Goal: Answer question/provide support: Share knowledge or assist other users

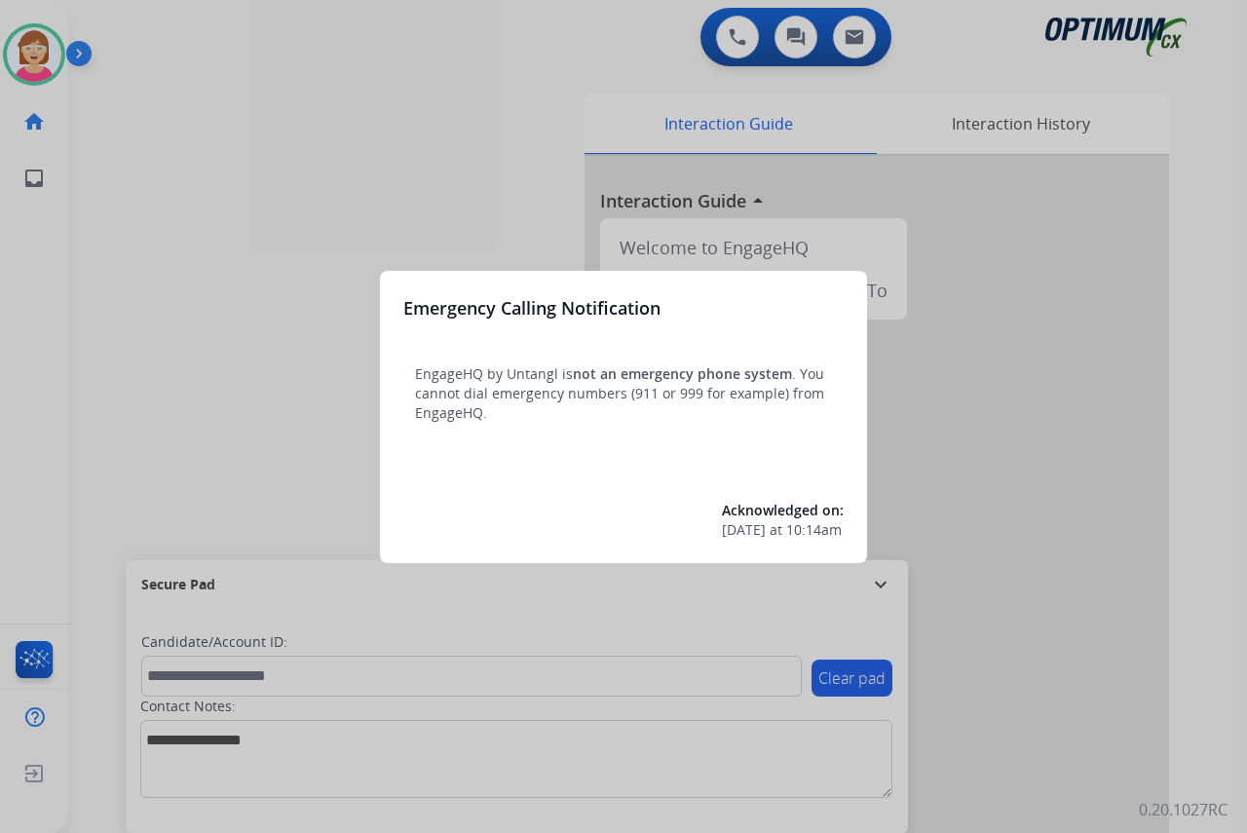
click at [240, 382] on div at bounding box center [623, 416] width 1247 height 833
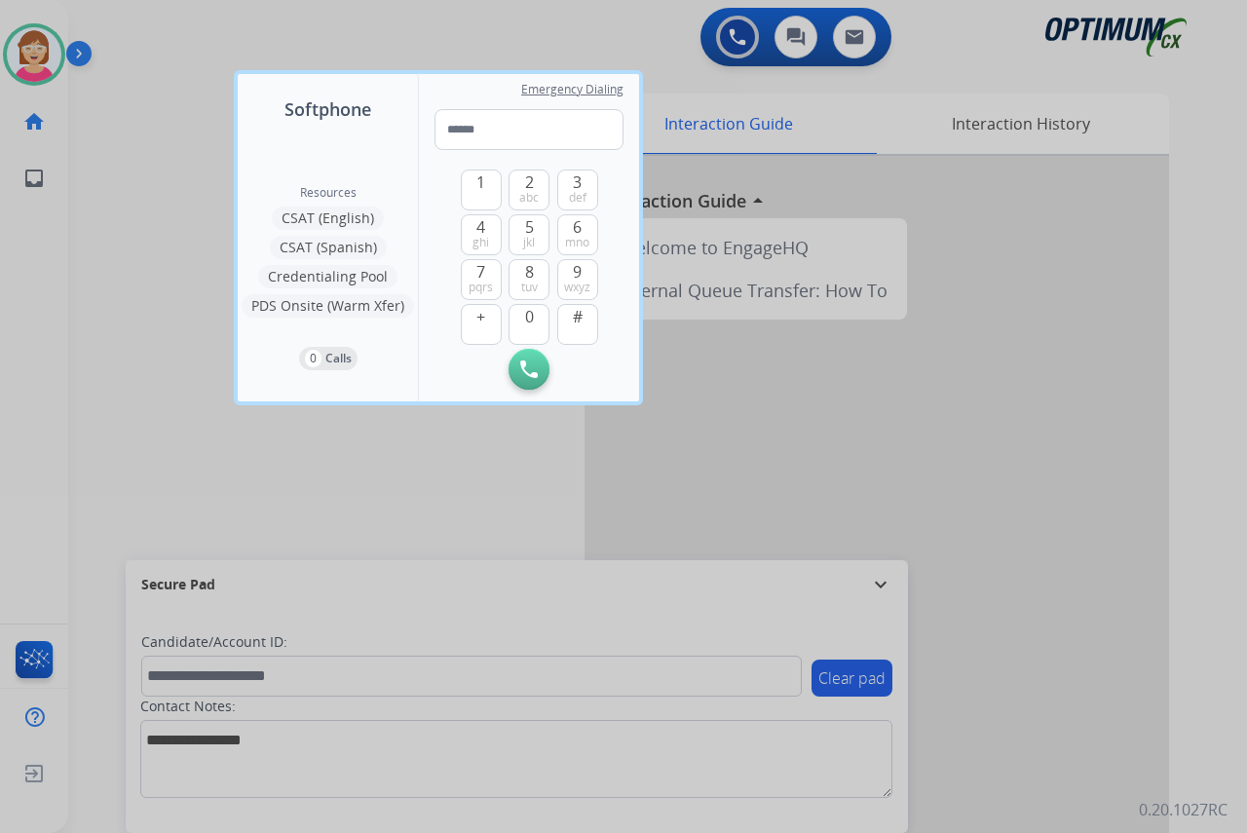
click at [173, 434] on div at bounding box center [623, 416] width 1247 height 833
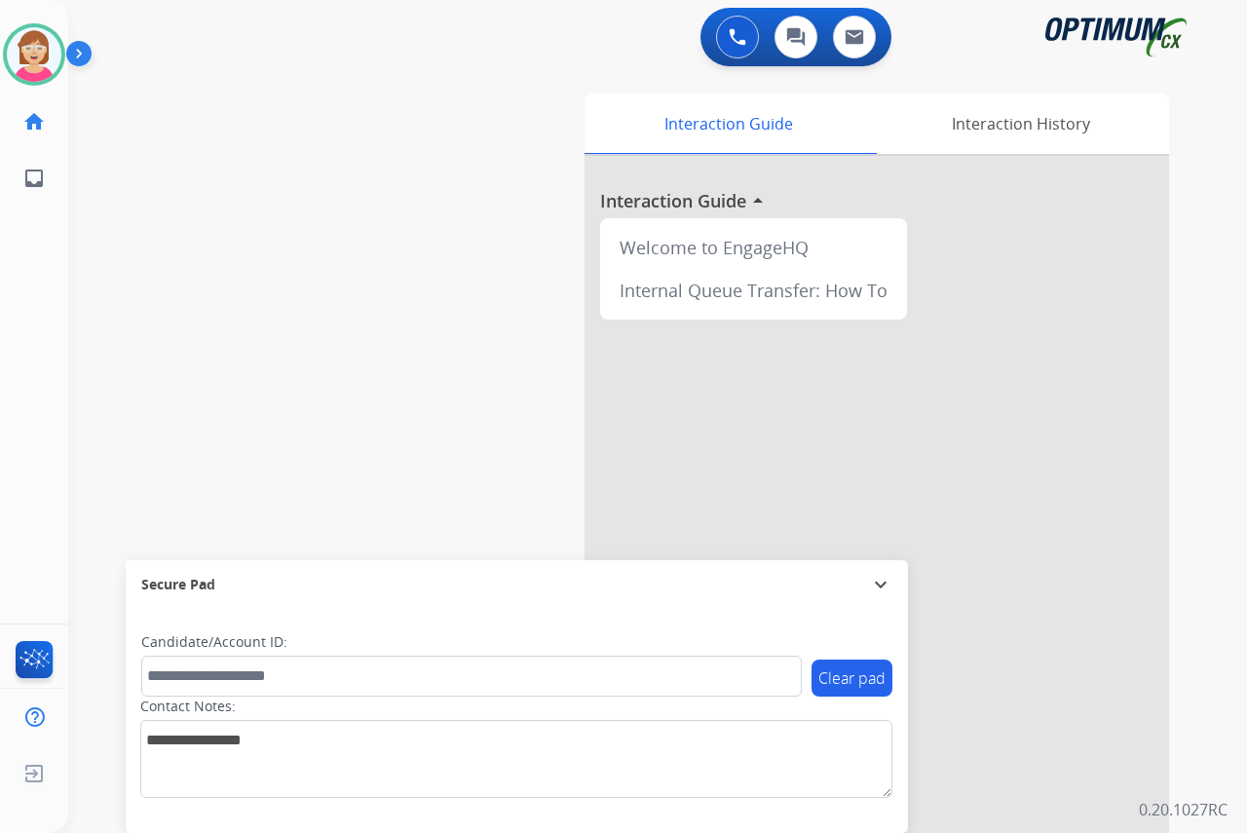
drag, startPoint x: 173, startPoint y: 434, endPoint x: 211, endPoint y: 485, distance: 63.3
click at [218, 484] on div "swap_horiz Break voice bridge close_fullscreen Connect 3-Way Call merge_type Se…" at bounding box center [634, 476] width 1132 height 812
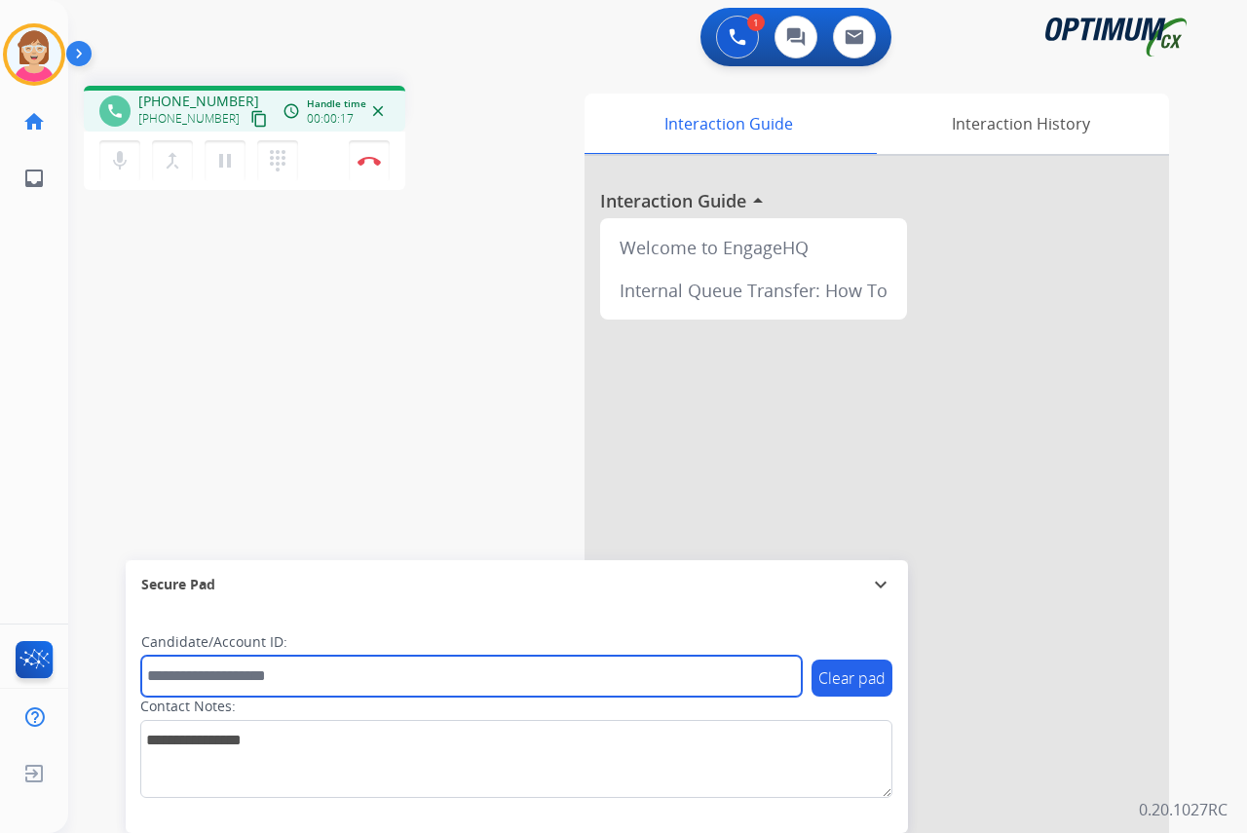
click at [206, 676] on input "text" at bounding box center [471, 676] width 660 height 41
type input "*******"
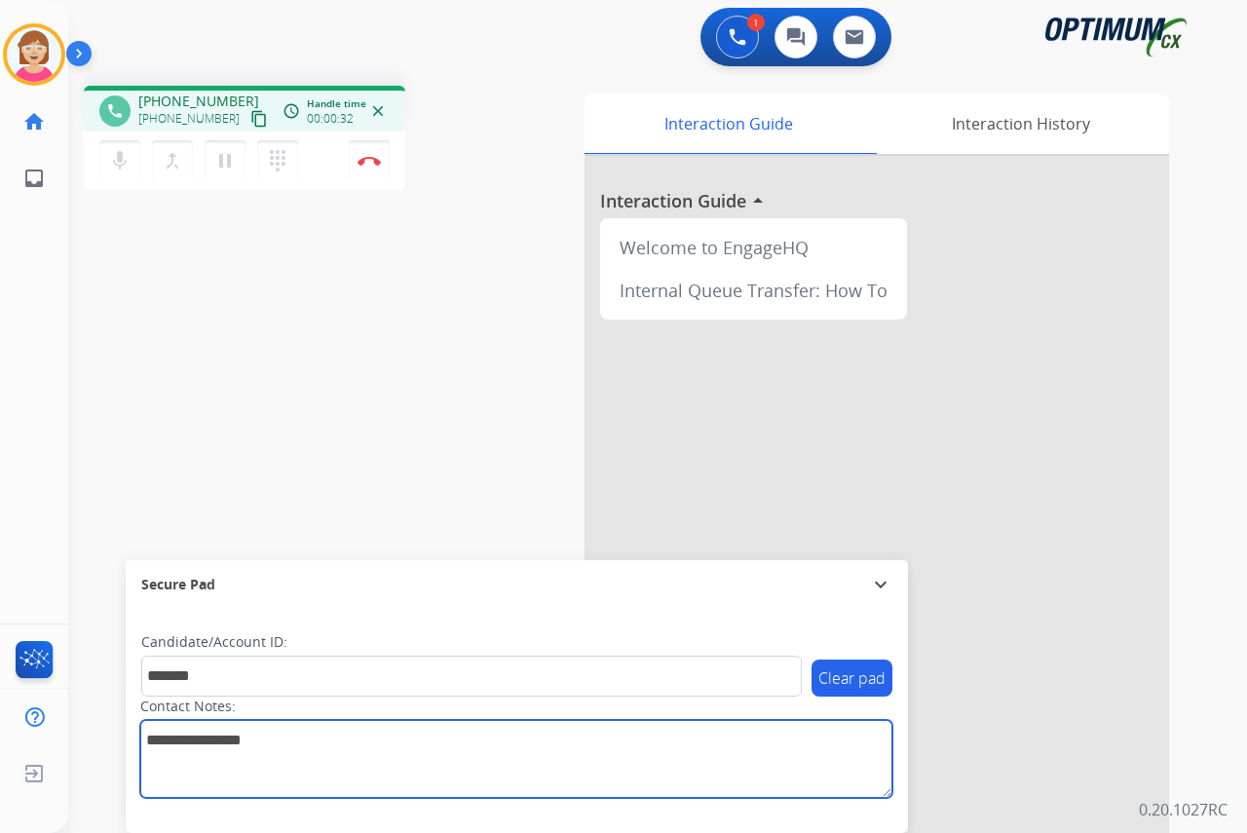
click at [157, 741] on textarea at bounding box center [516, 759] width 752 height 78
type textarea "*******"
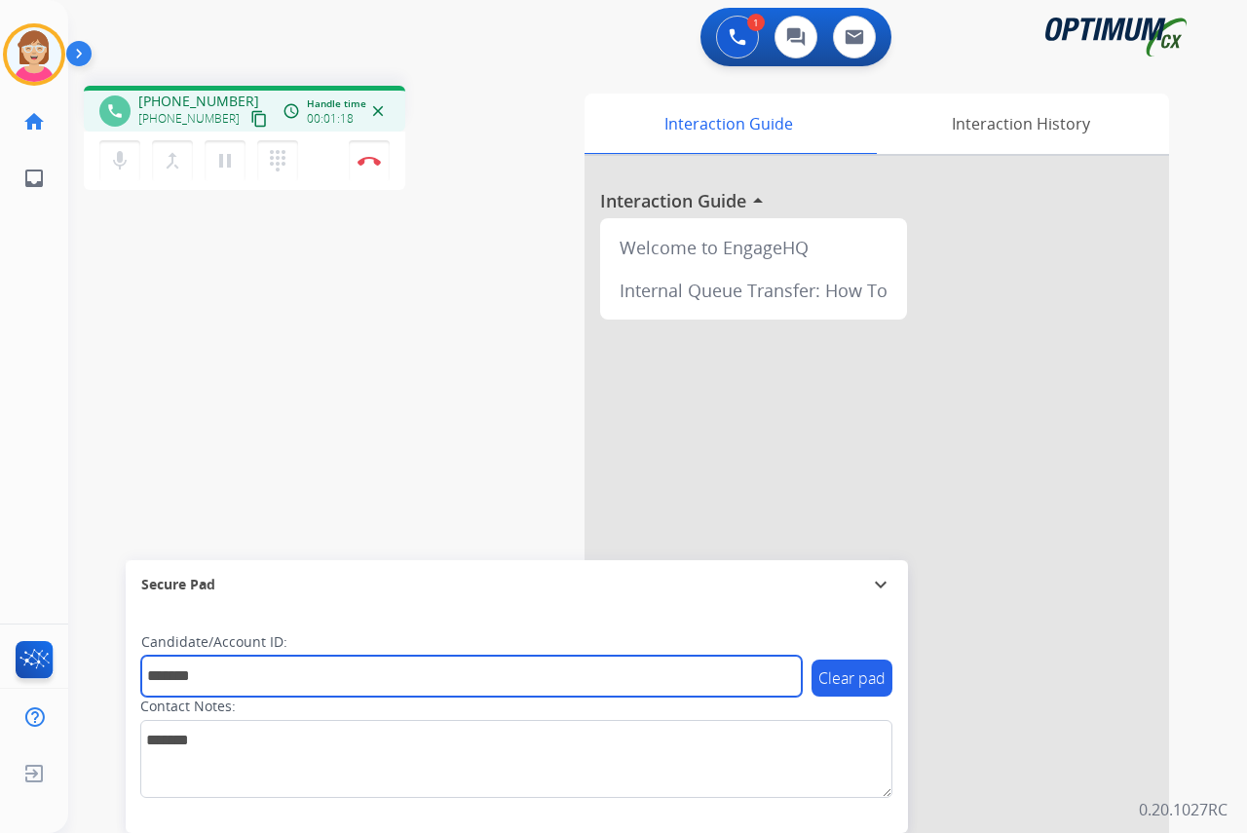
drag, startPoint x: 247, startPoint y: 671, endPoint x: 117, endPoint y: 665, distance: 130.6
click at [117, 665] on div "phone [PHONE_NUMBER] [PHONE_NUMBER] content_copy access_time Call metrics Queue…" at bounding box center [634, 476] width 1132 height 812
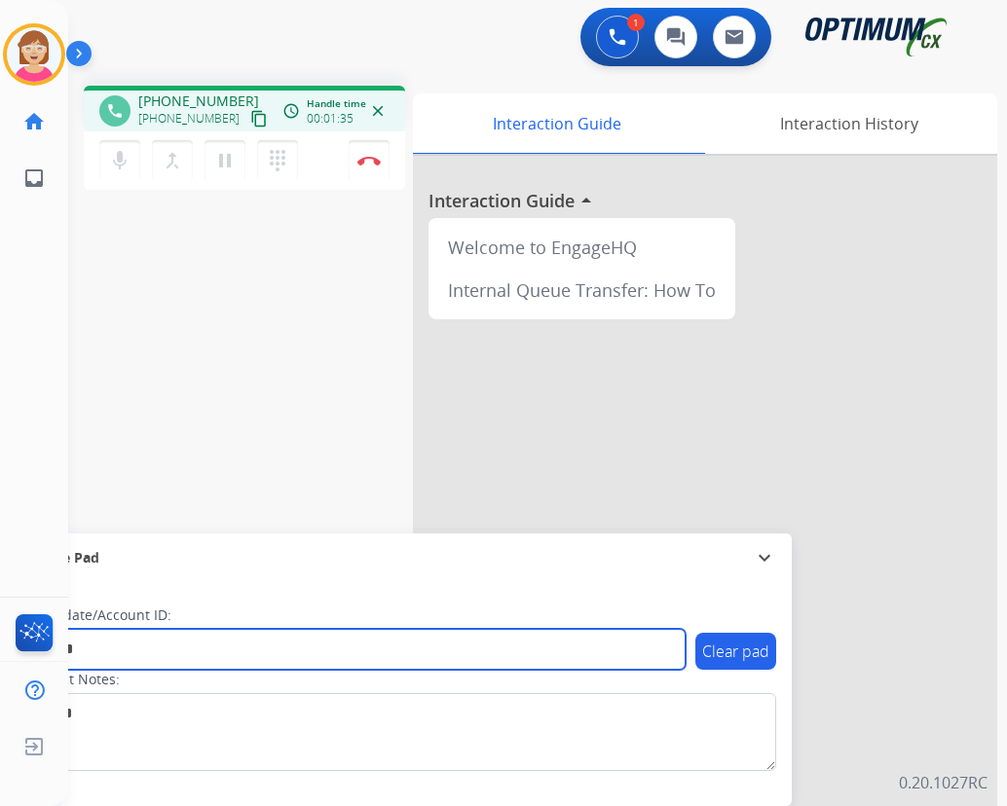
type input "*******"
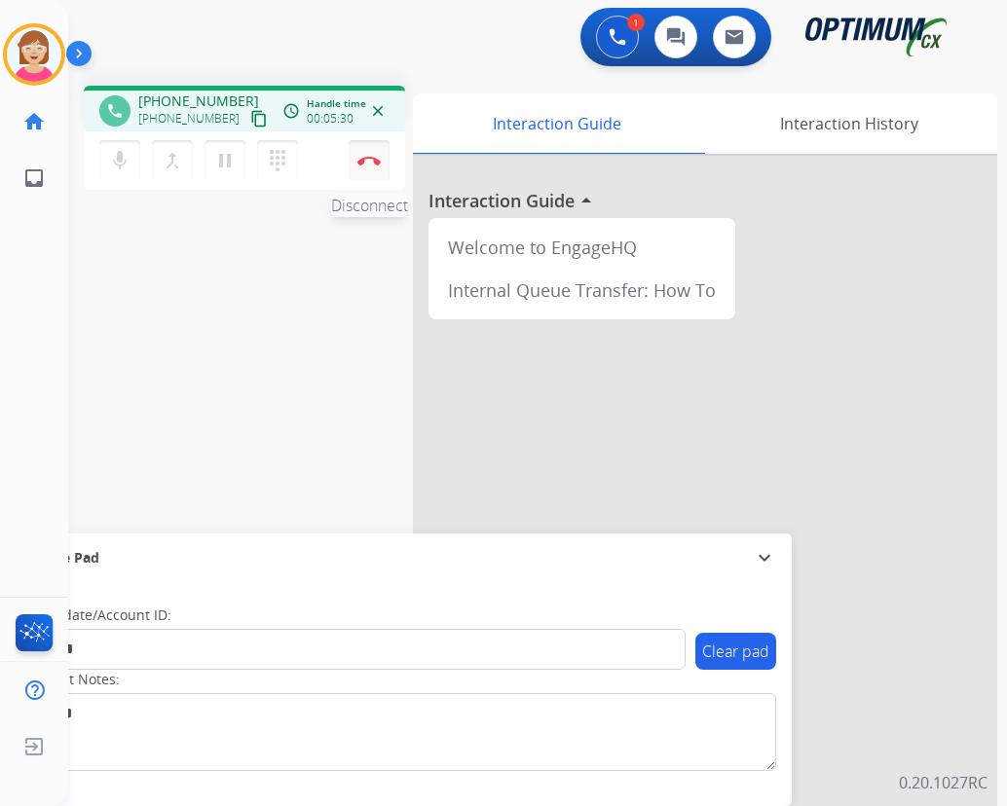
click at [368, 158] on img at bounding box center [368, 161] width 23 height 10
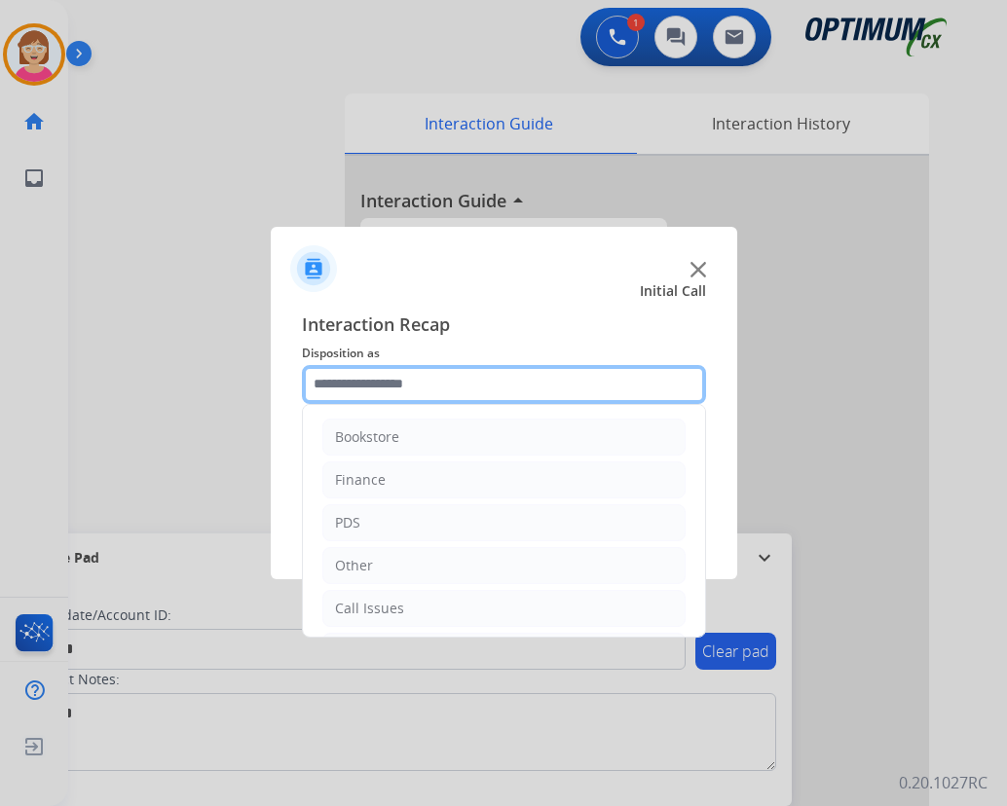
click at [350, 385] on input "text" at bounding box center [504, 384] width 404 height 39
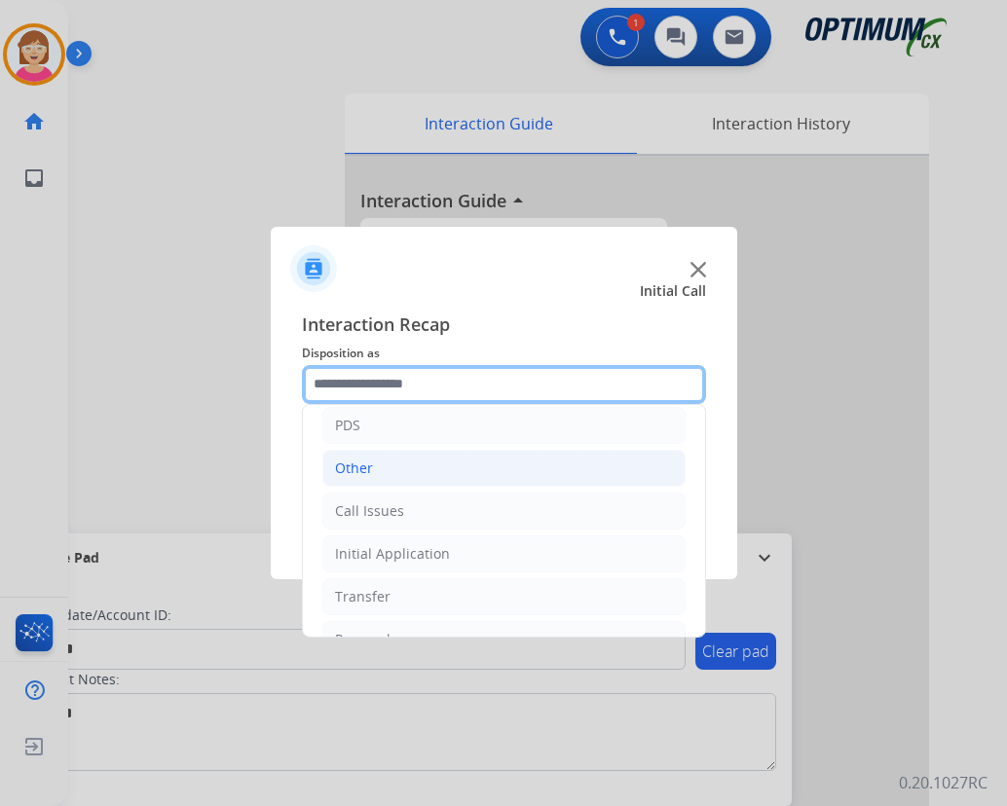
scroll to position [132, 0]
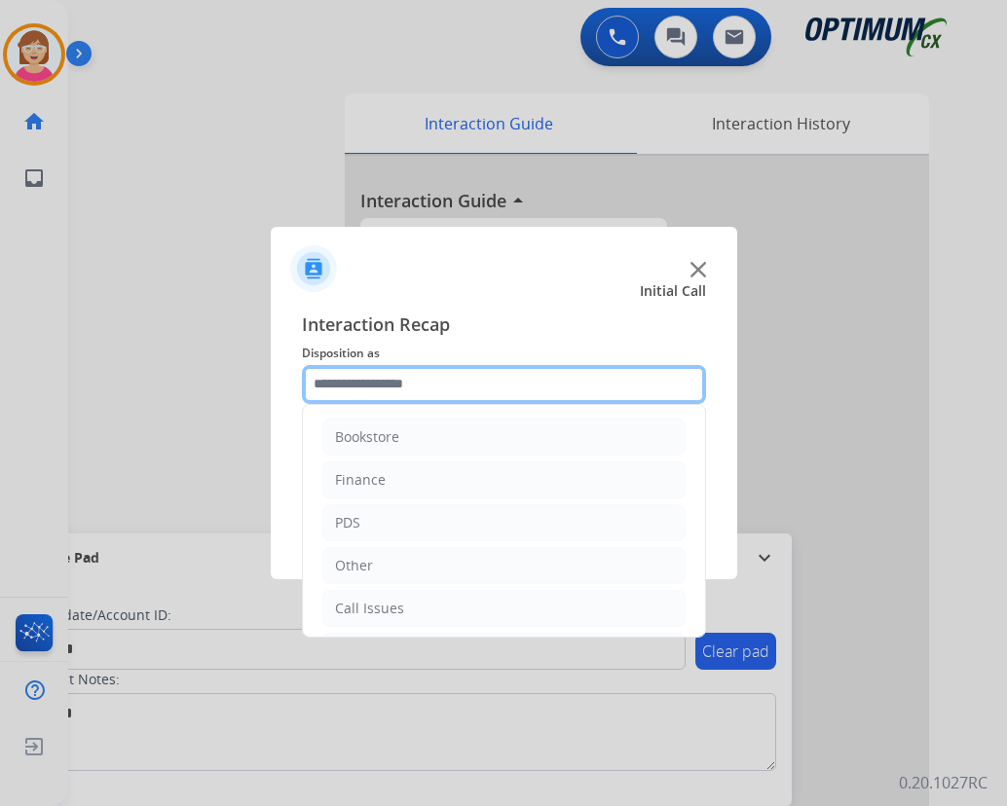
click at [337, 385] on input "text" at bounding box center [504, 384] width 404 height 39
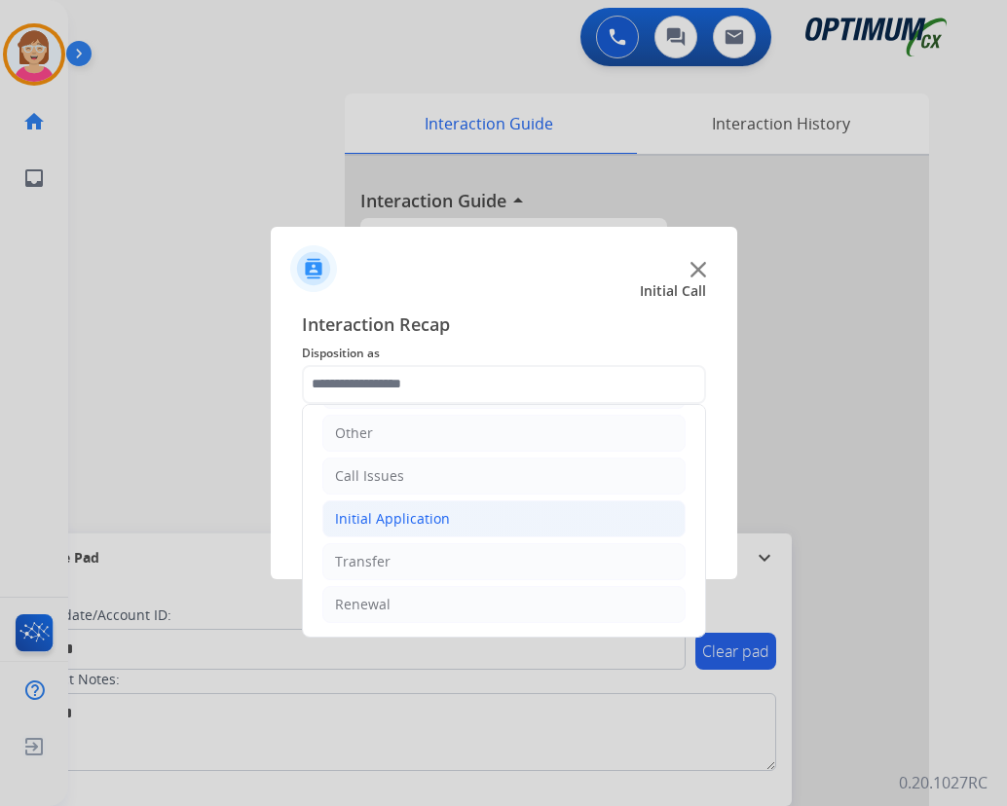
click at [435, 522] on div "Initial Application" at bounding box center [392, 518] width 115 height 19
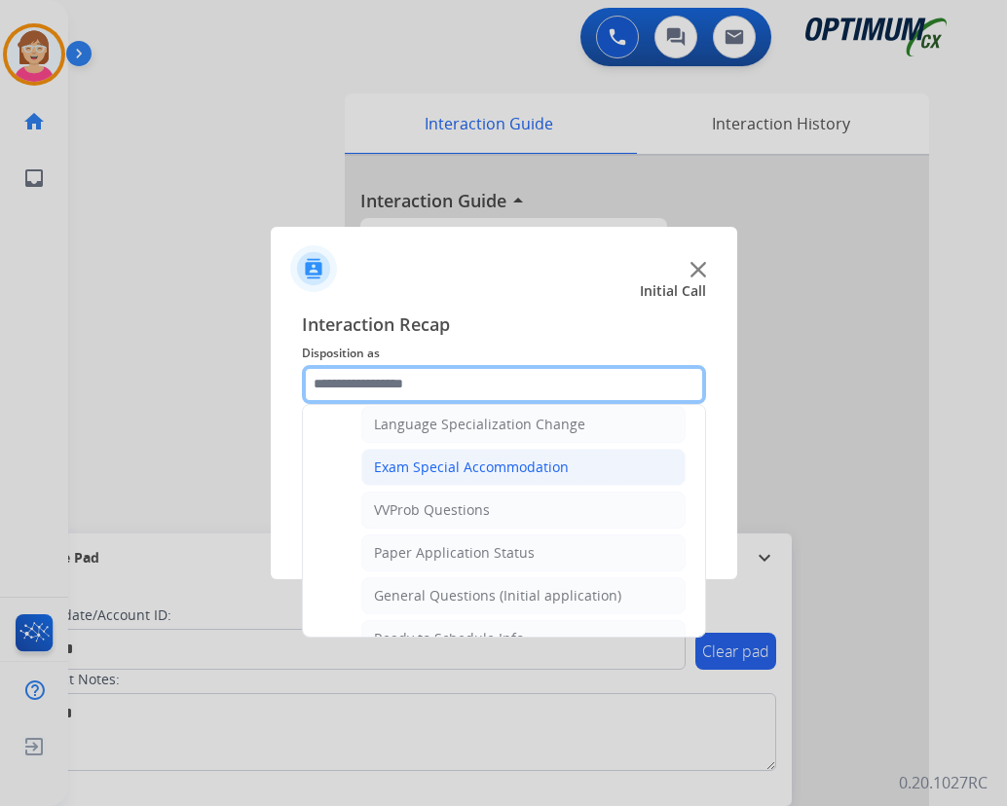
scroll to position [1009, 0]
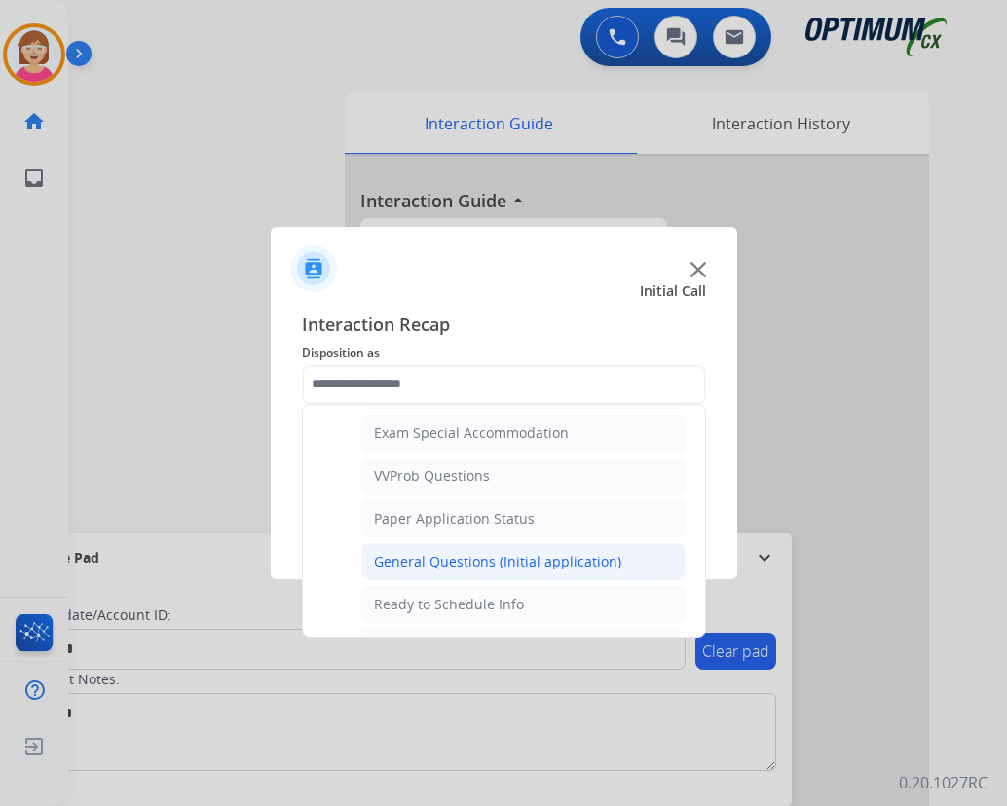
click at [455, 565] on div "General Questions (Initial application)" at bounding box center [497, 561] width 247 height 19
type input "**********"
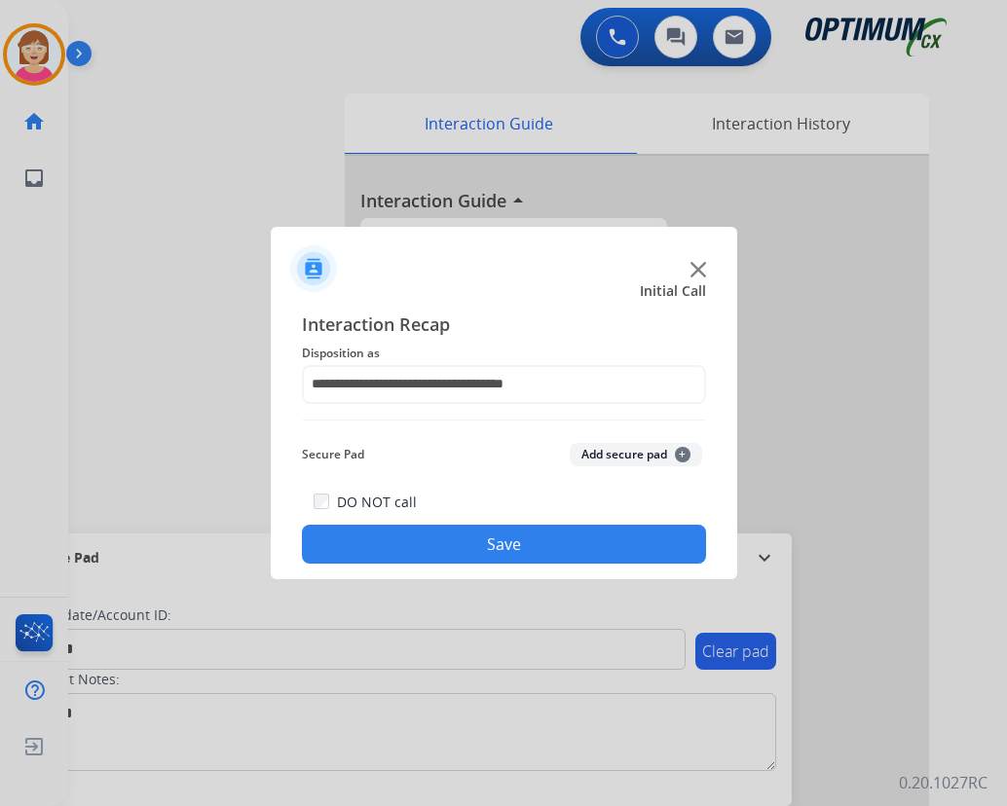
click at [681, 452] on span "+" at bounding box center [683, 455] width 16 height 16
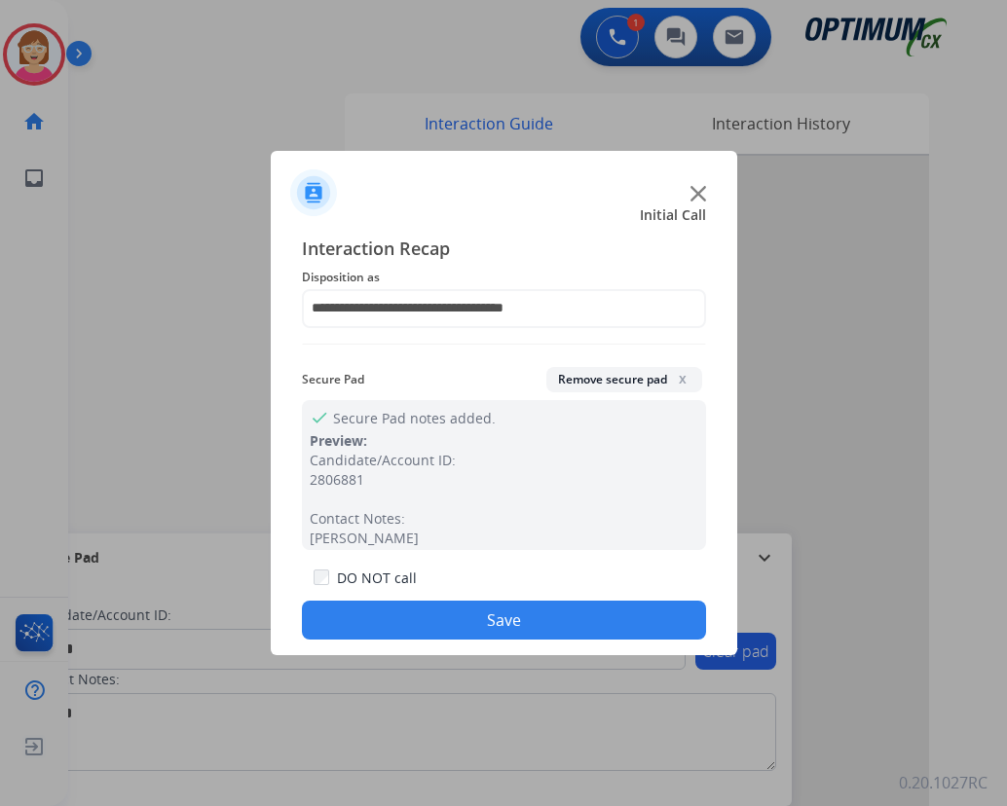
drag, startPoint x: 472, startPoint y: 621, endPoint x: 442, endPoint y: 615, distance: 31.0
click at [470, 621] on button "Save" at bounding box center [504, 620] width 404 height 39
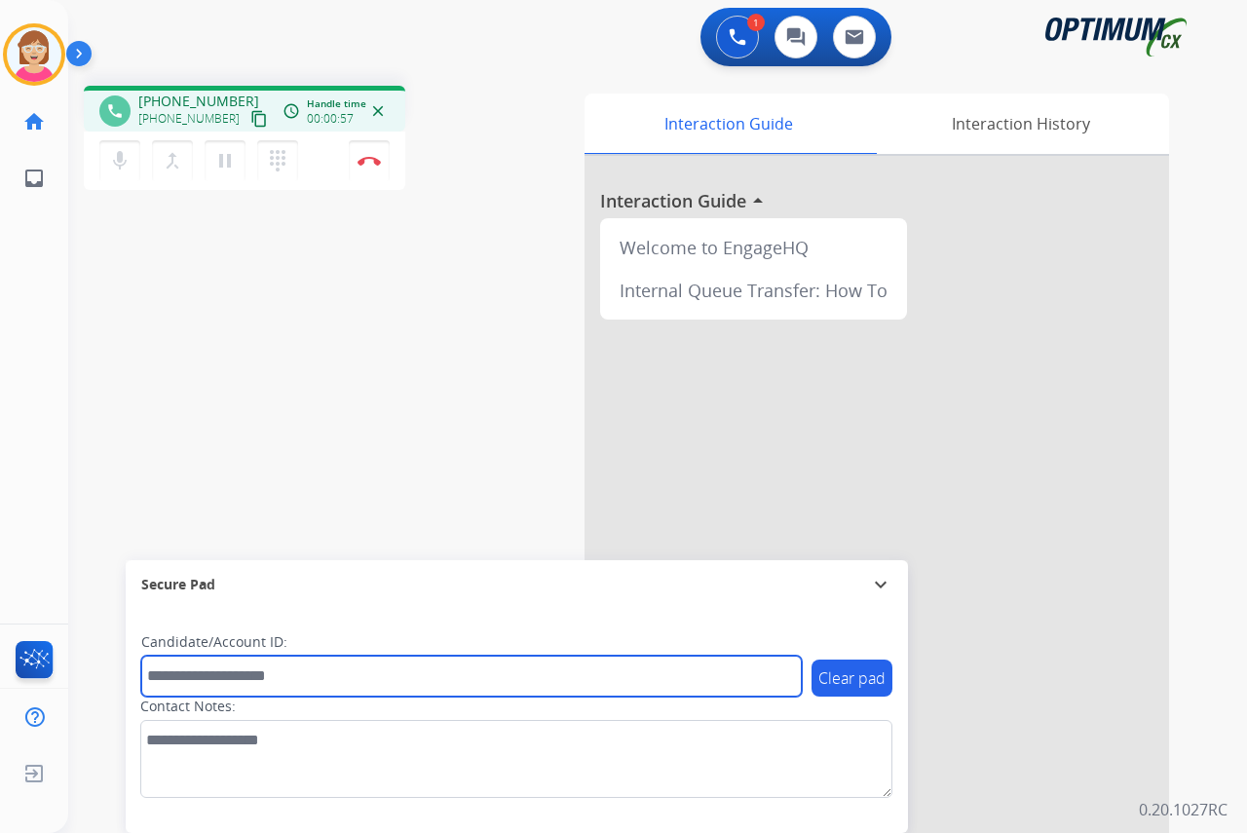
click at [164, 677] on input "text" at bounding box center [471, 676] width 660 height 41
type input "*******"
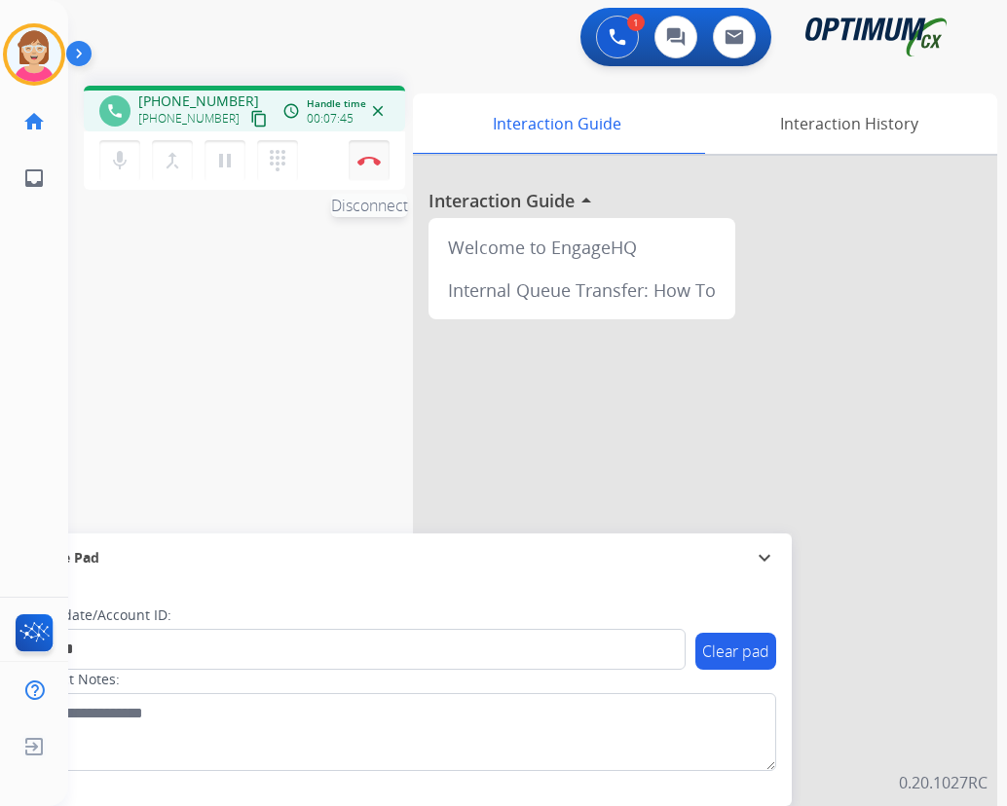
click at [370, 161] on img at bounding box center [368, 161] width 23 height 10
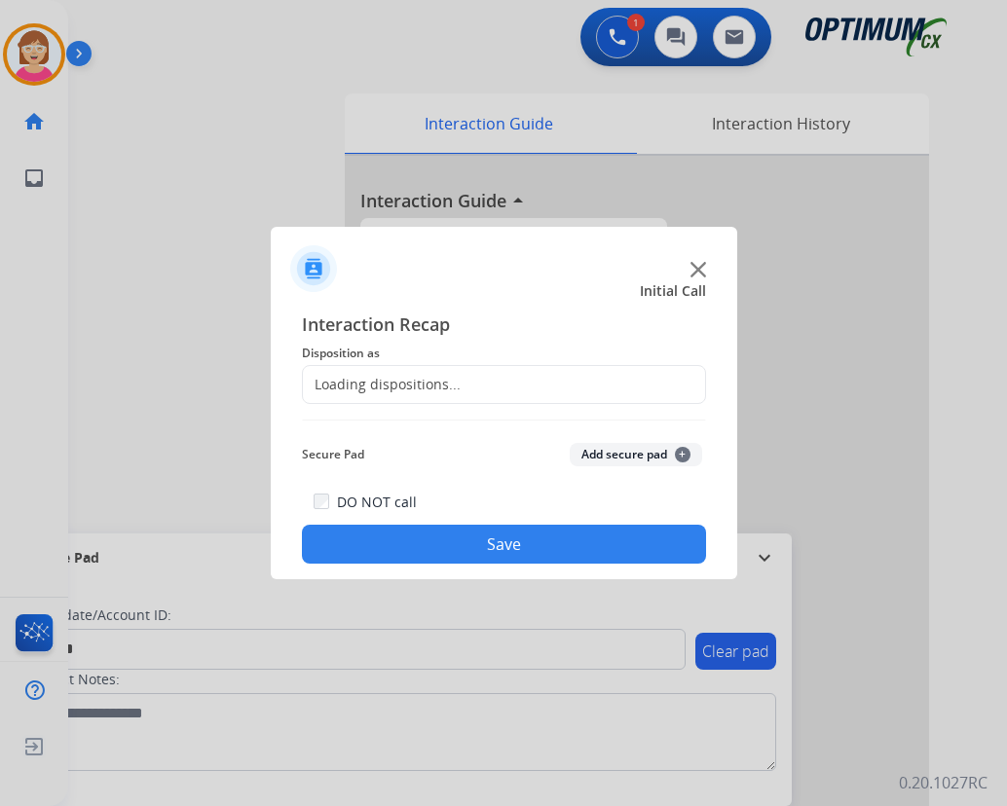
click at [372, 162] on div at bounding box center [503, 403] width 1007 height 806
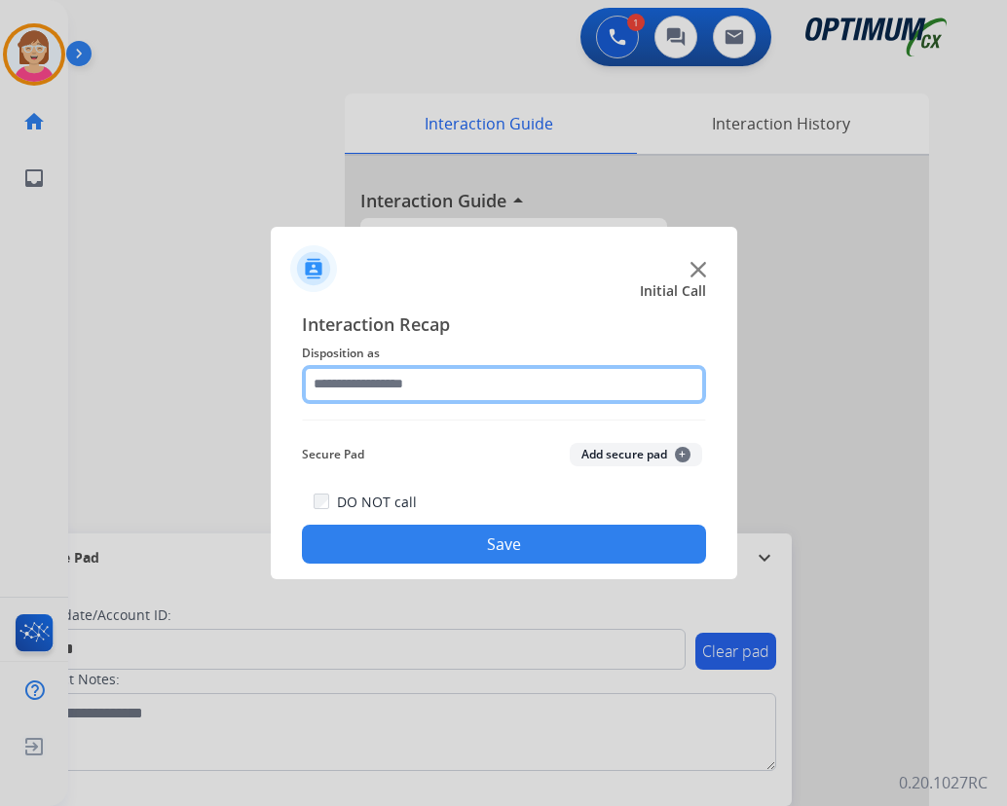
click at [353, 390] on input "text" at bounding box center [504, 384] width 404 height 39
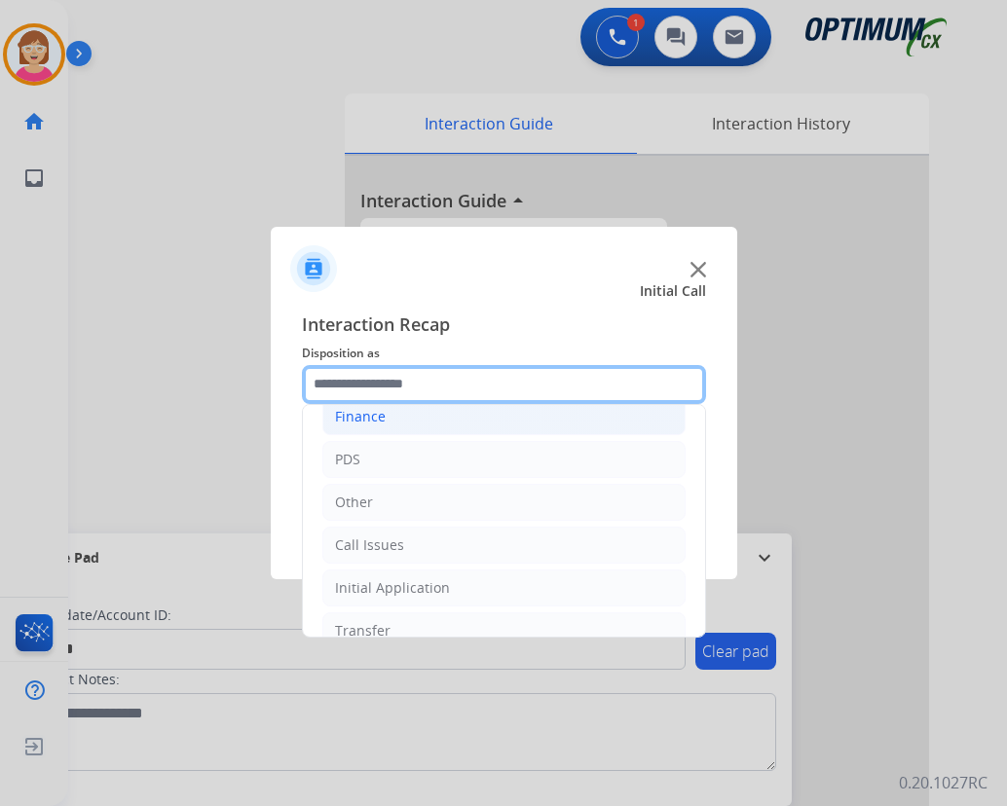
scroll to position [132, 0]
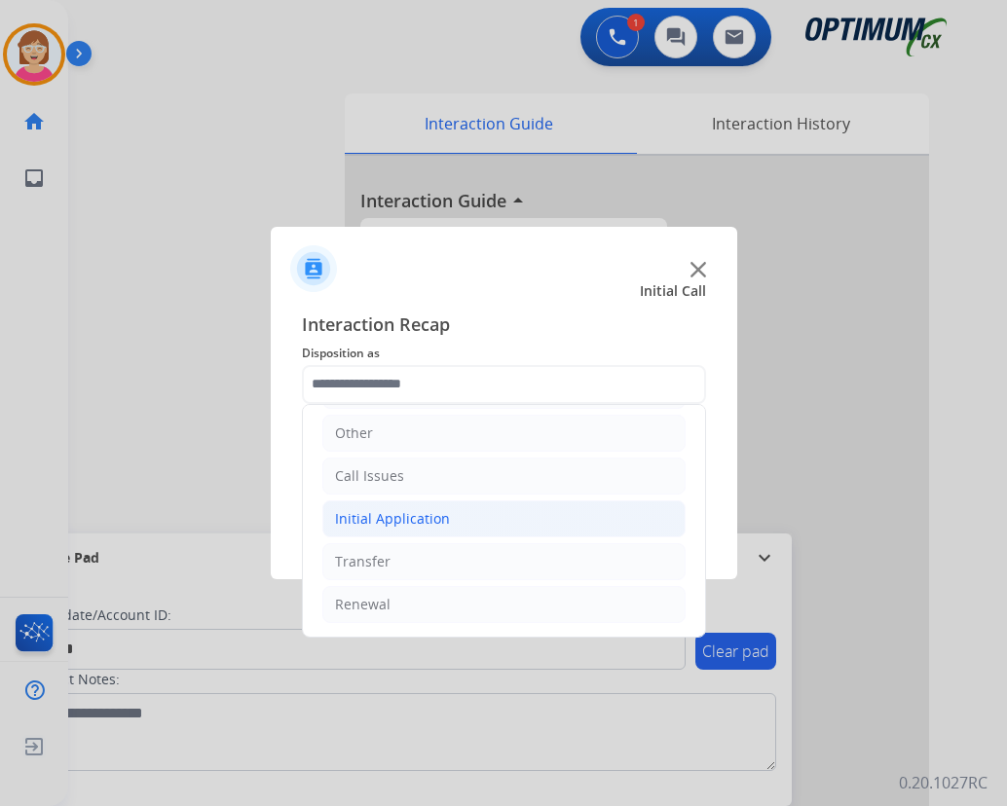
click at [392, 512] on div "Initial Application" at bounding box center [392, 518] width 115 height 19
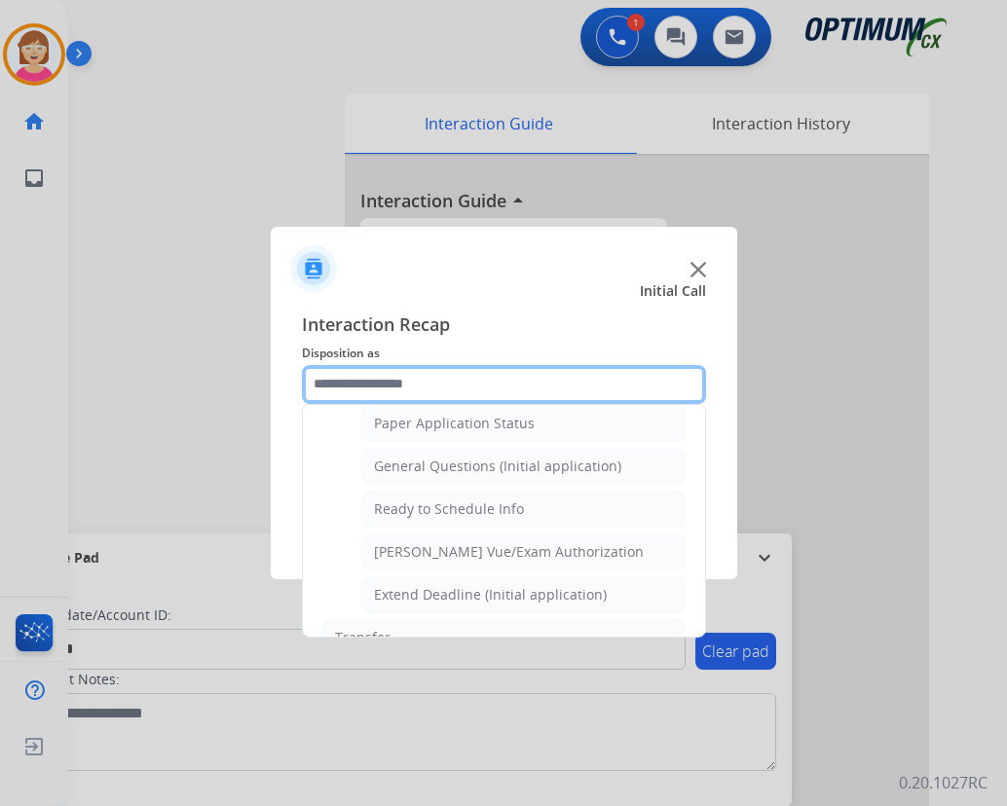
scroll to position [1106, 0]
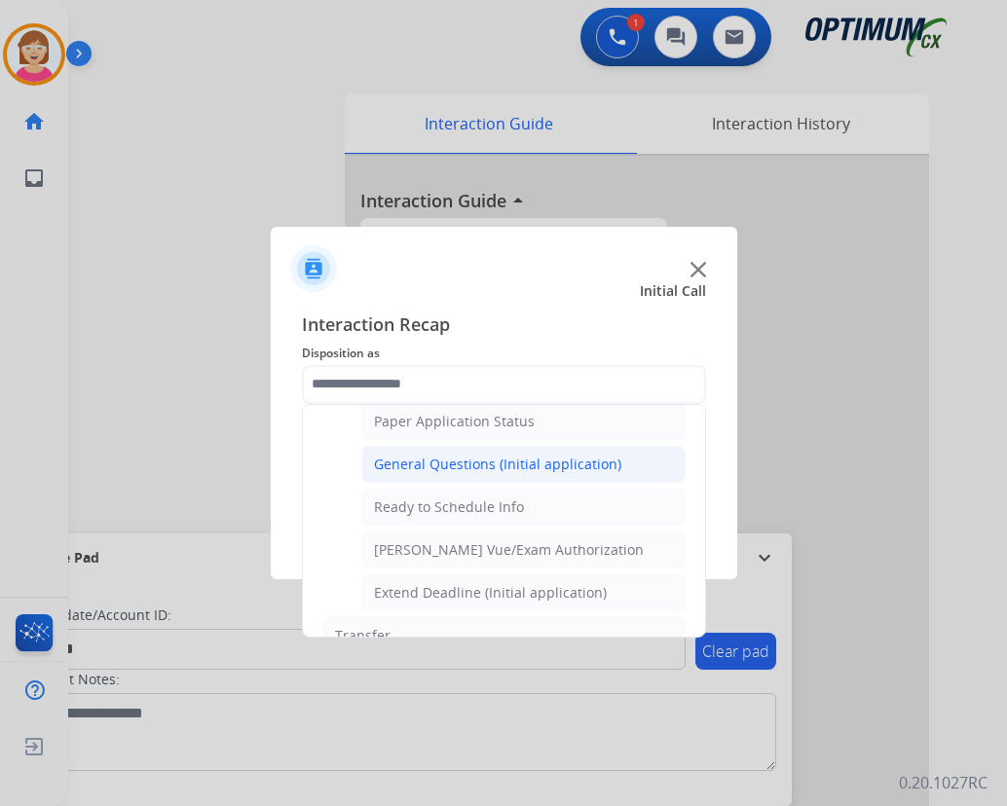
click at [456, 464] on div "General Questions (Initial application)" at bounding box center [497, 464] width 247 height 19
type input "**********"
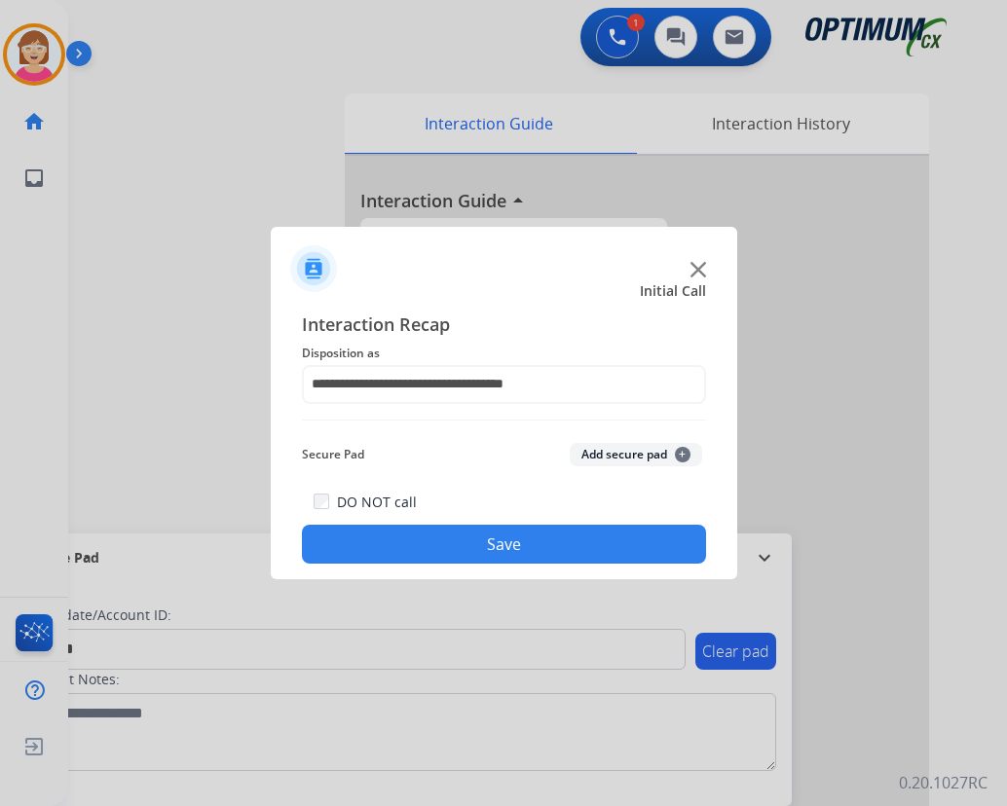
click at [684, 450] on span "+" at bounding box center [683, 455] width 16 height 16
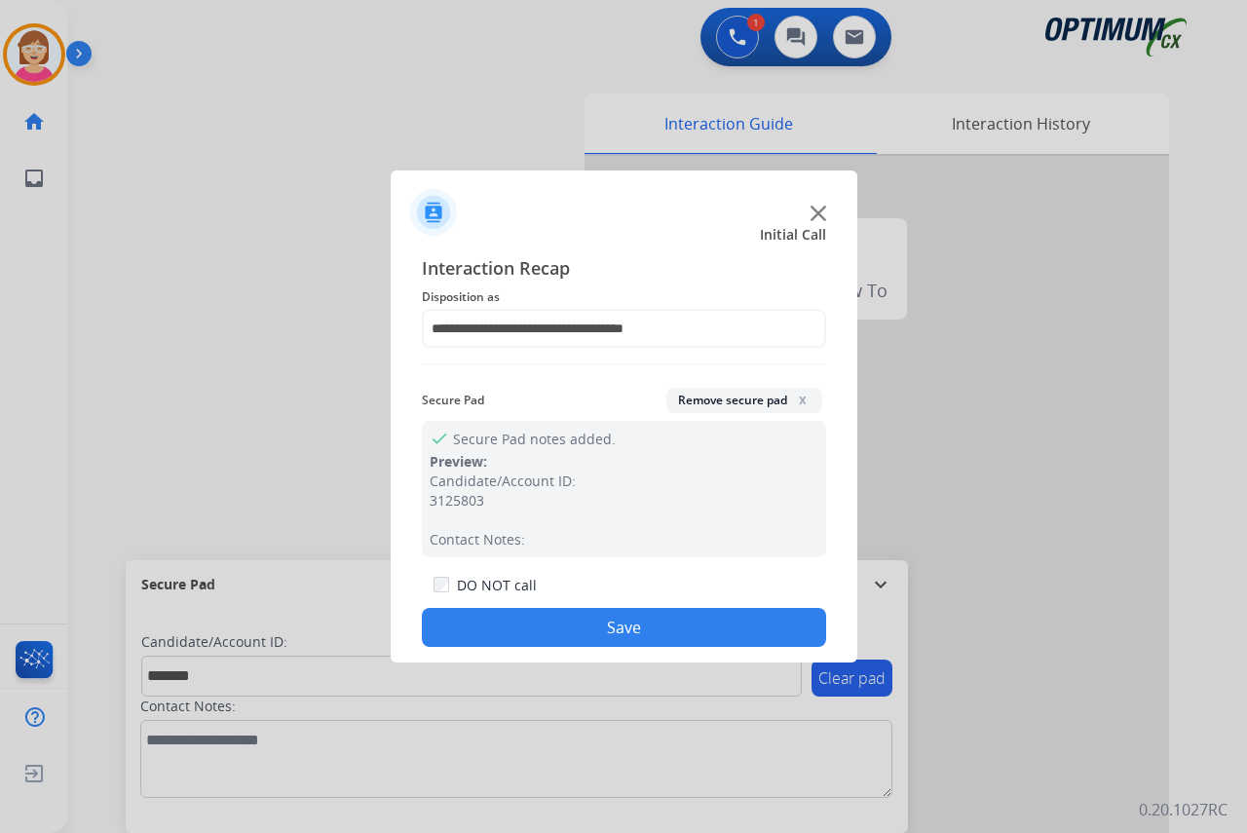
click at [508, 630] on button "Save" at bounding box center [624, 627] width 404 height 39
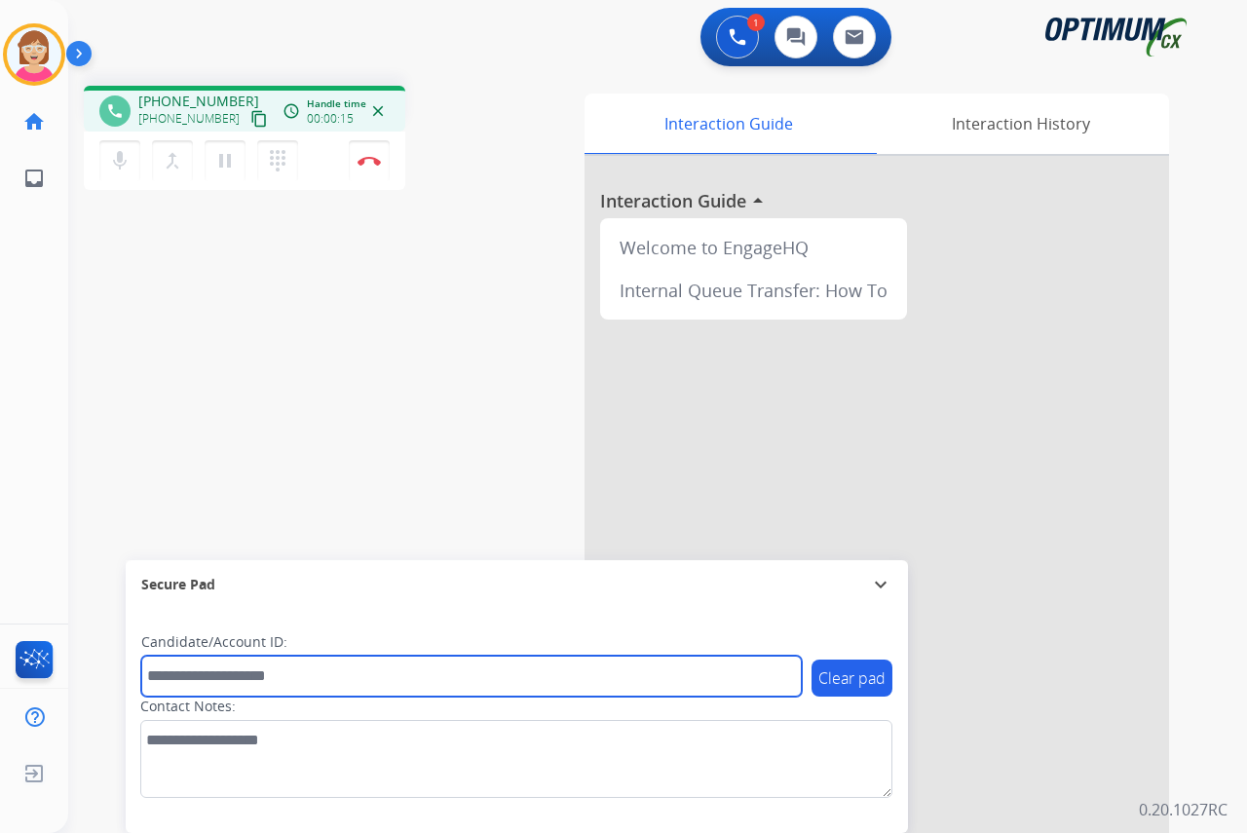
click at [180, 679] on input "text" at bounding box center [471, 676] width 660 height 41
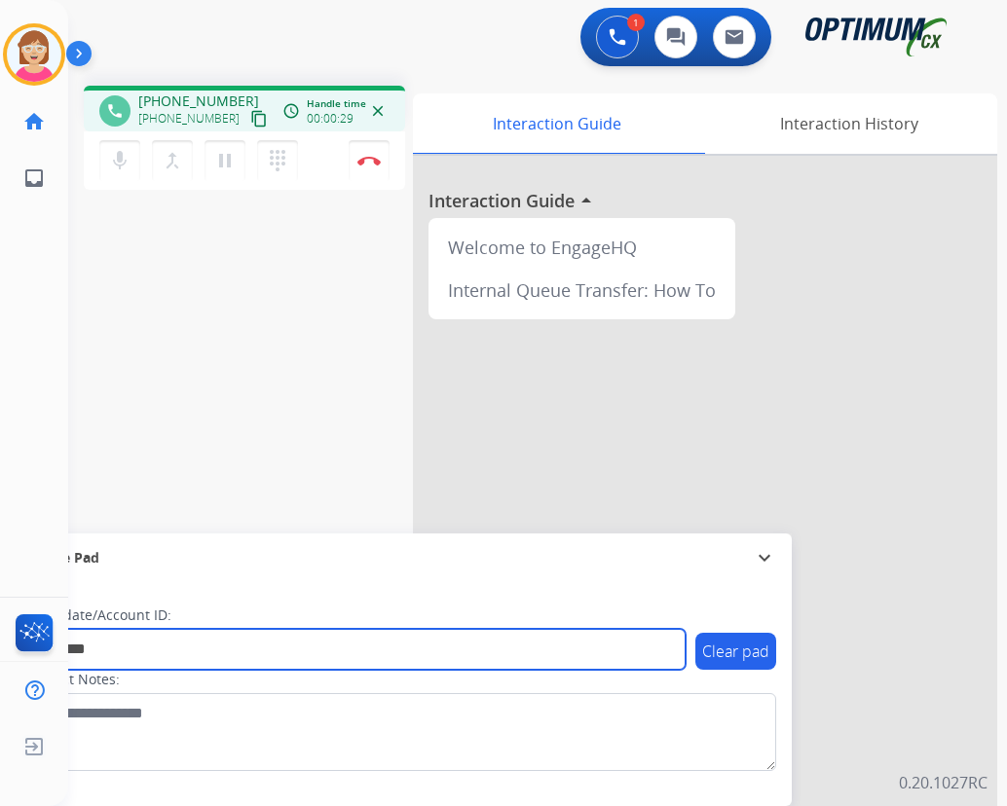
type input "*********"
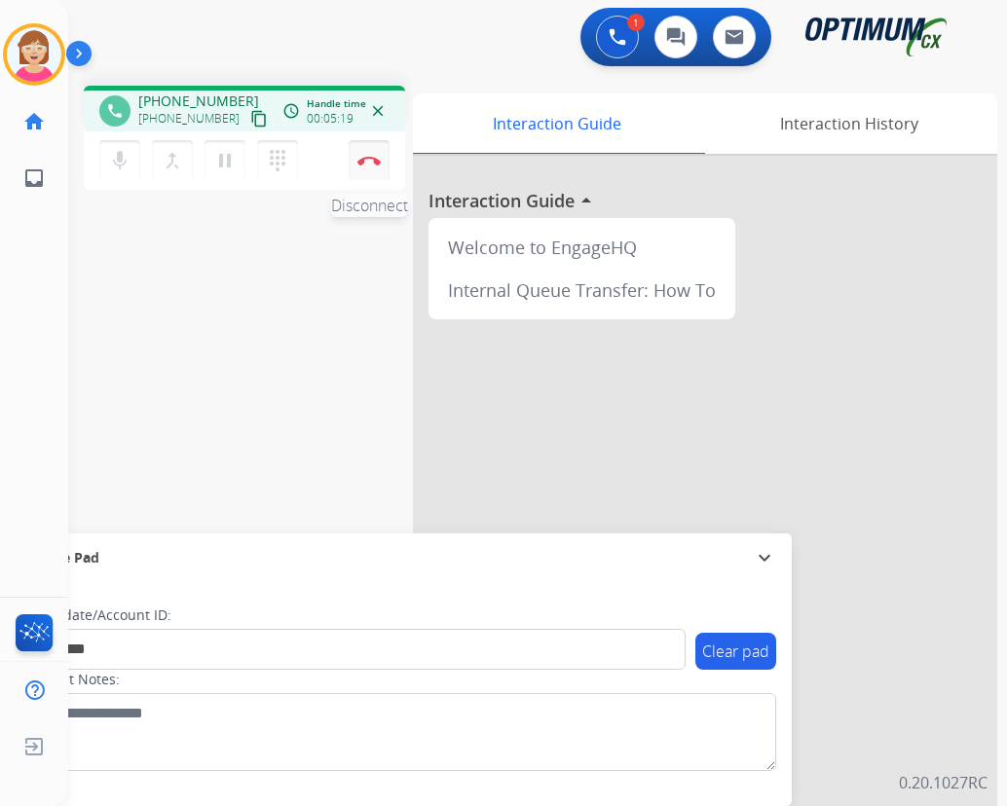
click at [371, 155] on button "Disconnect" at bounding box center [369, 160] width 41 height 41
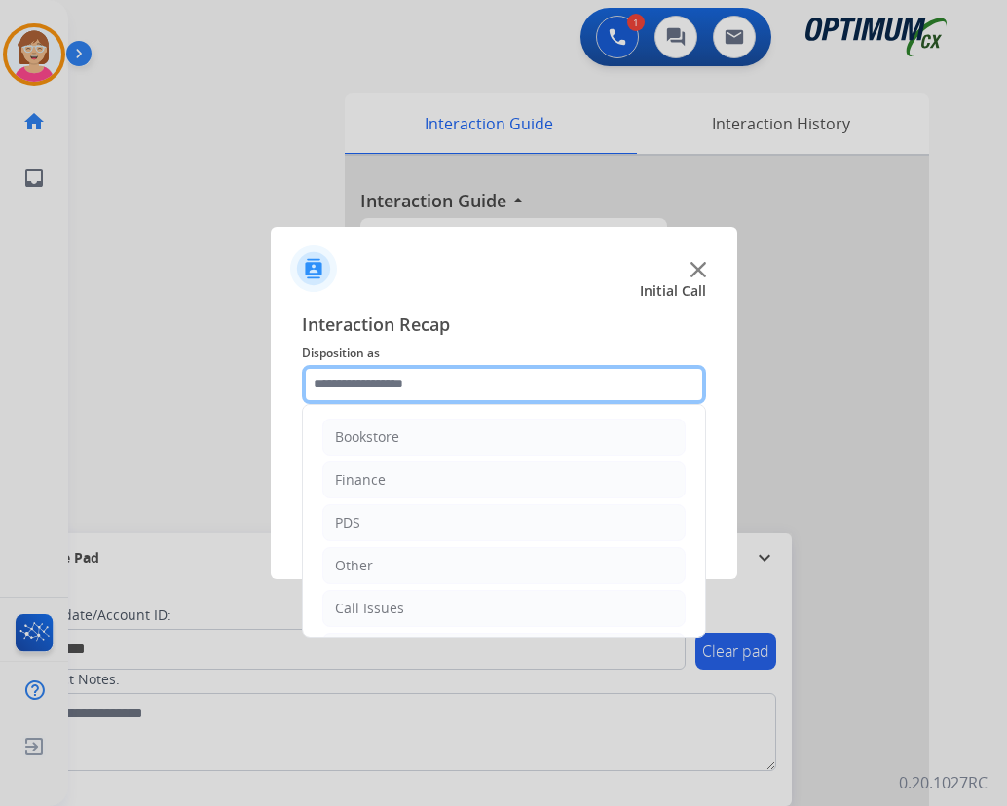
drag, startPoint x: 349, startPoint y: 382, endPoint x: 398, endPoint y: 441, distance: 77.4
click at [350, 382] on input "text" at bounding box center [504, 384] width 404 height 39
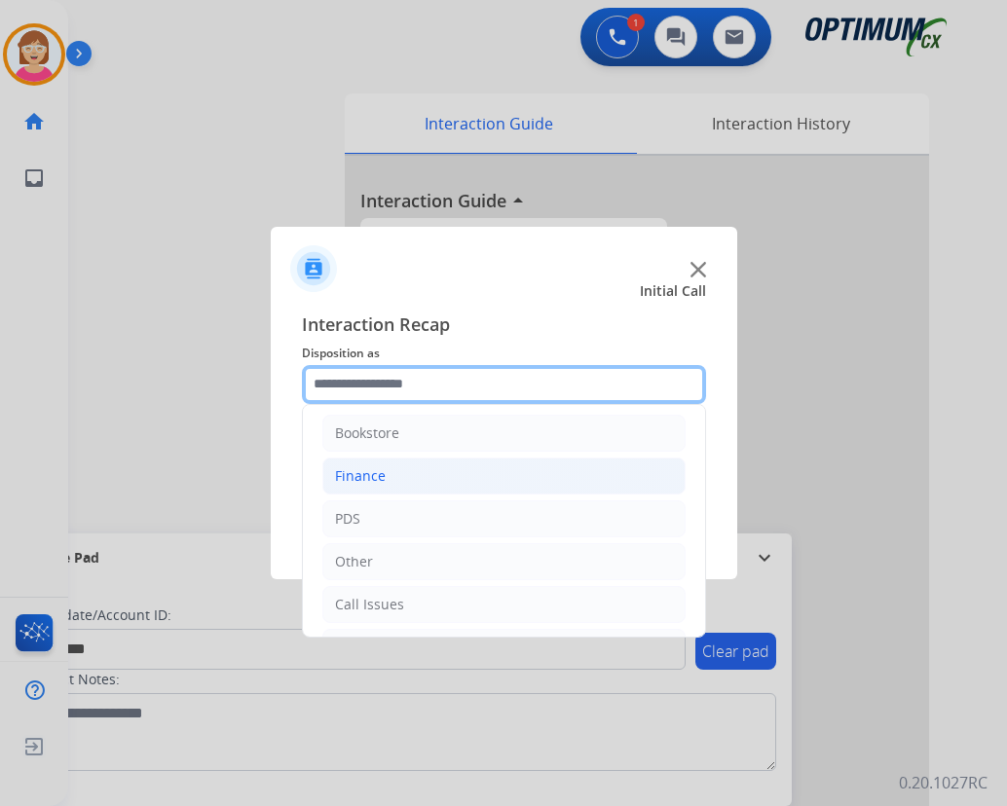
scroll to position [0, 0]
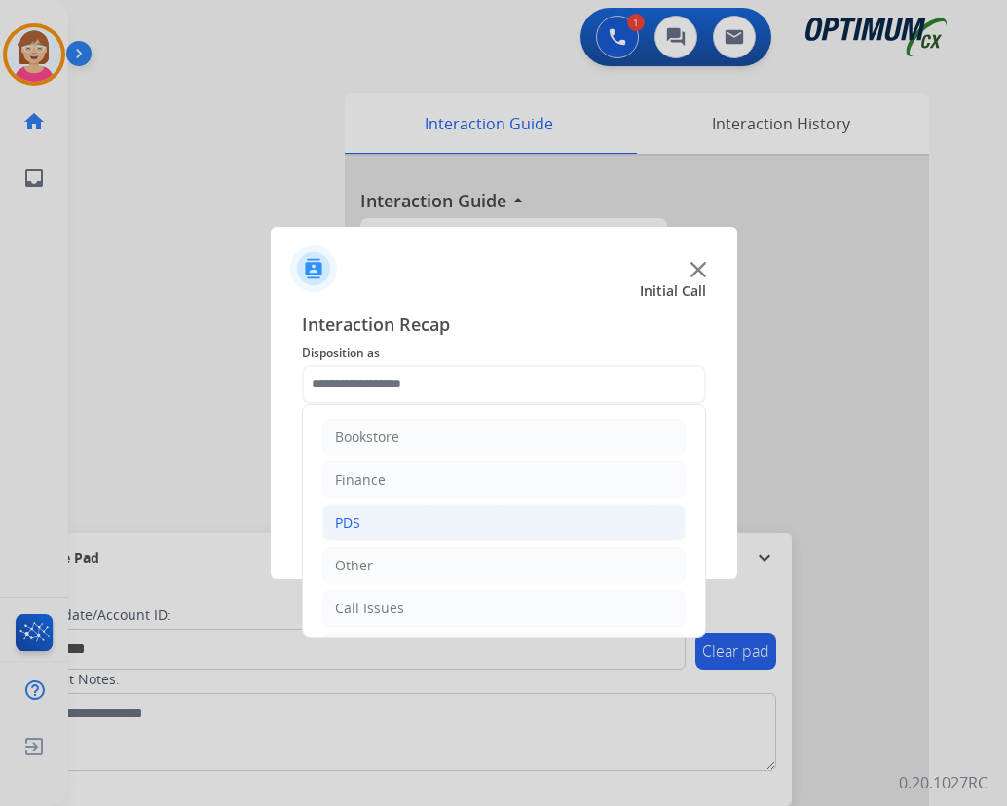
click at [359, 523] on div "PDS" at bounding box center [347, 522] width 25 height 19
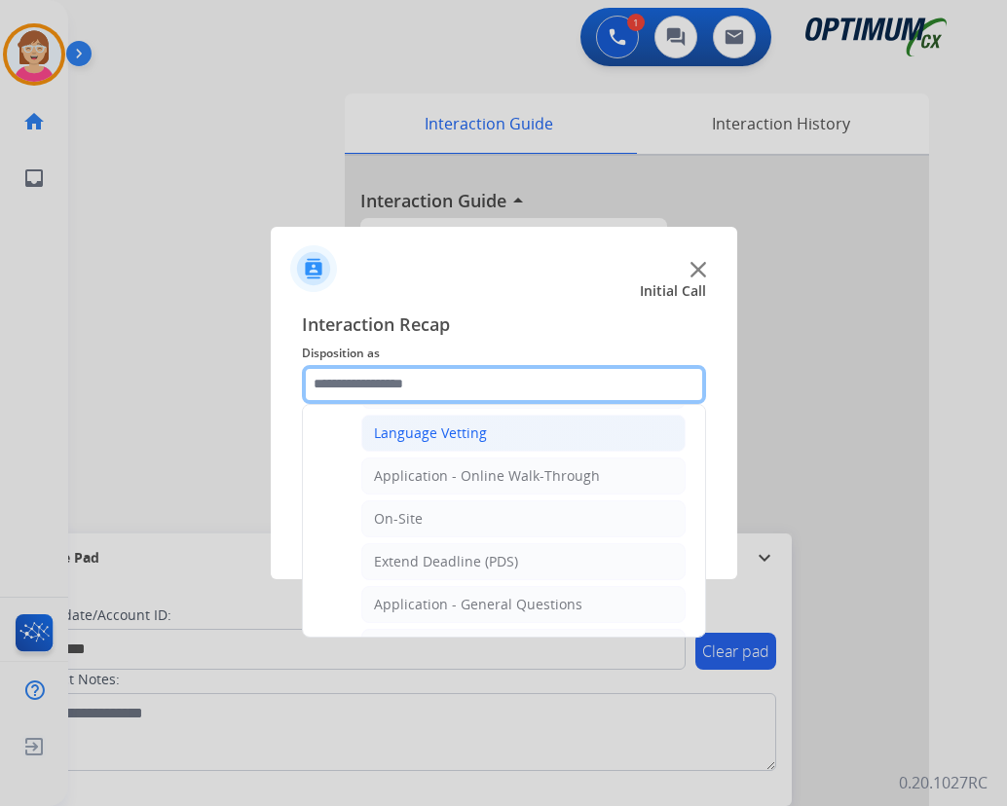
scroll to position [390, 0]
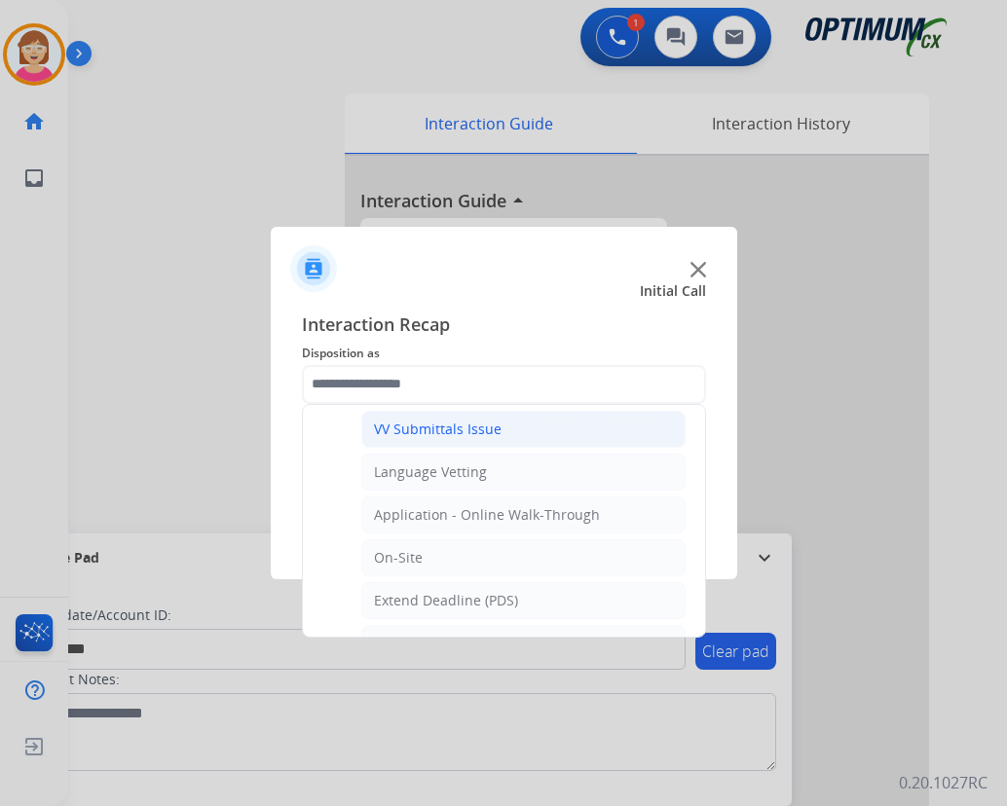
click at [436, 432] on div "VV Submittals Issue" at bounding box center [438, 429] width 128 height 19
type input "**********"
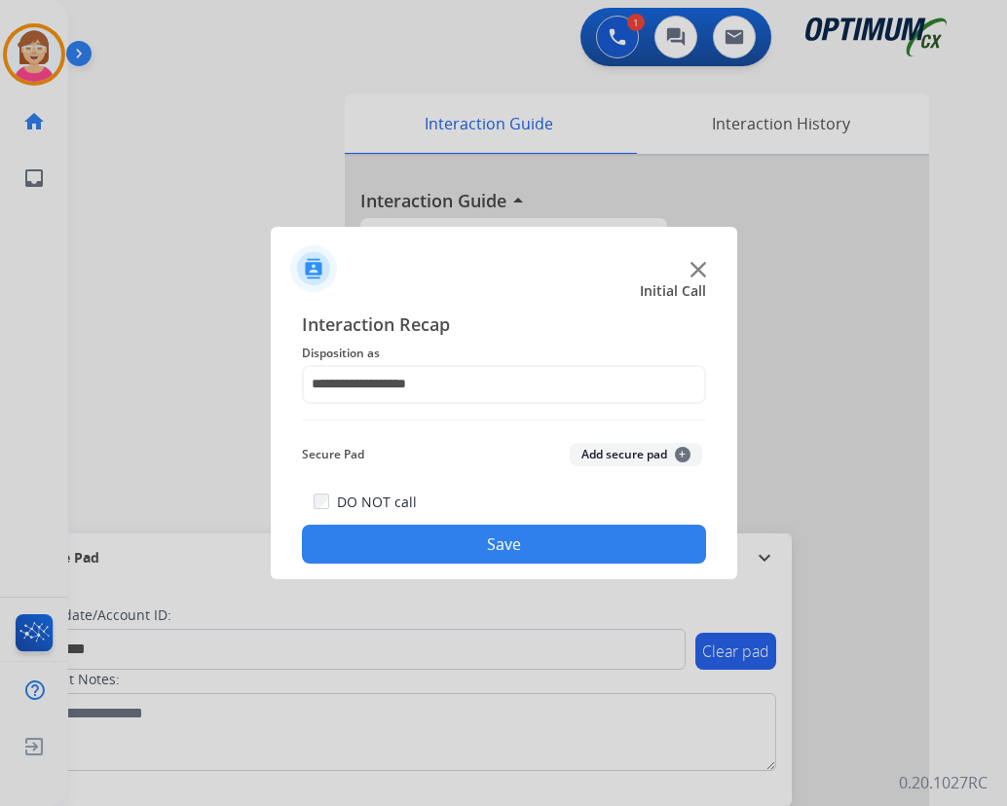
click at [685, 452] on span "+" at bounding box center [683, 455] width 16 height 16
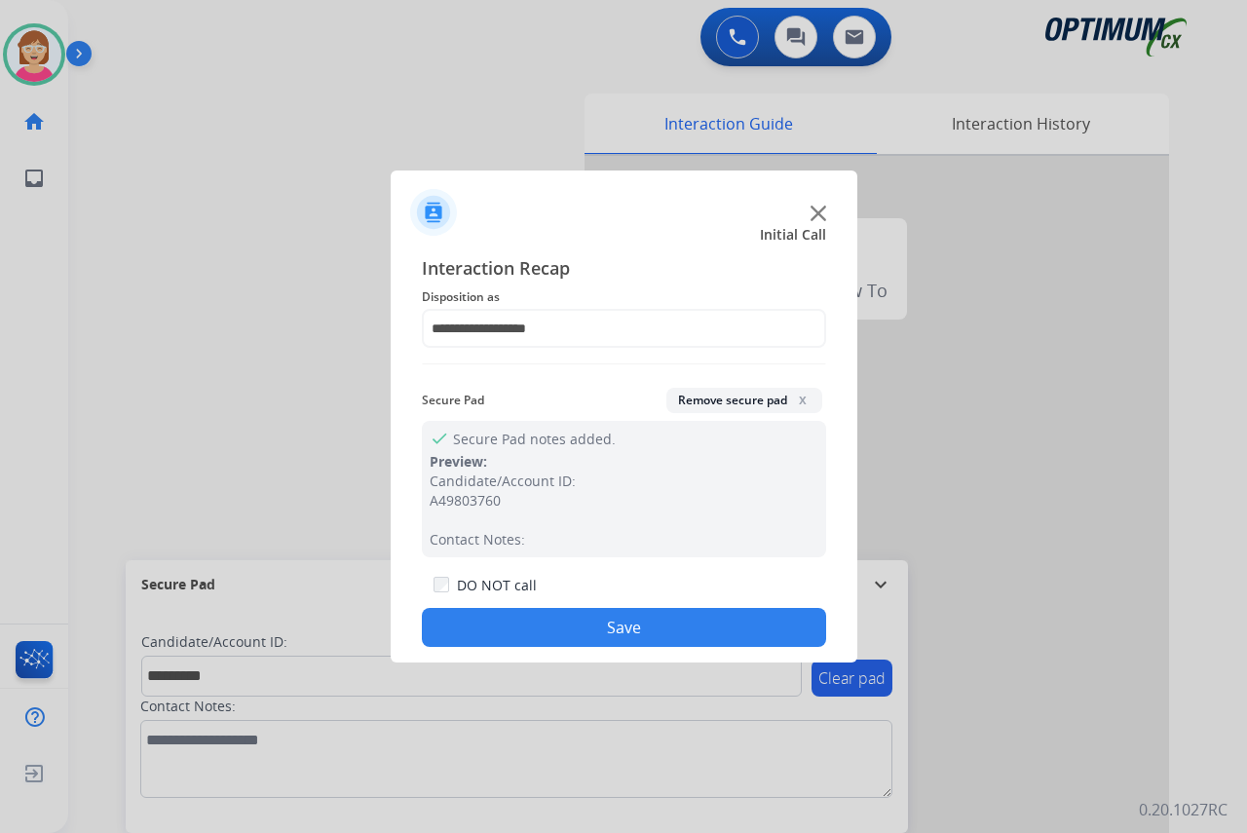
click at [563, 621] on button "Save" at bounding box center [624, 627] width 404 height 39
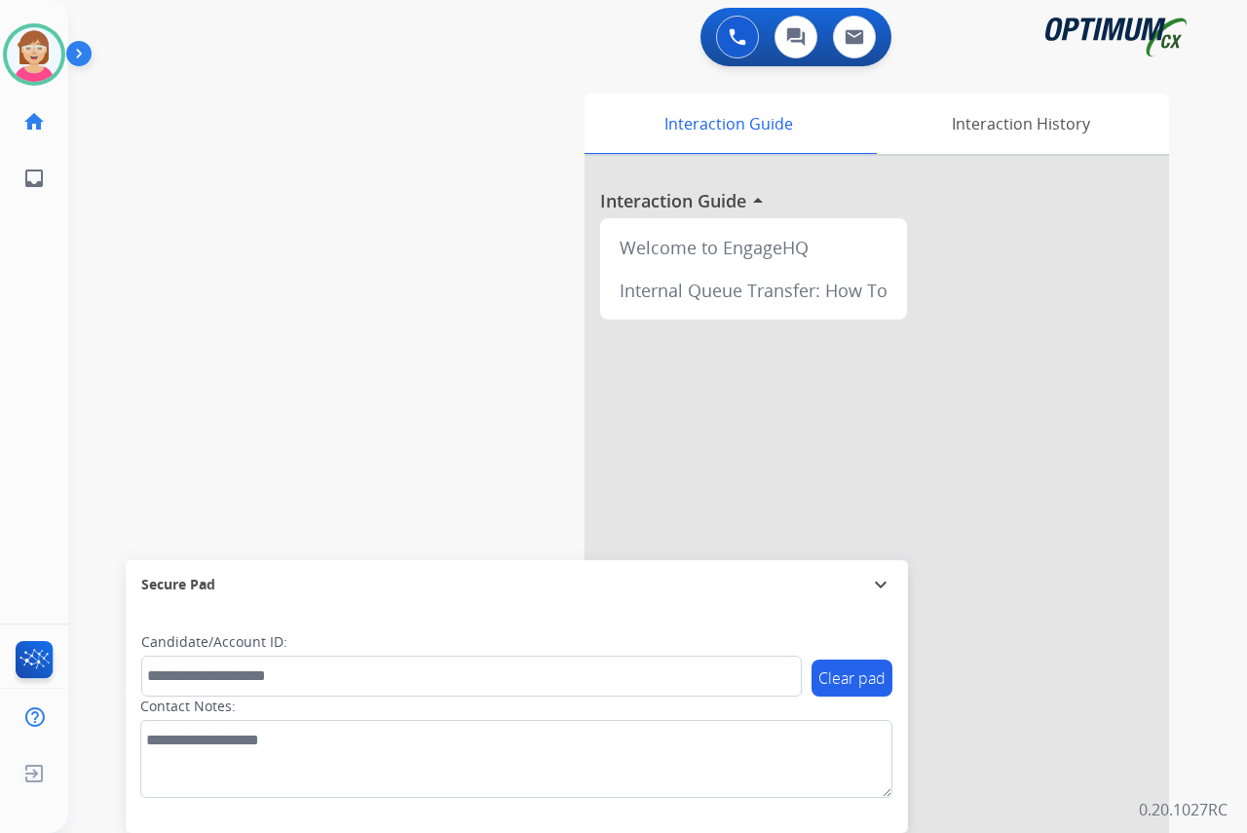
drag, startPoint x: 23, startPoint y: 337, endPoint x: 94, endPoint y: 314, distance: 73.9
click at [23, 337] on div "[PERSON_NAME] Available Edit Avatar Agent: [PERSON_NAME] Profile: OCX Training …" at bounding box center [34, 416] width 68 height 833
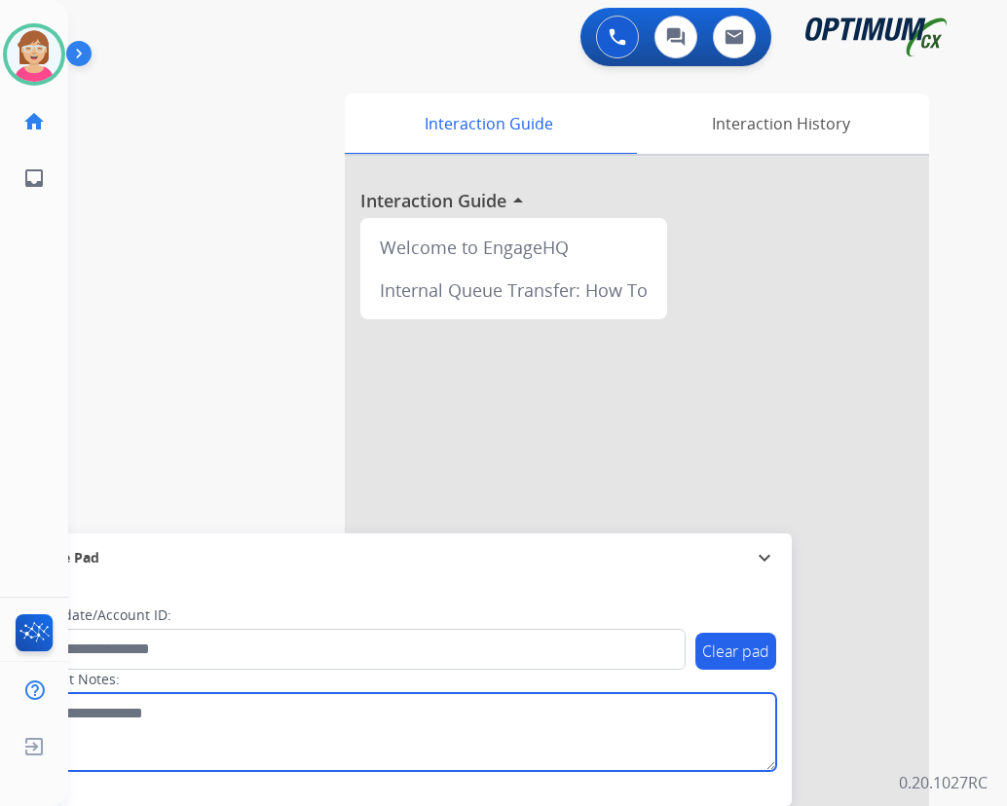
click at [321, 741] on textarea at bounding box center [400, 732] width 752 height 78
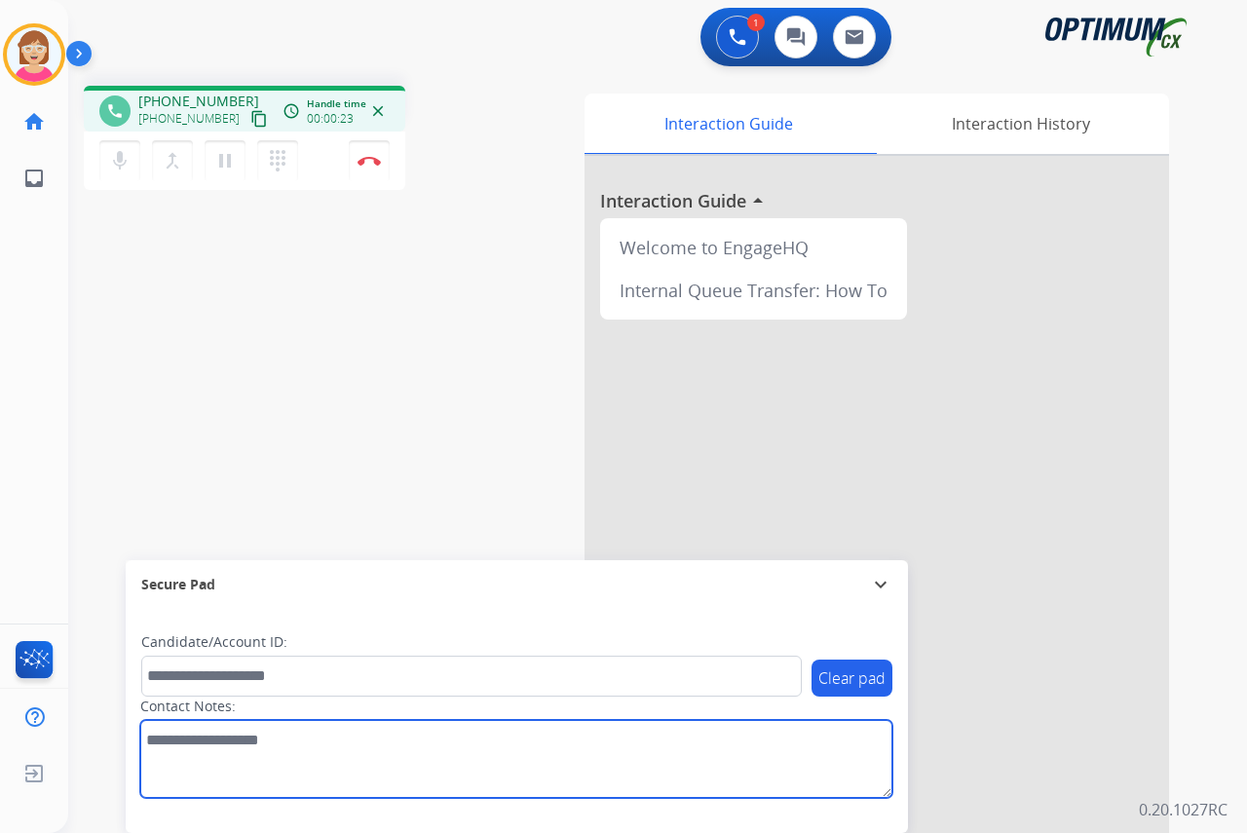
click at [155, 744] on textarea at bounding box center [516, 759] width 752 height 78
type textarea "*******"
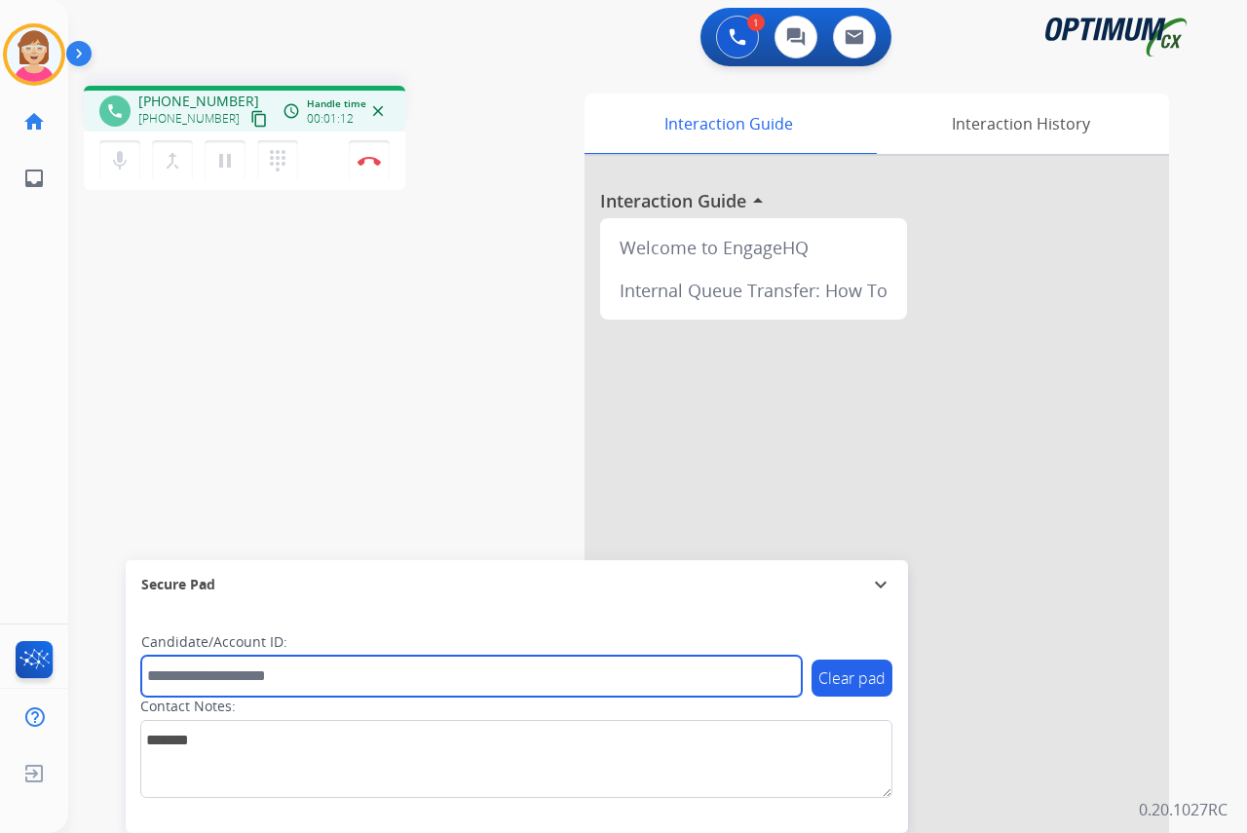
click at [177, 675] on input "text" at bounding box center [471, 676] width 660 height 41
type input "*******"
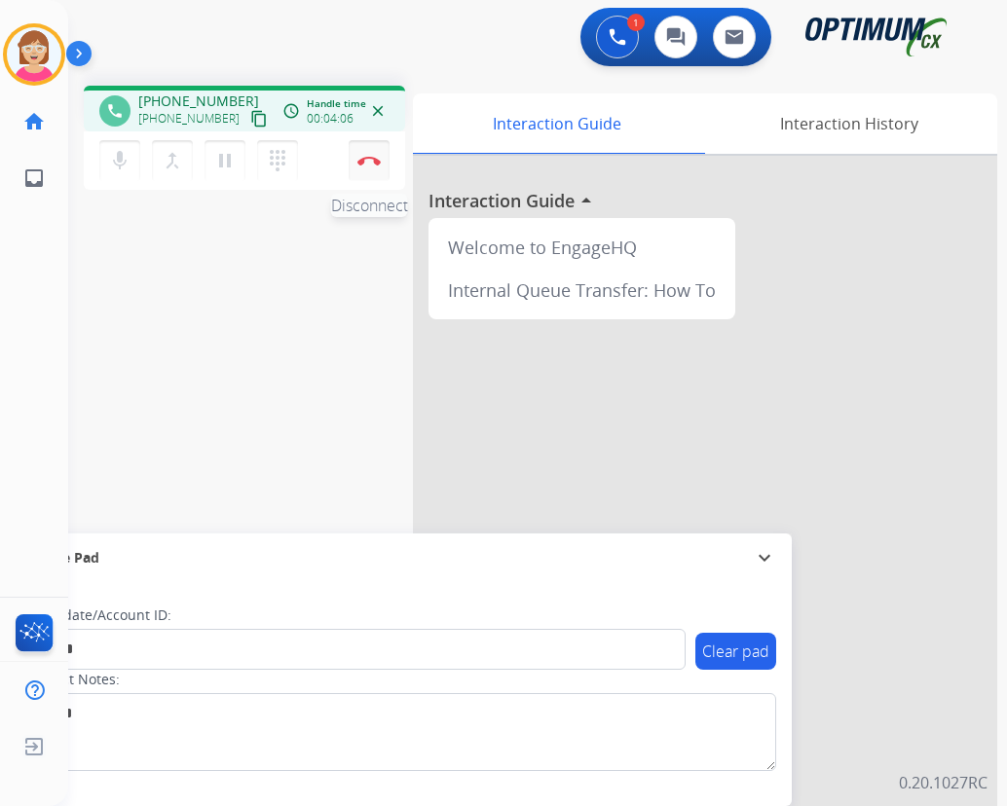
click at [371, 157] on img at bounding box center [368, 161] width 23 height 10
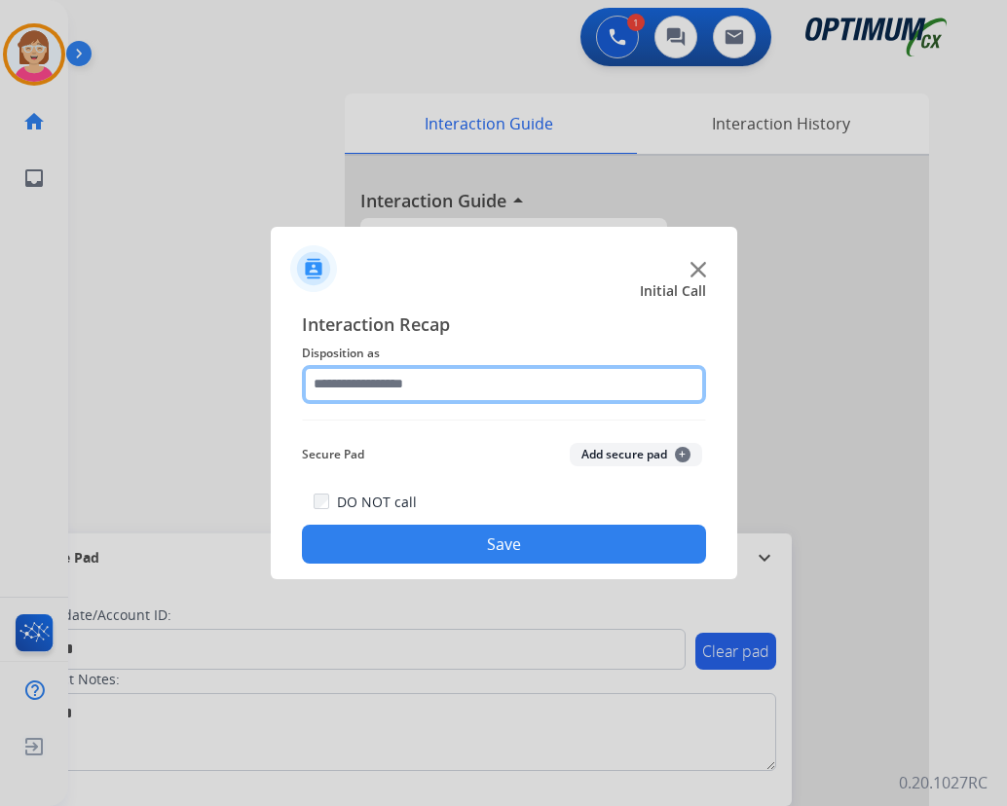
click at [363, 388] on input "text" at bounding box center [504, 384] width 404 height 39
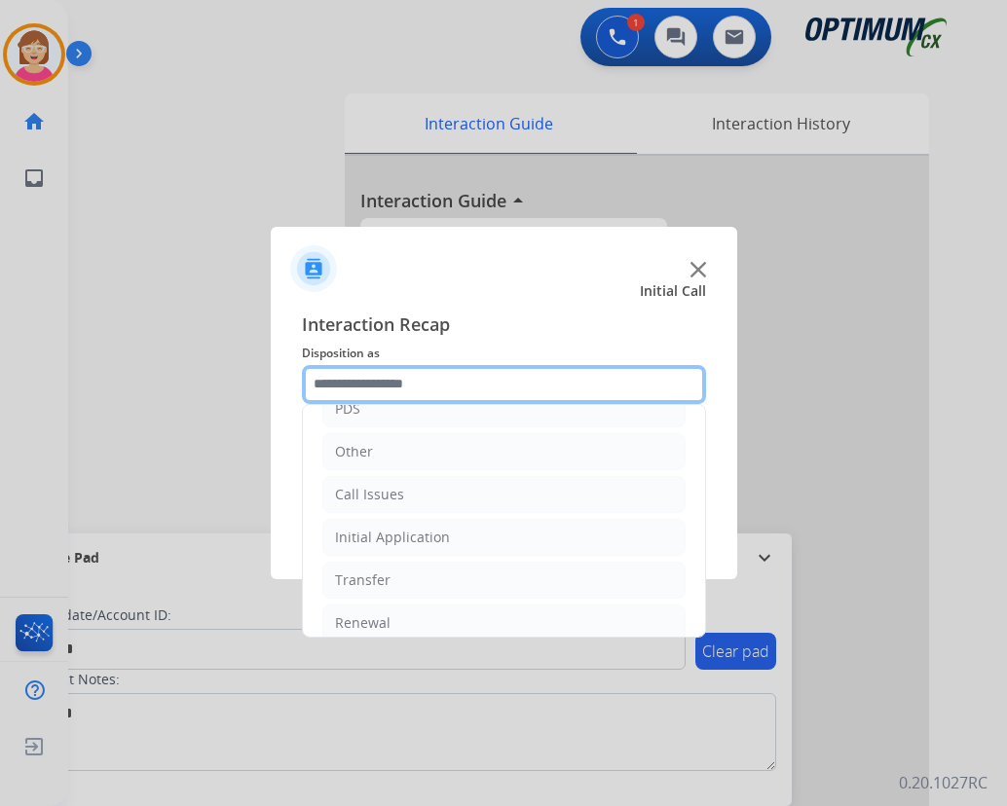
scroll to position [132, 0]
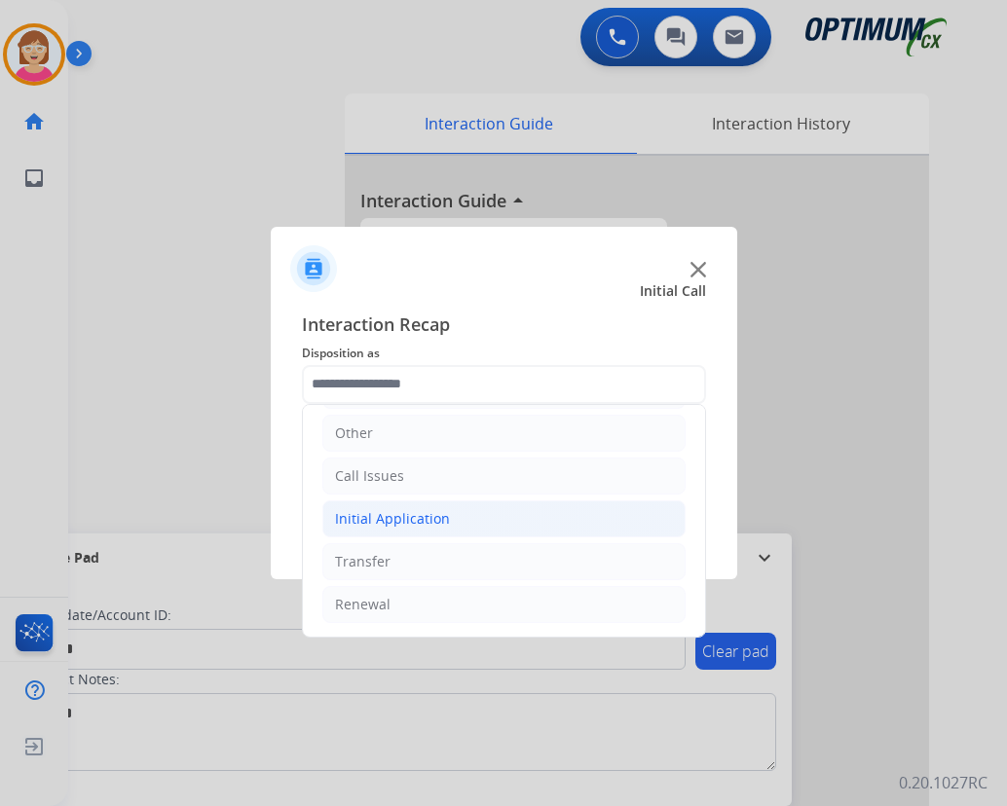
click at [401, 522] on div "Initial Application" at bounding box center [392, 518] width 115 height 19
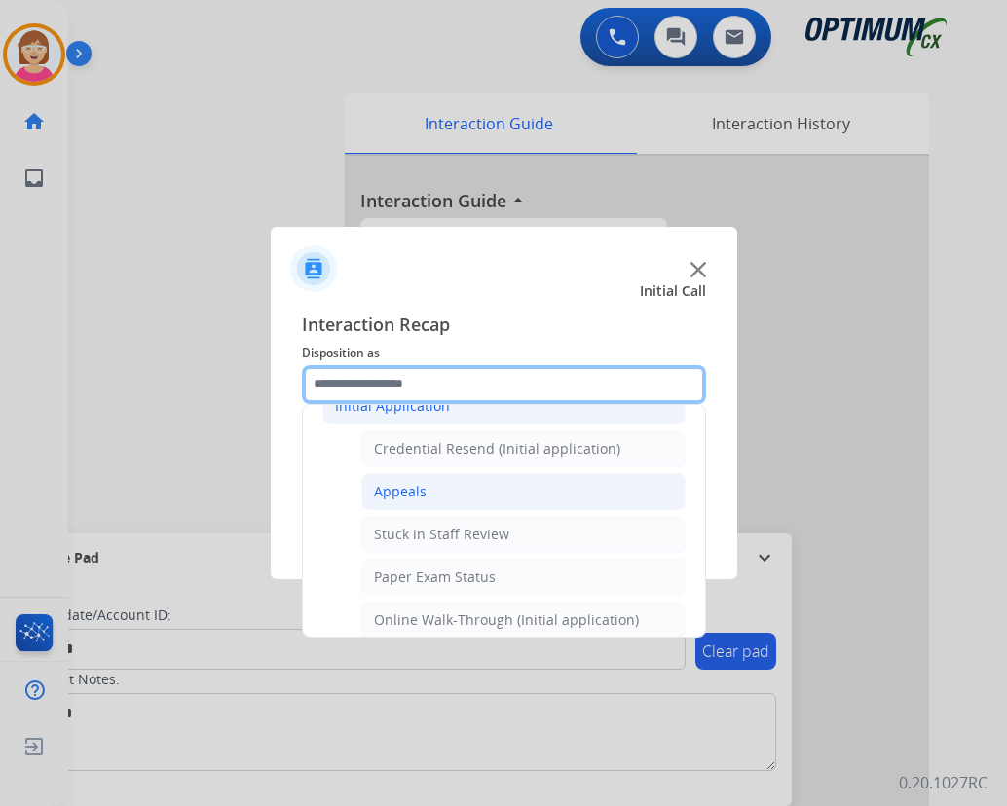
scroll to position [230, 0]
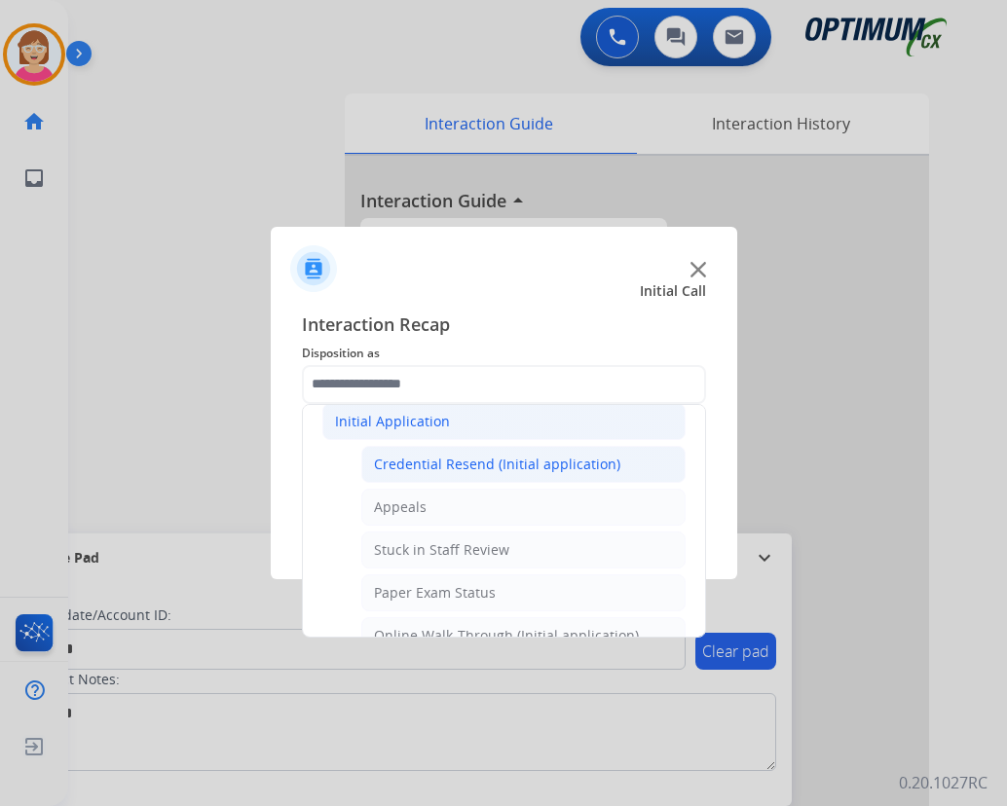
click at [462, 460] on div "Credential Resend (Initial application)" at bounding box center [497, 464] width 246 height 19
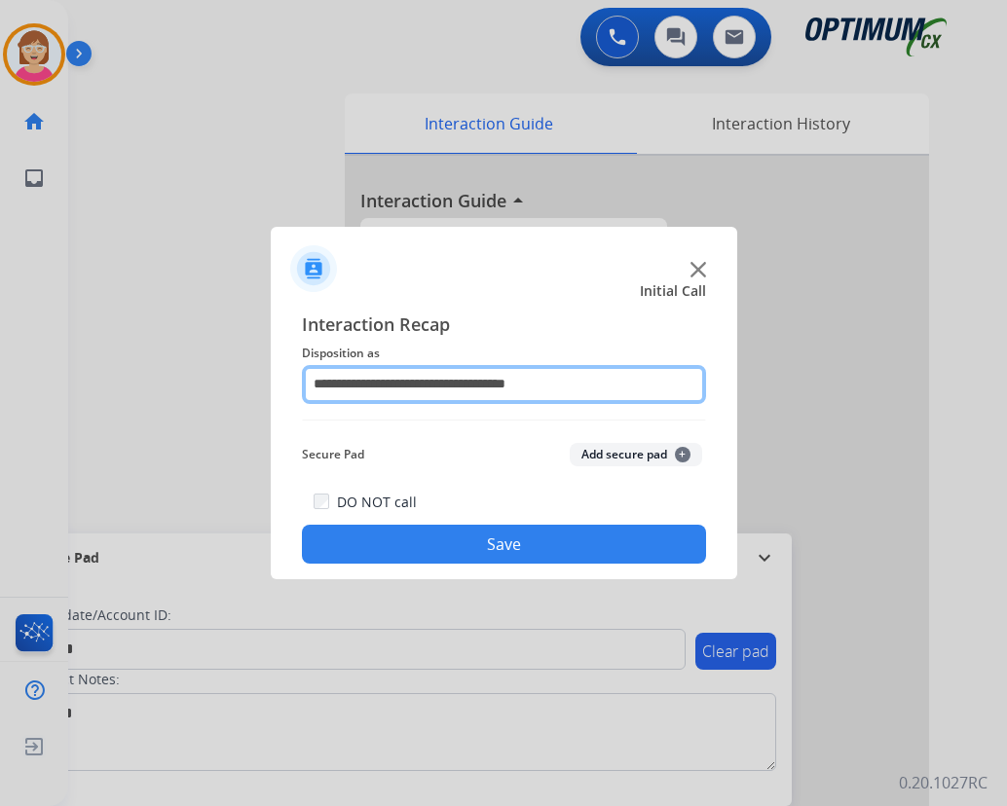
click at [577, 384] on input "**********" at bounding box center [504, 384] width 404 height 39
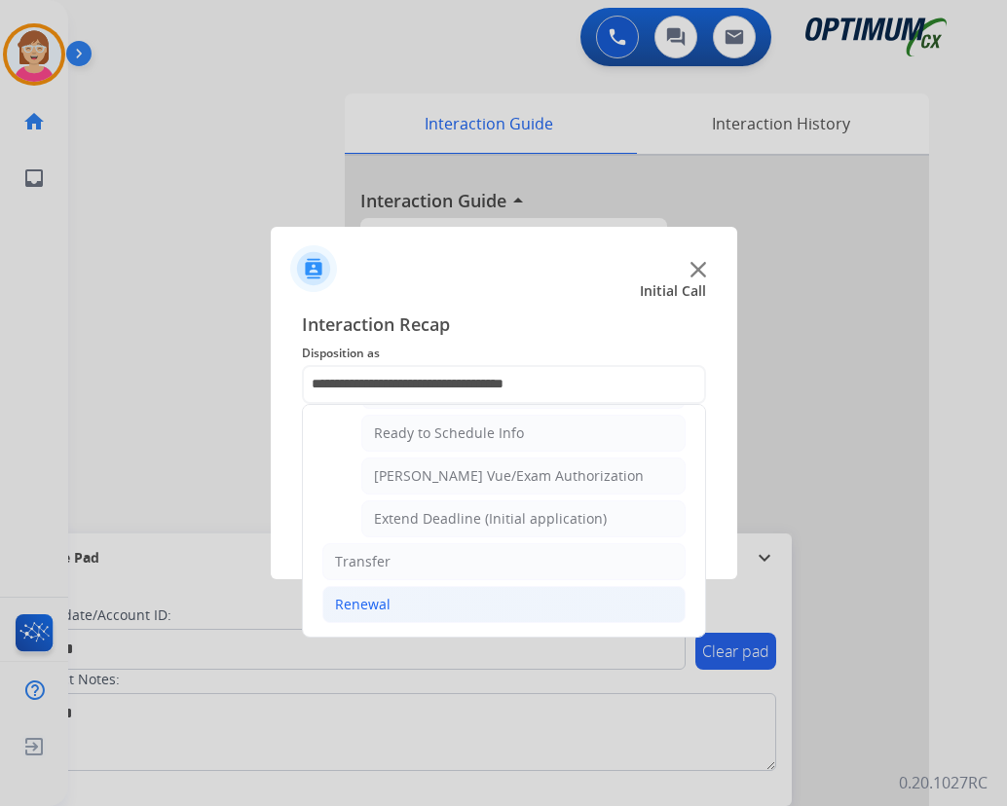
click at [368, 608] on div "Renewal" at bounding box center [363, 604] width 56 height 19
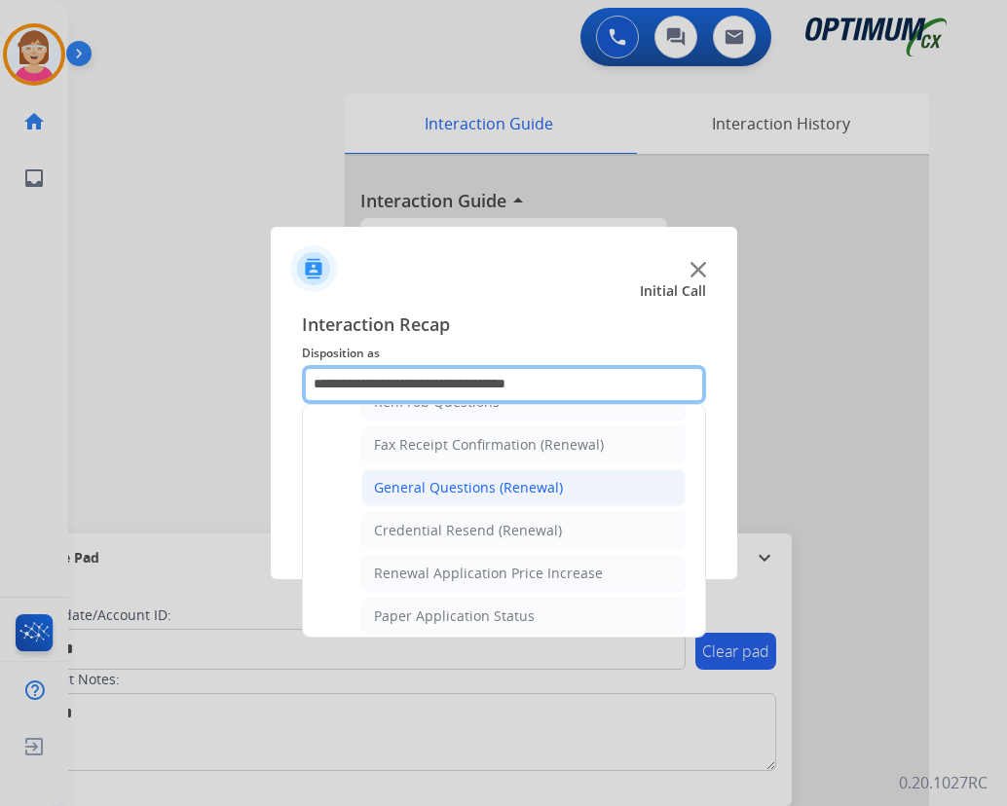
scroll to position [557, 0]
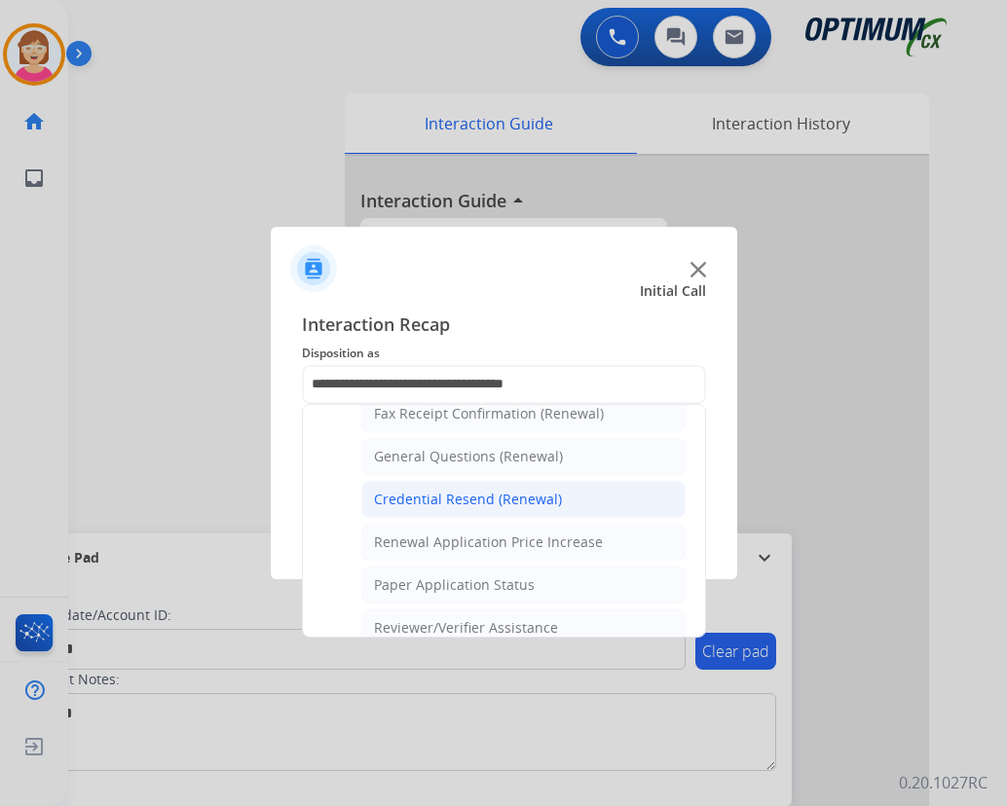
click at [449, 501] on div "Credential Resend (Renewal)" at bounding box center [468, 499] width 188 height 19
type input "**********"
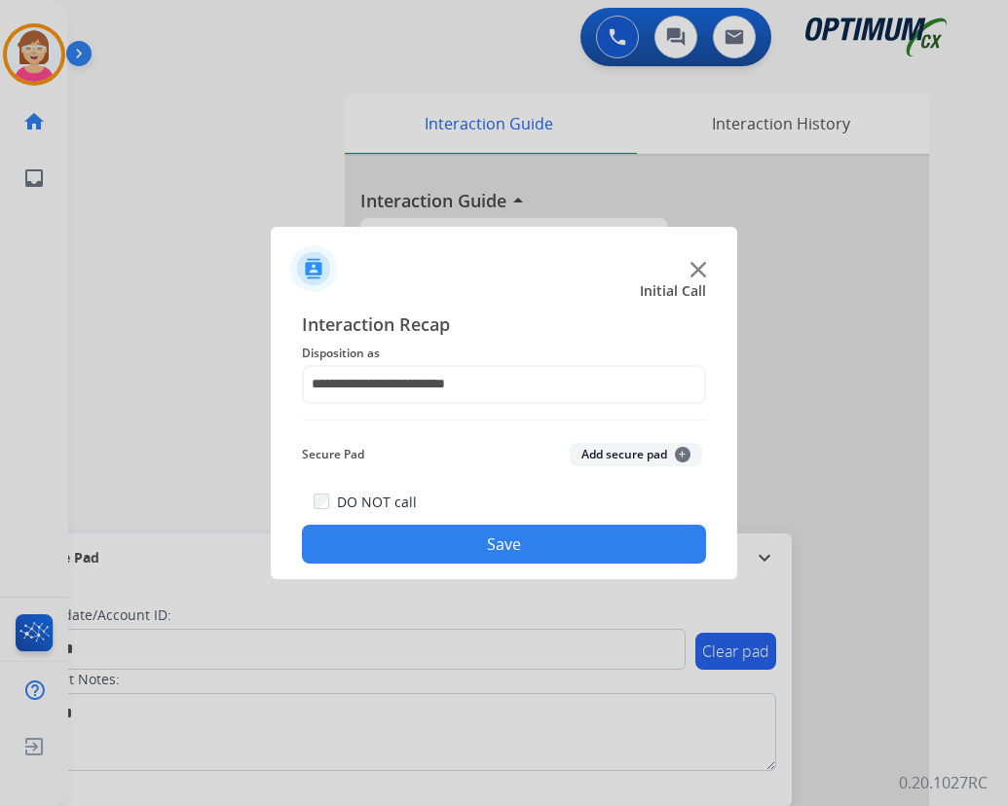
click at [683, 450] on span "+" at bounding box center [683, 455] width 16 height 16
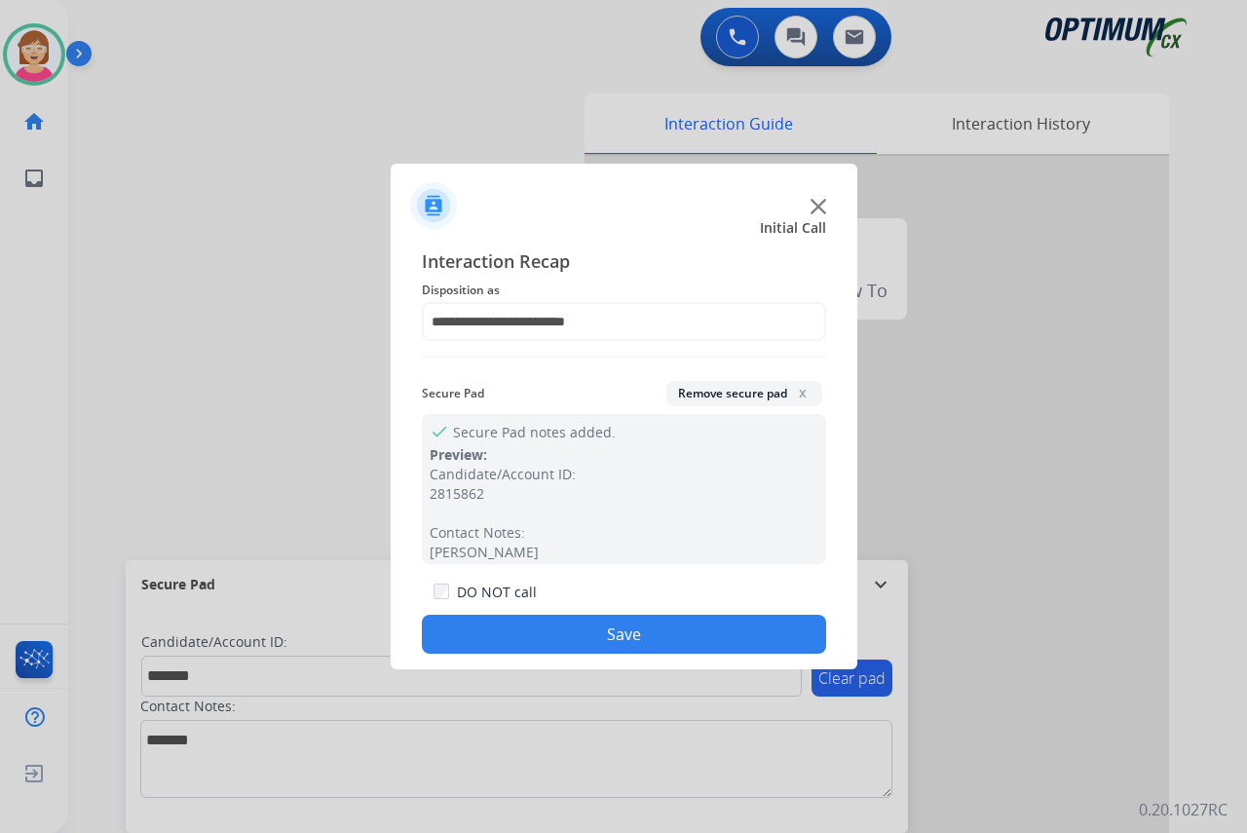
click at [514, 632] on button "Save" at bounding box center [624, 634] width 404 height 39
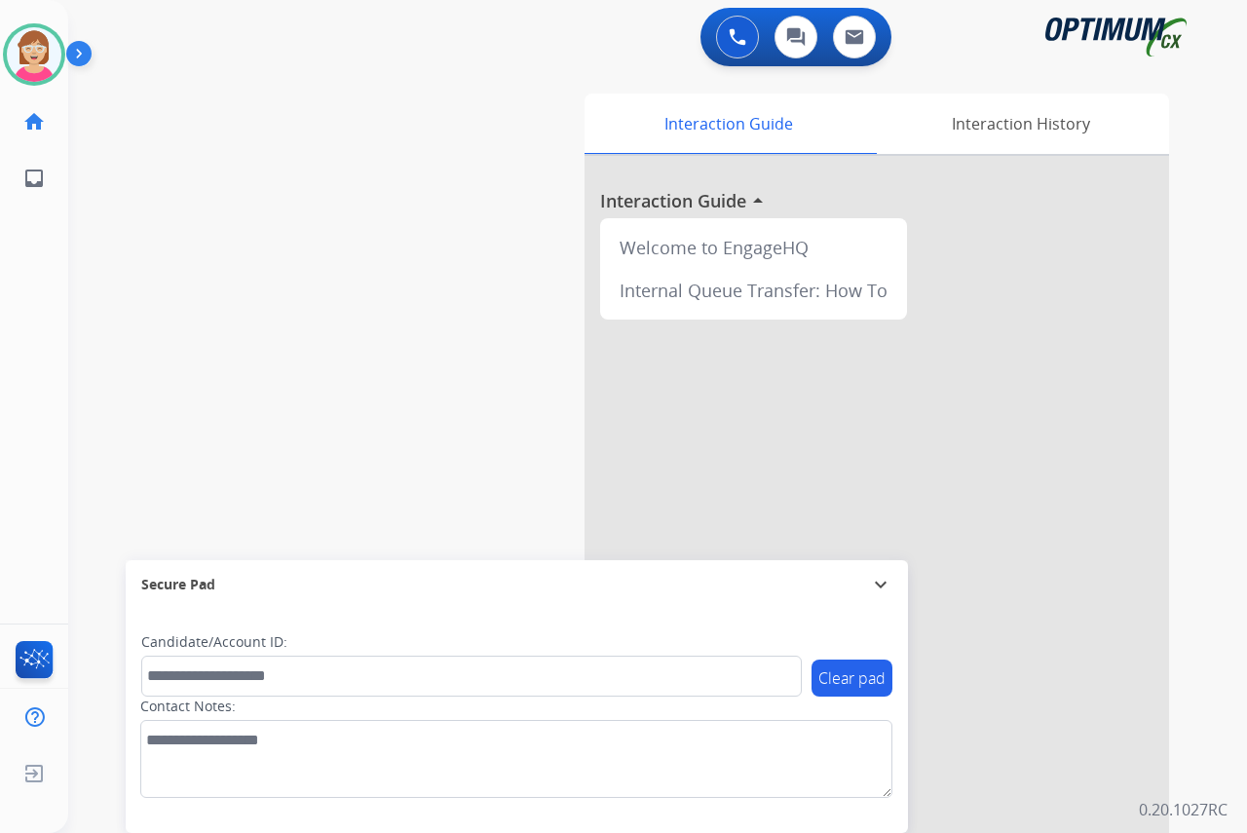
click at [44, 340] on div "Leanne Available Edit Avatar Agent: Leanne Routing Profile: OCX Training home H…" at bounding box center [34, 416] width 68 height 833
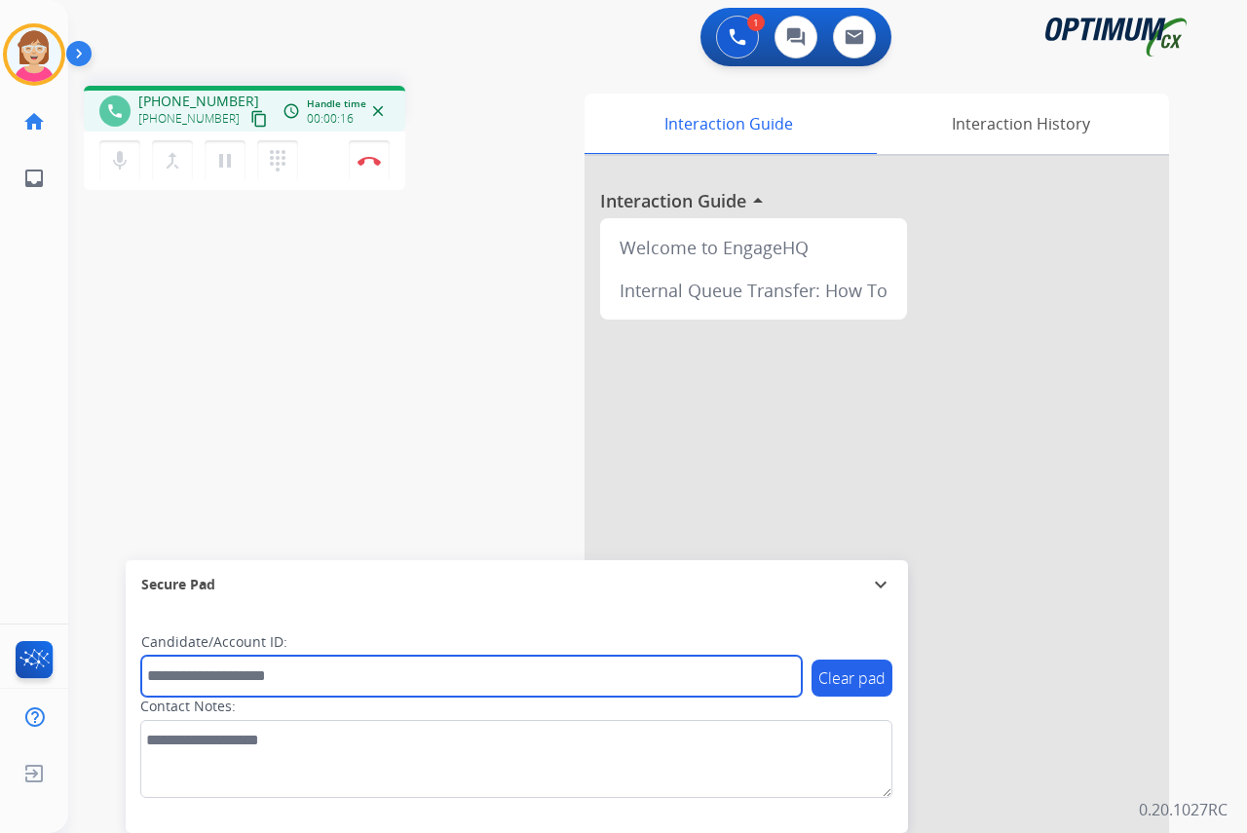
click at [179, 674] on input "text" at bounding box center [471, 676] width 660 height 41
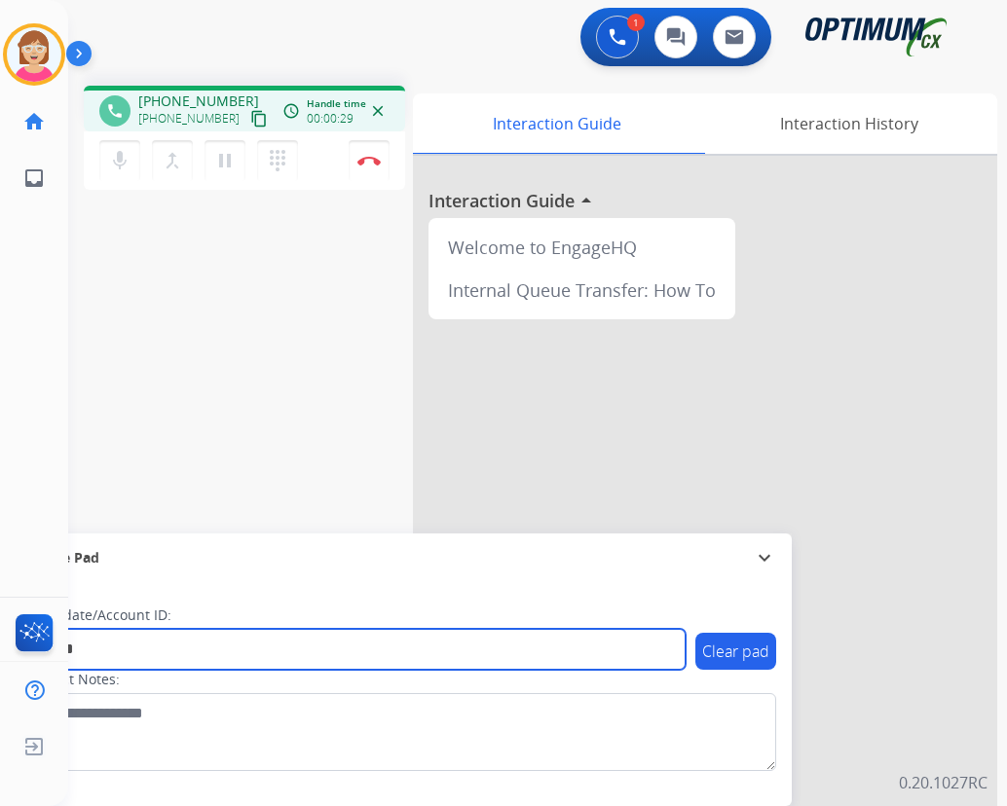
type input "*******"
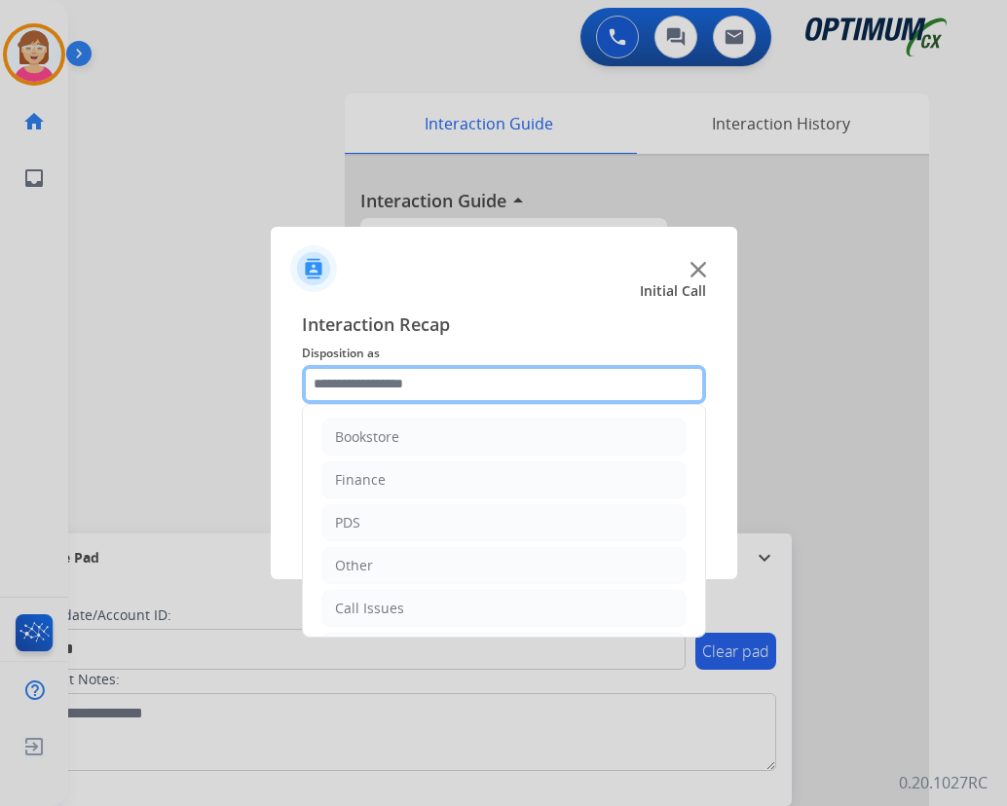
click at [364, 388] on input "text" at bounding box center [504, 384] width 404 height 39
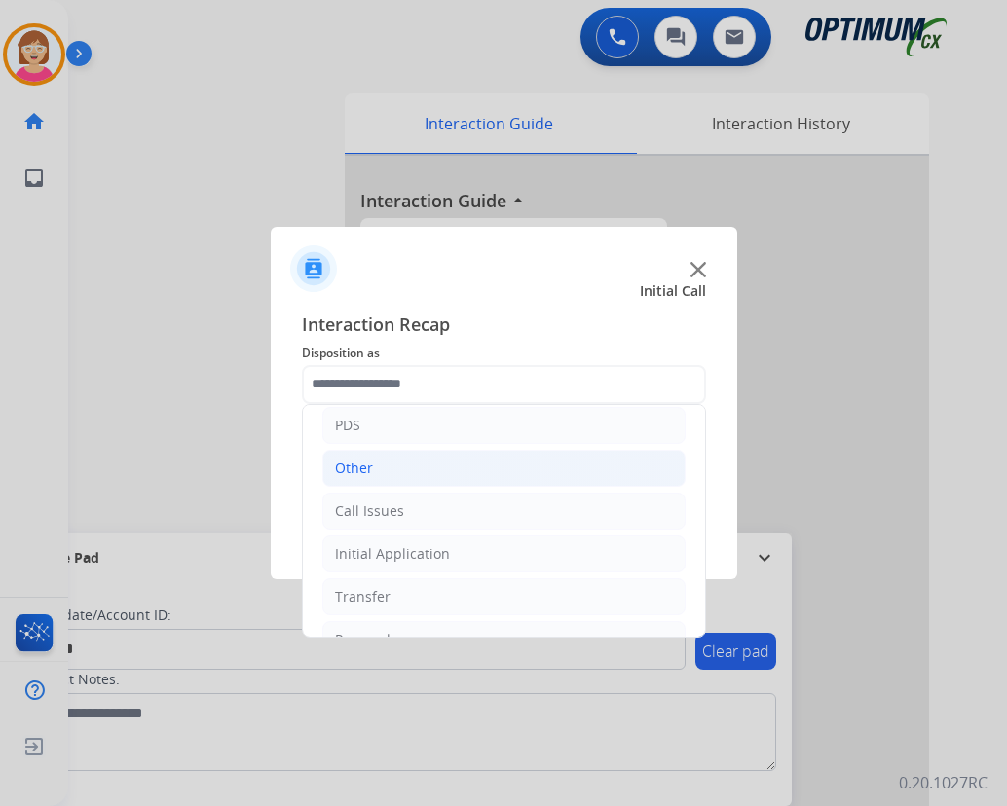
click at [375, 464] on li "Other" at bounding box center [503, 468] width 363 height 37
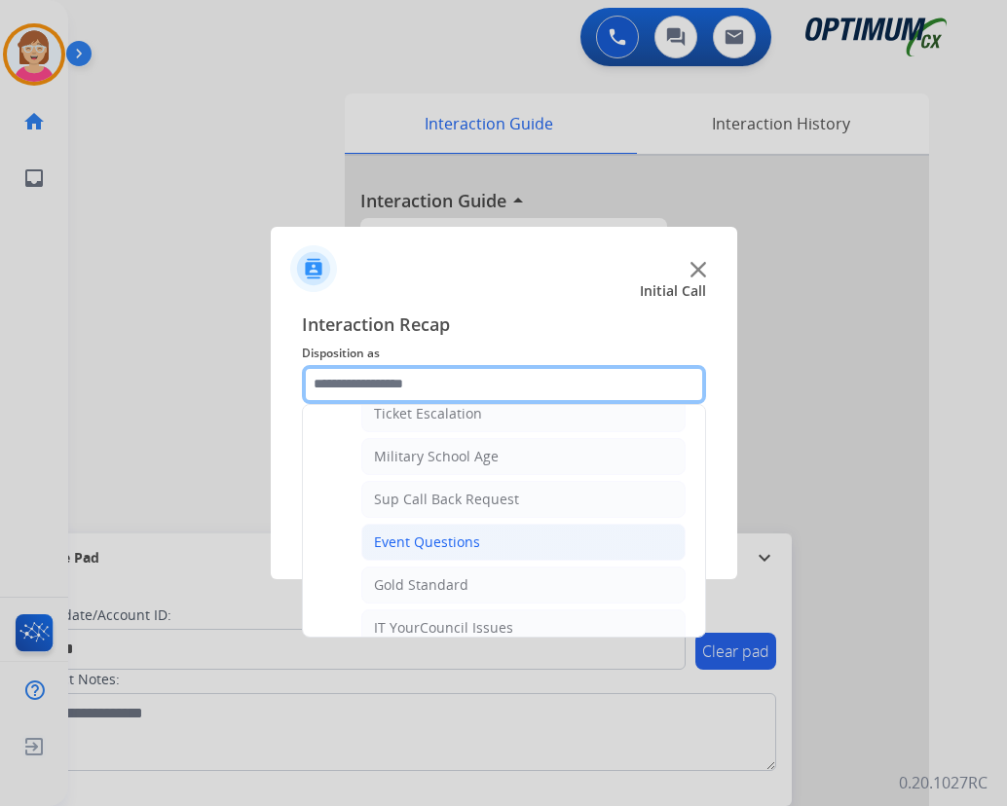
scroll to position [292, 0]
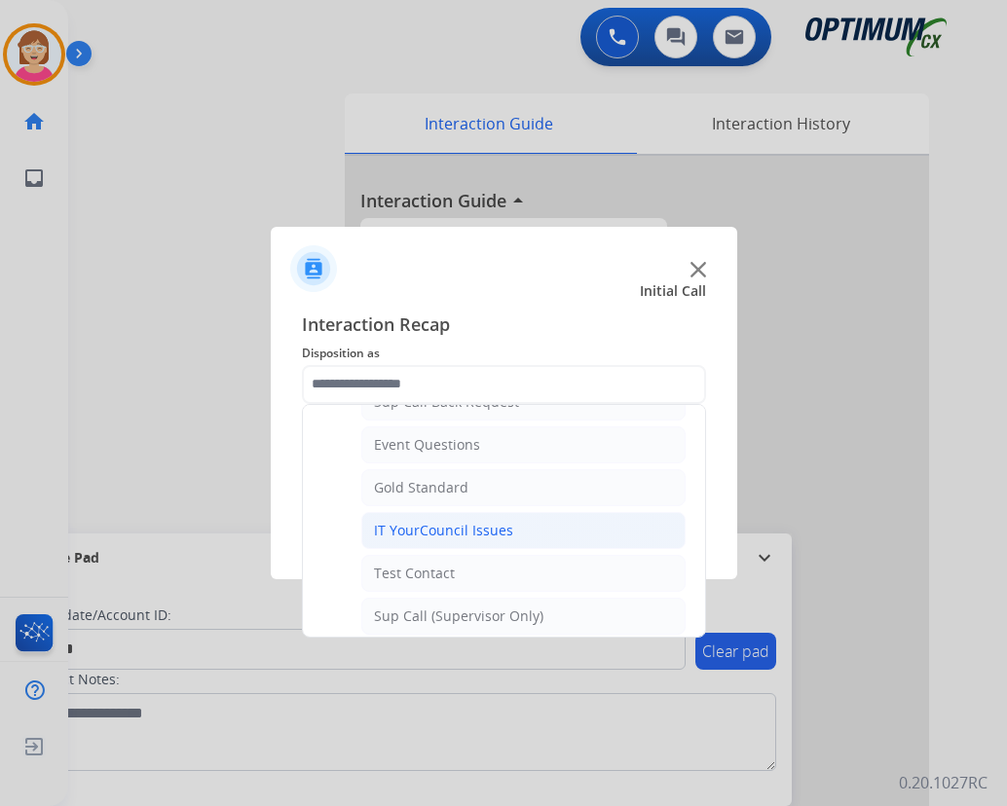
click at [433, 522] on div "IT YourCouncil Issues" at bounding box center [443, 530] width 139 height 19
type input "**********"
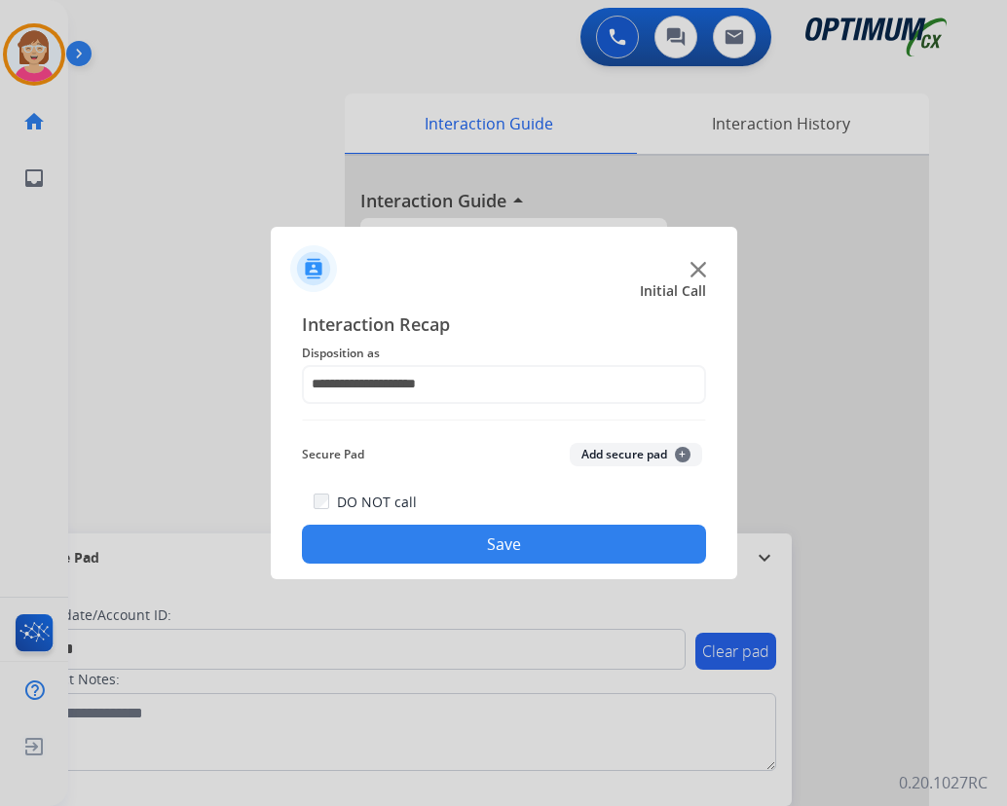
click at [684, 454] on span "+" at bounding box center [683, 455] width 16 height 16
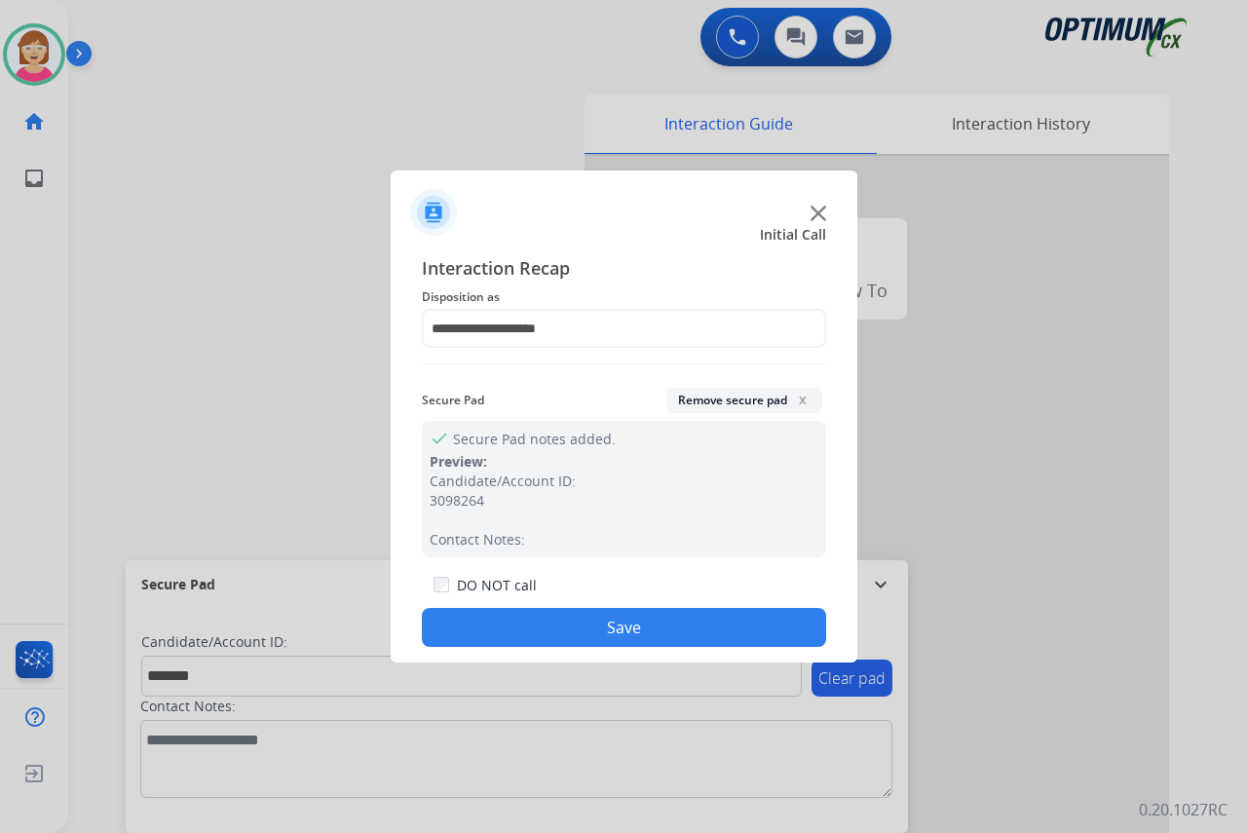
click at [507, 619] on button "Save" at bounding box center [624, 627] width 404 height 39
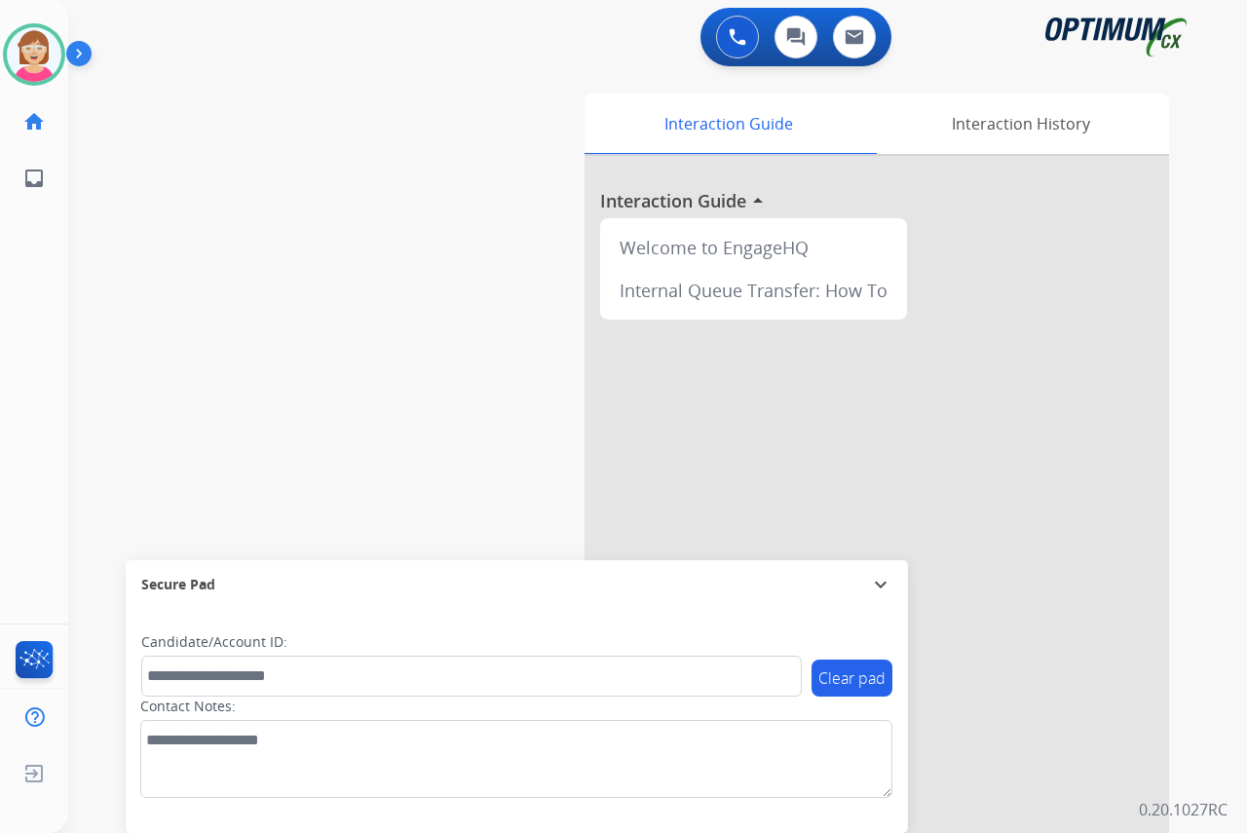
click at [36, 297] on div "Leanne Available Edit Avatar Agent: Leanne Routing Profile: OCX Training home H…" at bounding box center [34, 416] width 68 height 833
click at [21, 406] on div "Leanne Available Edit Avatar Agent: Leanne Routing Profile: OCX Training home H…" at bounding box center [34, 416] width 68 height 833
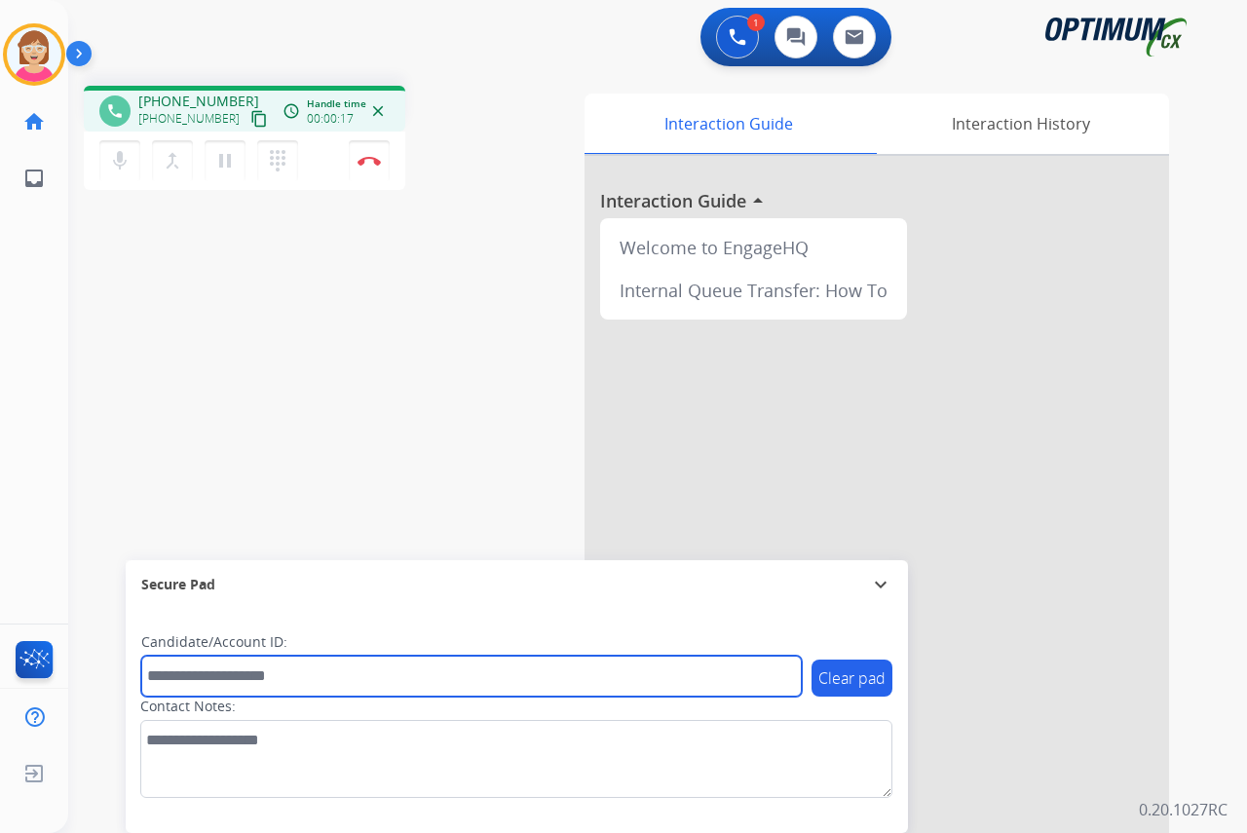
click at [207, 670] on input "text" at bounding box center [471, 676] width 660 height 41
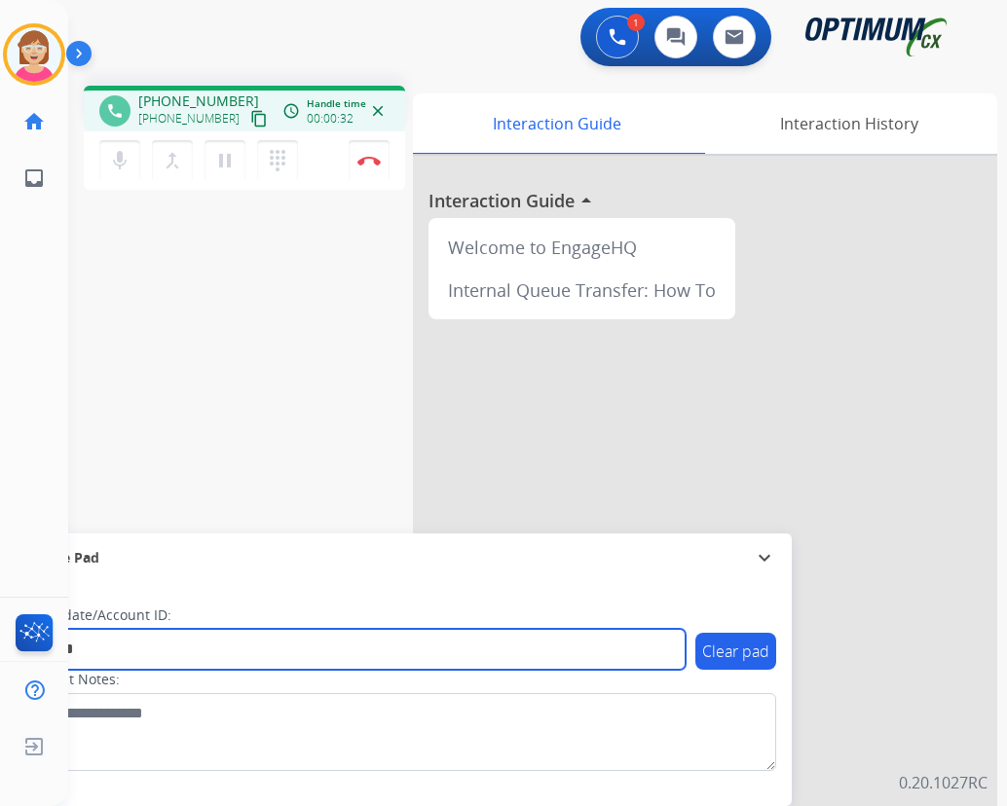
type input "*******"
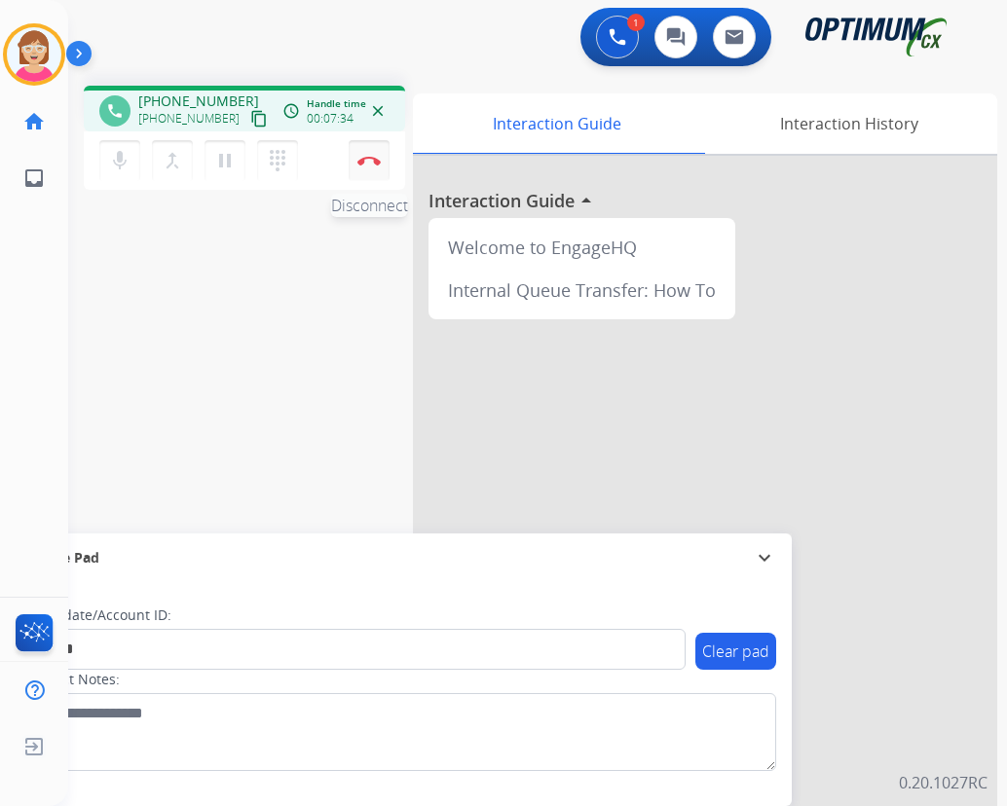
click at [368, 160] on img at bounding box center [368, 161] width 23 height 10
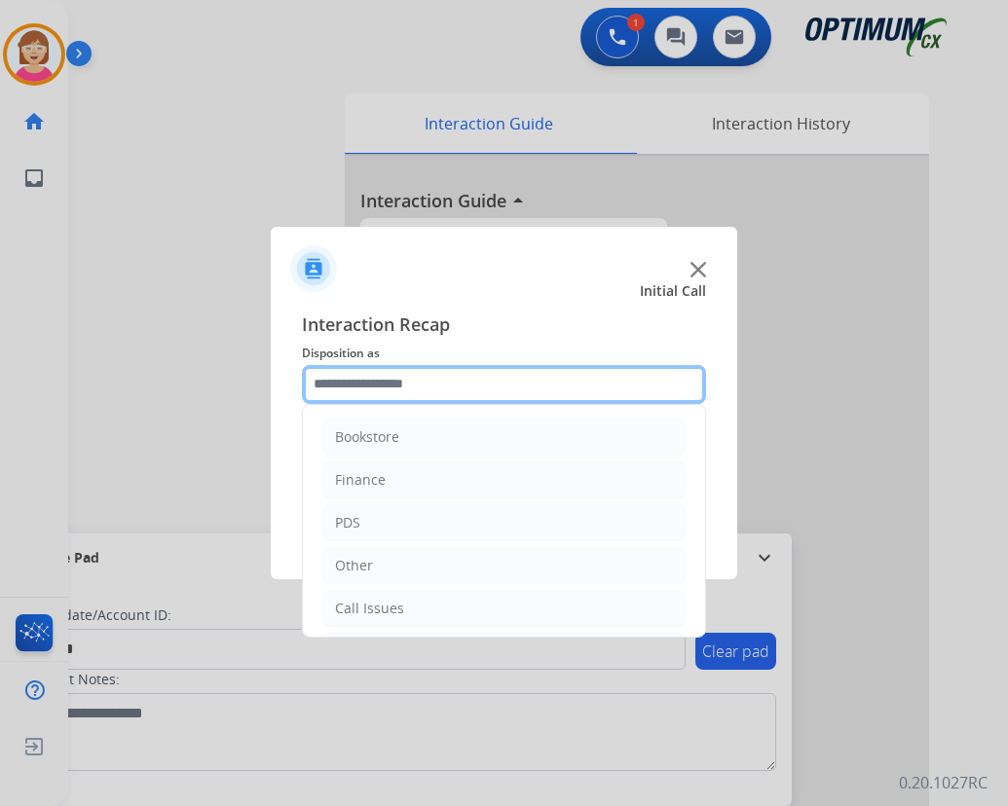
click at [353, 385] on input "text" at bounding box center [504, 384] width 404 height 39
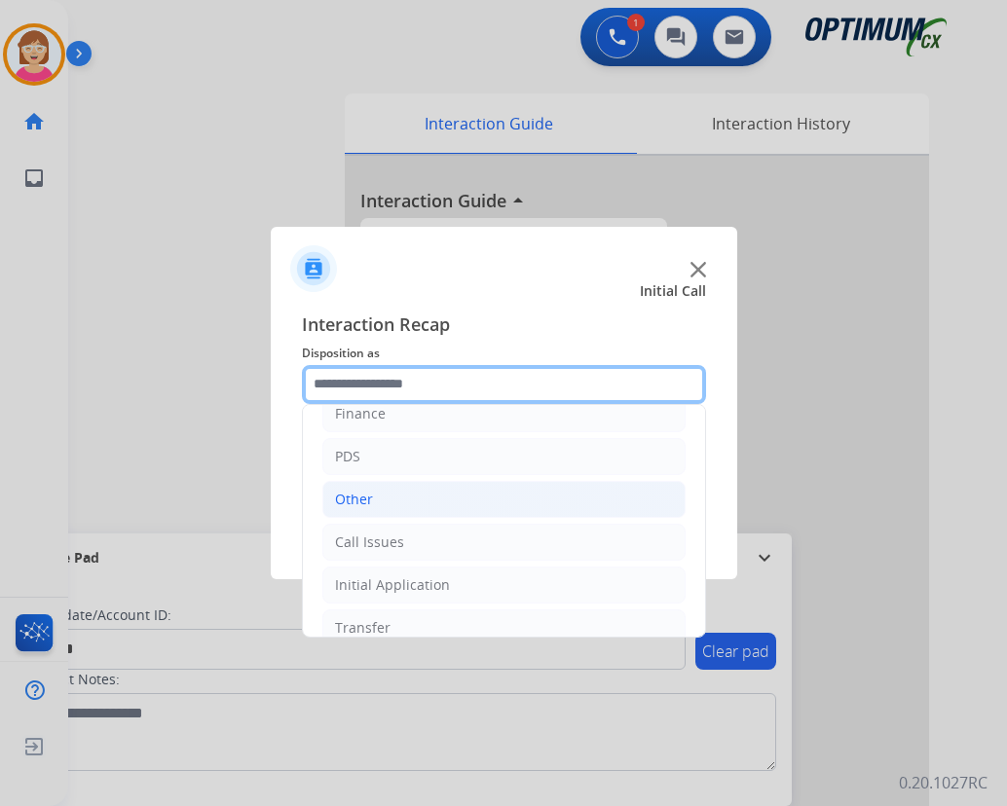
scroll to position [132, 0]
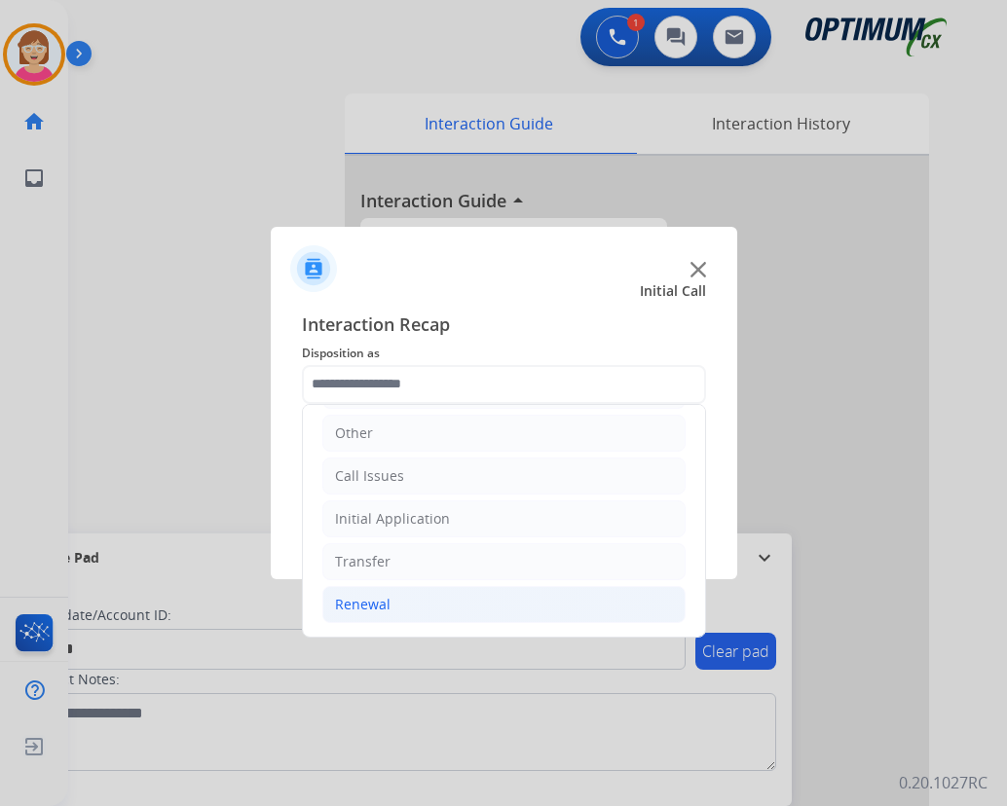
click at [363, 599] on div "Renewal" at bounding box center [363, 604] width 56 height 19
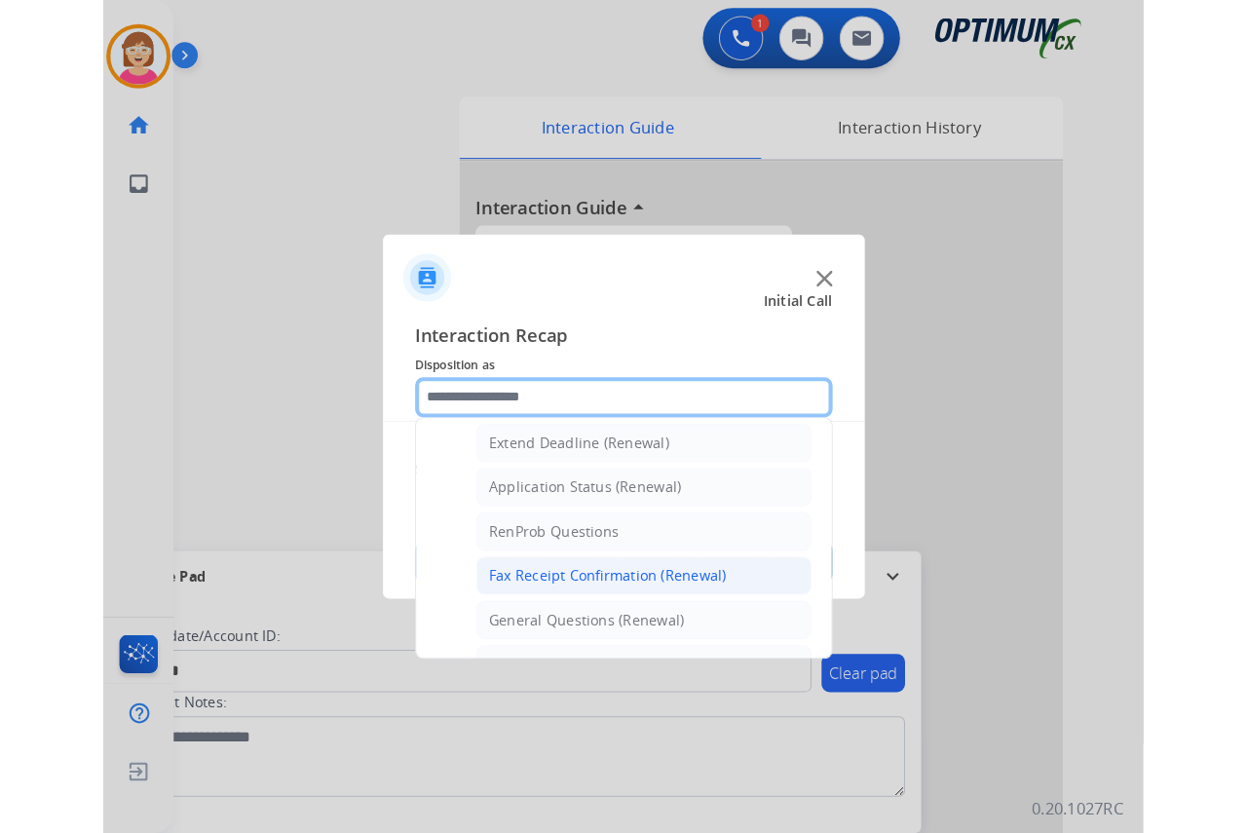
scroll to position [425, 0]
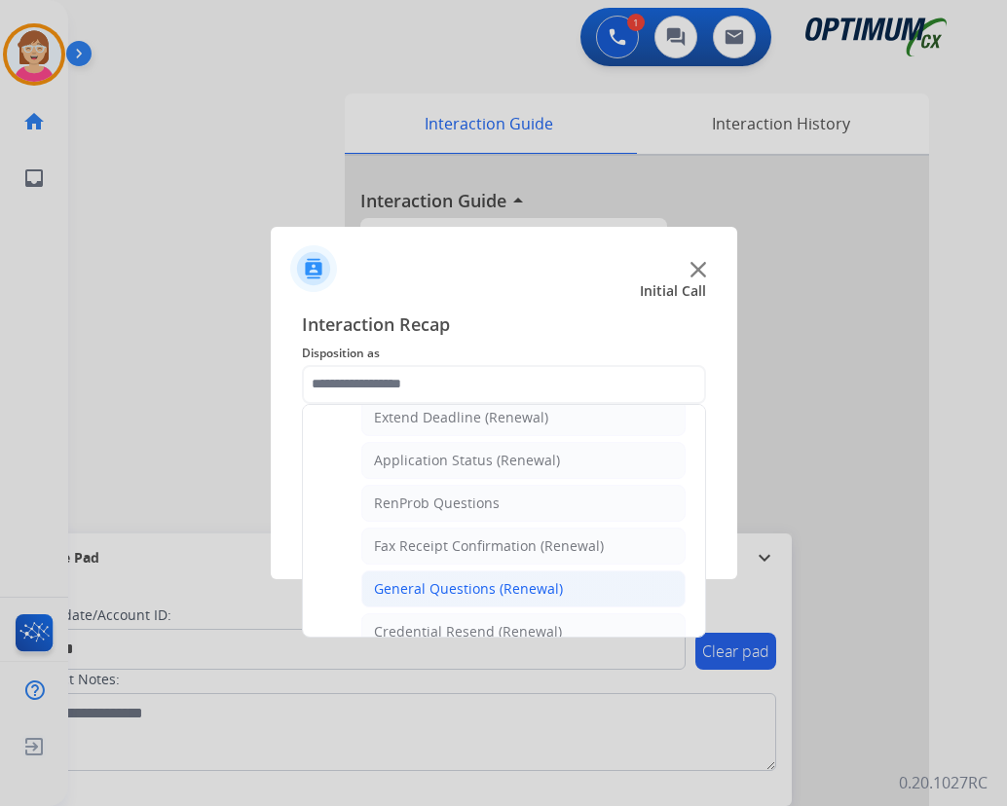
click at [432, 587] on div "General Questions (Renewal)" at bounding box center [468, 589] width 189 height 19
type input "**********"
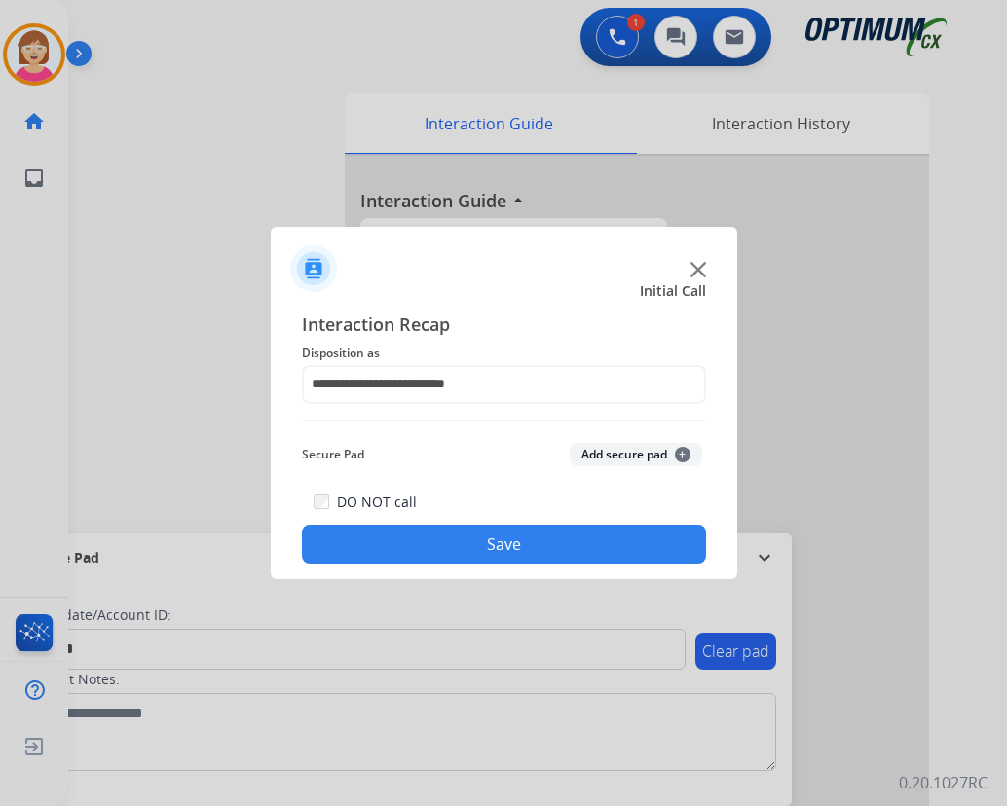
click at [685, 455] on span "+" at bounding box center [683, 455] width 16 height 16
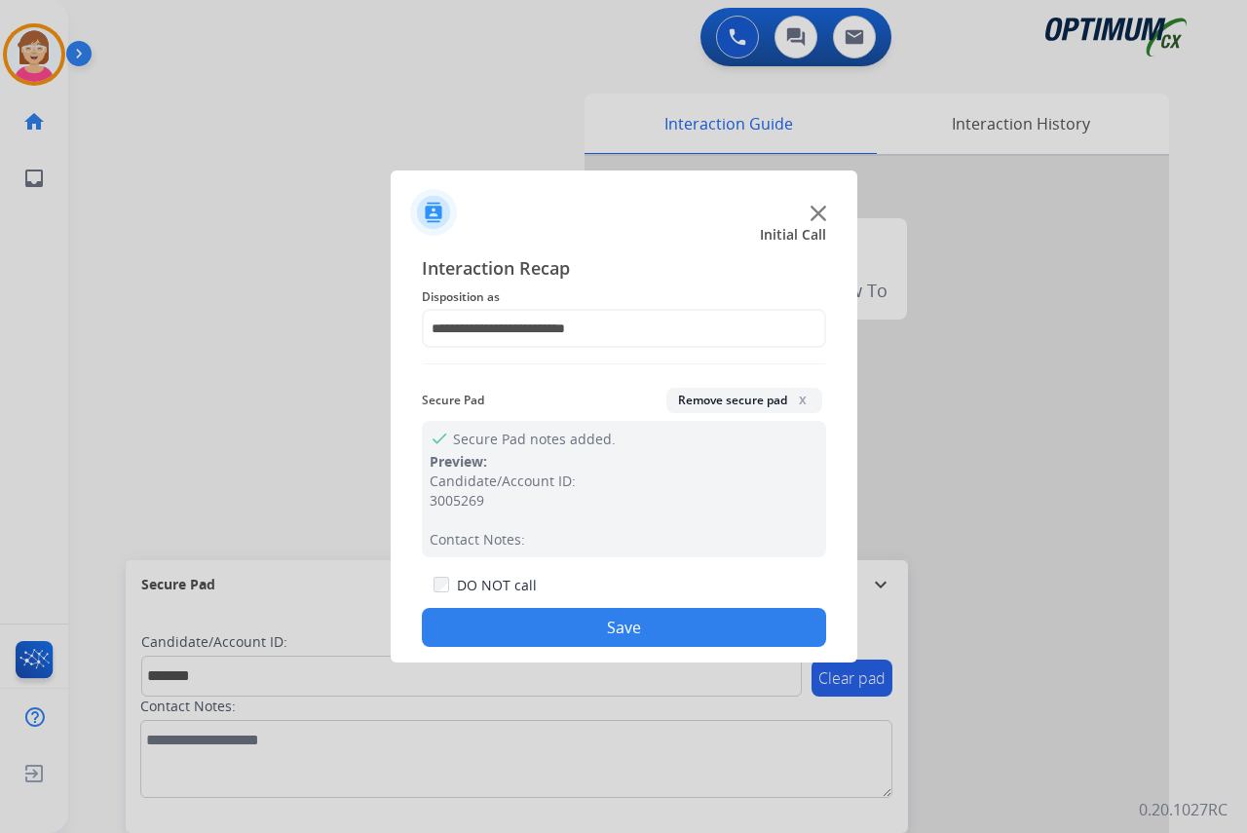
click at [565, 627] on button "Save" at bounding box center [624, 627] width 404 height 39
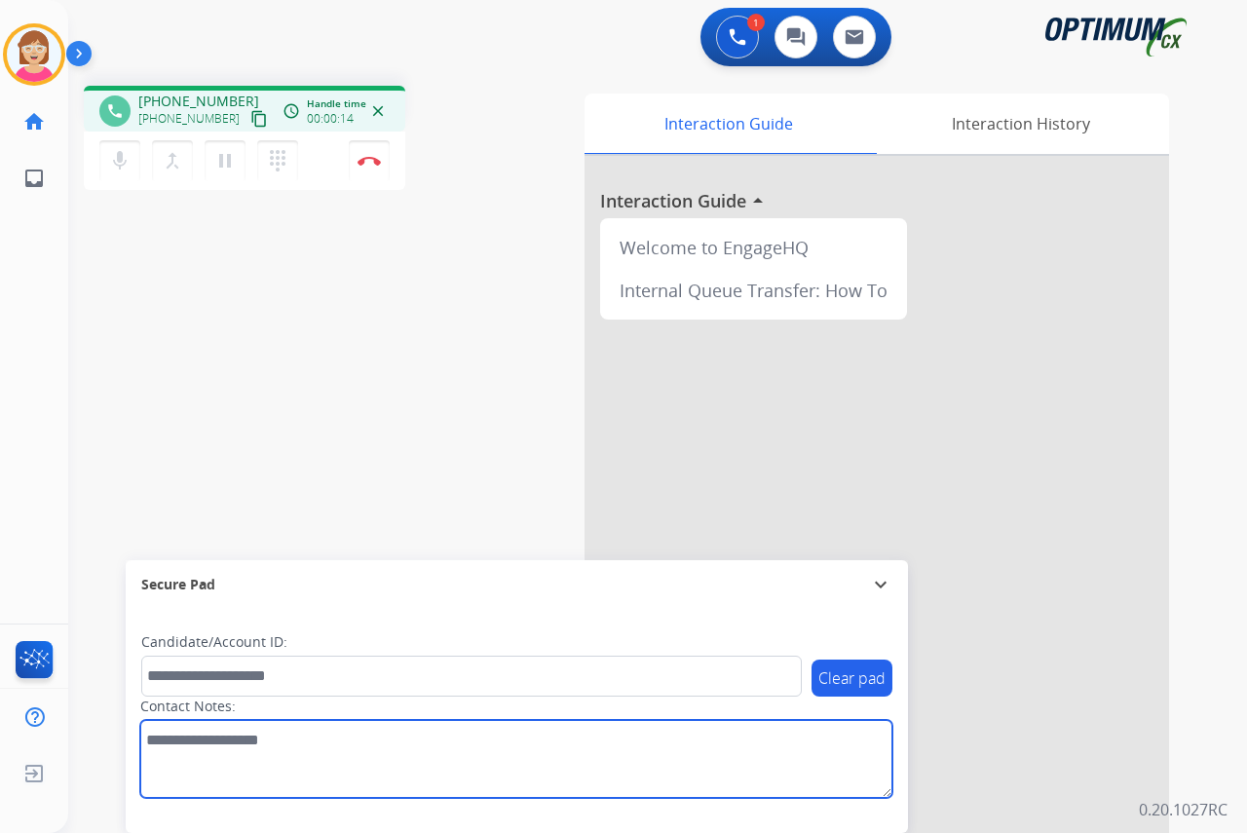
click at [169, 738] on textarea at bounding box center [516, 759] width 752 height 78
type textarea "*****"
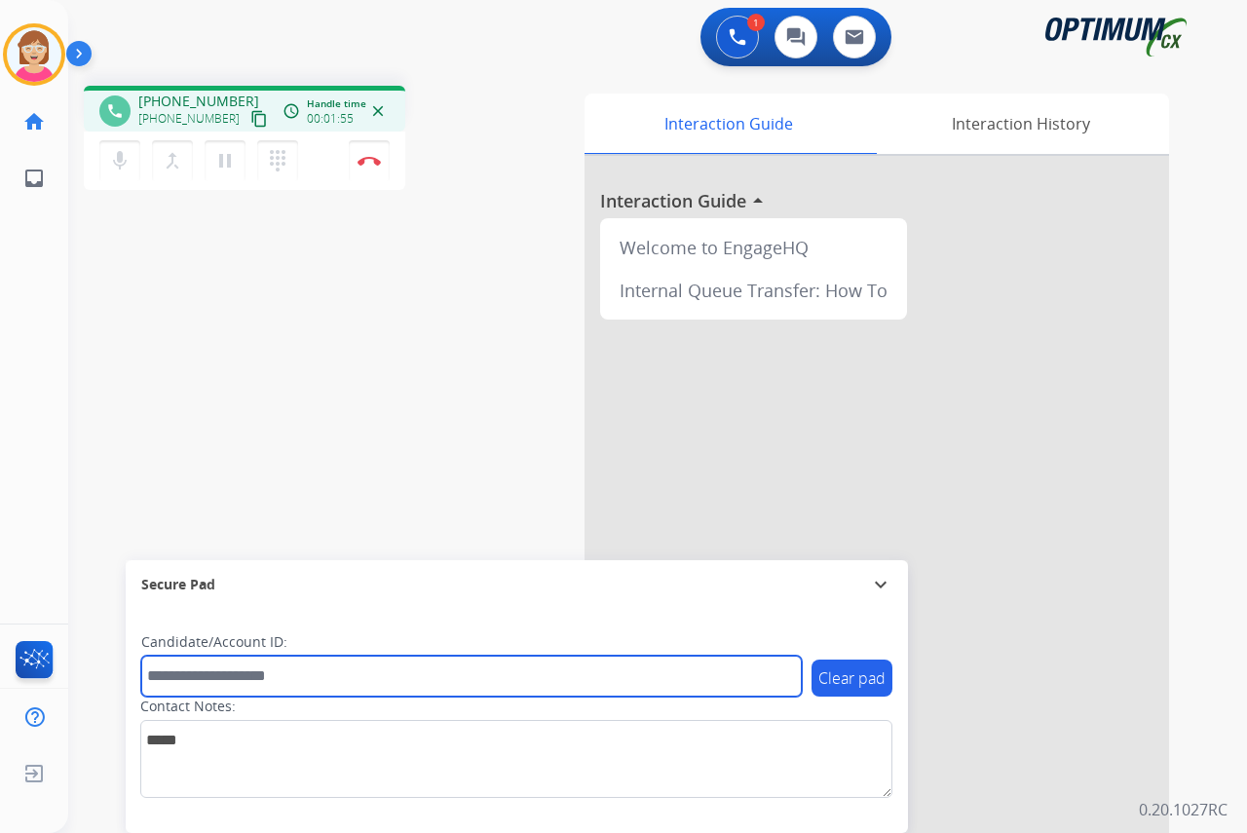
click at [158, 670] on input "text" at bounding box center [471, 676] width 660 height 41
type input "**********"
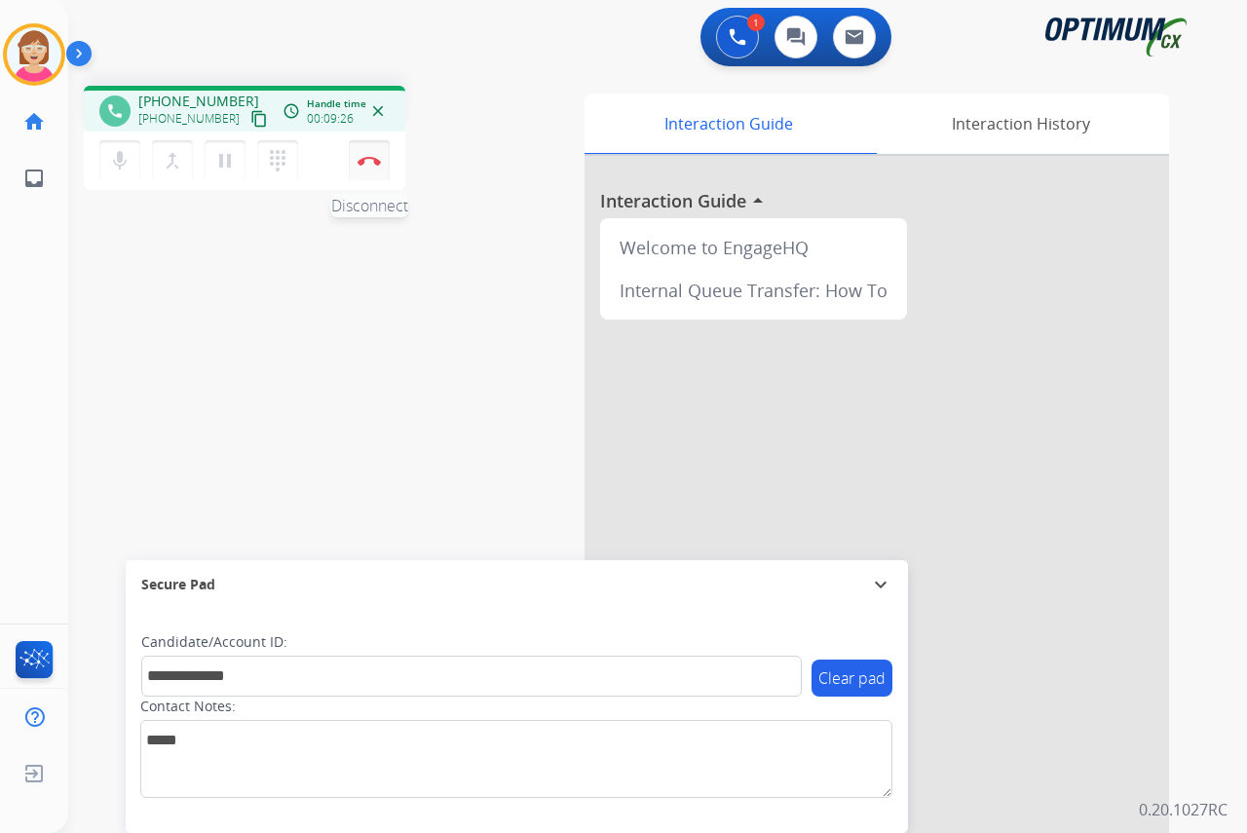
click at [372, 157] on img at bounding box center [368, 161] width 23 height 10
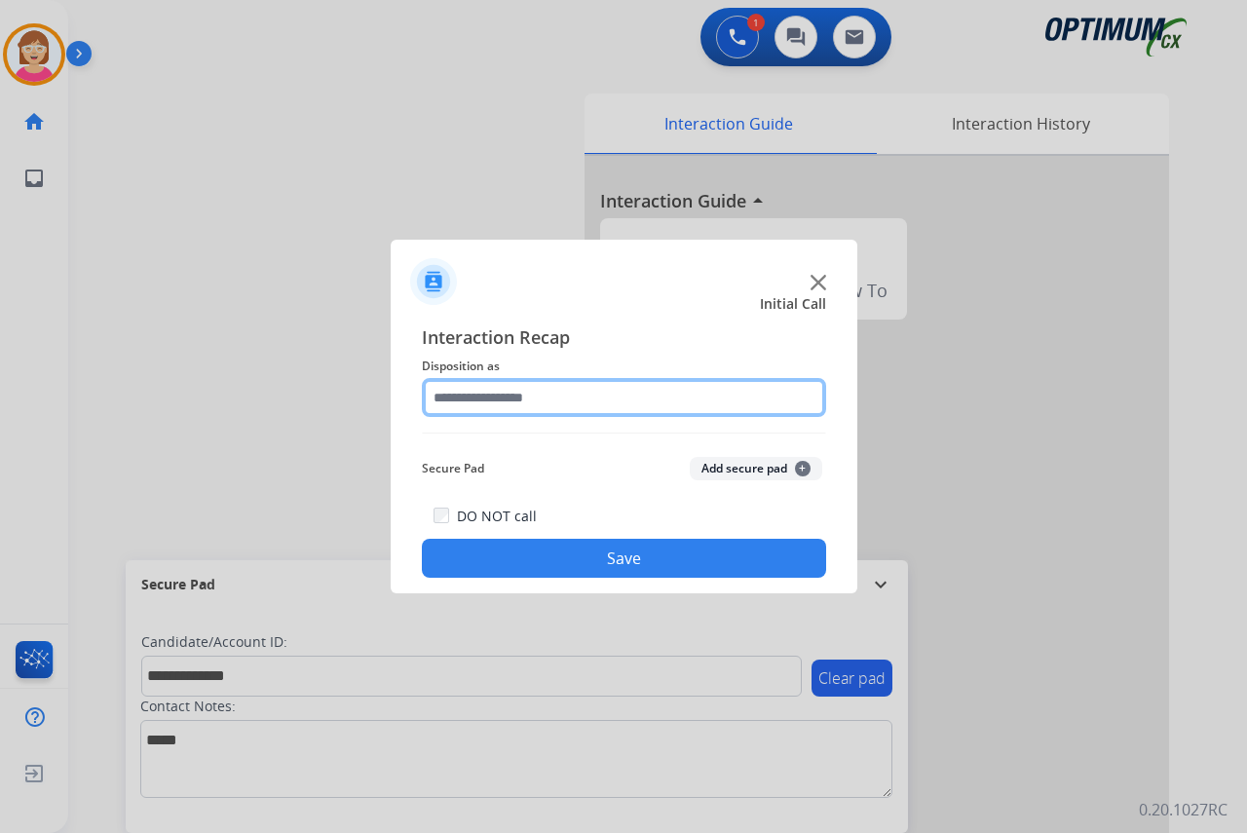
click at [456, 401] on input "text" at bounding box center [624, 397] width 404 height 39
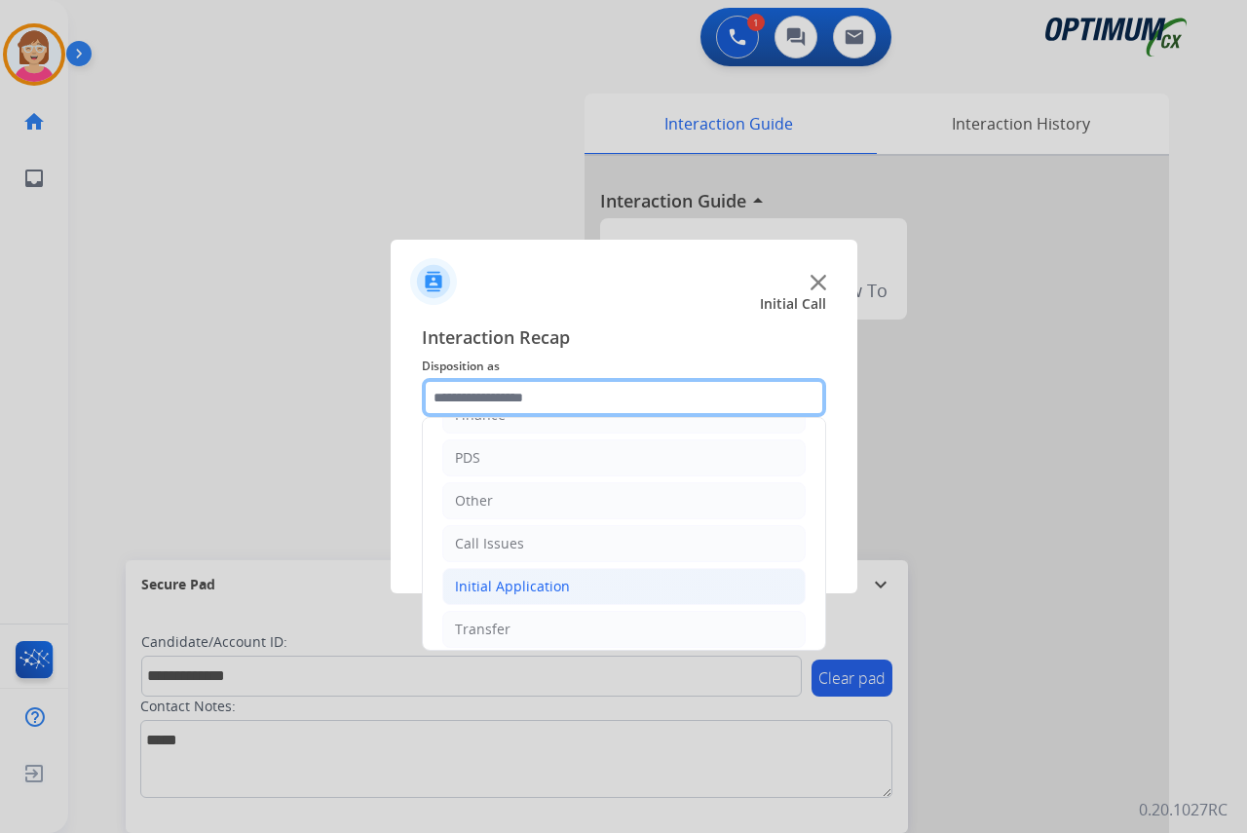
scroll to position [132, 0]
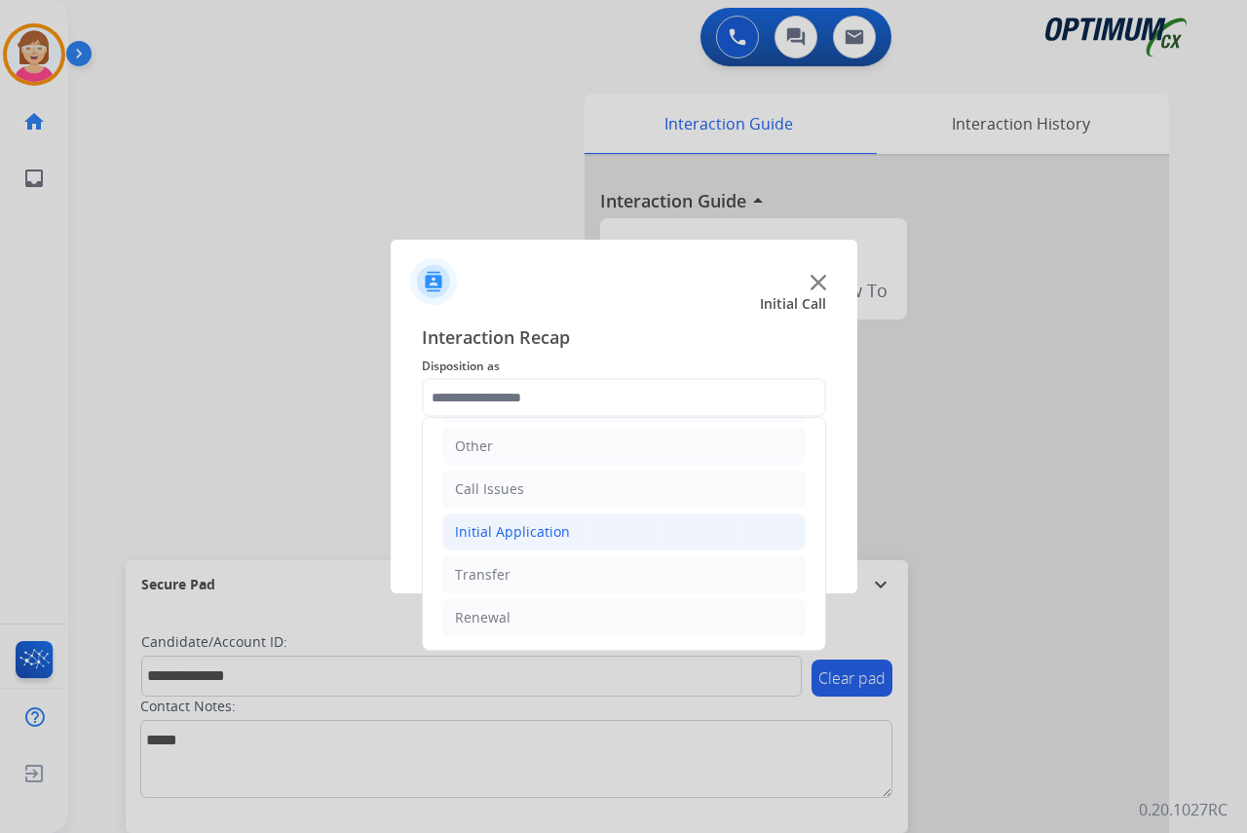
click at [512, 532] on div "Initial Application" at bounding box center [512, 531] width 115 height 19
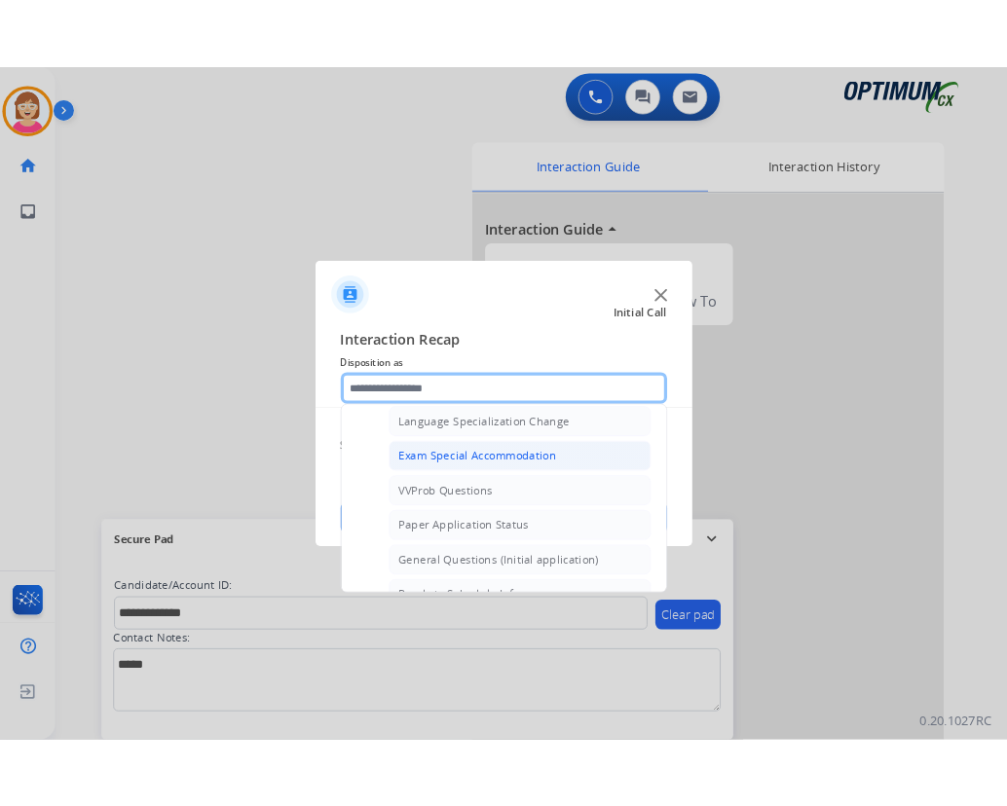
scroll to position [1009, 0]
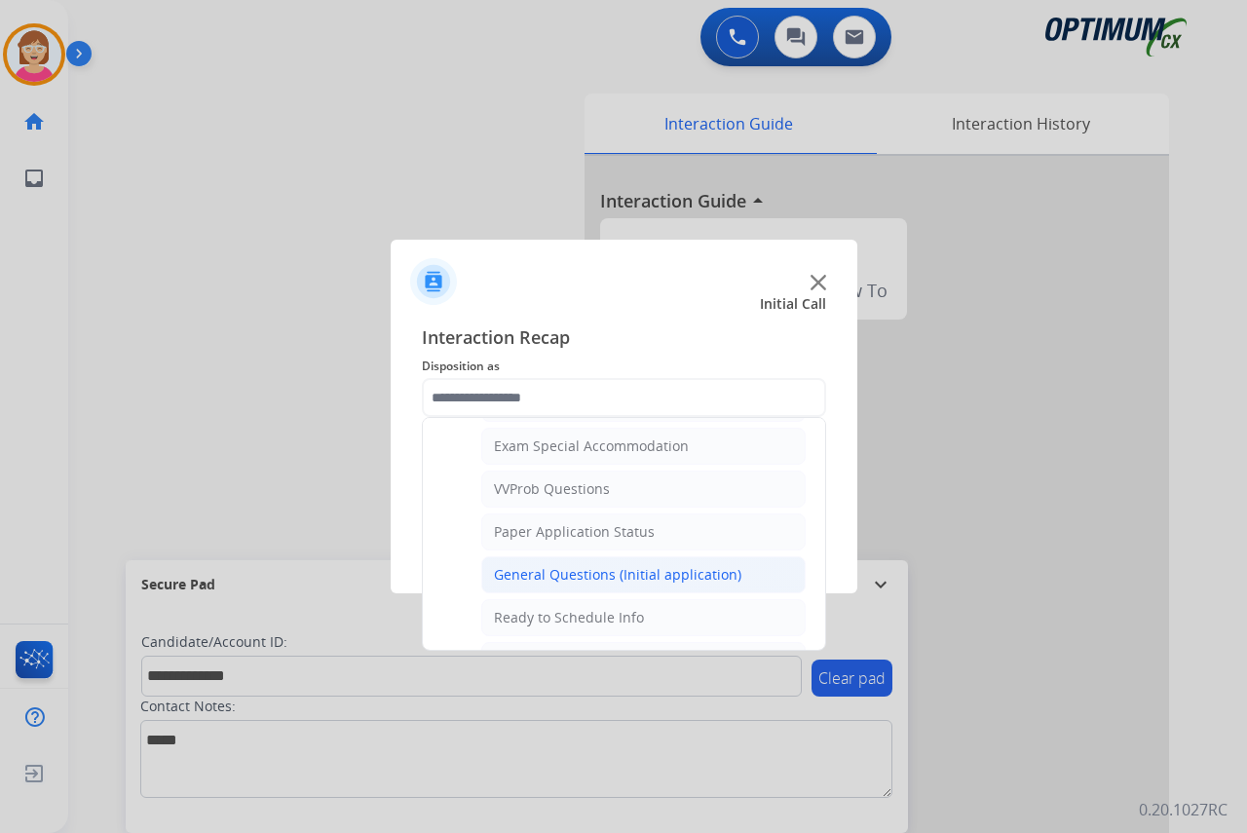
click at [573, 579] on div "General Questions (Initial application)" at bounding box center [617, 574] width 247 height 19
type input "**********"
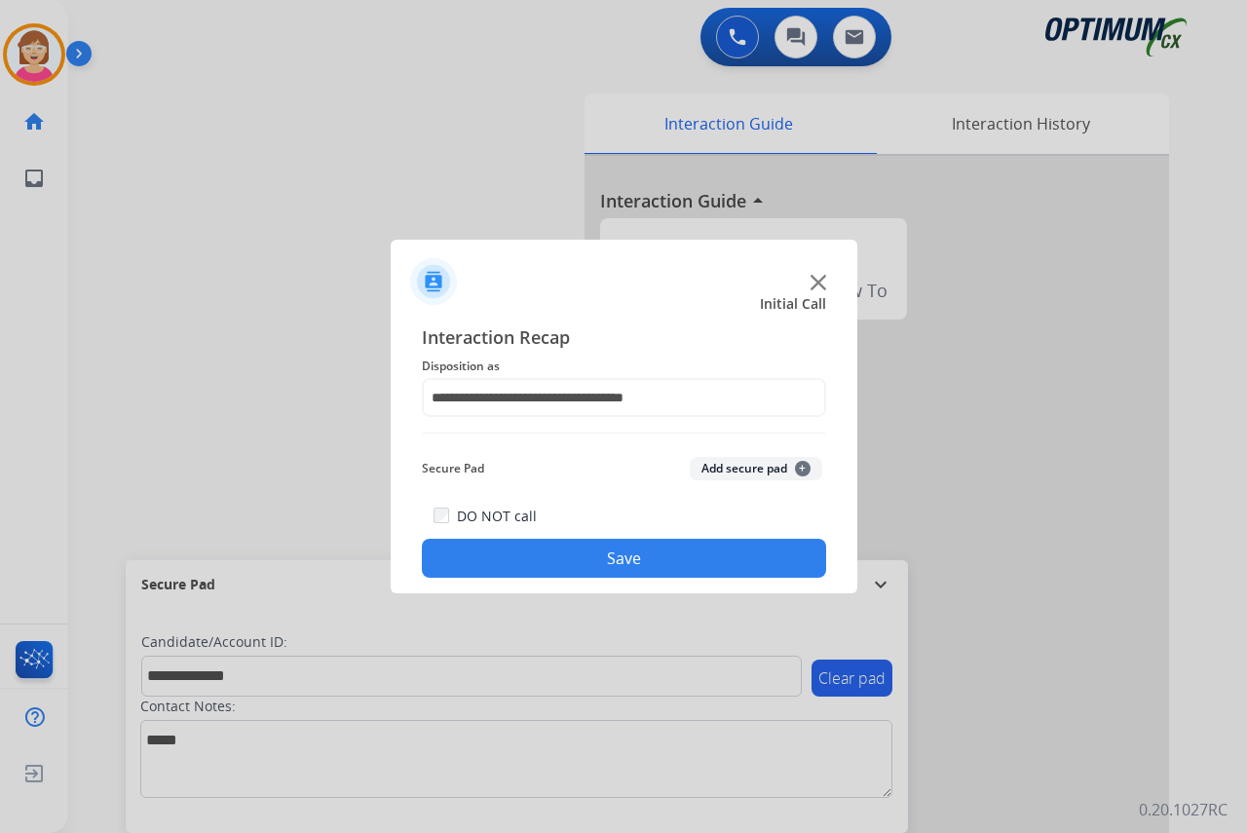
click at [801, 468] on span "+" at bounding box center [803, 469] width 16 height 16
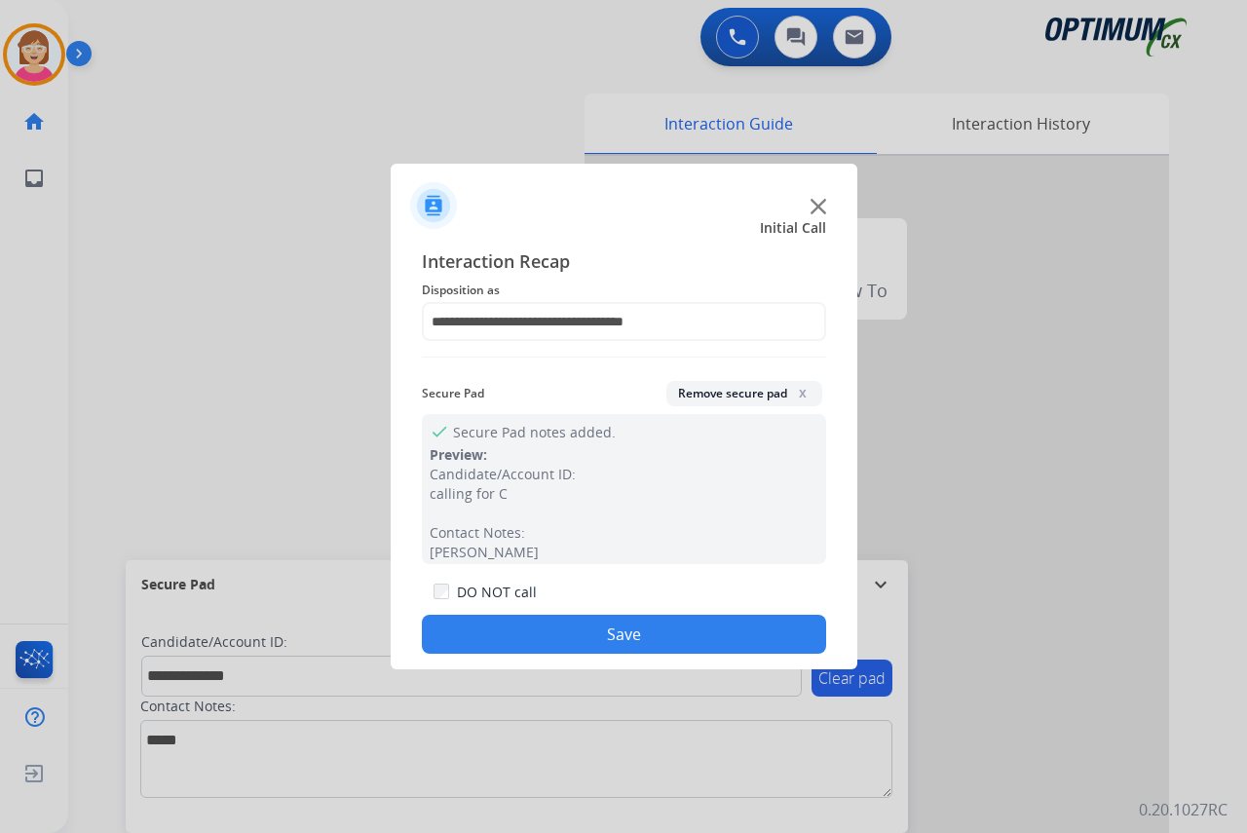
click at [473, 637] on button "Save" at bounding box center [624, 634] width 404 height 39
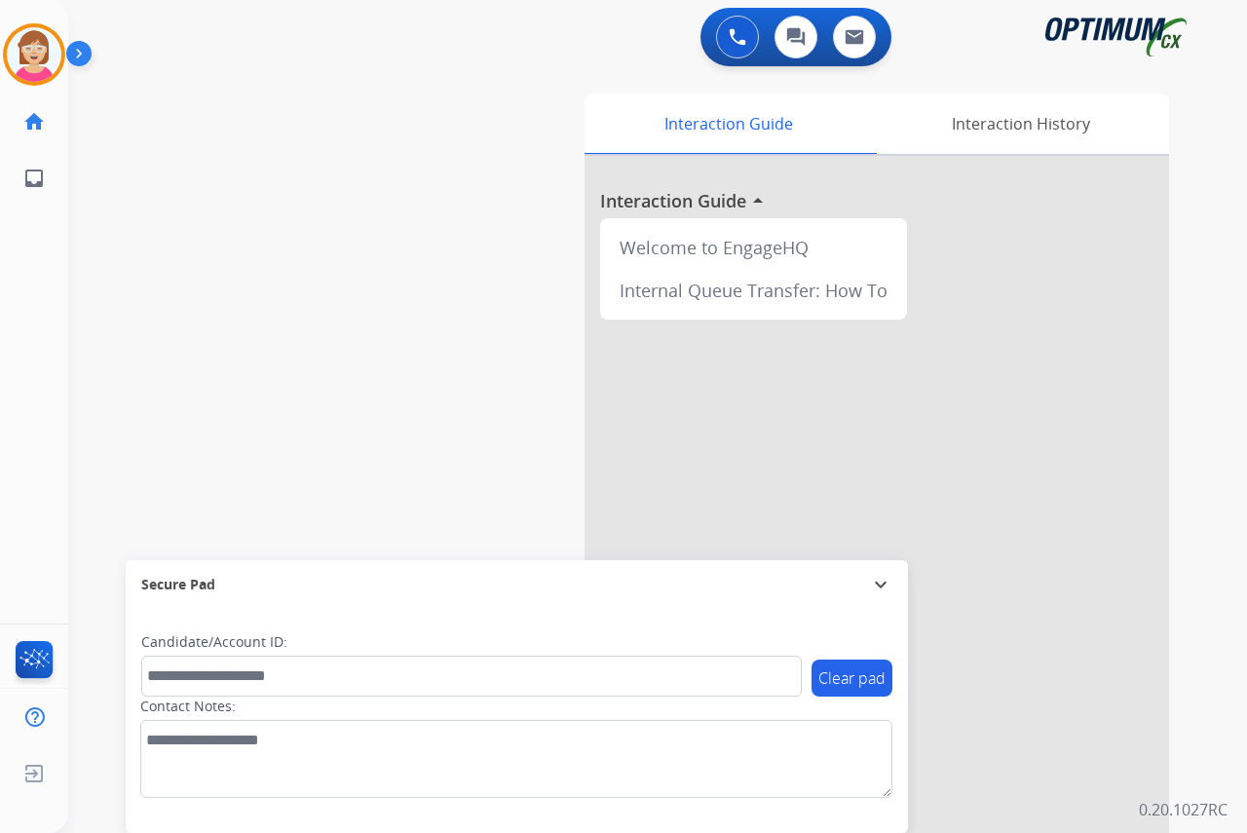
click at [37, 303] on div "Leanne AfterCallWork Edit Avatar Agent: Leanne Routing Profile: OCX Training ho…" at bounding box center [34, 416] width 68 height 833
click at [25, 48] on img at bounding box center [34, 54] width 55 height 55
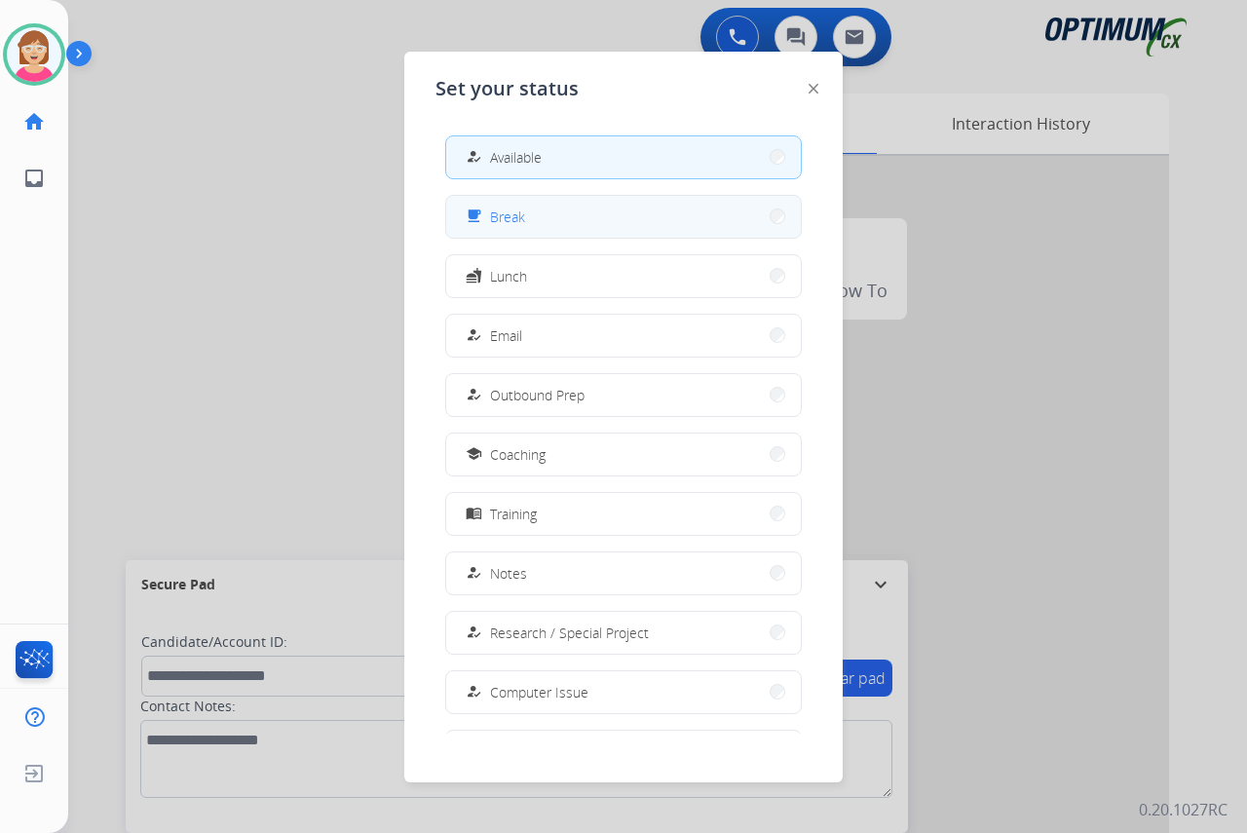
click at [529, 208] on button "free_breakfast Break" at bounding box center [623, 217] width 355 height 42
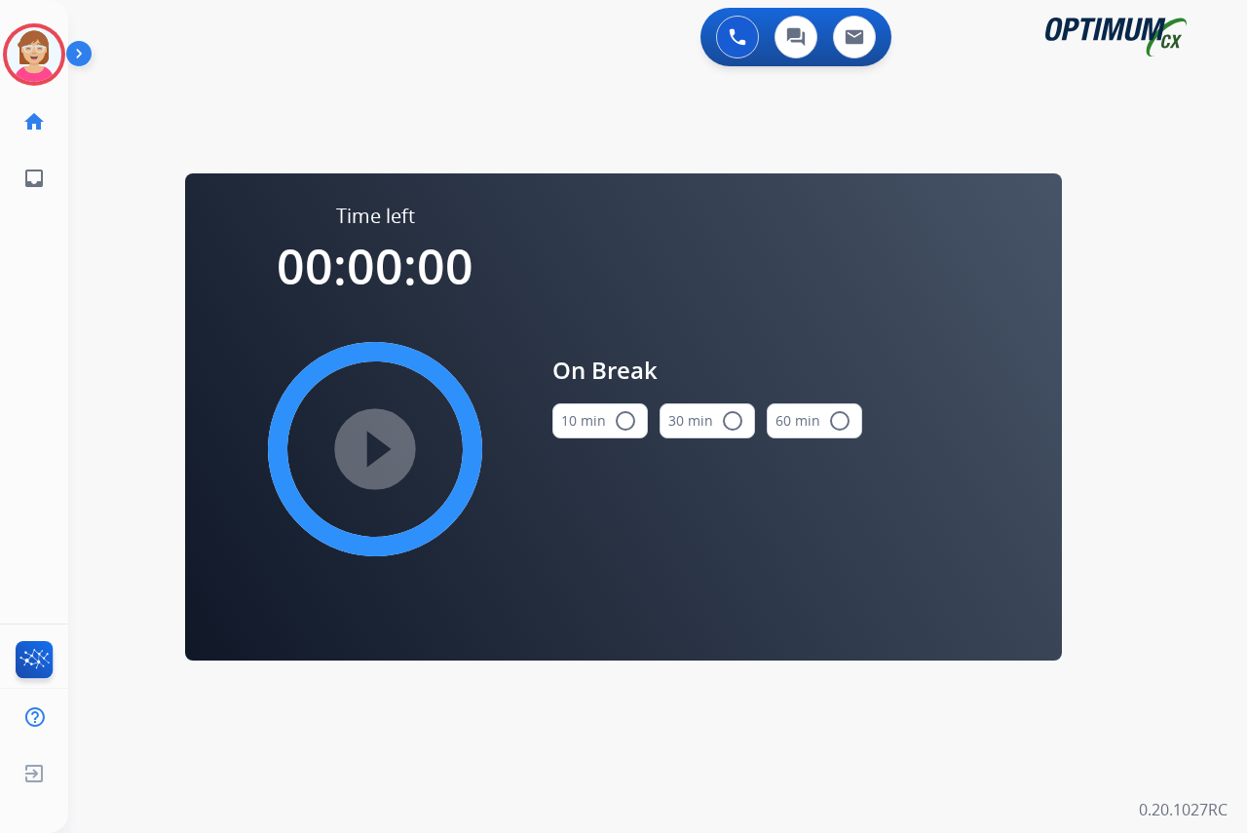
click at [624, 418] on mat-icon "radio_button_unchecked" at bounding box center [625, 420] width 23 height 23
click at [374, 456] on mat-icon "play_circle_filled" at bounding box center [374, 448] width 23 height 23
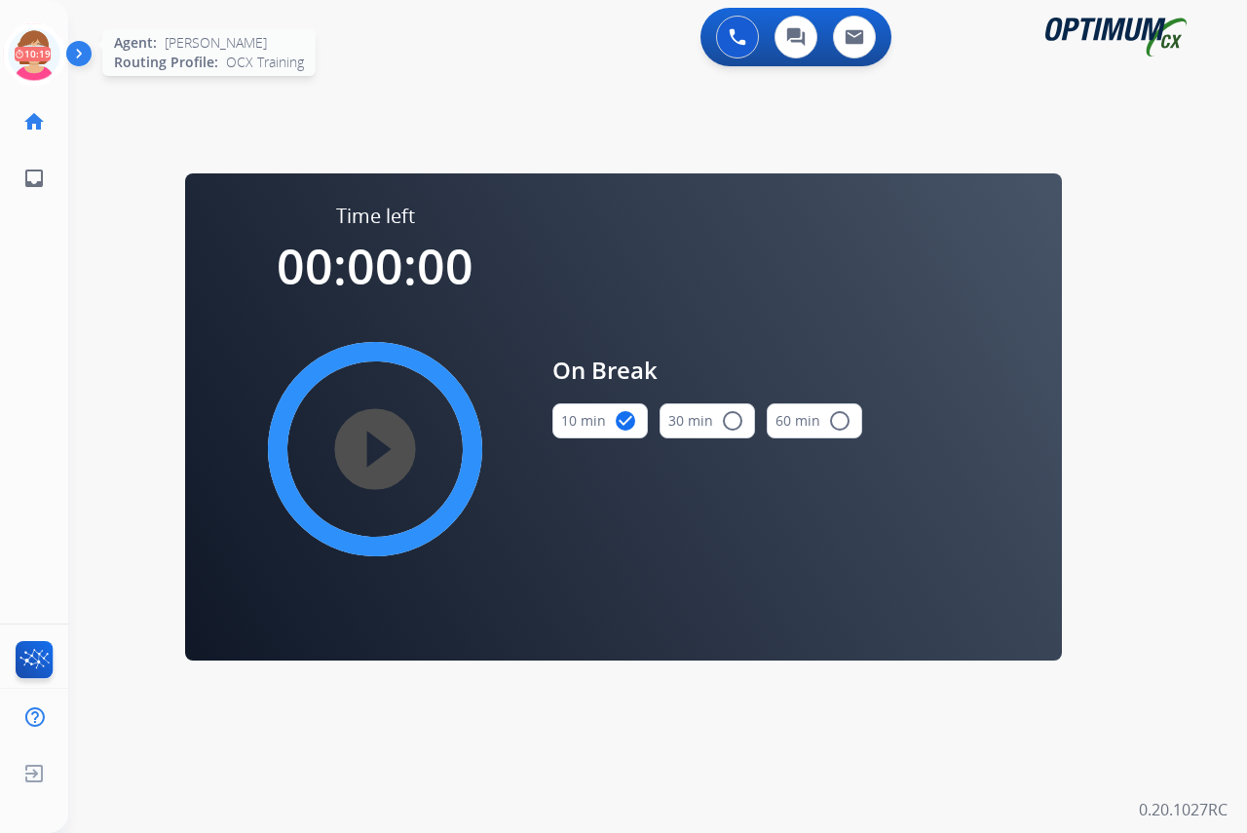
click at [29, 40] on icon at bounding box center [34, 54] width 63 height 63
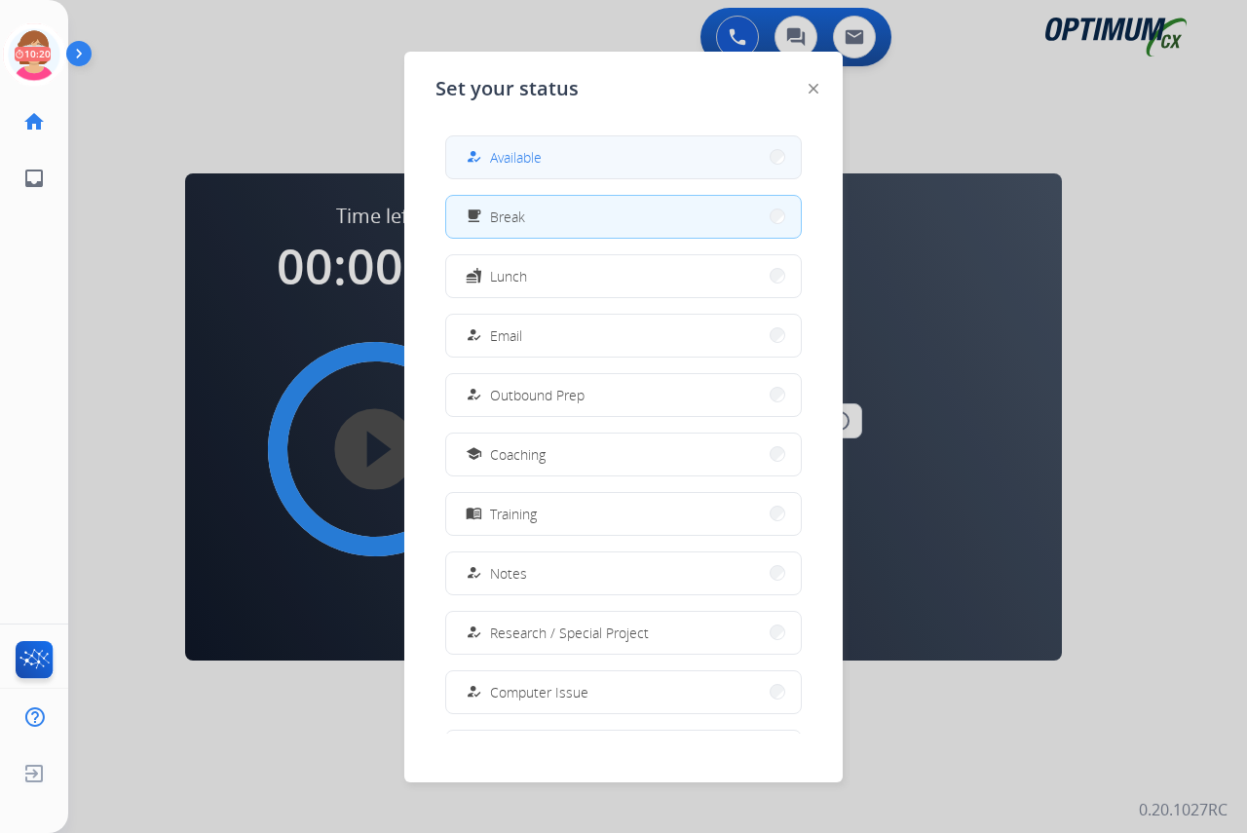
click at [505, 155] on span "Available" at bounding box center [516, 157] width 52 height 20
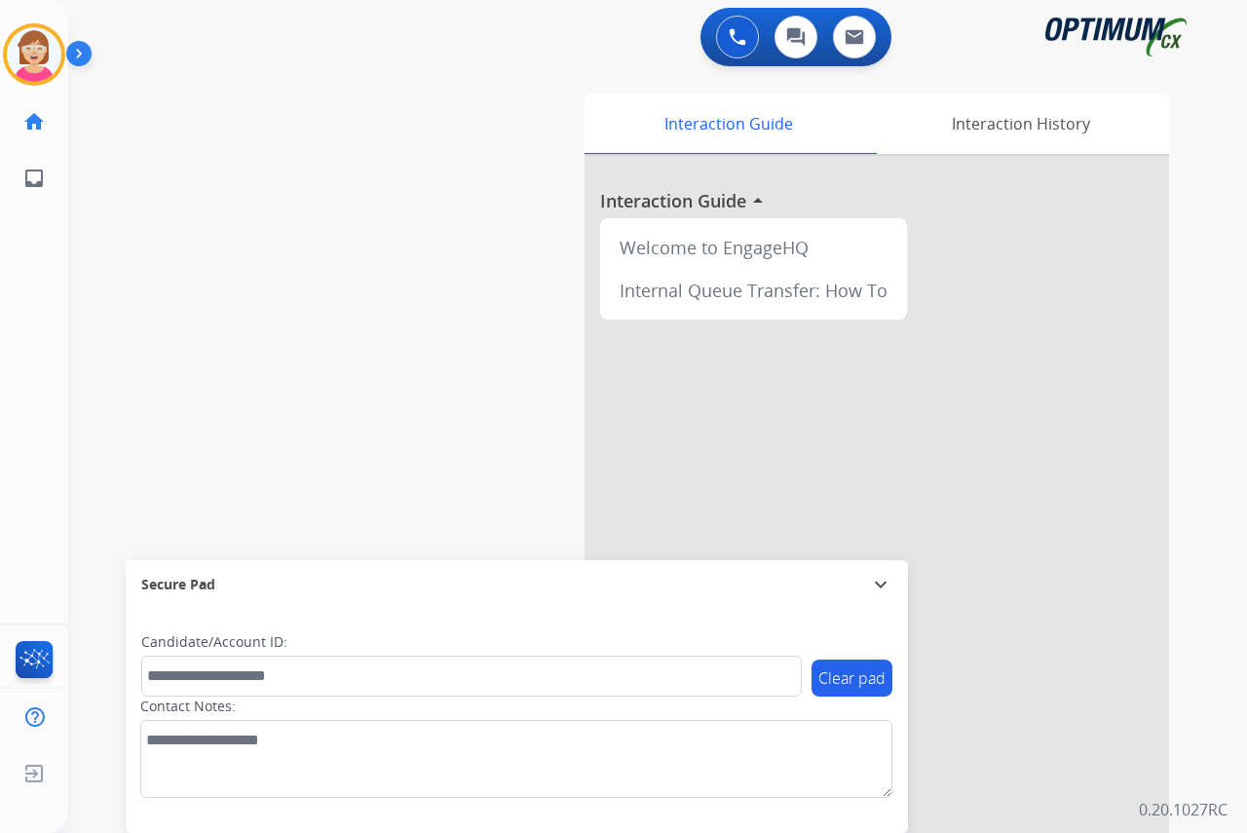
click at [34, 294] on div "Leanne Available Edit Avatar Agent: Leanne Routing Profile: OCX Training home H…" at bounding box center [34, 416] width 68 height 833
click at [34, 311] on div "Leanne Available Edit Avatar Agent: Leanne Routing Profile: OCX Training home H…" at bounding box center [34, 416] width 68 height 833
click at [30, 374] on div "Leanne Available Edit Avatar Agent: Leanne Routing Profile: OCX Training home H…" at bounding box center [34, 416] width 68 height 833
click at [41, 287] on div "Leanne Available Edit Avatar Agent: Leanne Routing Profile: OCX Training home H…" at bounding box center [34, 416] width 68 height 833
click at [54, 357] on div "Leanne Available Edit Avatar Agent: Leanne Routing Profile: OCX Training home H…" at bounding box center [34, 416] width 68 height 833
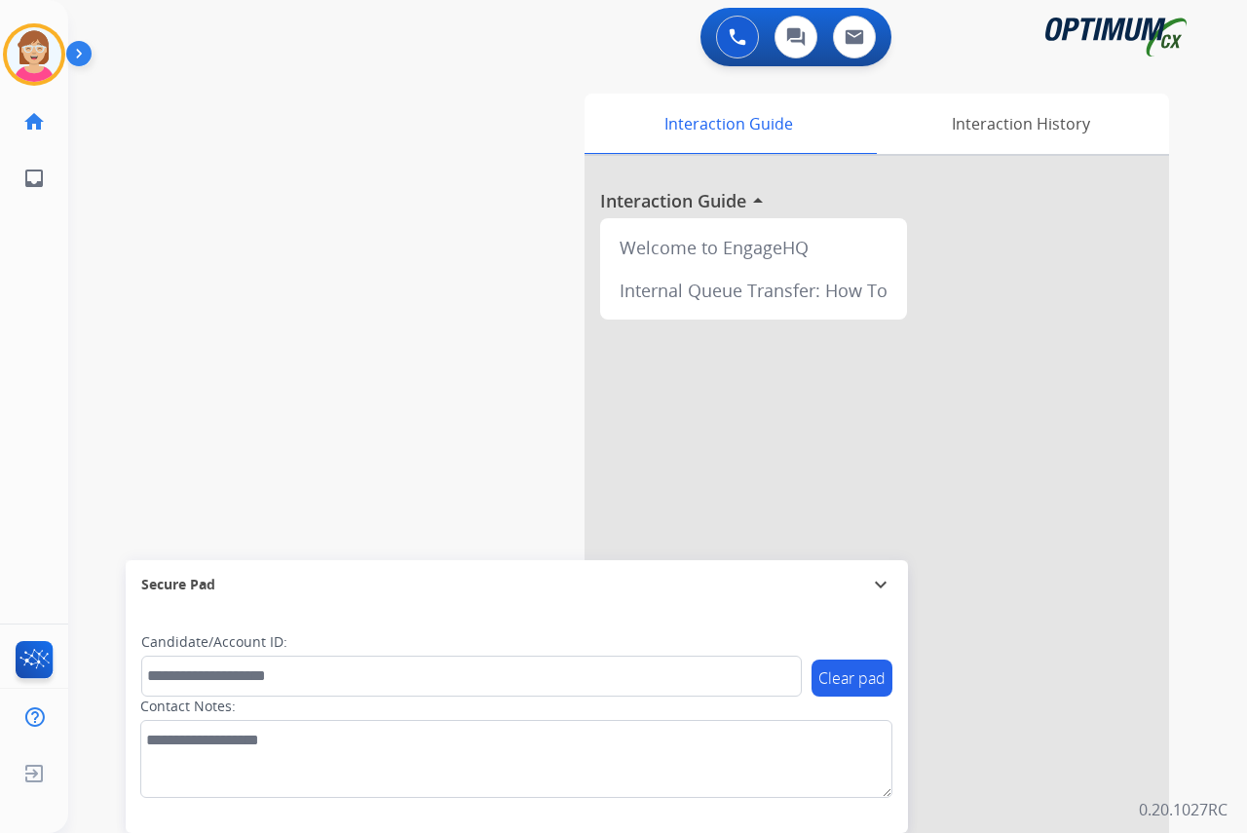
click at [52, 323] on div "Leanne Available Edit Avatar Agent: Leanne Routing Profile: OCX Training home H…" at bounding box center [34, 416] width 68 height 833
click at [47, 421] on div "Leanne Available Edit Avatar Agent: Leanne Routing Profile: OCX Training home H…" at bounding box center [34, 416] width 68 height 833
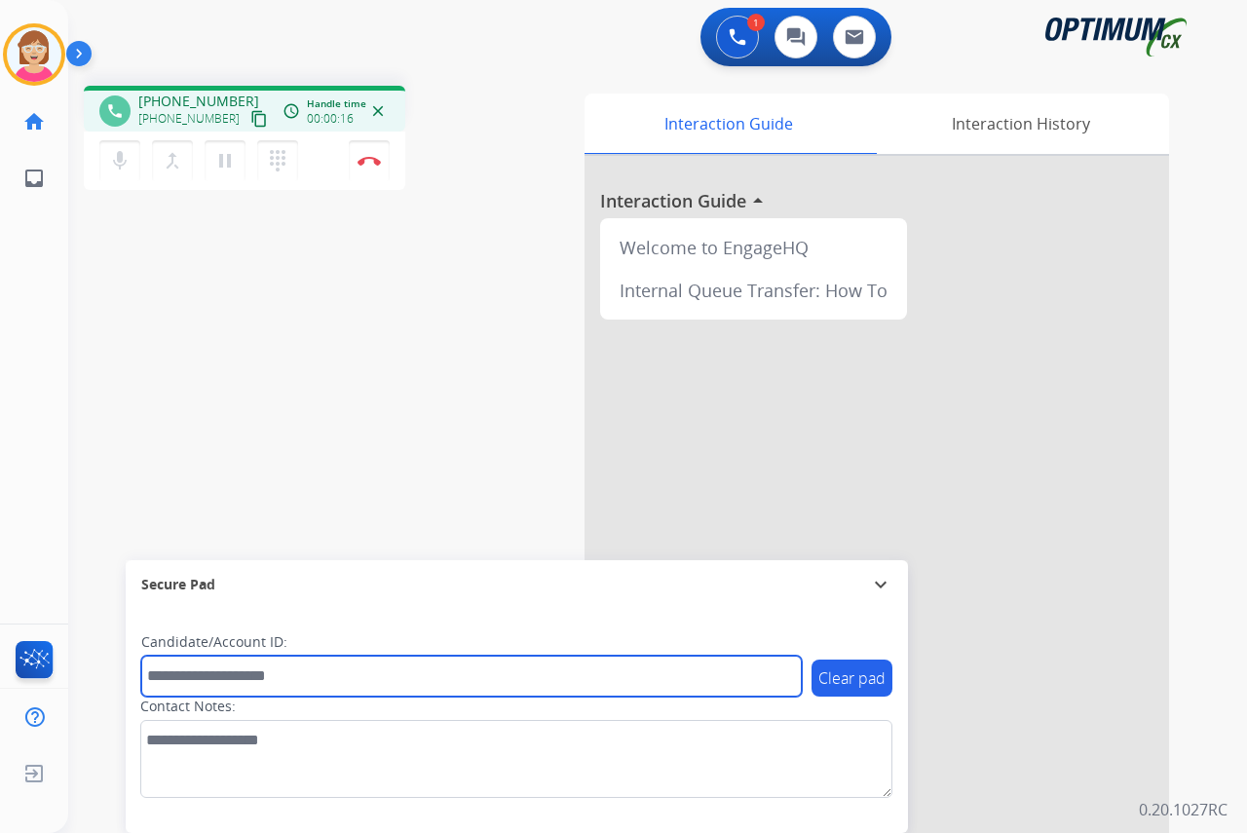
click at [199, 675] on input "text" at bounding box center [471, 676] width 660 height 41
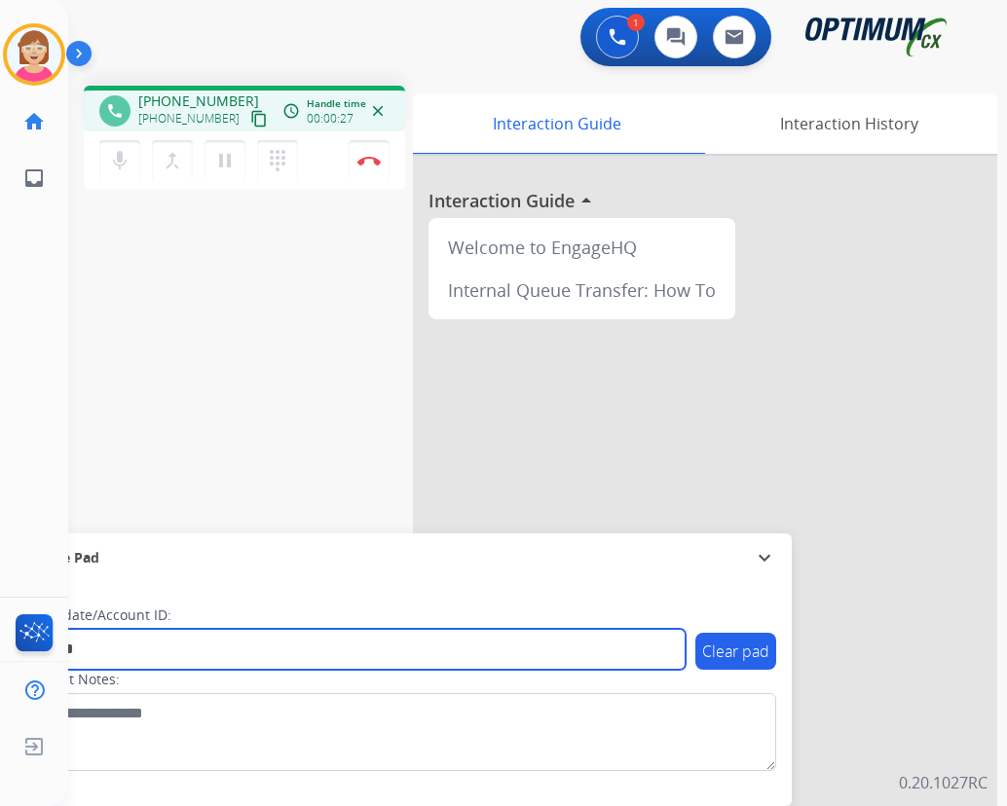
type input "*******"
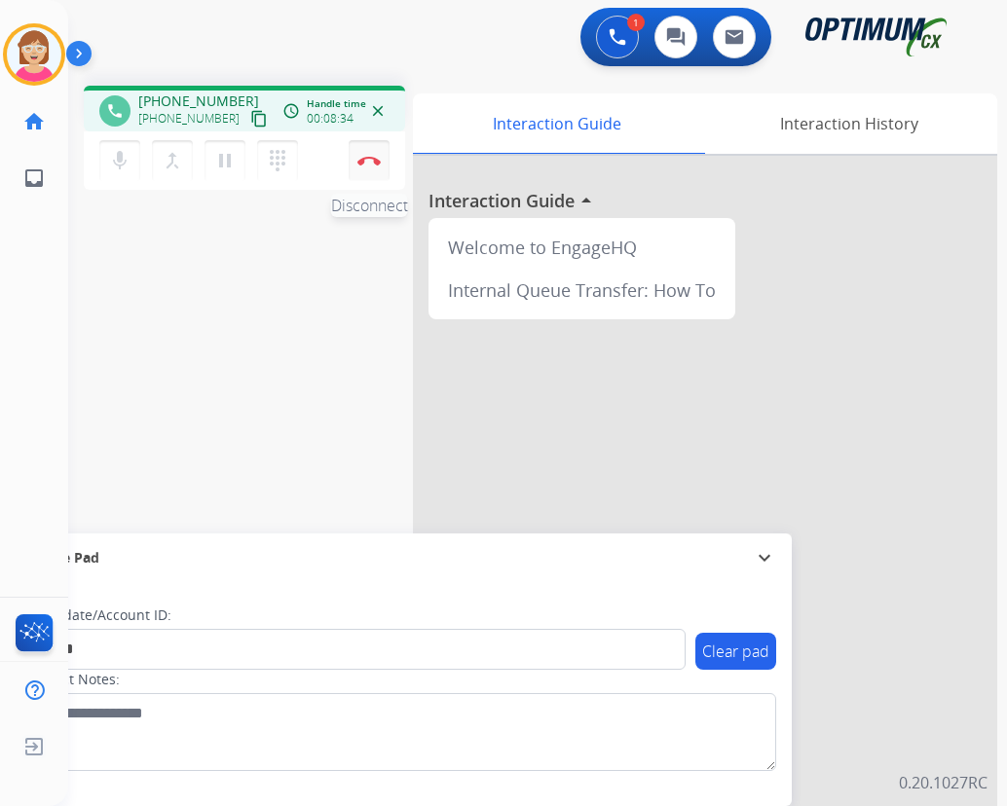
click at [372, 159] on img at bounding box center [368, 161] width 23 height 10
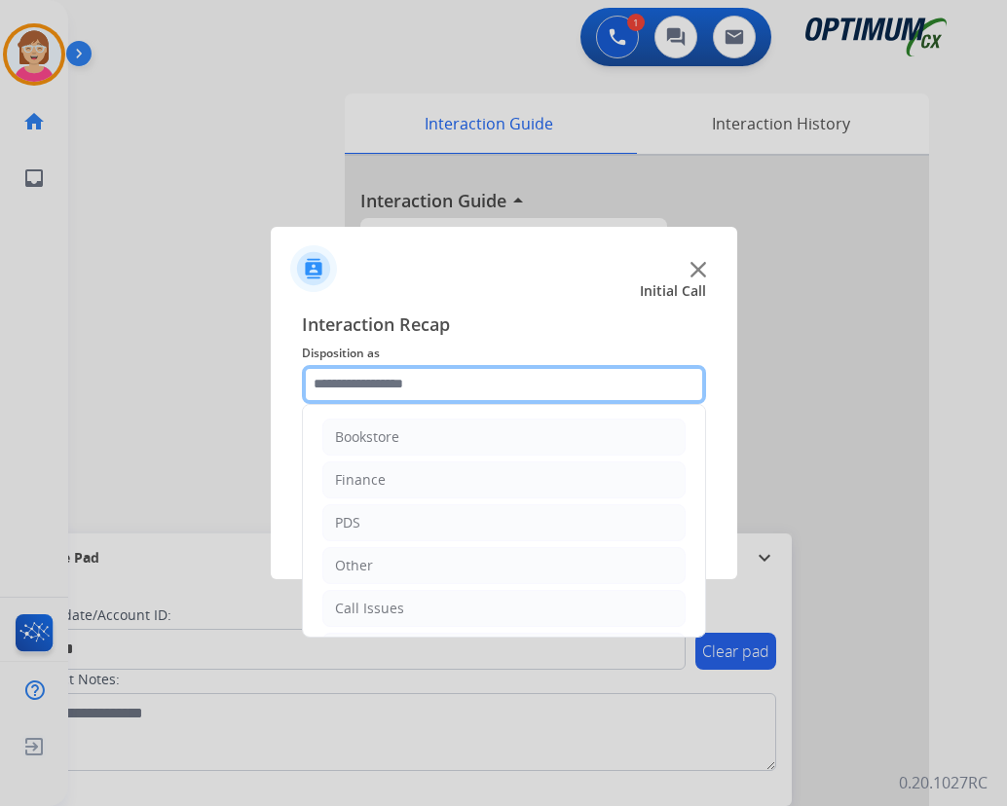
click at [334, 380] on input "text" at bounding box center [504, 384] width 404 height 39
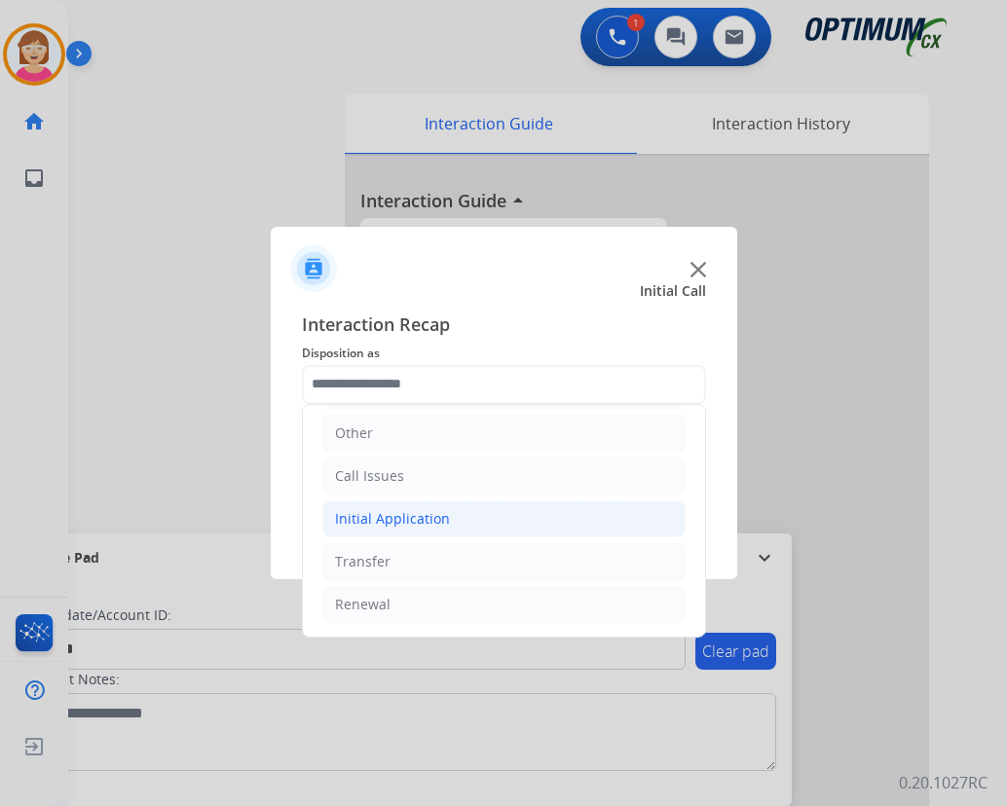
click at [403, 517] on div "Initial Application" at bounding box center [392, 518] width 115 height 19
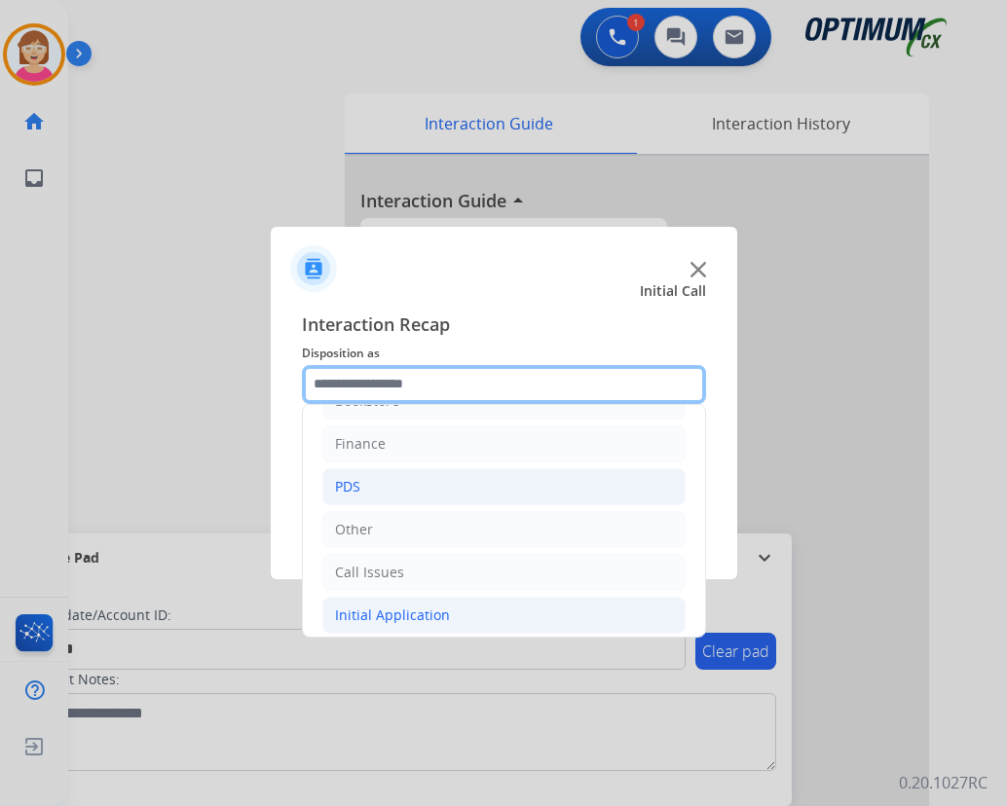
scroll to position [35, 0]
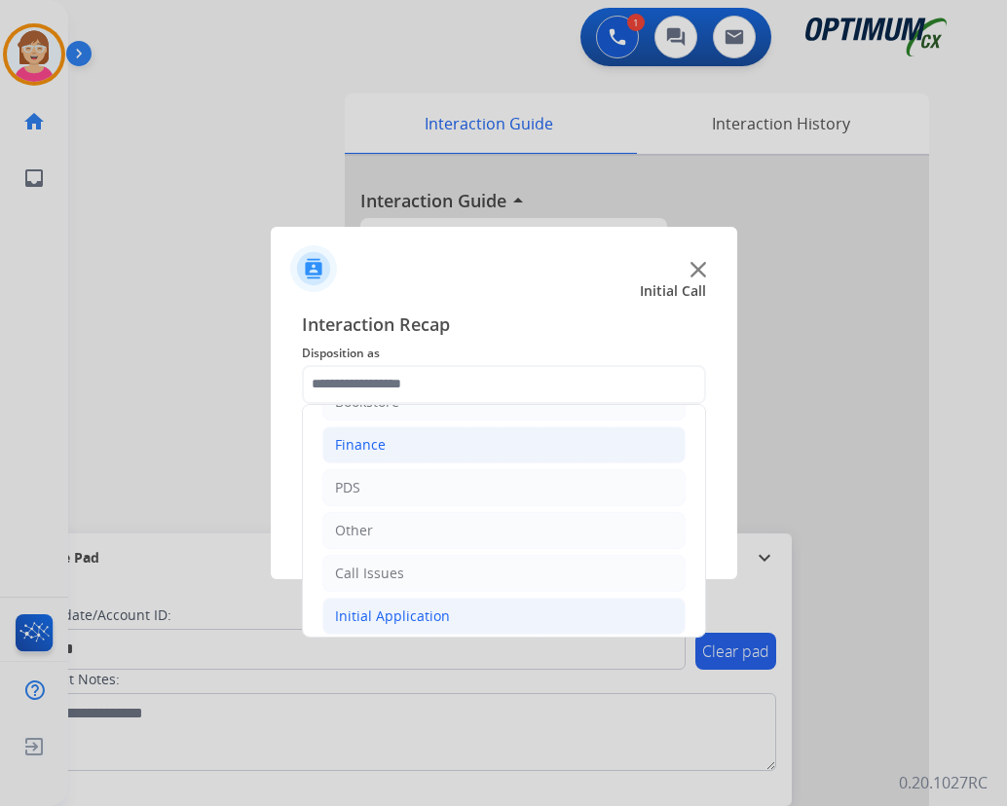
click at [353, 441] on div "Finance" at bounding box center [360, 444] width 51 height 19
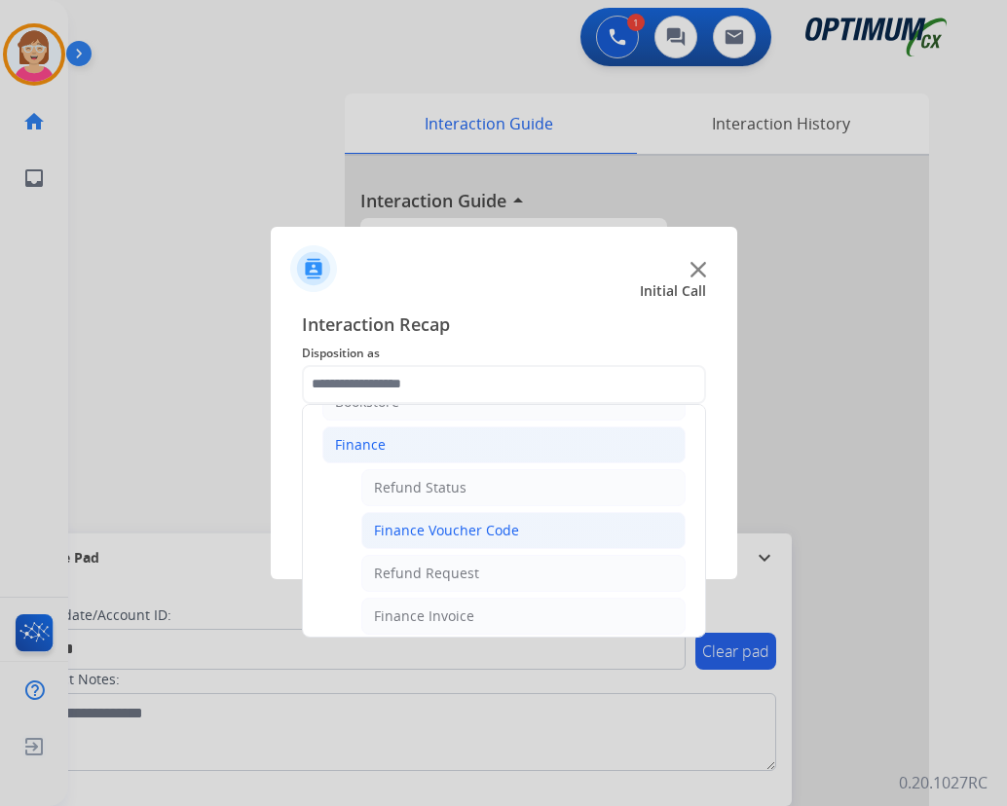
click at [444, 528] on div "Finance Voucher Code" at bounding box center [446, 530] width 145 height 19
type input "**********"
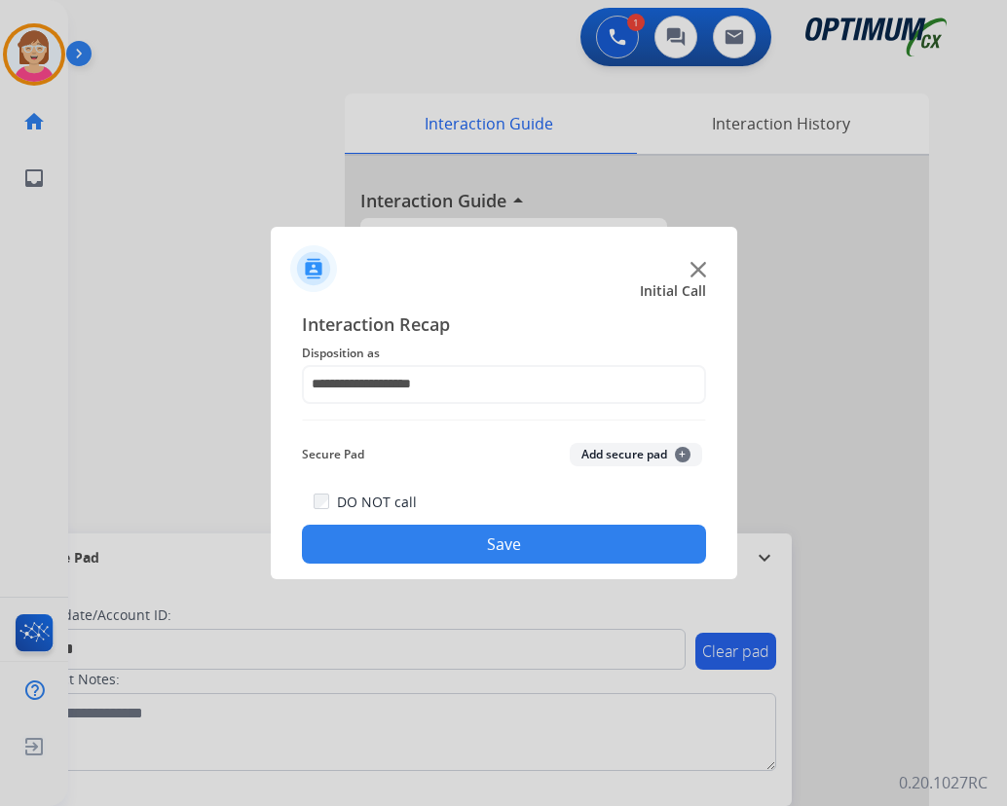
click at [685, 454] on span "+" at bounding box center [683, 455] width 16 height 16
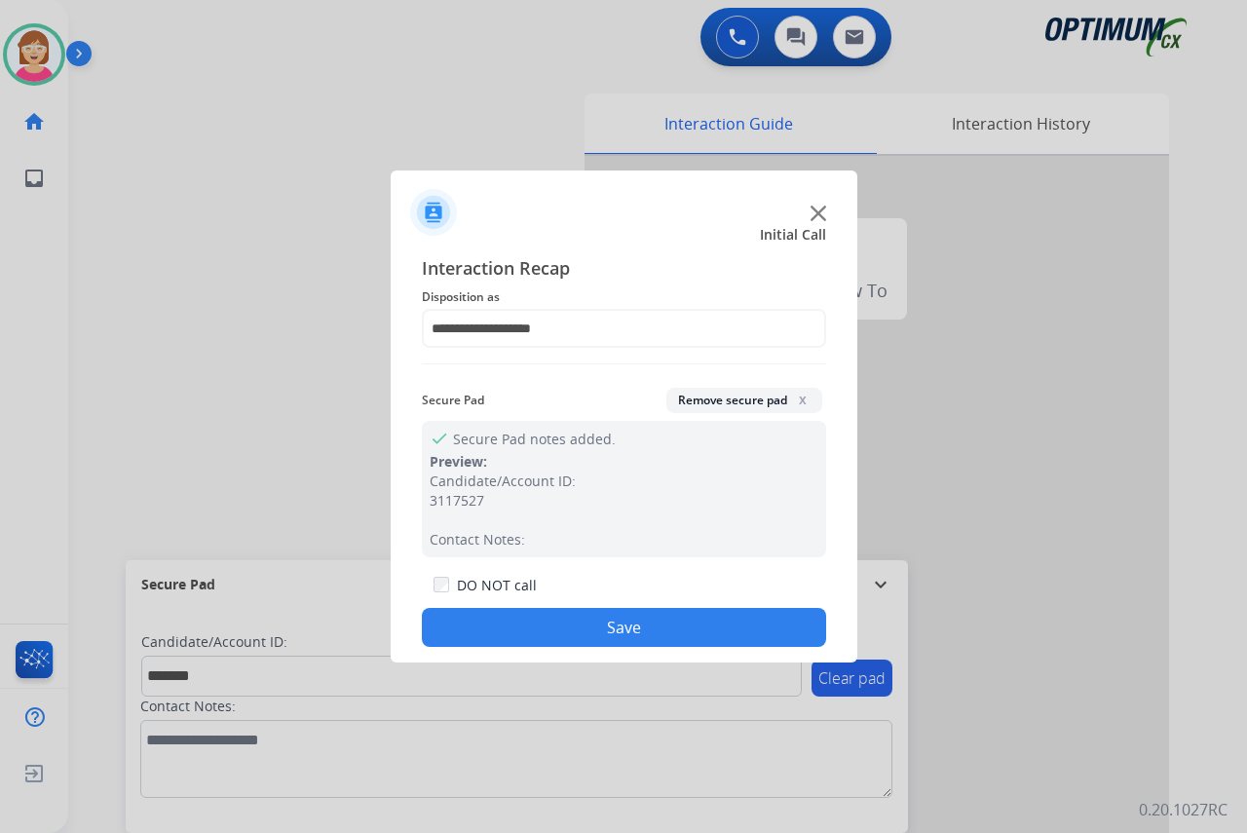
click at [541, 643] on button "Save" at bounding box center [624, 627] width 404 height 39
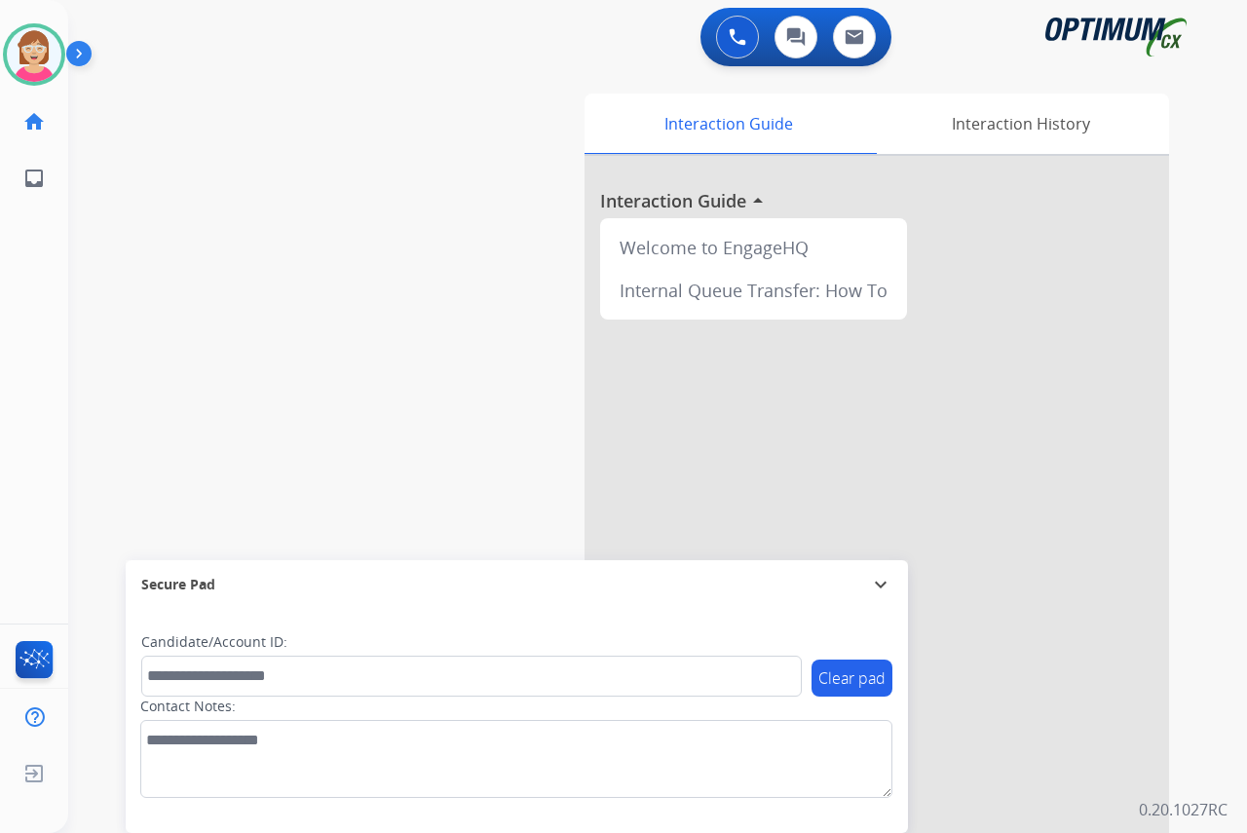
click at [33, 352] on div "Leanne Available Edit Avatar Agent: Leanne Routing Profile: OCX Training home H…" at bounding box center [34, 416] width 68 height 833
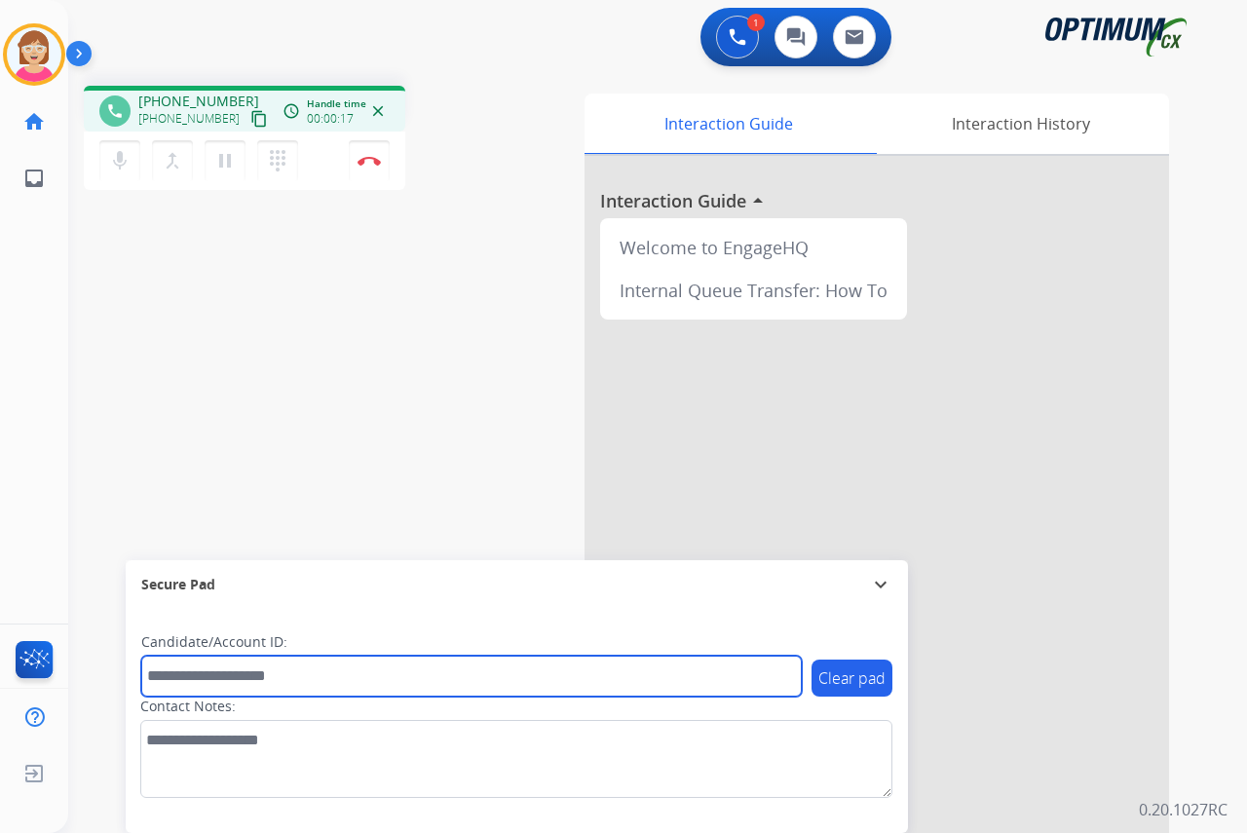
click at [168, 672] on input "text" at bounding box center [471, 676] width 660 height 41
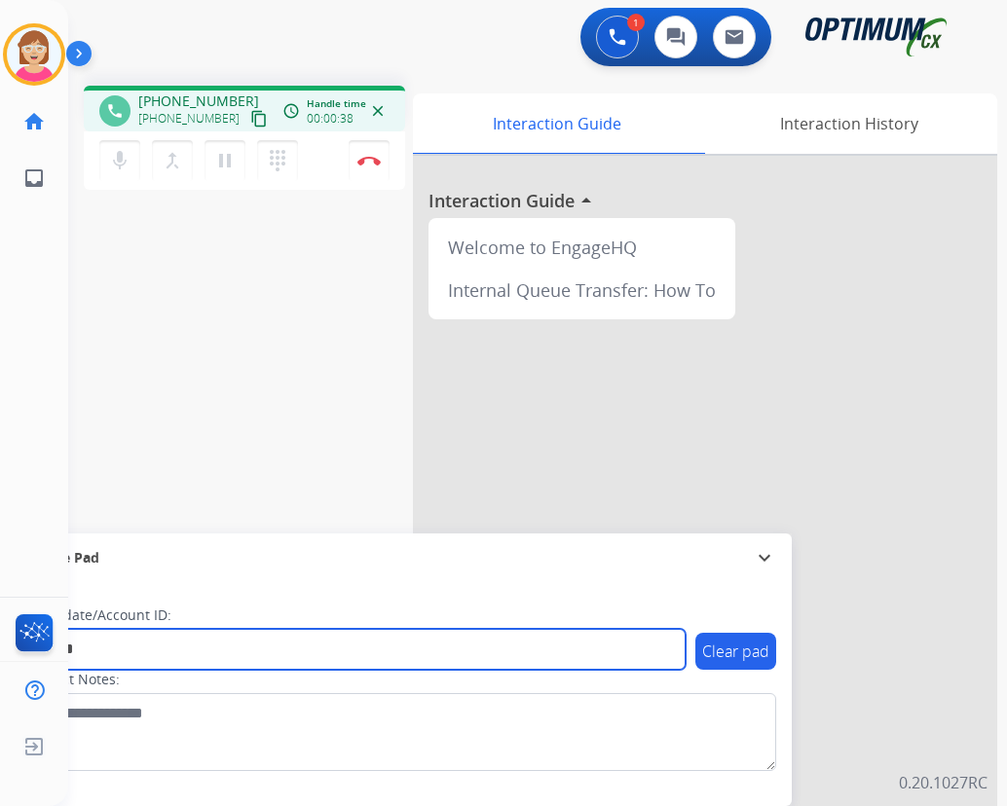
type input "*******"
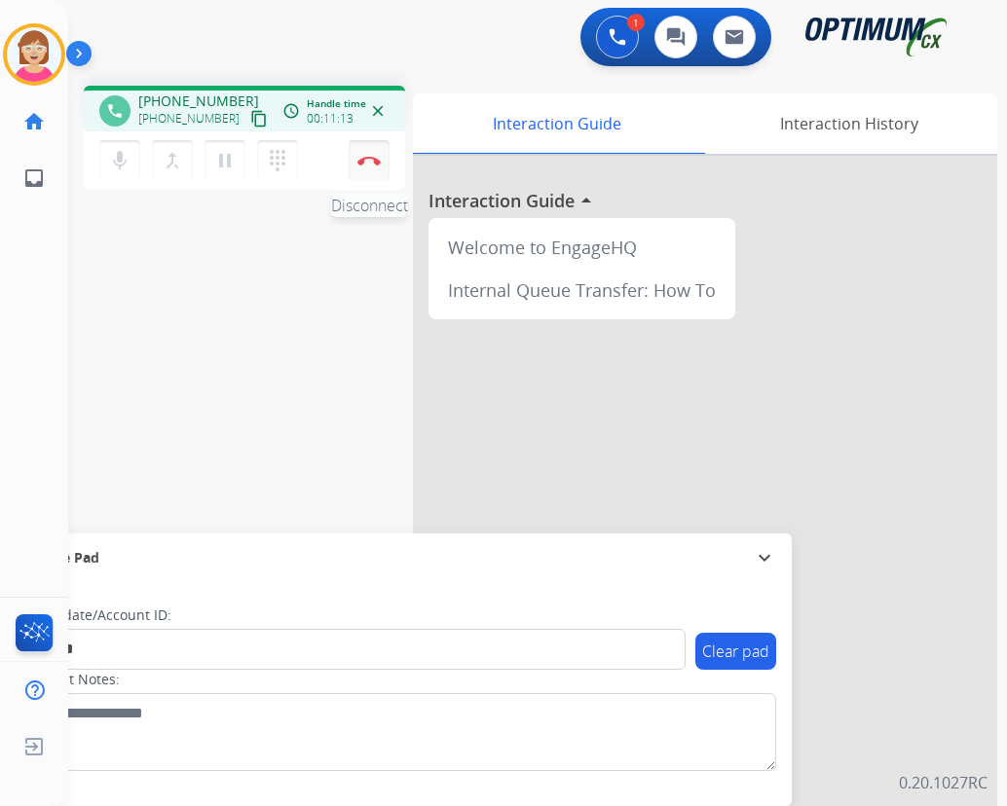
click at [371, 160] on img at bounding box center [368, 161] width 23 height 10
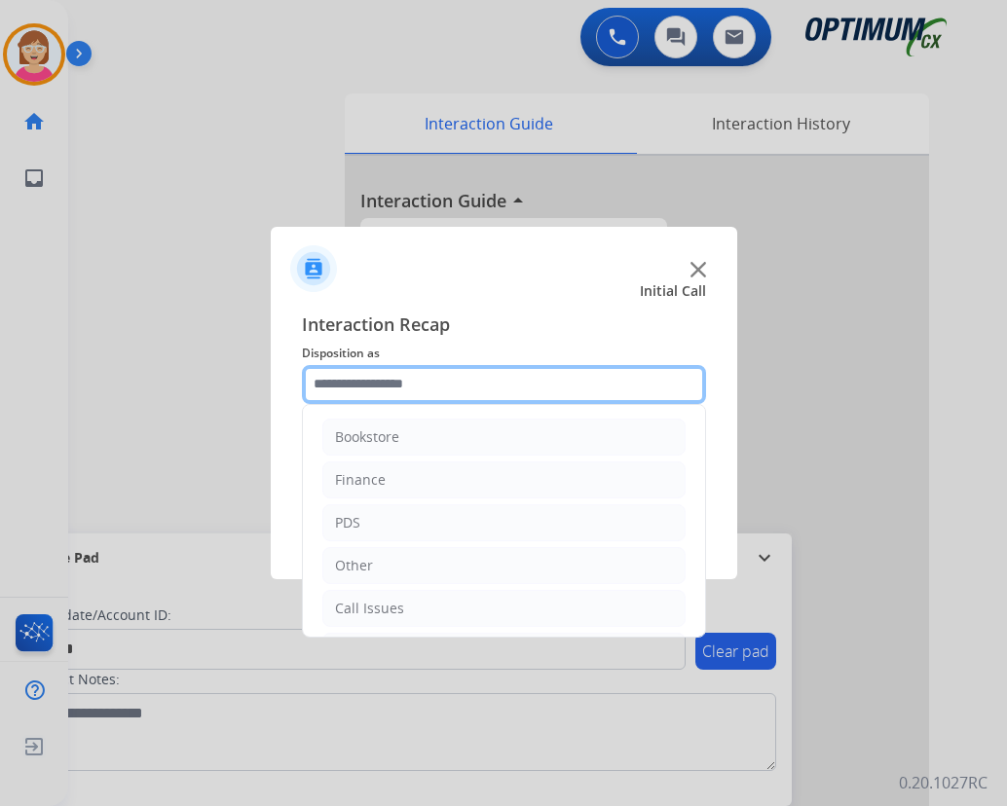
click at [336, 386] on input "text" at bounding box center [504, 384] width 404 height 39
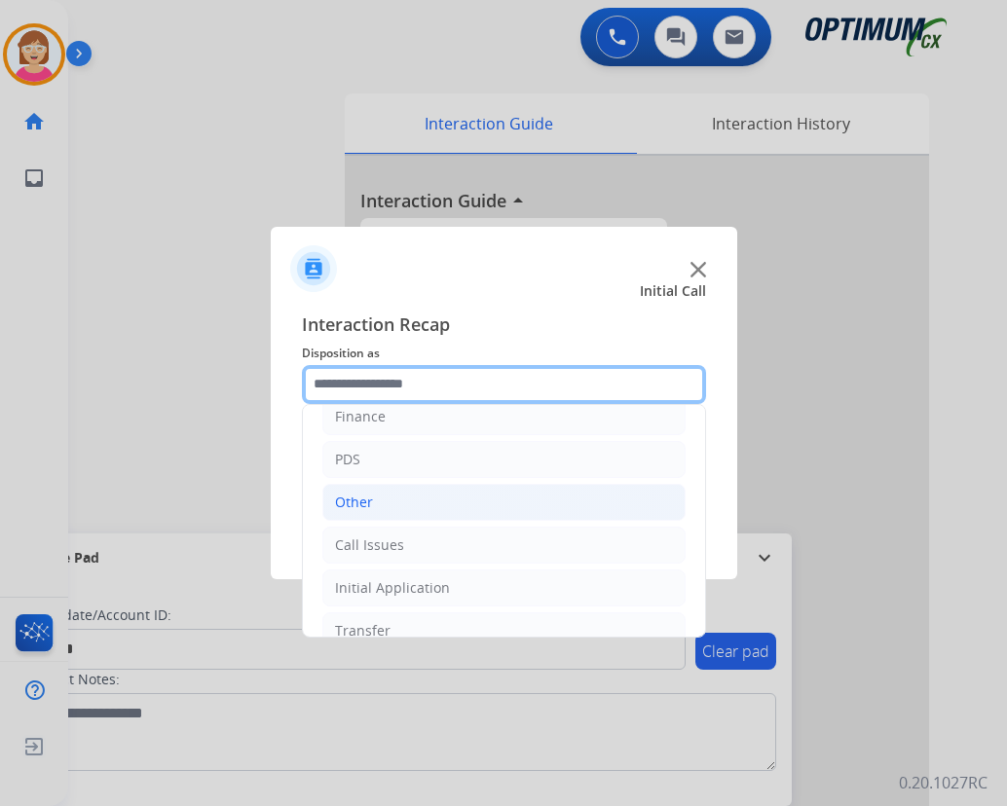
scroll to position [132, 0]
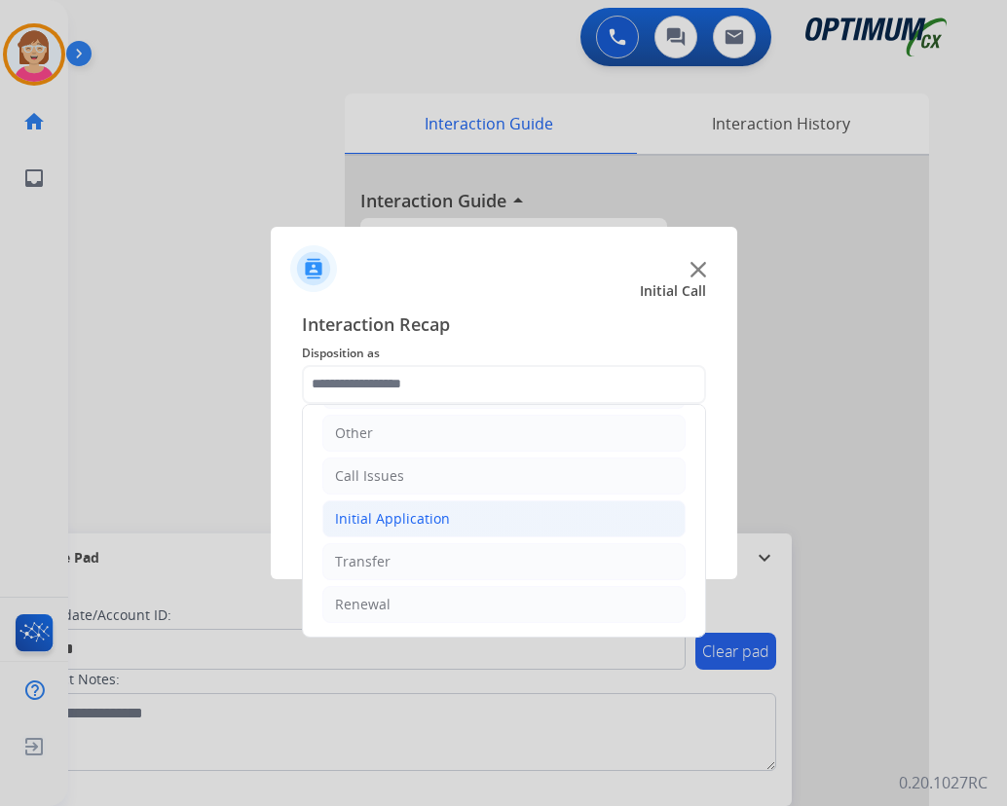
click at [378, 515] on div "Initial Application" at bounding box center [392, 518] width 115 height 19
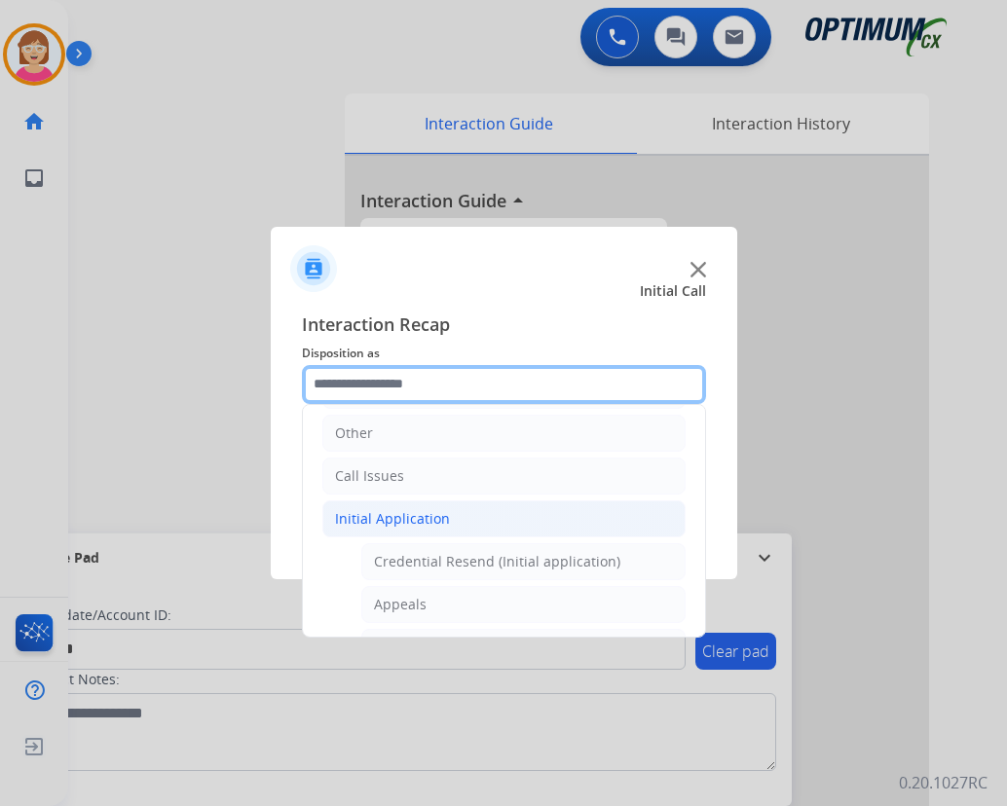
click at [352, 376] on input "text" at bounding box center [504, 384] width 404 height 39
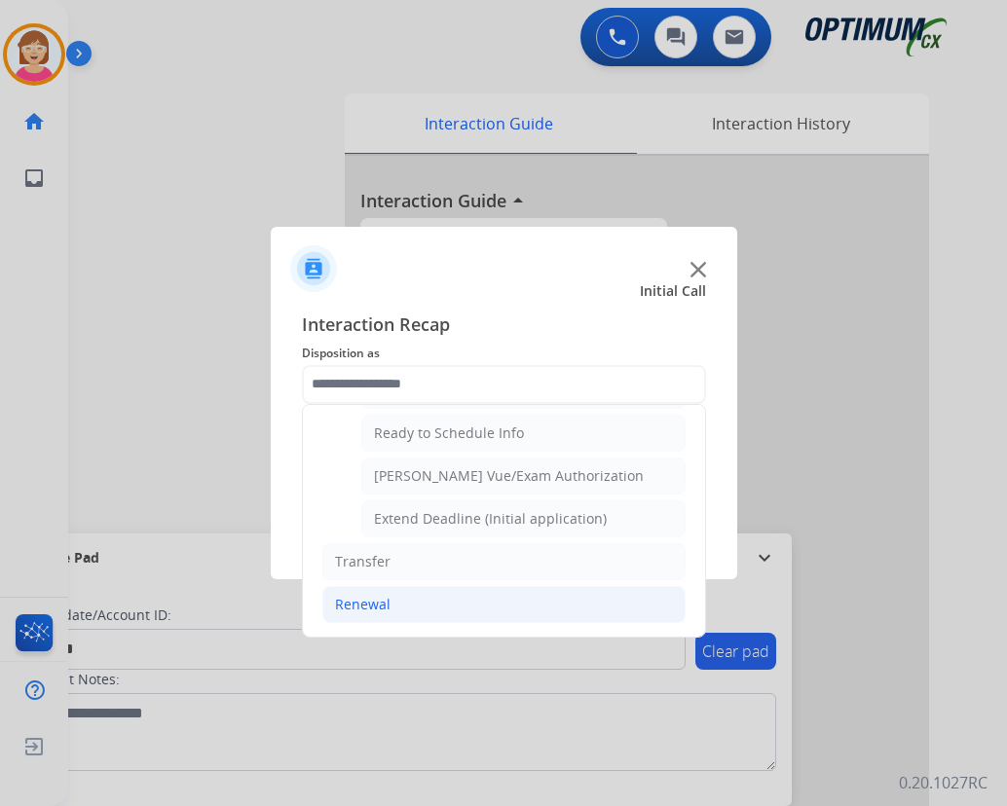
click at [359, 606] on div "Renewal" at bounding box center [363, 604] width 56 height 19
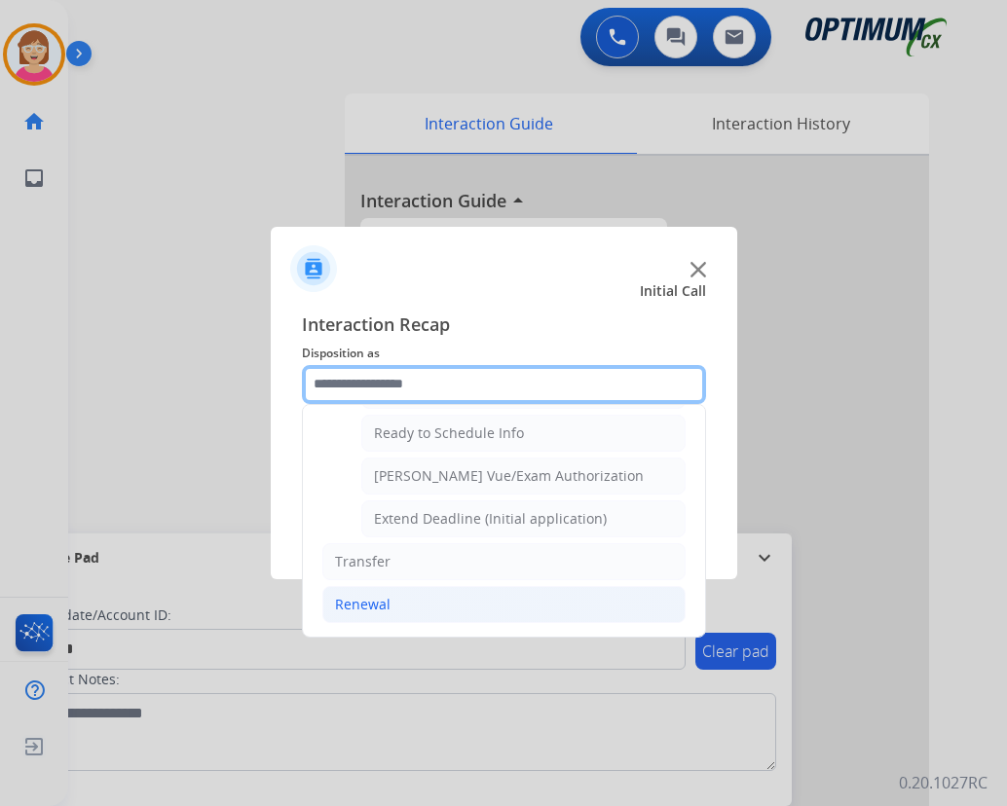
scroll to position [752, 0]
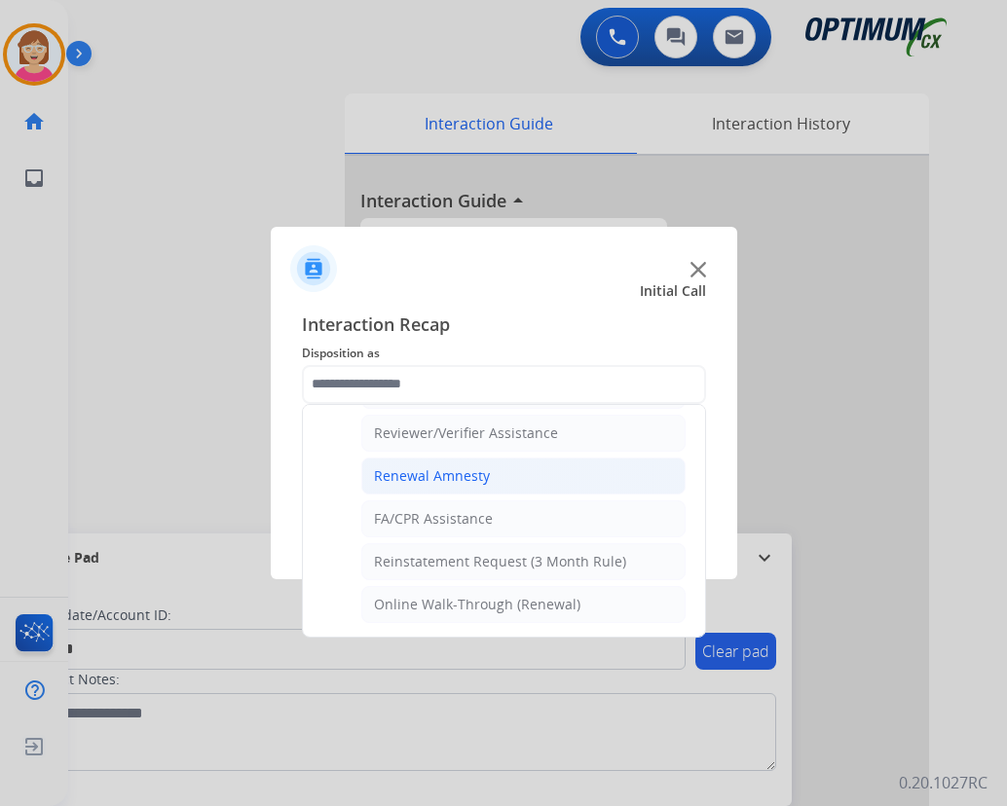
click at [434, 476] on div "Renewal Amnesty" at bounding box center [432, 476] width 116 height 19
type input "**********"
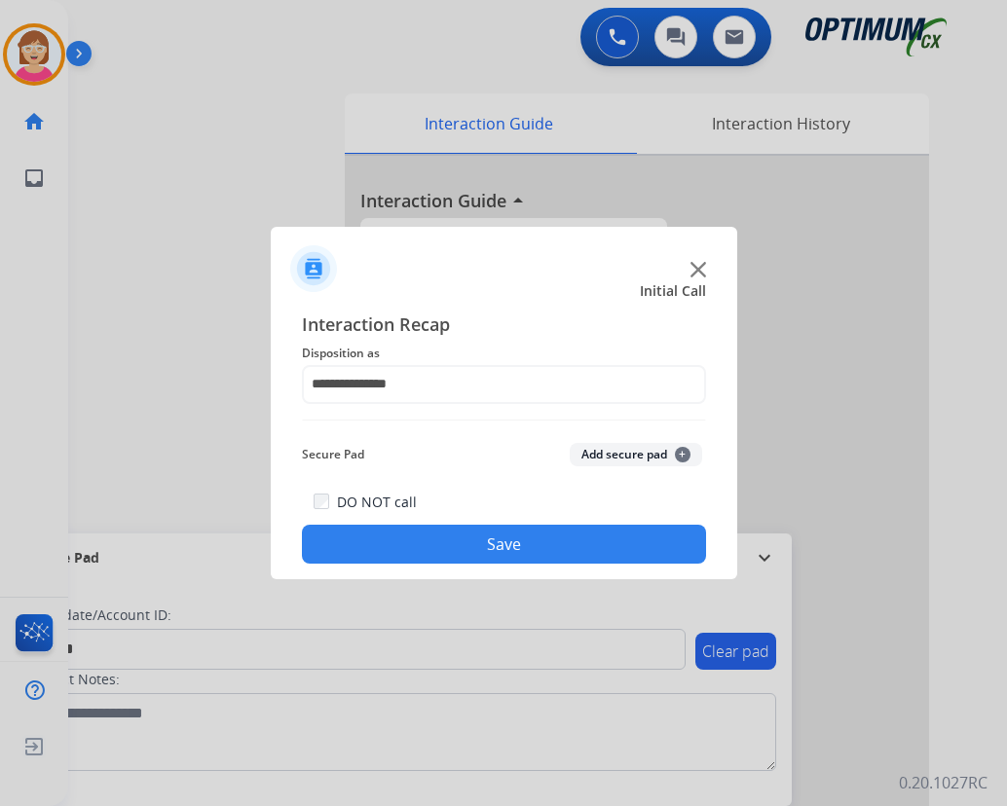
click at [682, 455] on span "+" at bounding box center [683, 455] width 16 height 16
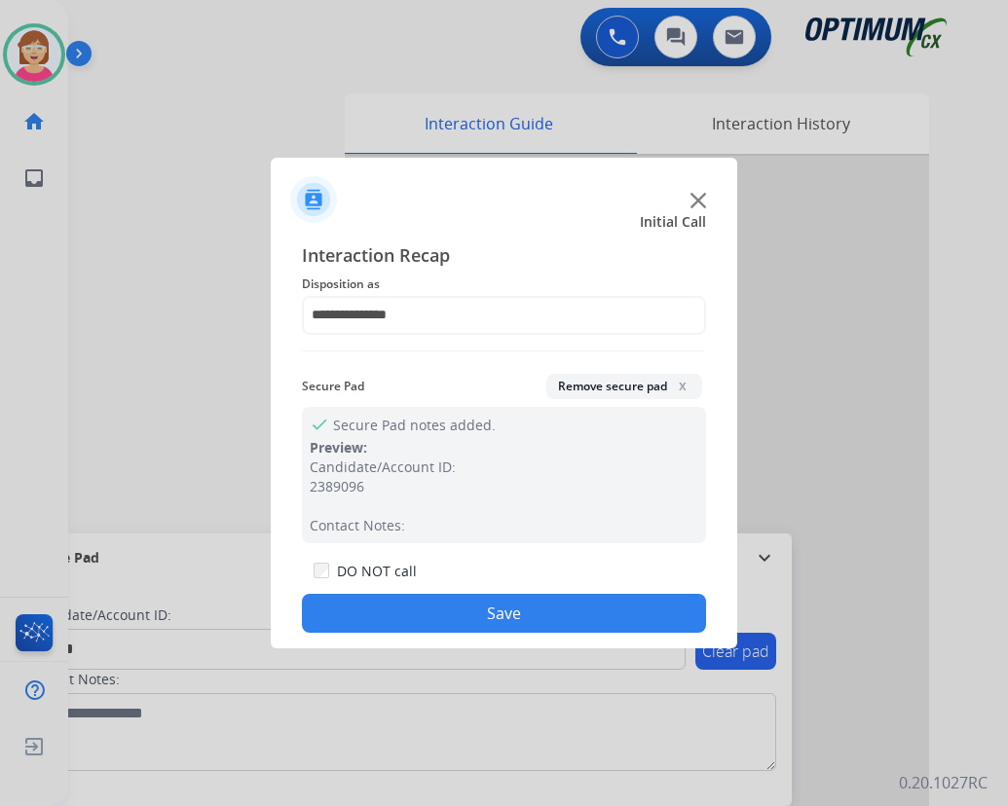
drag, startPoint x: 271, startPoint y: 759, endPoint x: 250, endPoint y: 726, distance: 38.9
click at [265, 734] on div at bounding box center [503, 403] width 1007 height 806
drag, startPoint x: 398, startPoint y: 610, endPoint x: 299, endPoint y: 506, distance: 143.3
click at [378, 590] on div "DO NOT call Save" at bounding box center [504, 596] width 404 height 74
click at [400, 622] on button "Save" at bounding box center [504, 613] width 404 height 39
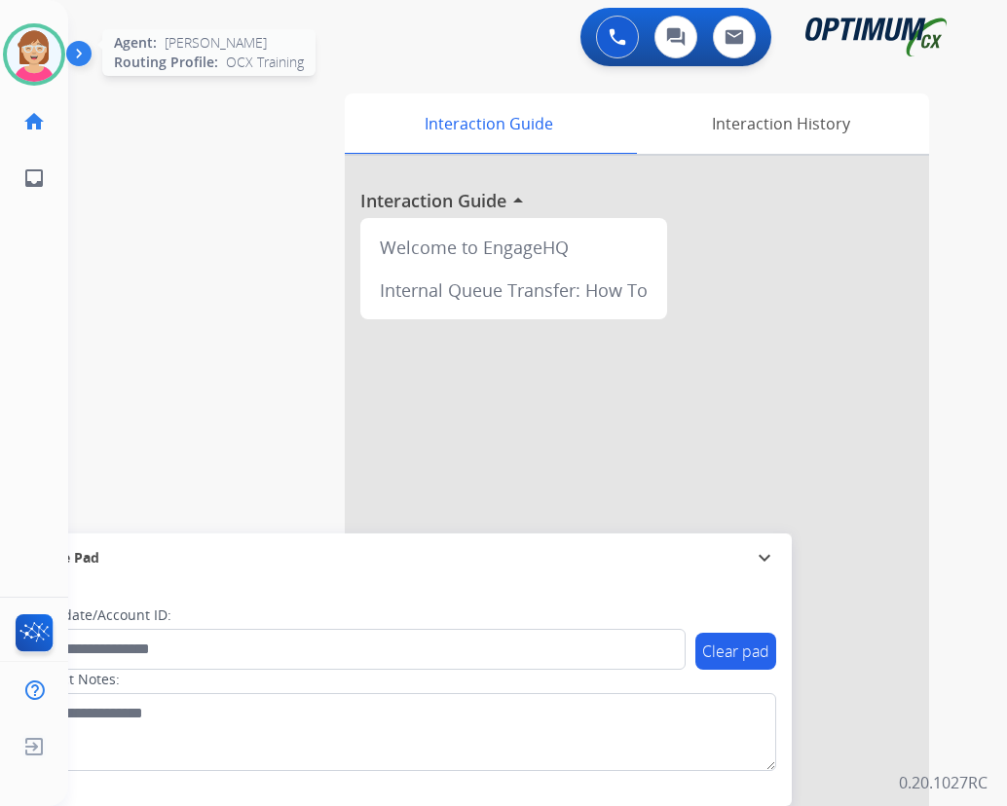
click at [27, 65] on img at bounding box center [34, 54] width 55 height 55
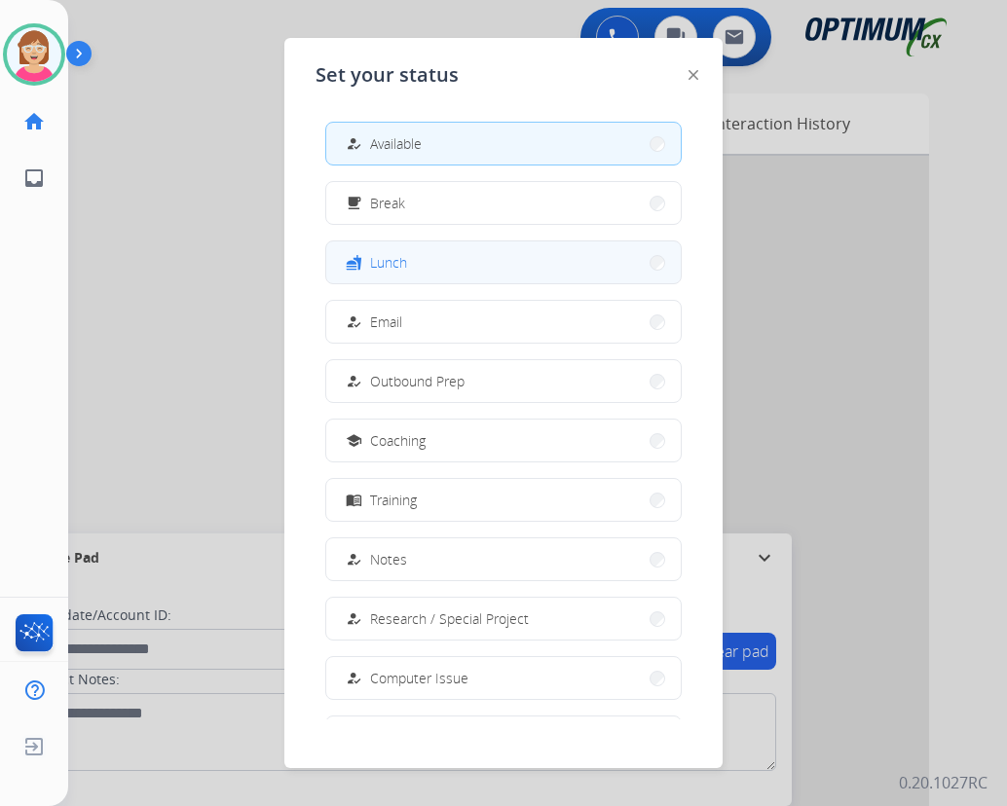
click at [411, 264] on button "fastfood Lunch" at bounding box center [503, 263] width 355 height 42
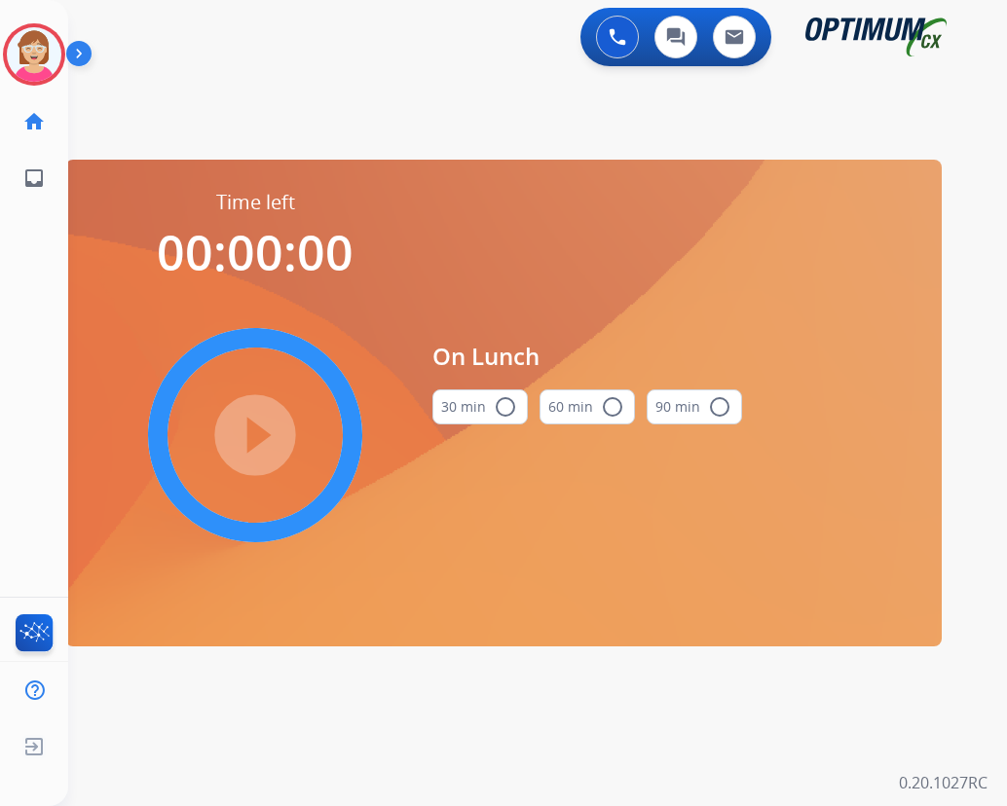
drag, startPoint x: 506, startPoint y: 407, endPoint x: 494, endPoint y: 410, distance: 12.0
click at [505, 407] on mat-icon "radio_button_unchecked" at bounding box center [505, 406] width 23 height 23
drag, startPoint x: 257, startPoint y: 431, endPoint x: 186, endPoint y: 425, distance: 71.4
click at [256, 431] on mat-icon "play_circle_filled" at bounding box center [254, 435] width 23 height 23
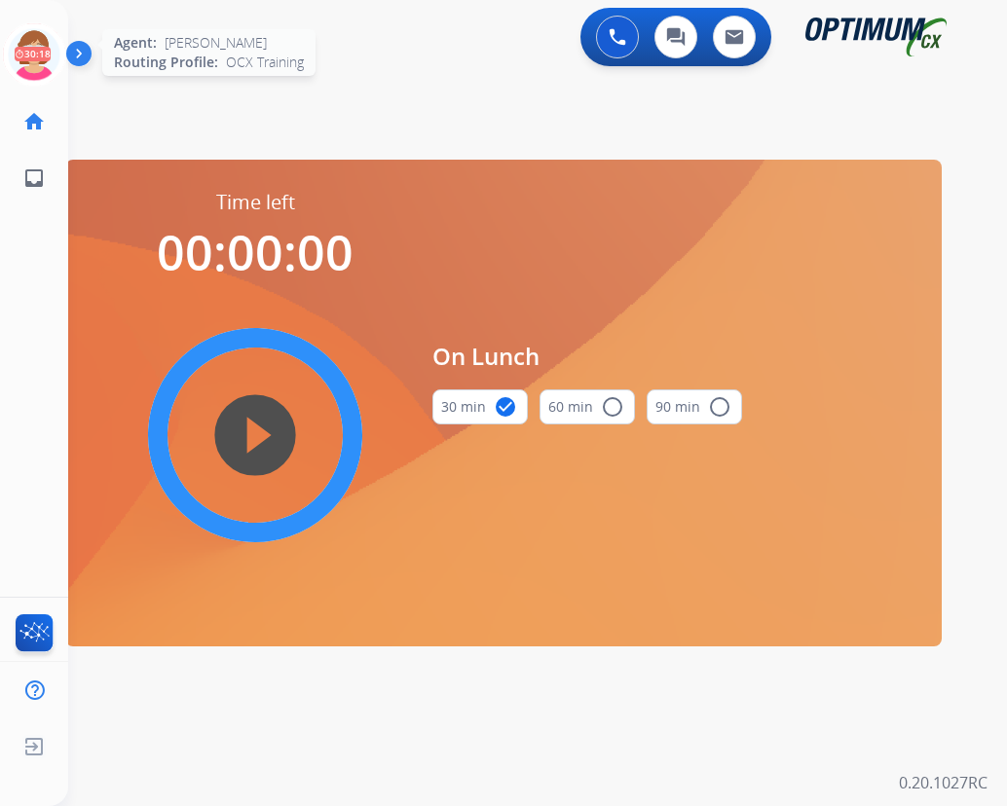
click at [26, 40] on icon at bounding box center [34, 54] width 63 height 63
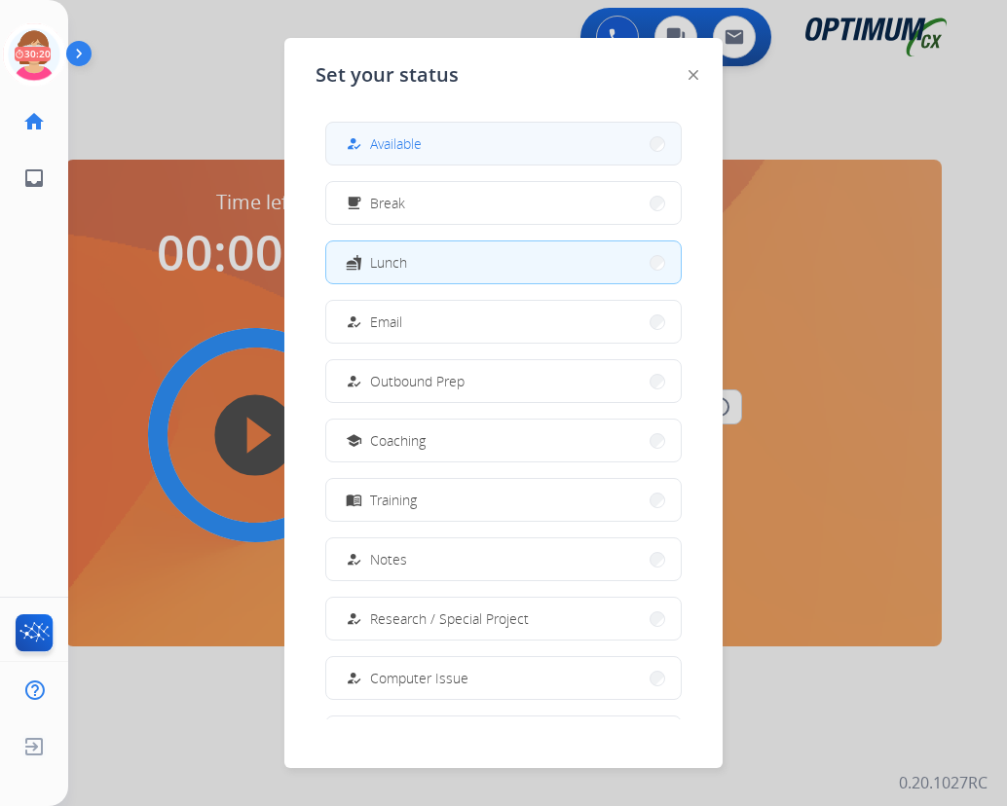
click at [411, 144] on span "Available" at bounding box center [396, 143] width 52 height 20
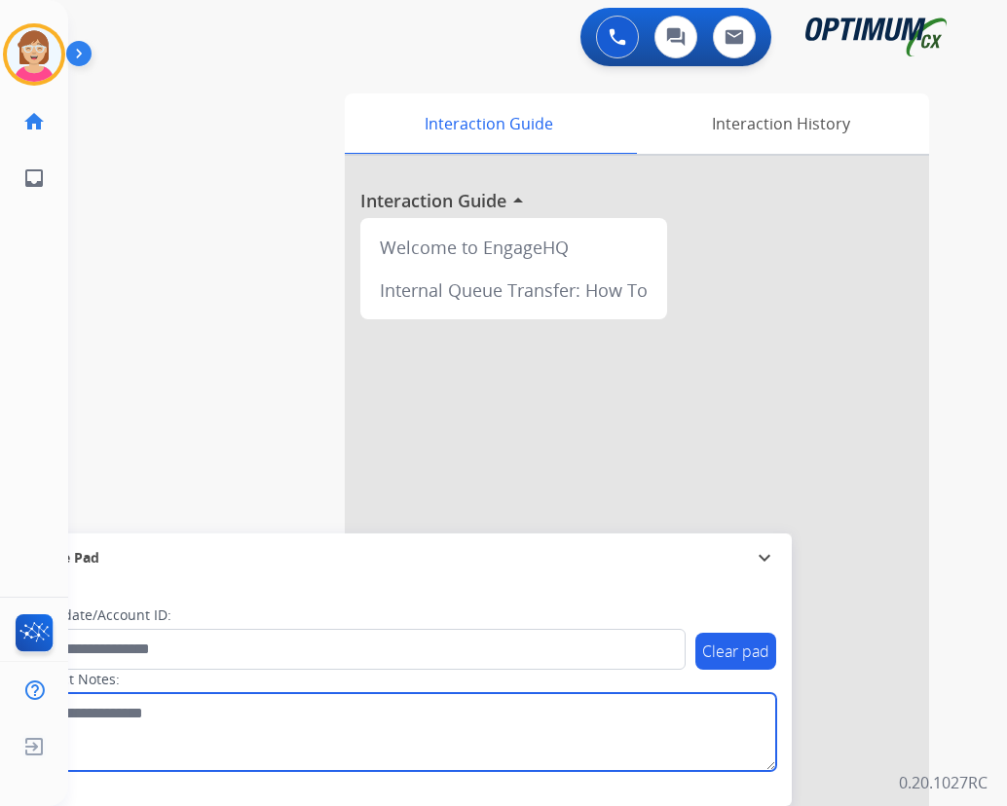
drag, startPoint x: 236, startPoint y: 733, endPoint x: 237, endPoint y: 724, distance: 9.8
click at [237, 728] on textarea at bounding box center [400, 732] width 752 height 78
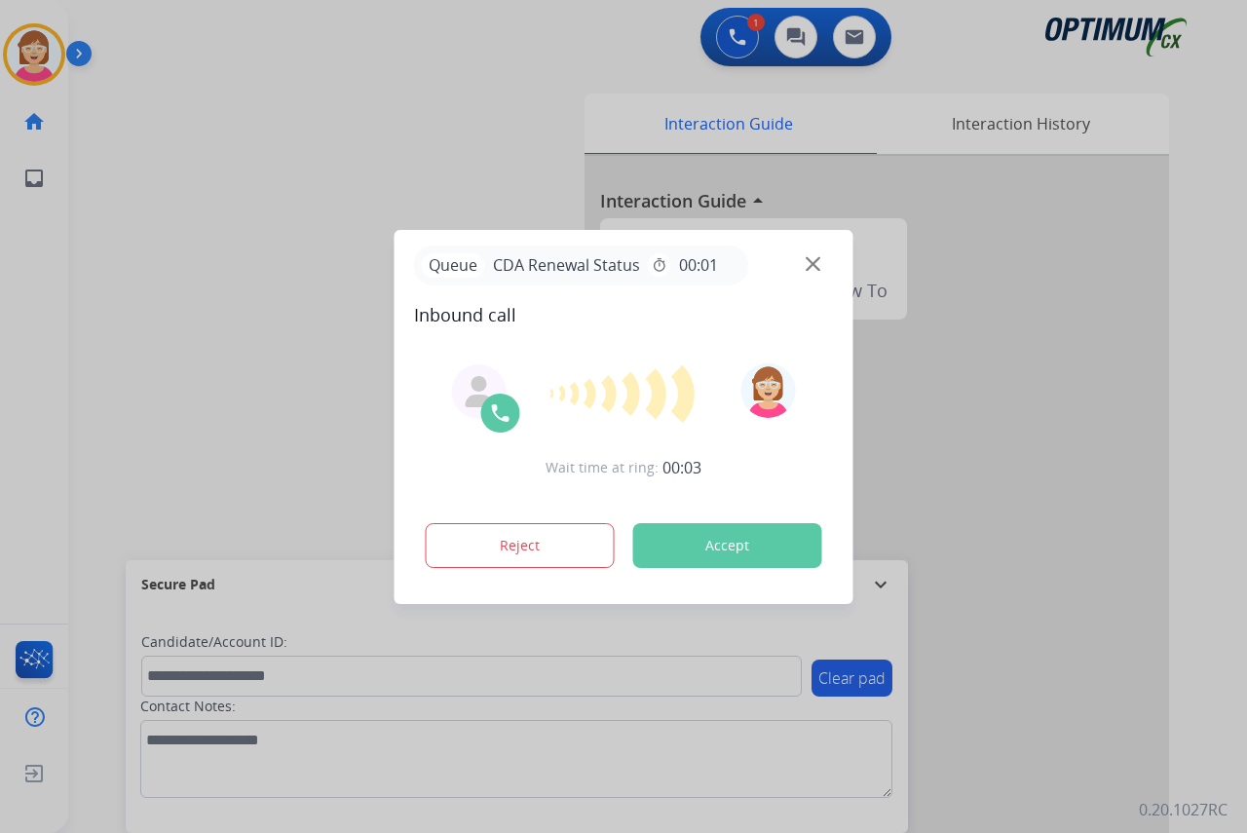
click at [44, 315] on div at bounding box center [623, 416] width 1247 height 833
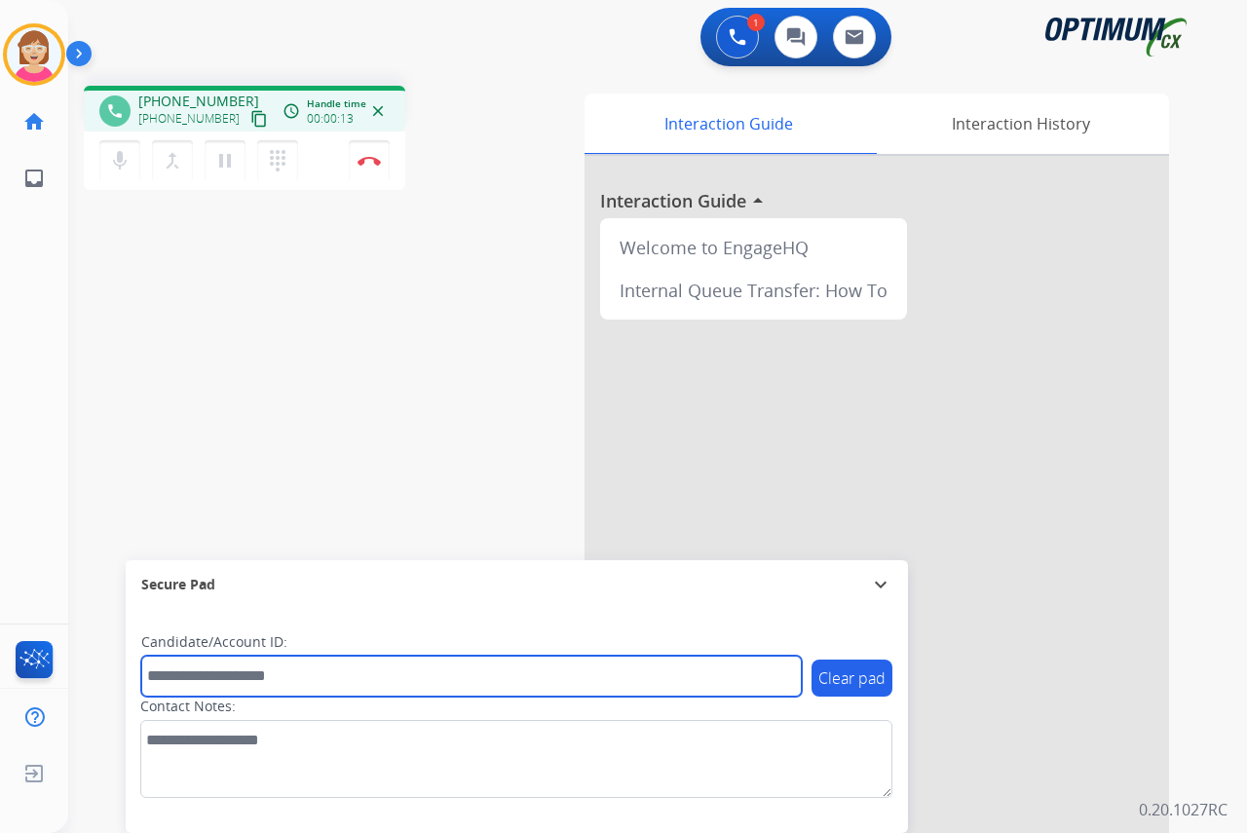
click at [164, 673] on input "text" at bounding box center [471, 676] width 660 height 41
click at [205, 680] on input "******" at bounding box center [471, 676] width 660 height 41
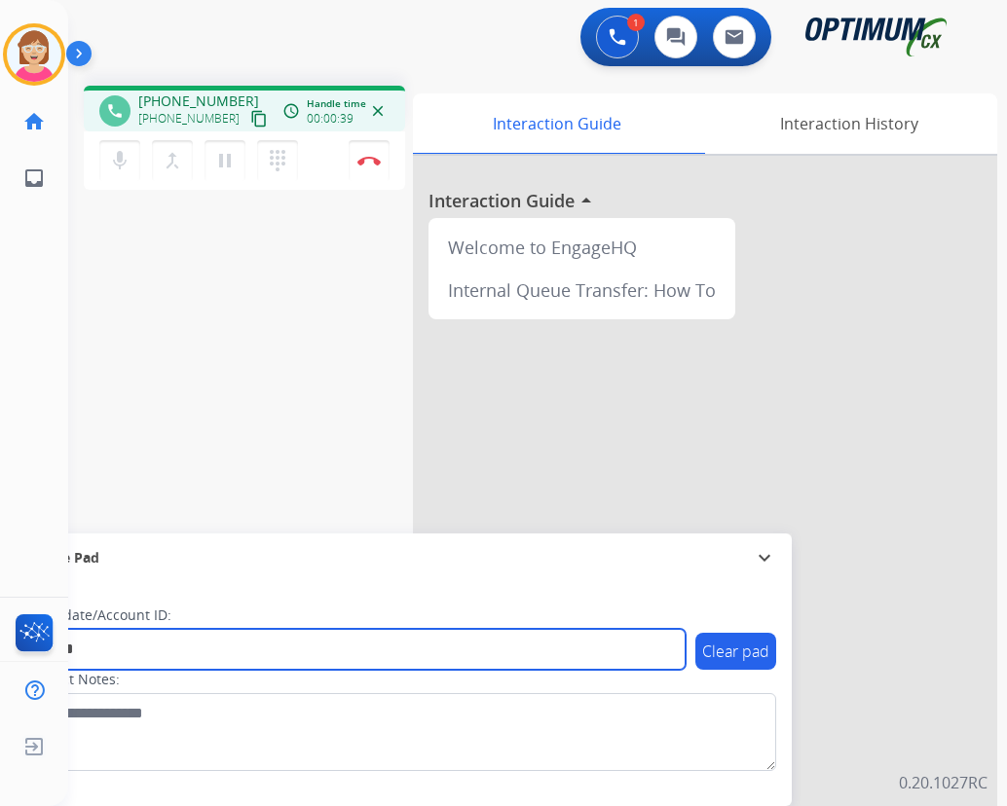
type input "*******"
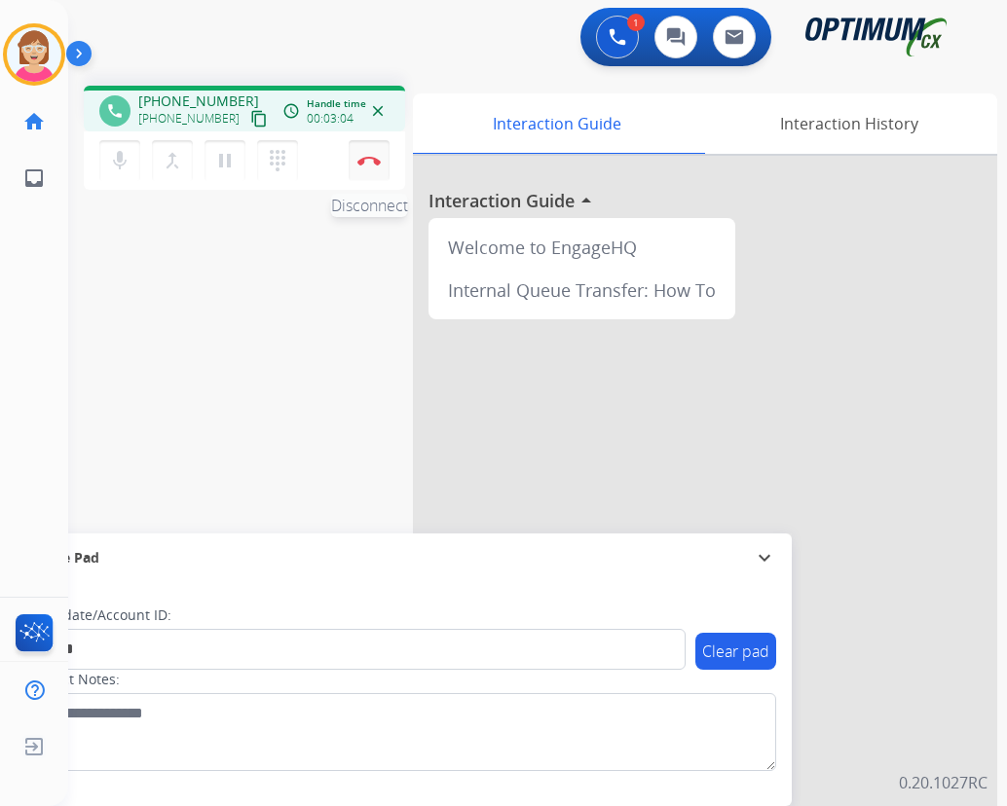
click at [368, 158] on img at bounding box center [368, 161] width 23 height 10
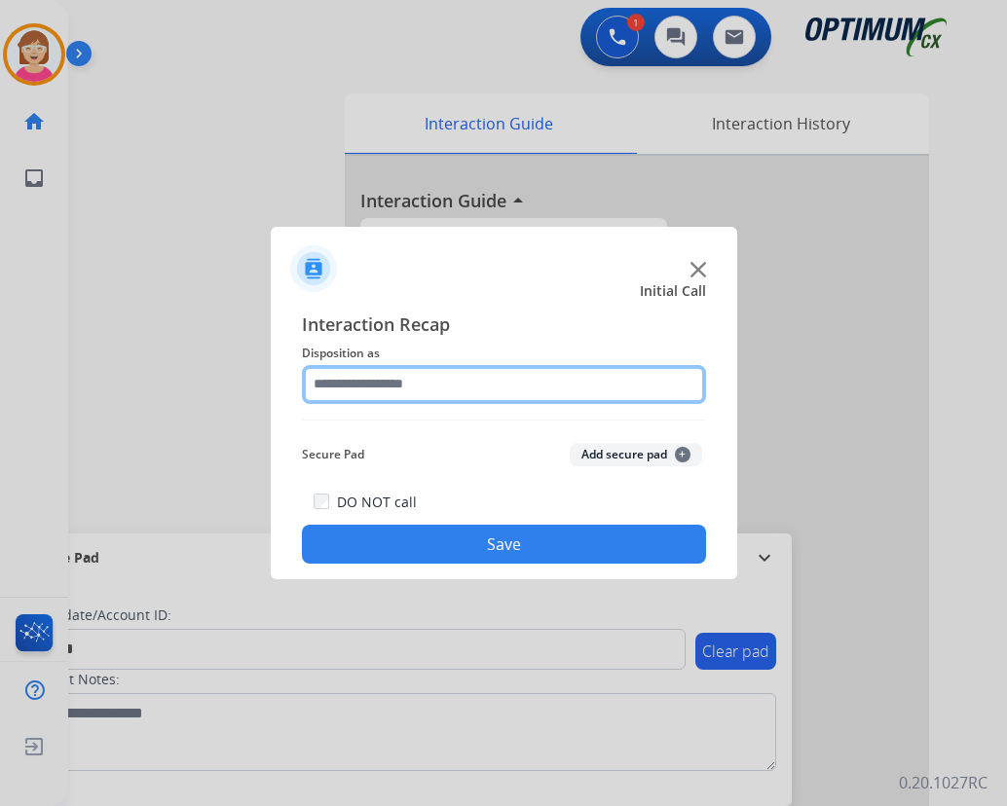
click at [386, 388] on input "text" at bounding box center [504, 384] width 404 height 39
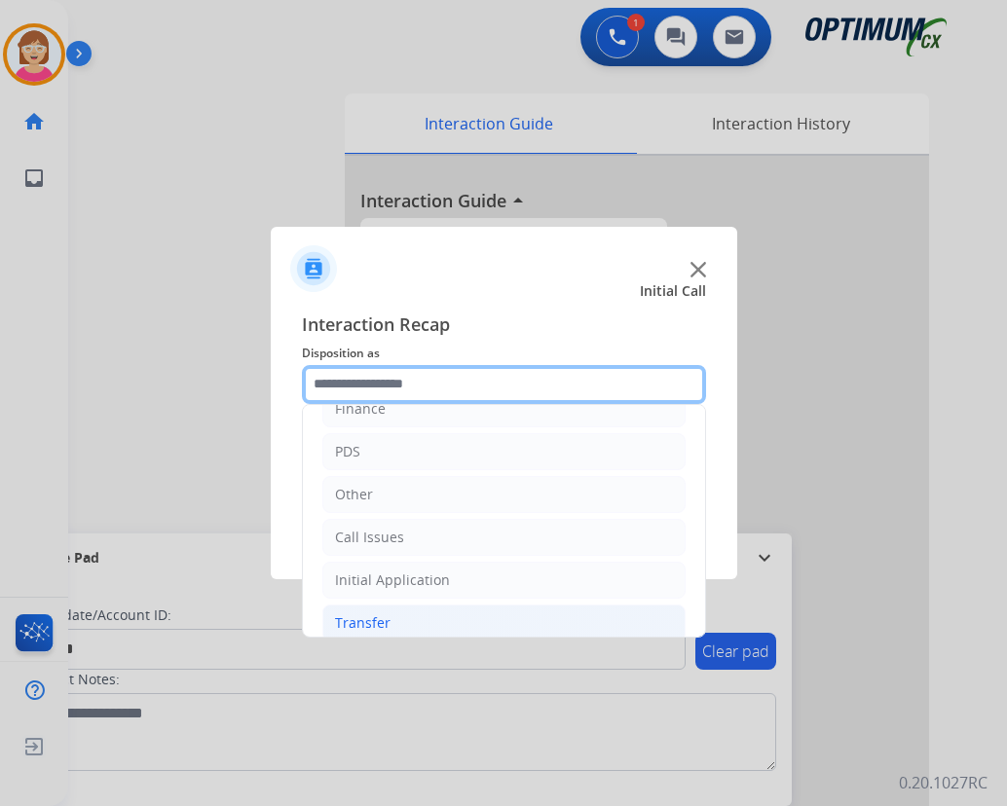
scroll to position [132, 0]
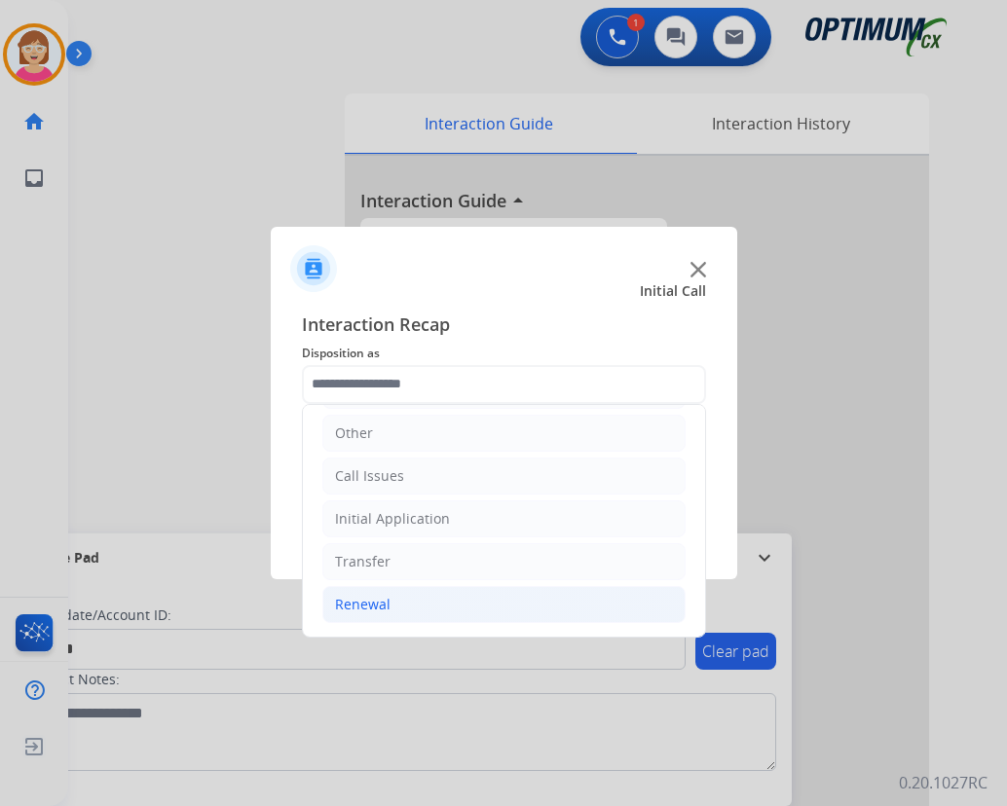
click at [365, 607] on div "Renewal" at bounding box center [363, 604] width 56 height 19
click at [353, 604] on div "Renewal" at bounding box center [363, 604] width 56 height 19
click at [371, 600] on div "Renewal" at bounding box center [363, 604] width 56 height 19
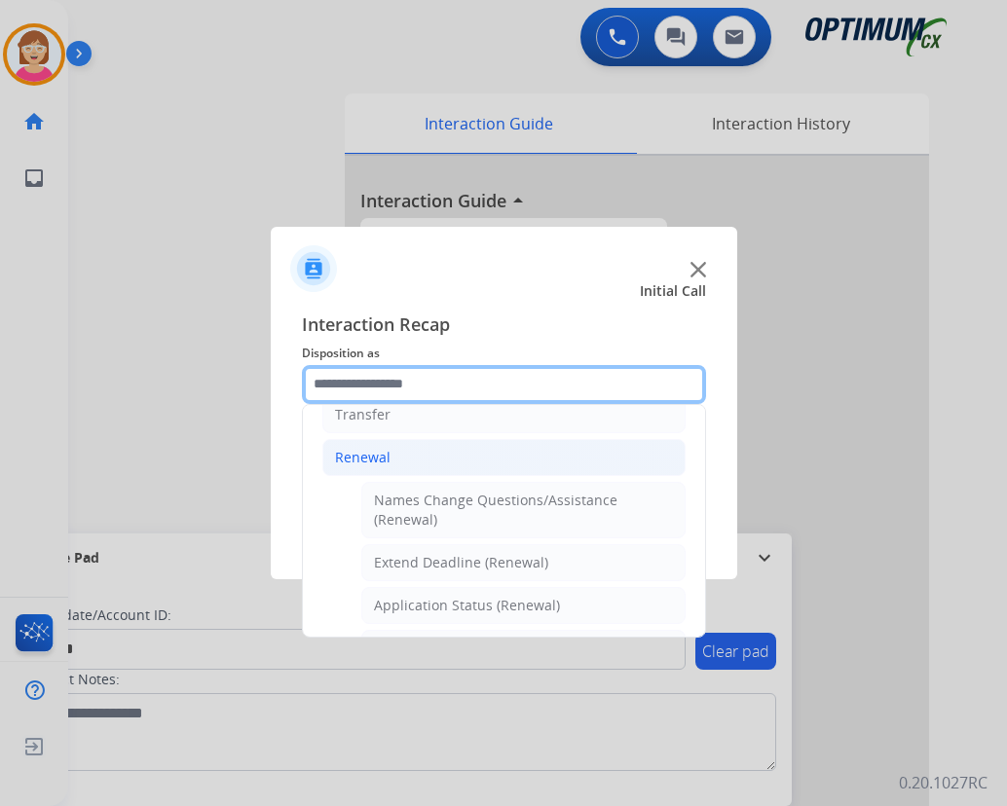
scroll to position [327, 0]
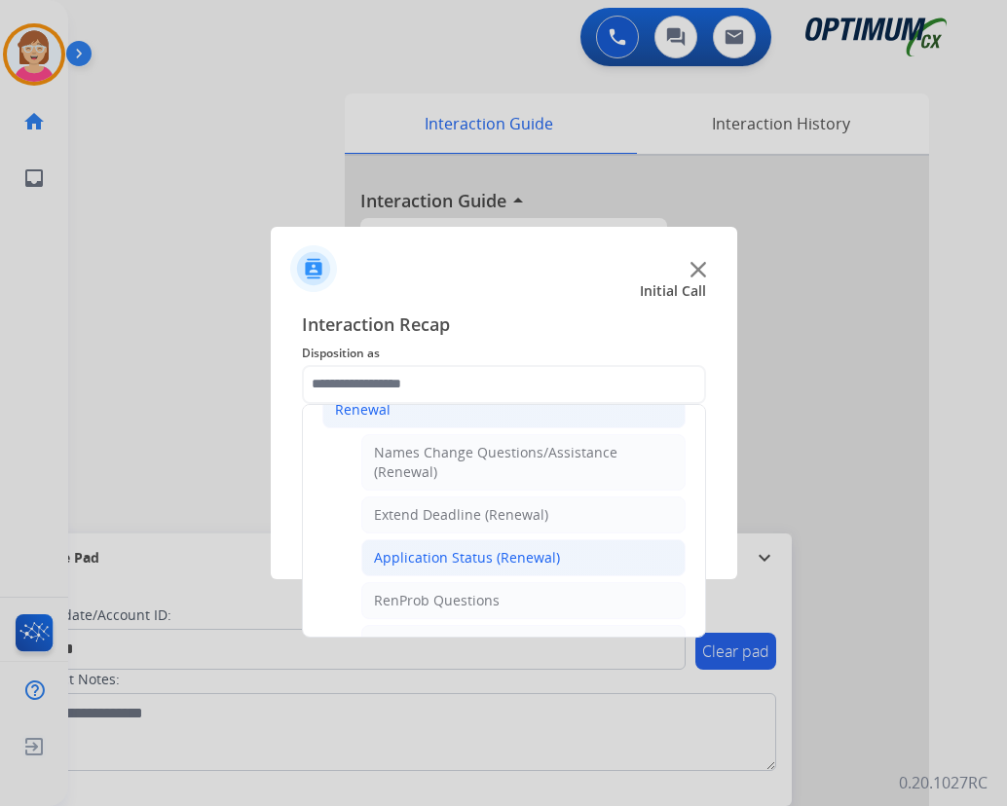
click at [447, 558] on div "Application Status (Renewal)" at bounding box center [467, 557] width 186 height 19
type input "**********"
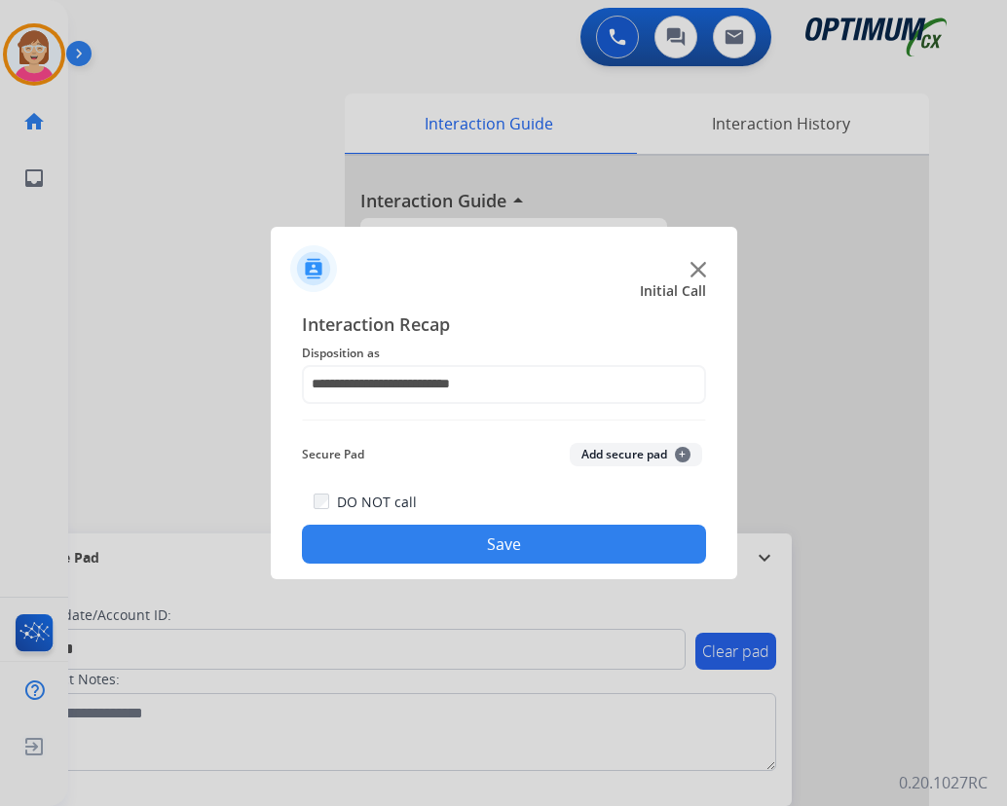
click at [679, 455] on span "+" at bounding box center [683, 455] width 16 height 16
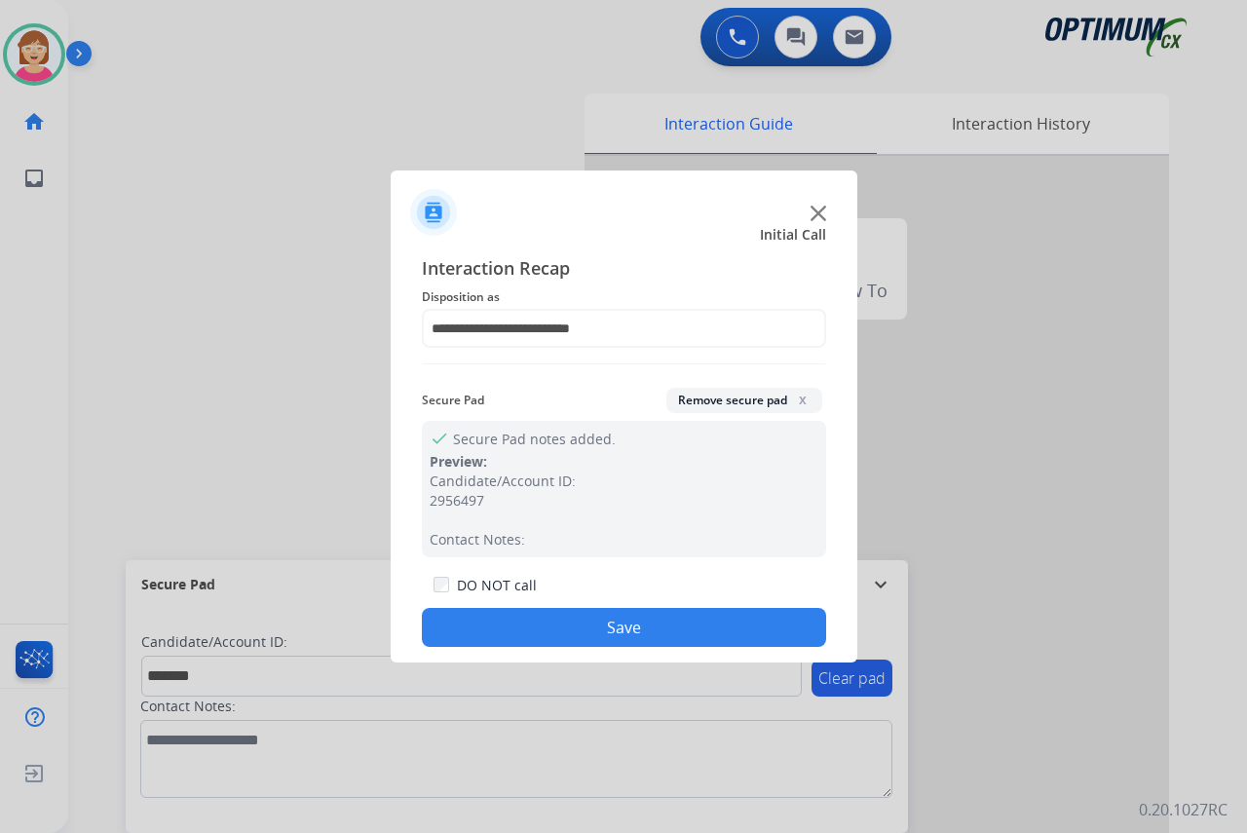
click at [512, 623] on button "Save" at bounding box center [624, 627] width 404 height 39
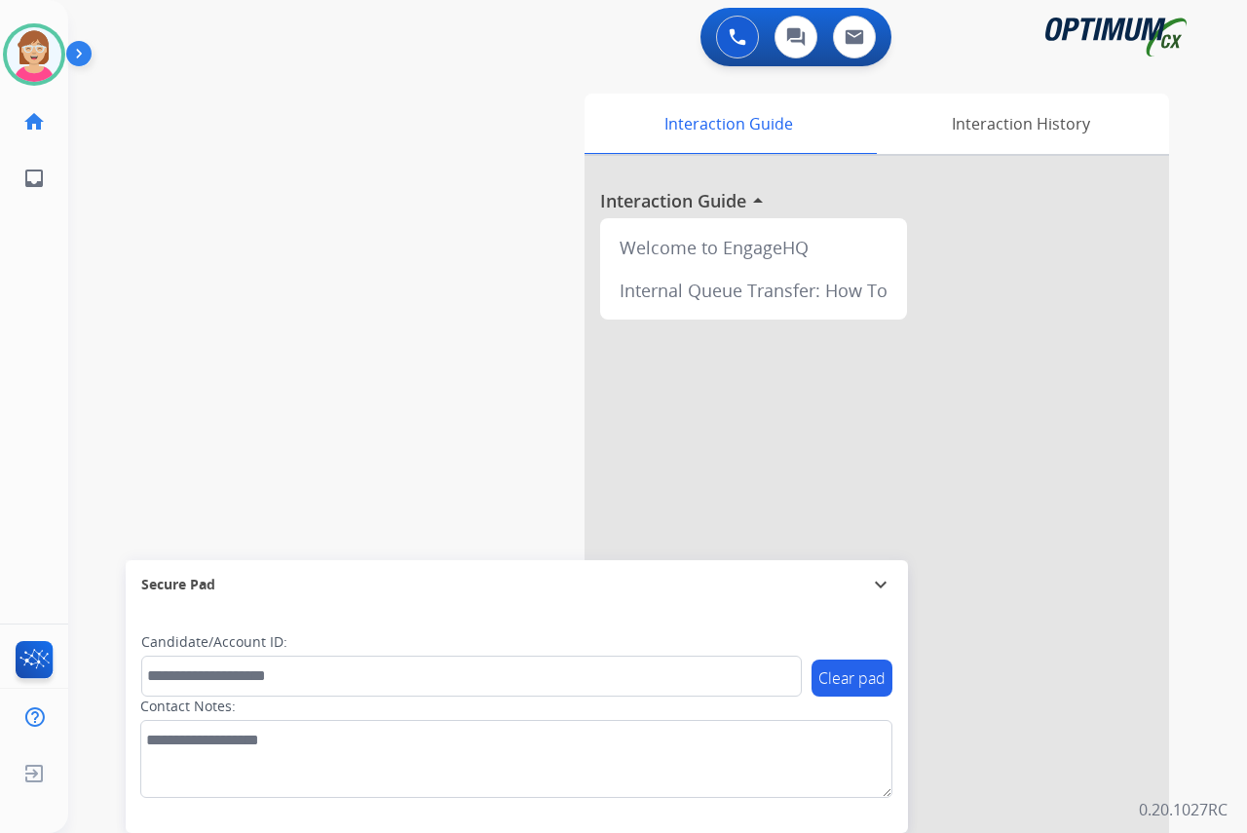
click at [51, 318] on div "Leanne Available Edit Avatar Agent: Leanne Routing Profile: OCX Training home H…" at bounding box center [34, 416] width 68 height 833
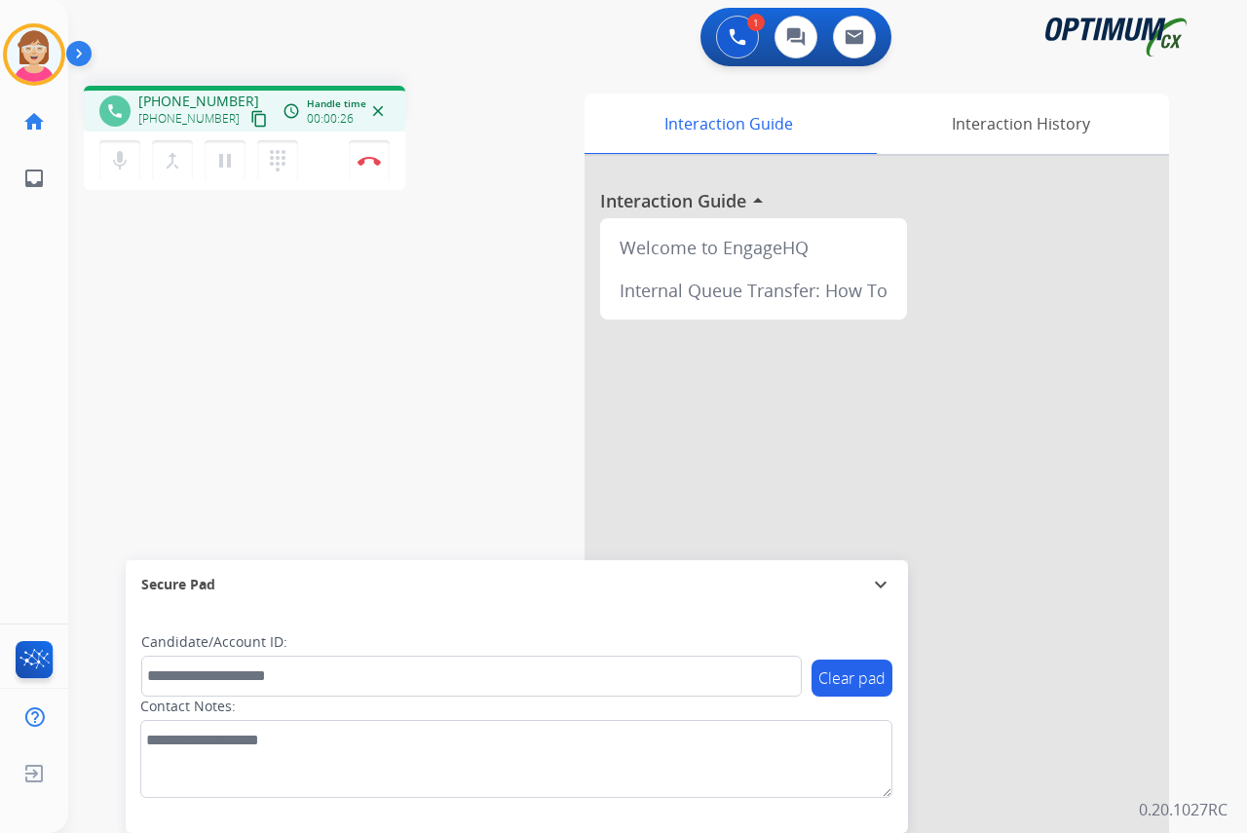
click at [25, 265] on div "Leanne Busy Edit Avatar Agent: Leanne Routing Profile: OCX Training home Home H…" at bounding box center [34, 416] width 68 height 833
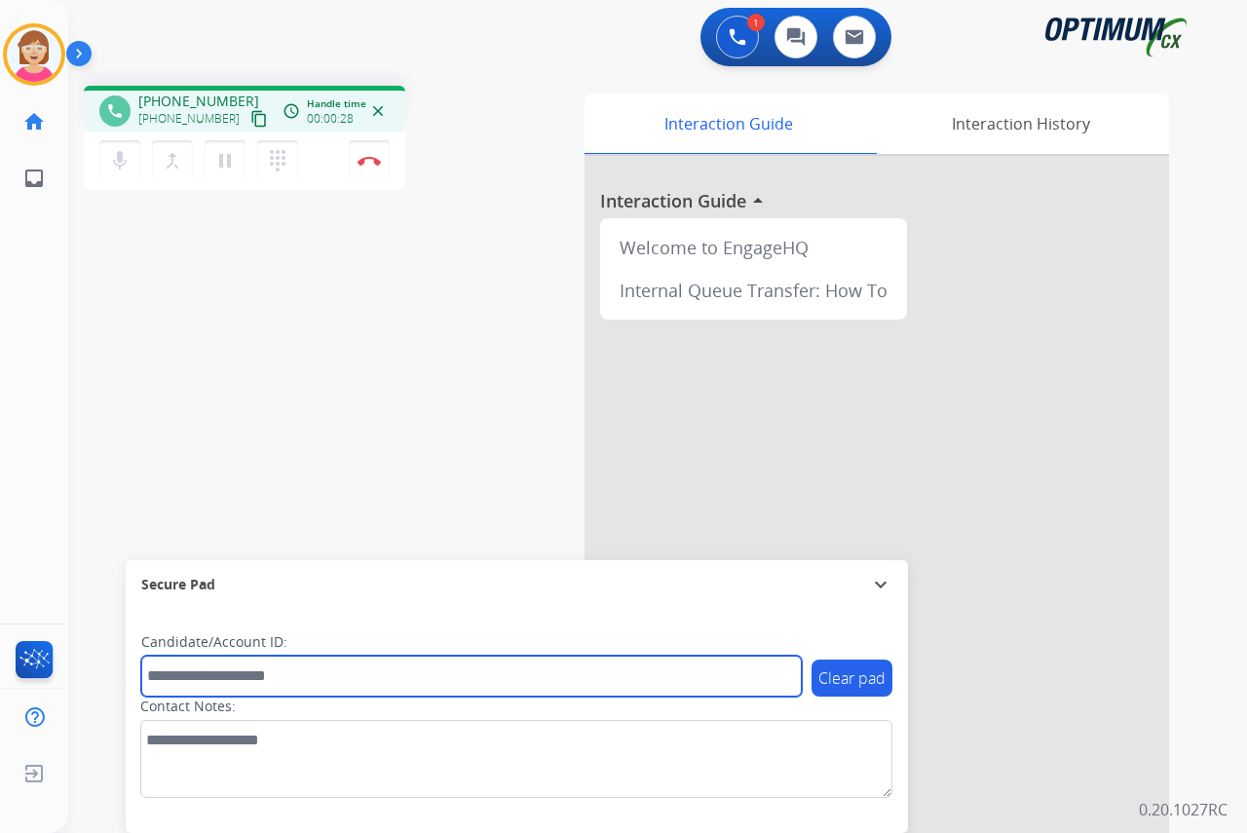
click at [167, 671] on input "text" at bounding box center [471, 676] width 660 height 41
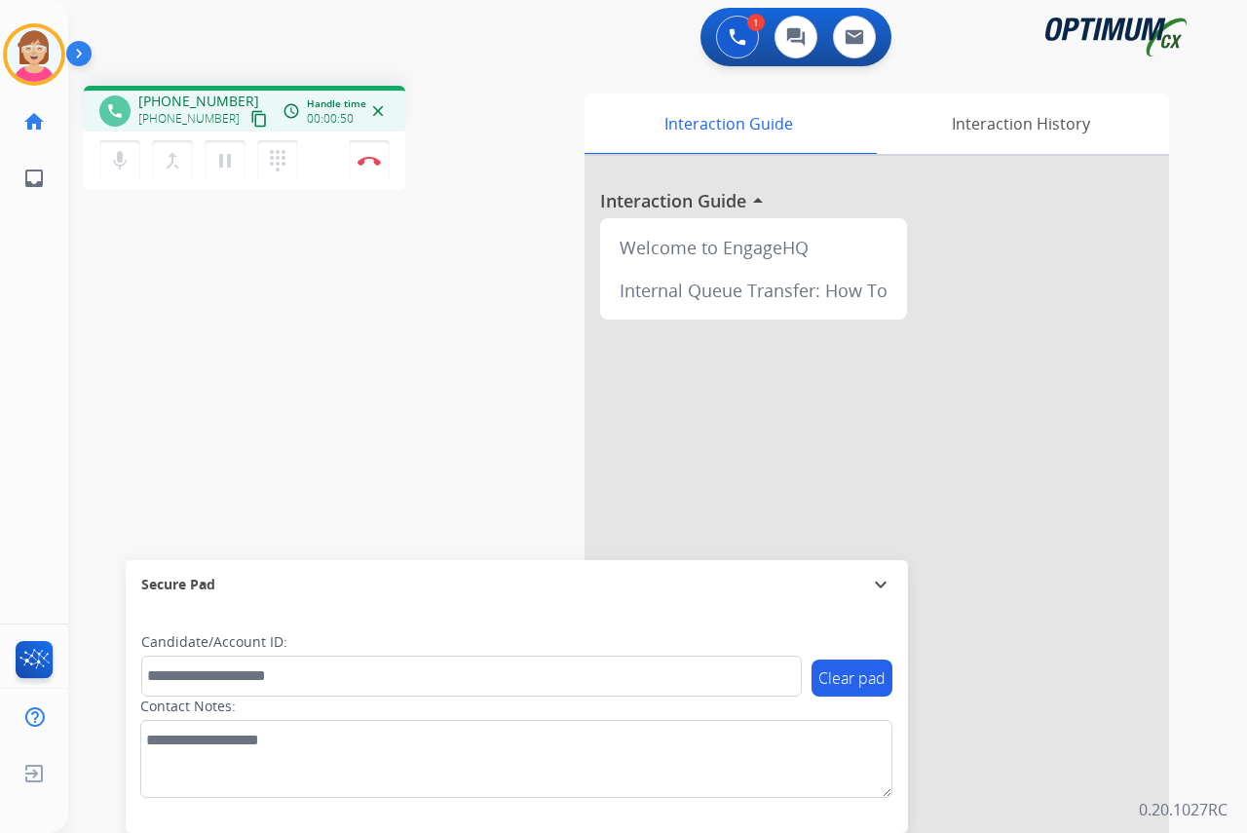
drag, startPoint x: 35, startPoint y: 381, endPoint x: 175, endPoint y: 466, distance: 163.9
click at [35, 381] on div "Leanne Busy Edit Avatar Agent: Leanne Routing Profile: OCX Training home Home H…" at bounding box center [34, 416] width 68 height 833
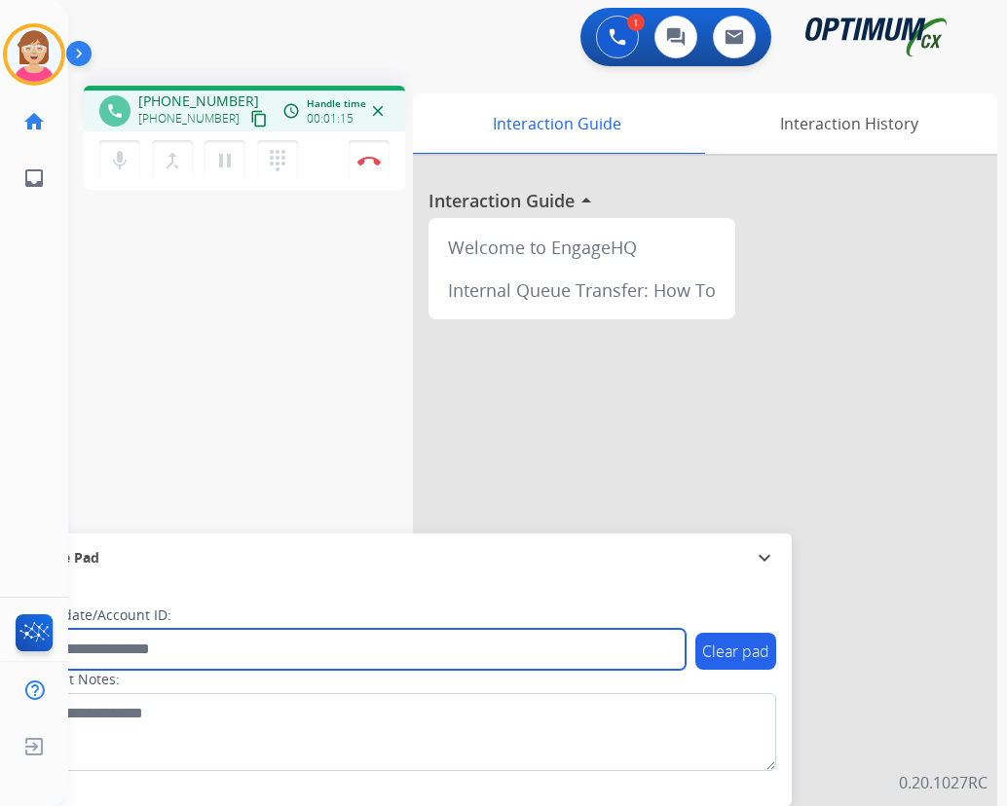
click at [100, 643] on input "text" at bounding box center [355, 649] width 660 height 41
click at [90, 654] on input "text" at bounding box center [355, 649] width 660 height 41
type input "*******"
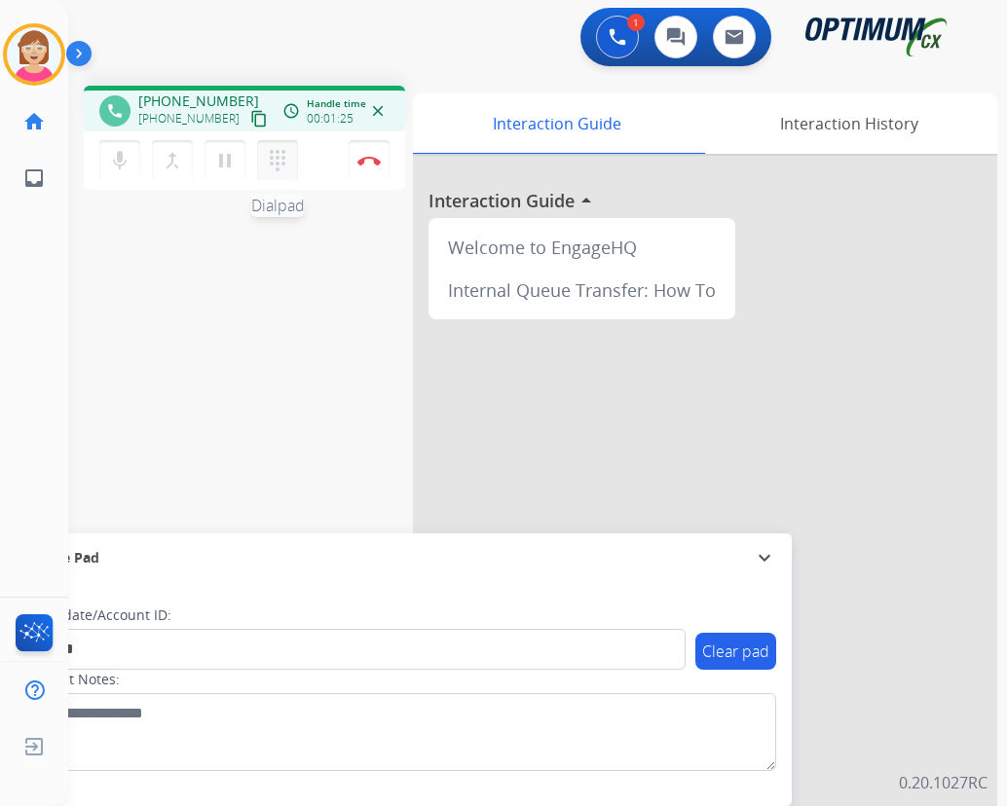
click at [278, 160] on mat-icon "dialpad" at bounding box center [277, 160] width 23 height 23
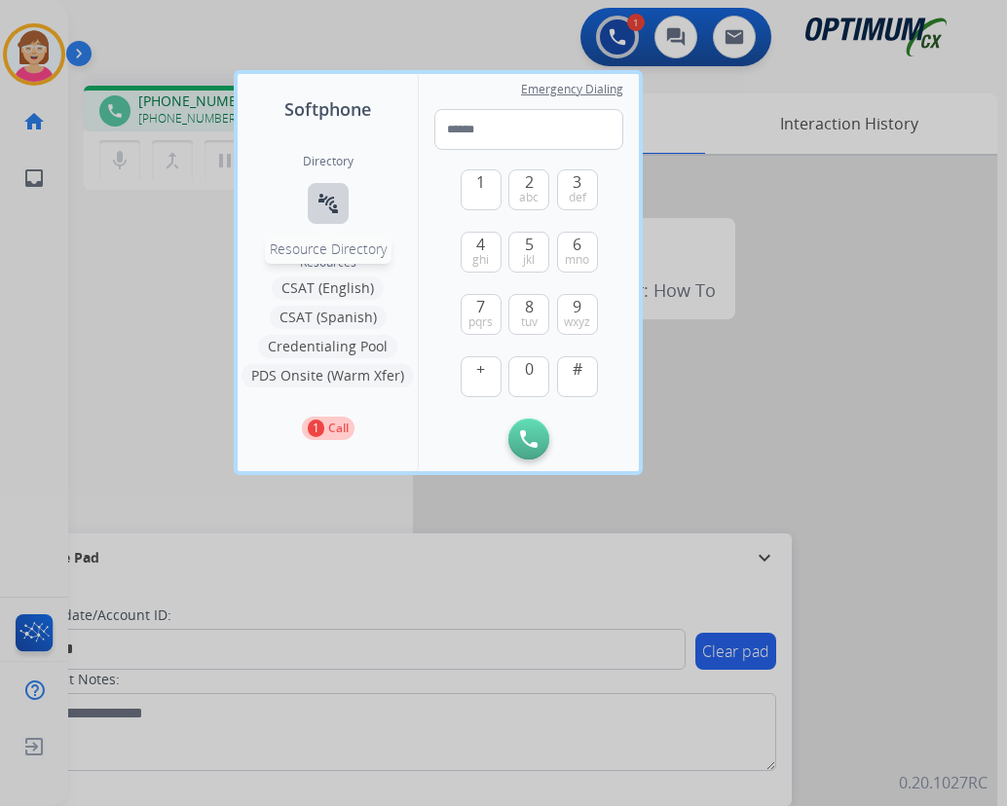
click at [331, 204] on mat-icon "connect_without_contact" at bounding box center [328, 203] width 23 height 23
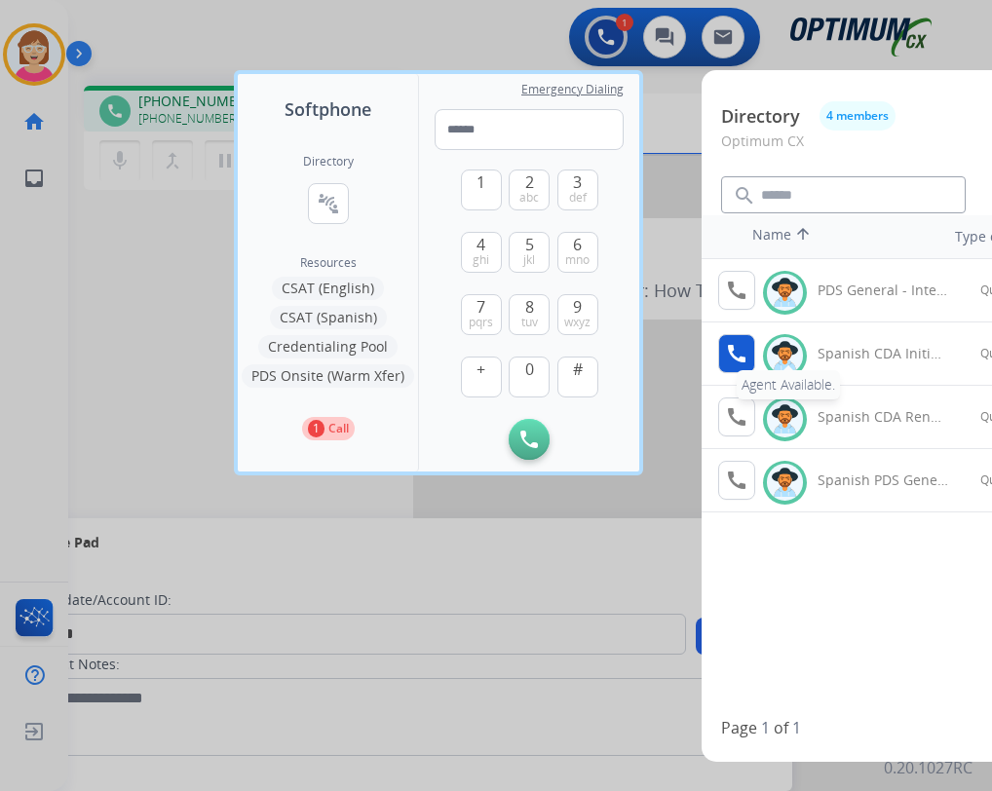
click at [733, 356] on mat-icon "call" at bounding box center [736, 353] width 23 height 23
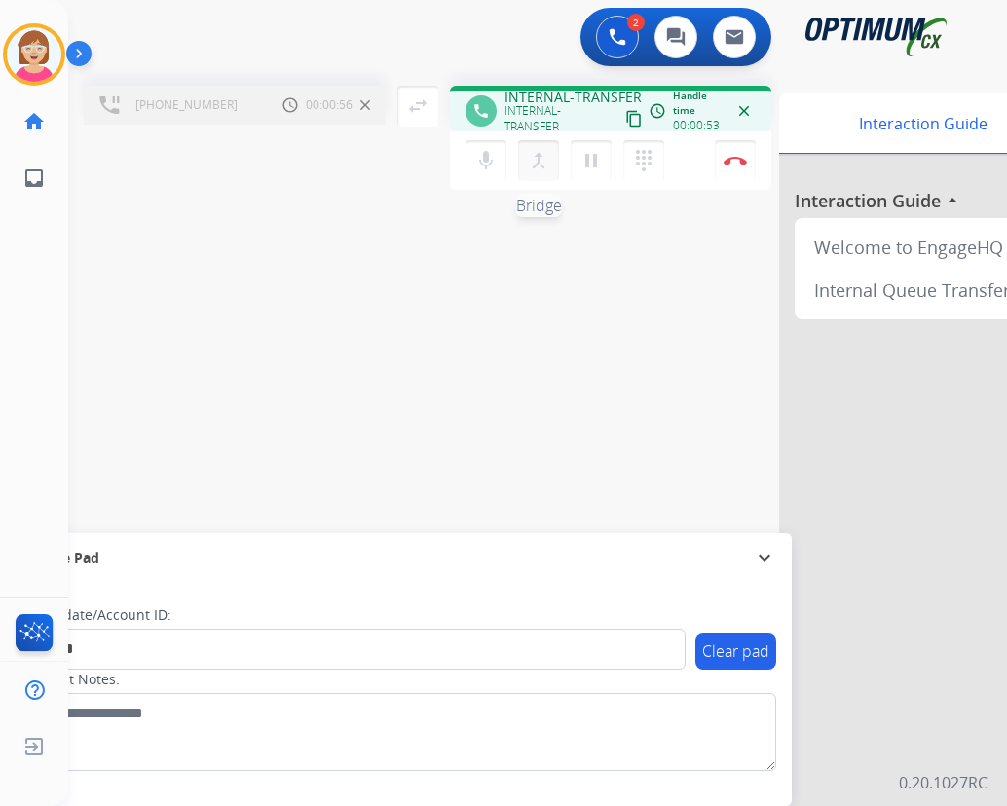
click at [539, 159] on mat-icon "merge_type" at bounding box center [538, 160] width 23 height 23
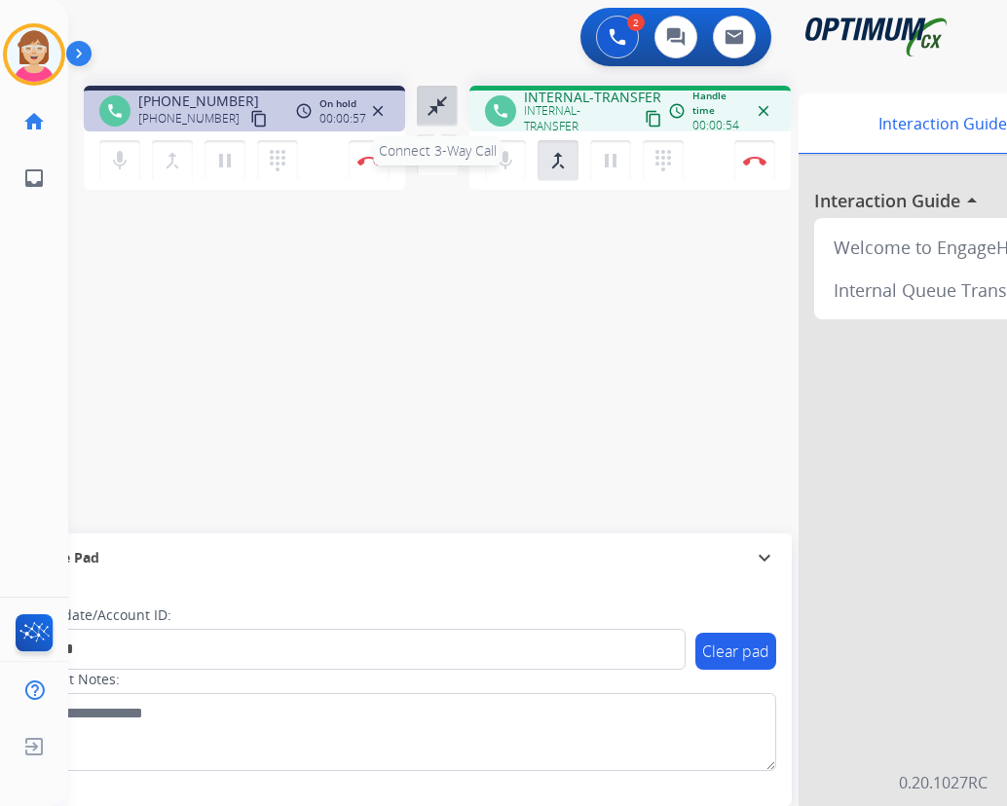
click at [435, 101] on mat-icon "close_fullscreen" at bounding box center [437, 105] width 23 height 23
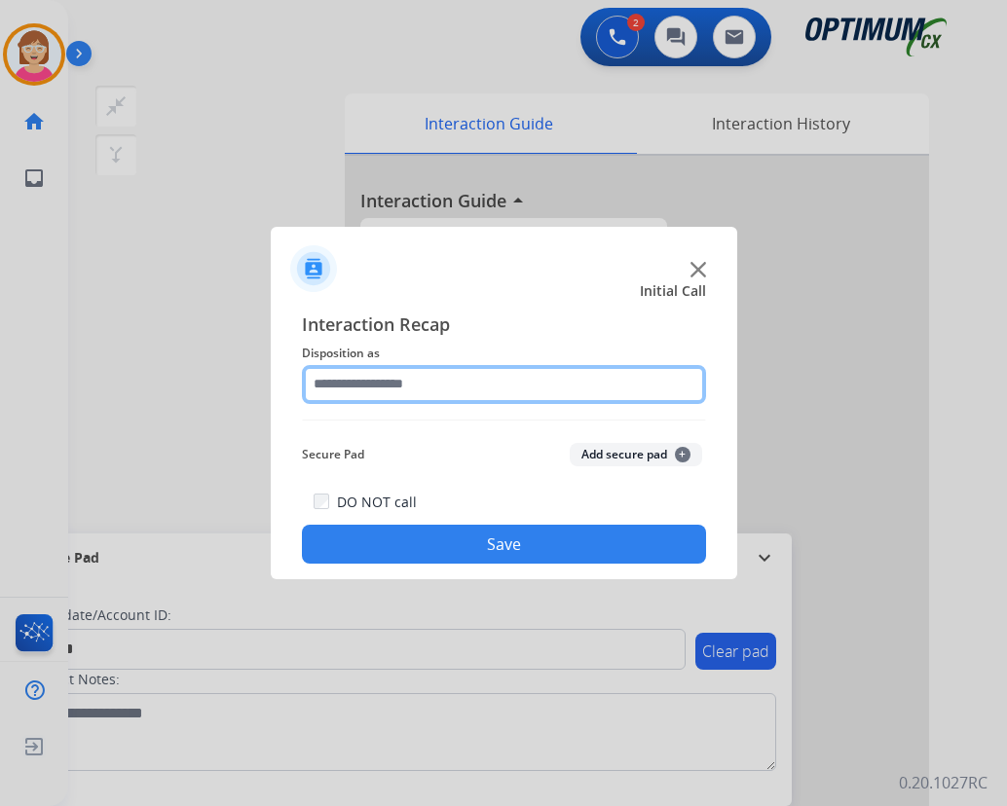
click at [339, 385] on input "text" at bounding box center [504, 384] width 404 height 39
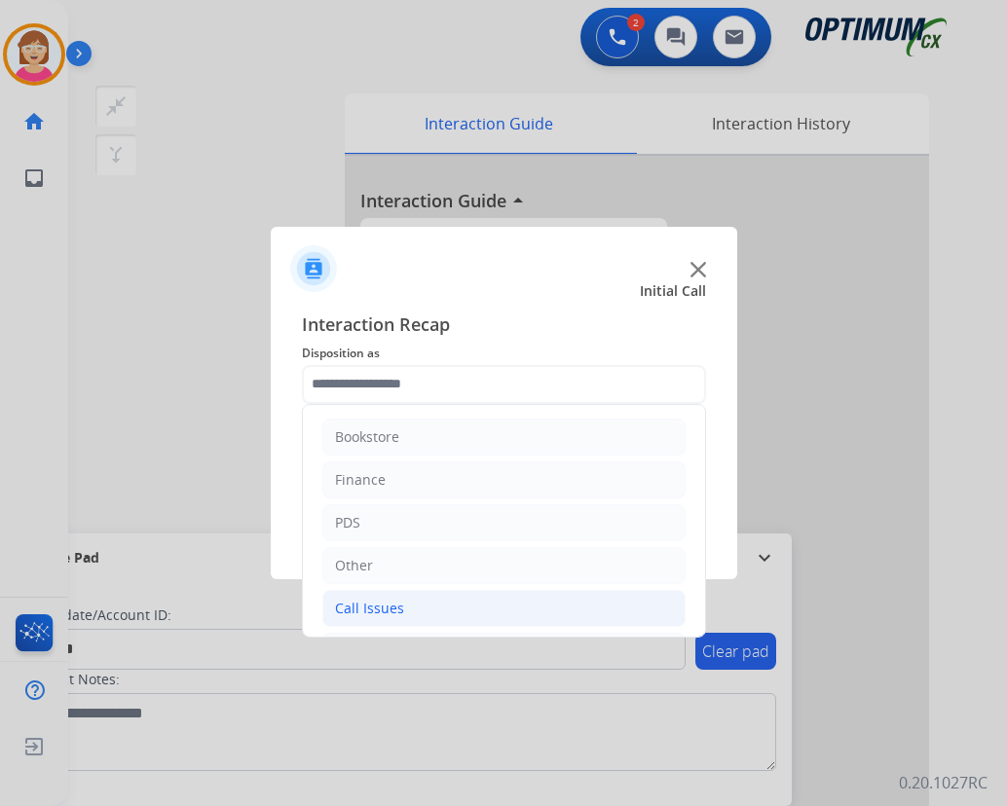
click at [385, 601] on div "Call Issues" at bounding box center [369, 608] width 69 height 19
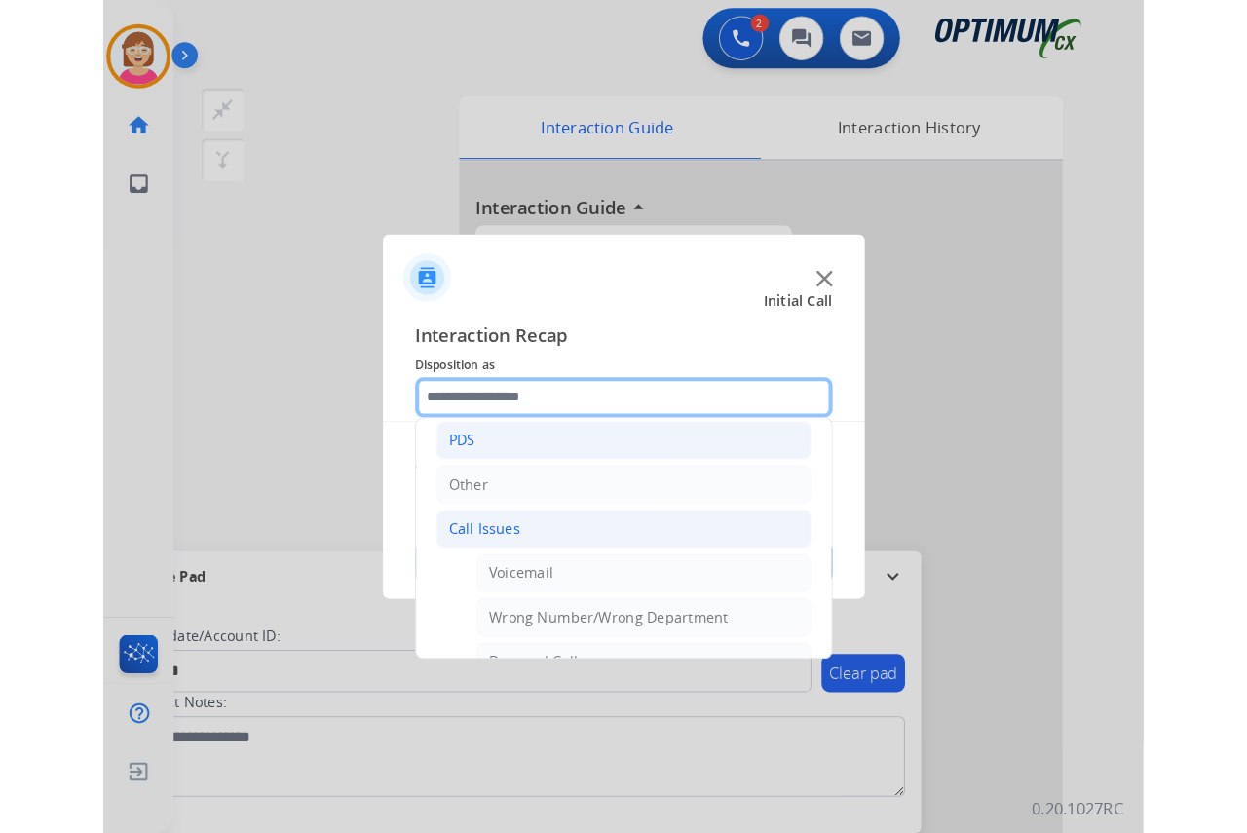
scroll to position [97, 0]
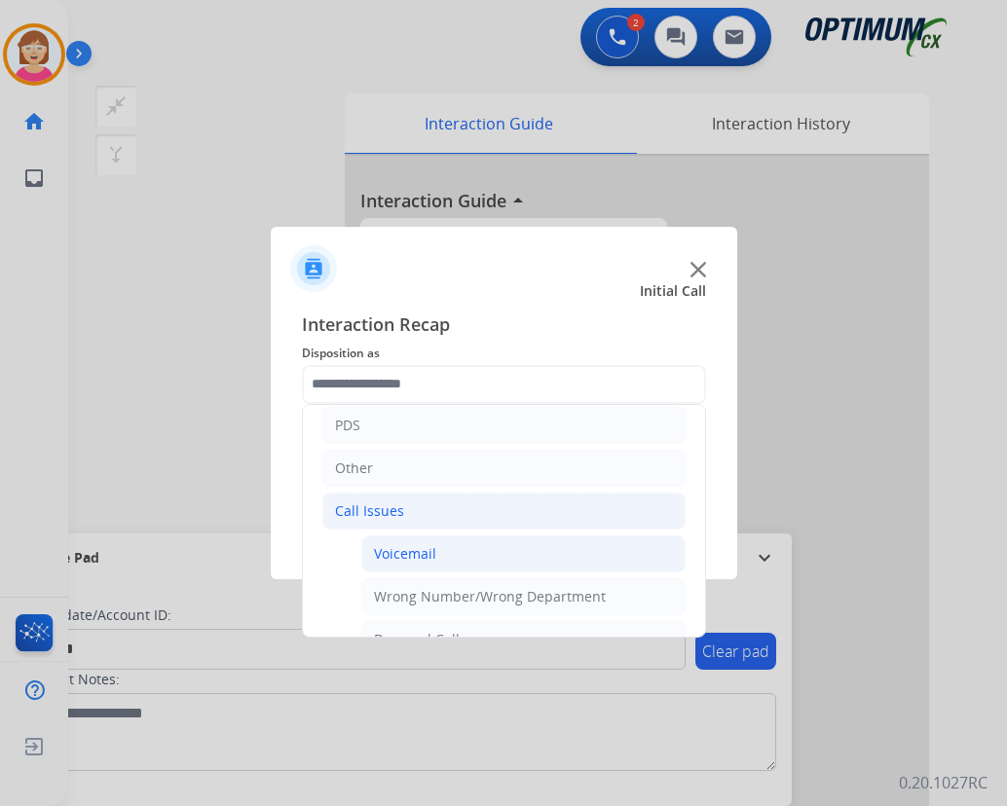
click at [415, 557] on div "Voicemail" at bounding box center [405, 553] width 62 height 19
type input "*********"
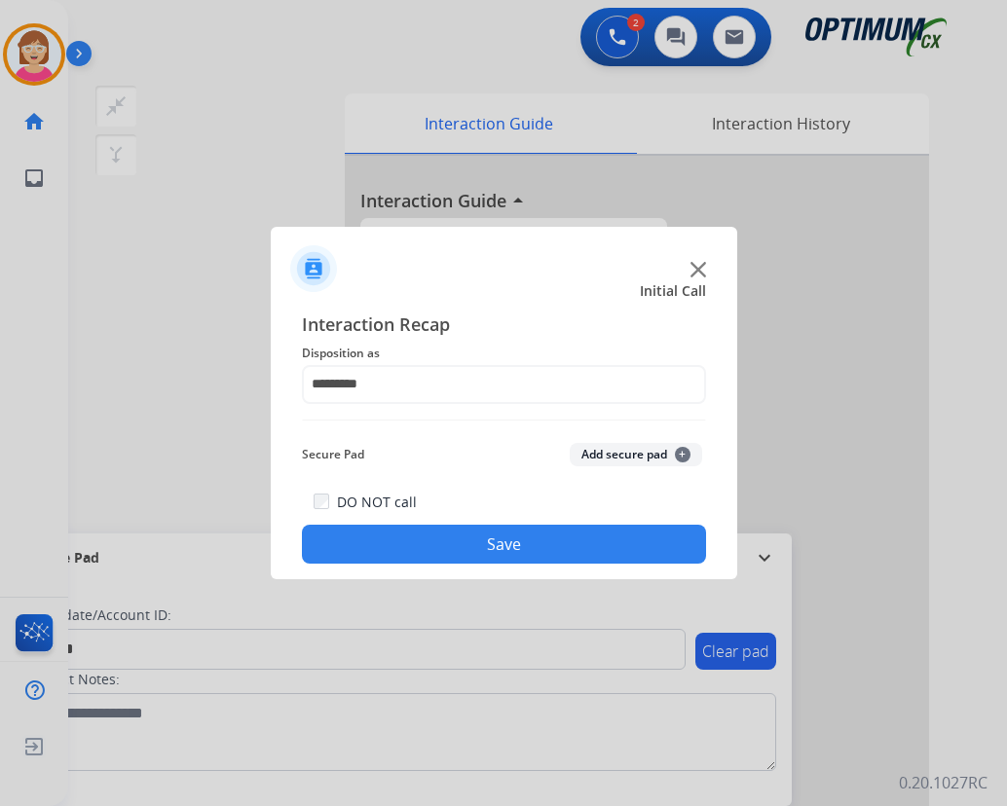
click at [439, 540] on button "Save" at bounding box center [504, 544] width 404 height 39
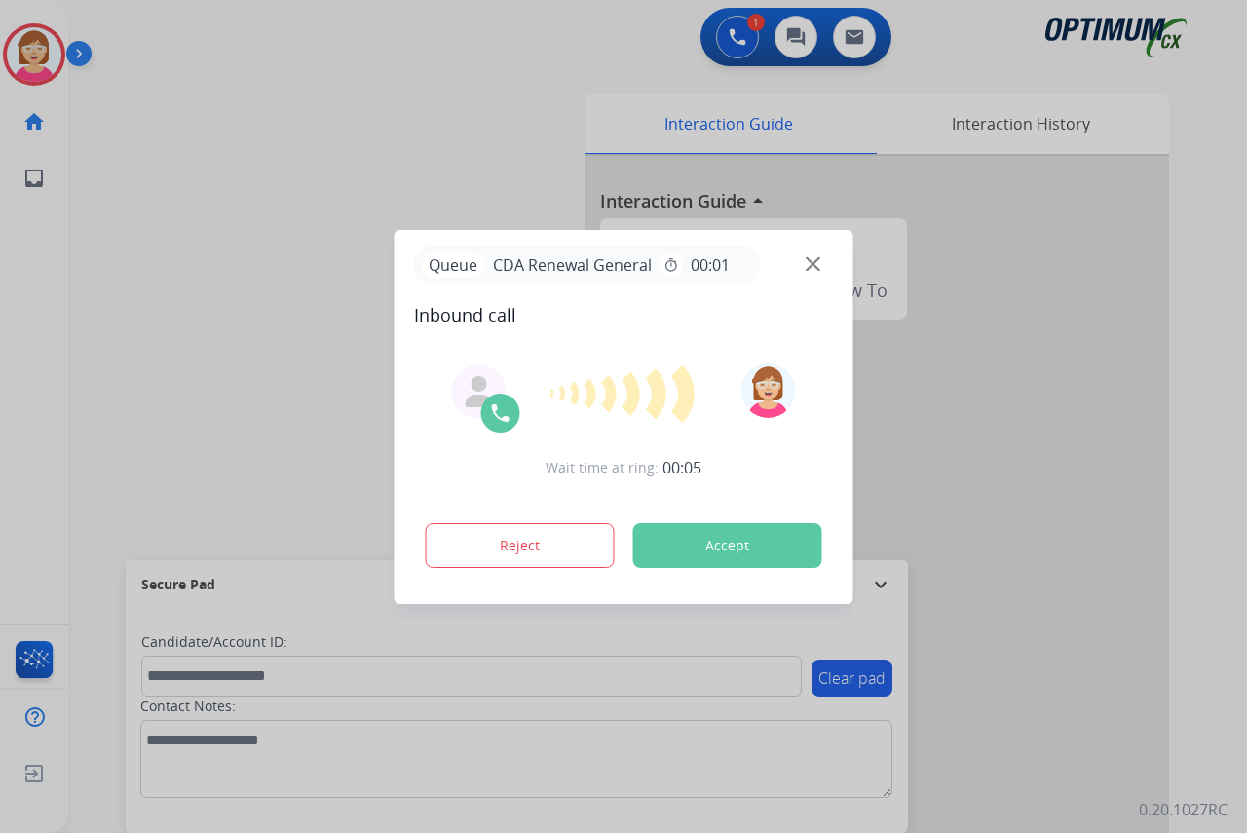
click at [49, 331] on div at bounding box center [623, 416] width 1247 height 833
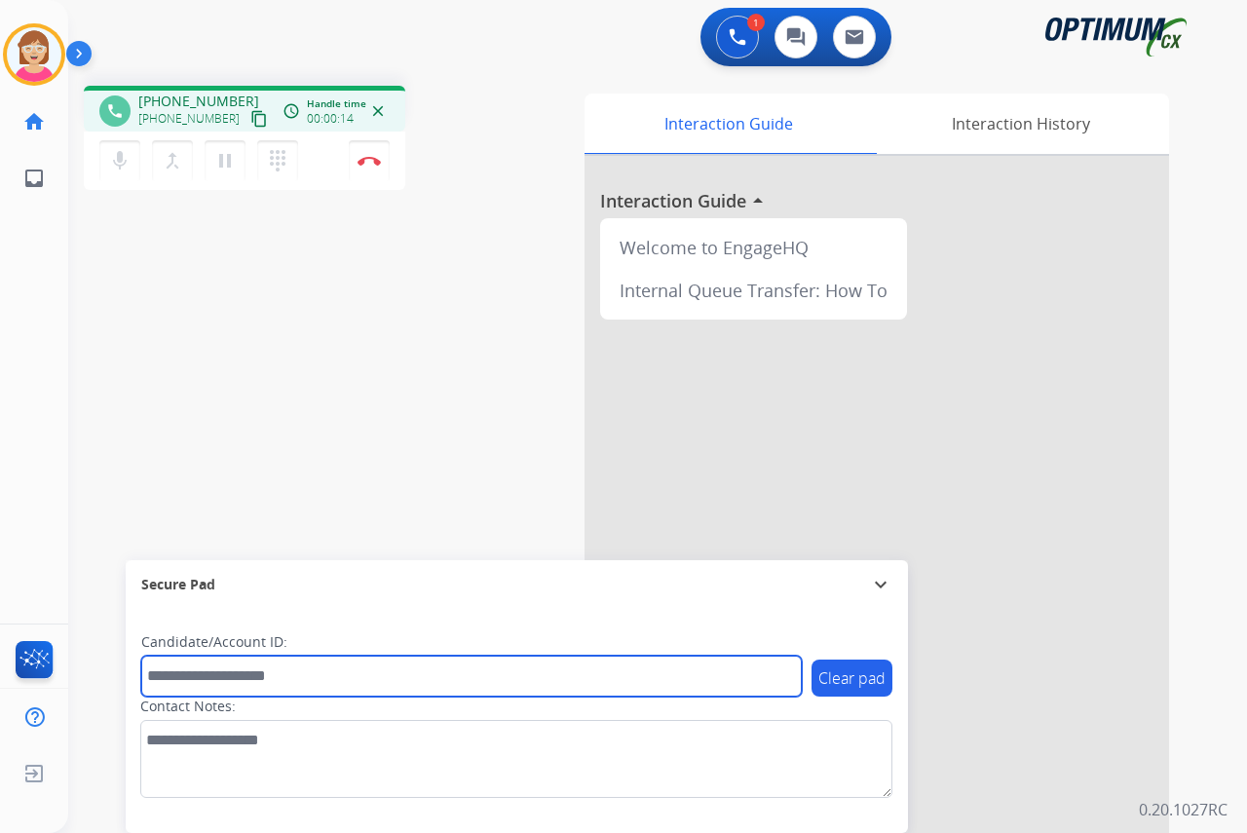
click at [170, 674] on input "text" at bounding box center [471, 676] width 660 height 41
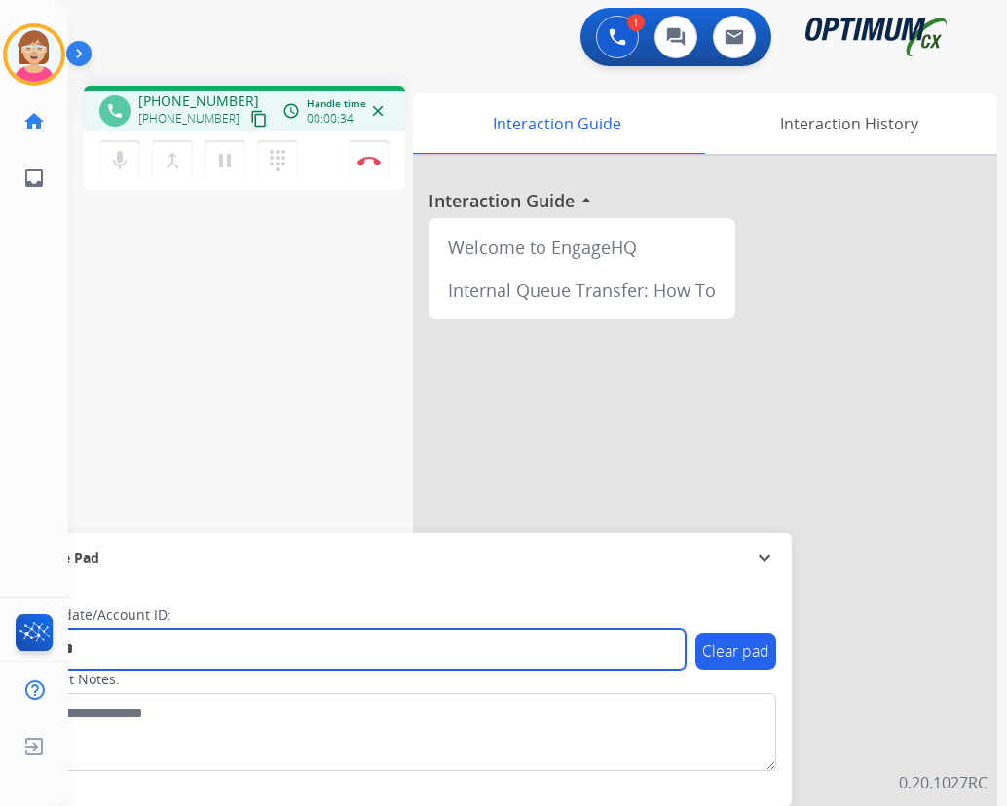
type input "*******"
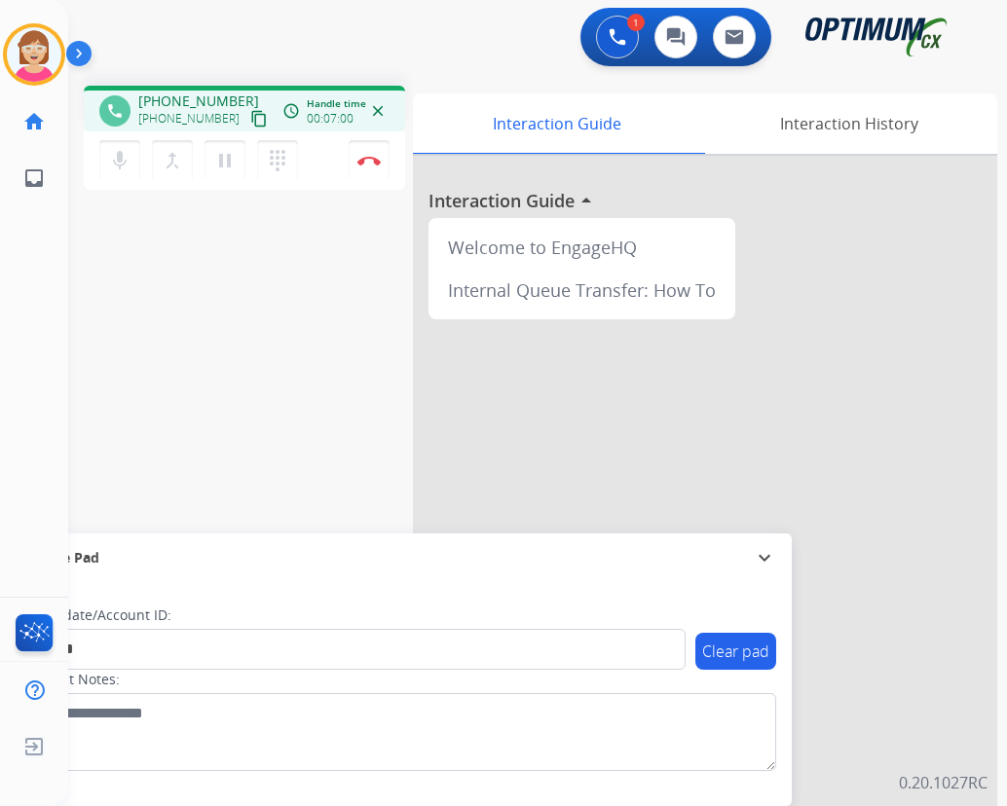
drag, startPoint x: 463, startPoint y: 30, endPoint x: 897, endPoint y: 225, distance: 476.1
click at [897, 225] on div at bounding box center [705, 519] width 584 height 727
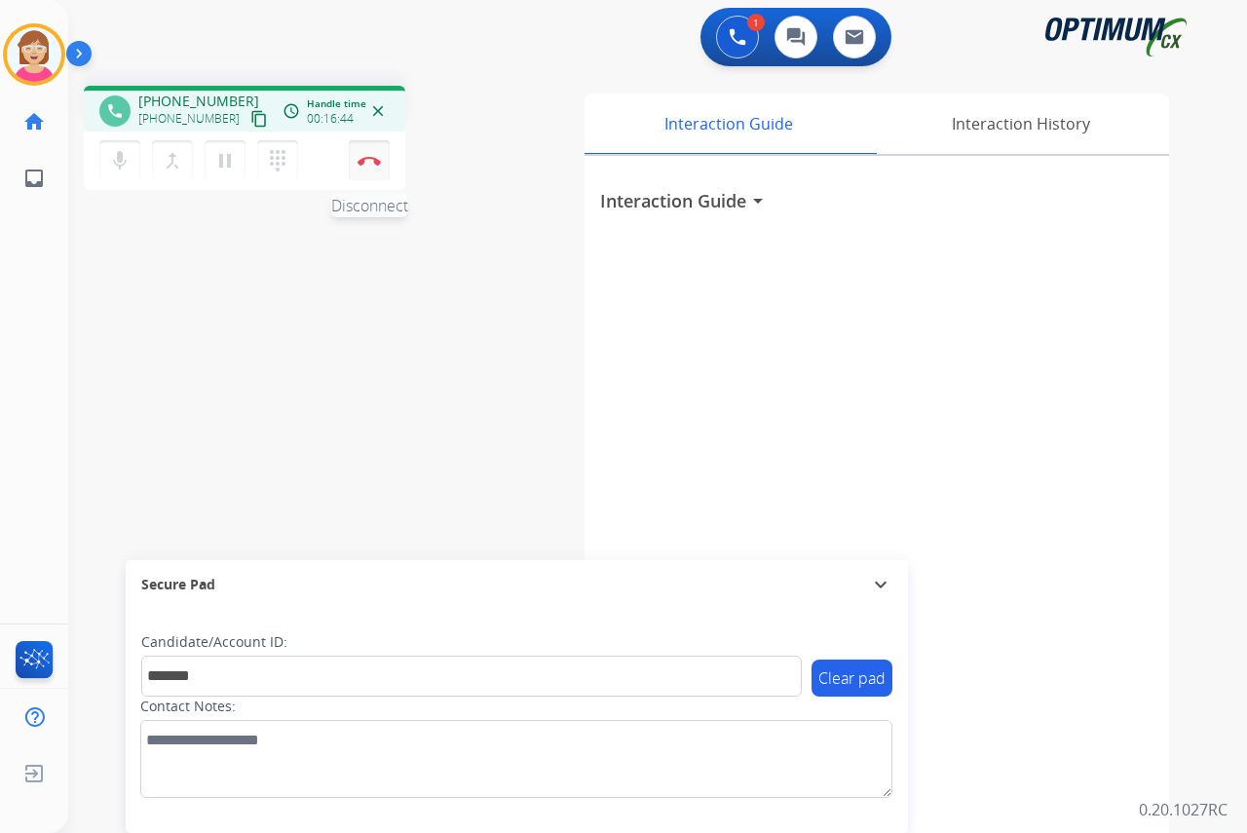
click at [369, 159] on img at bounding box center [368, 161] width 23 height 10
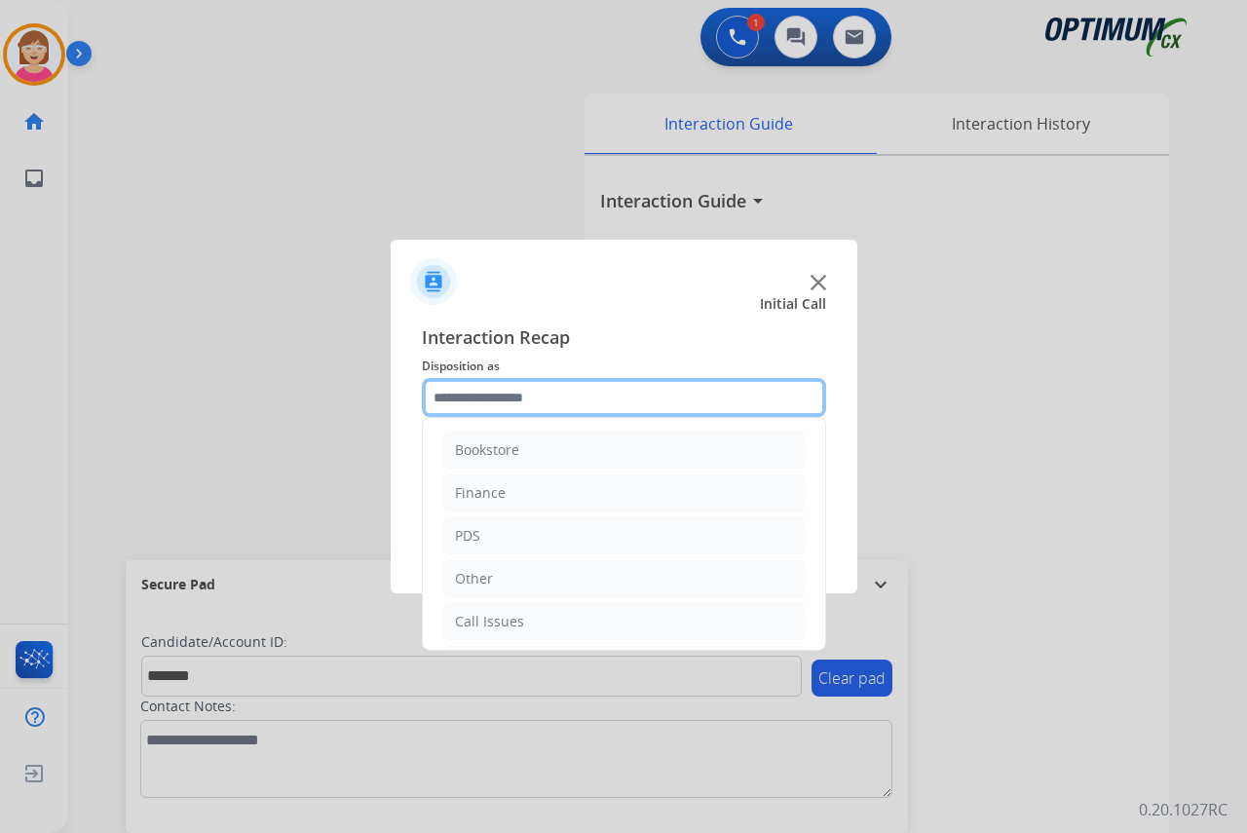
click at [463, 390] on input "text" at bounding box center [624, 397] width 404 height 39
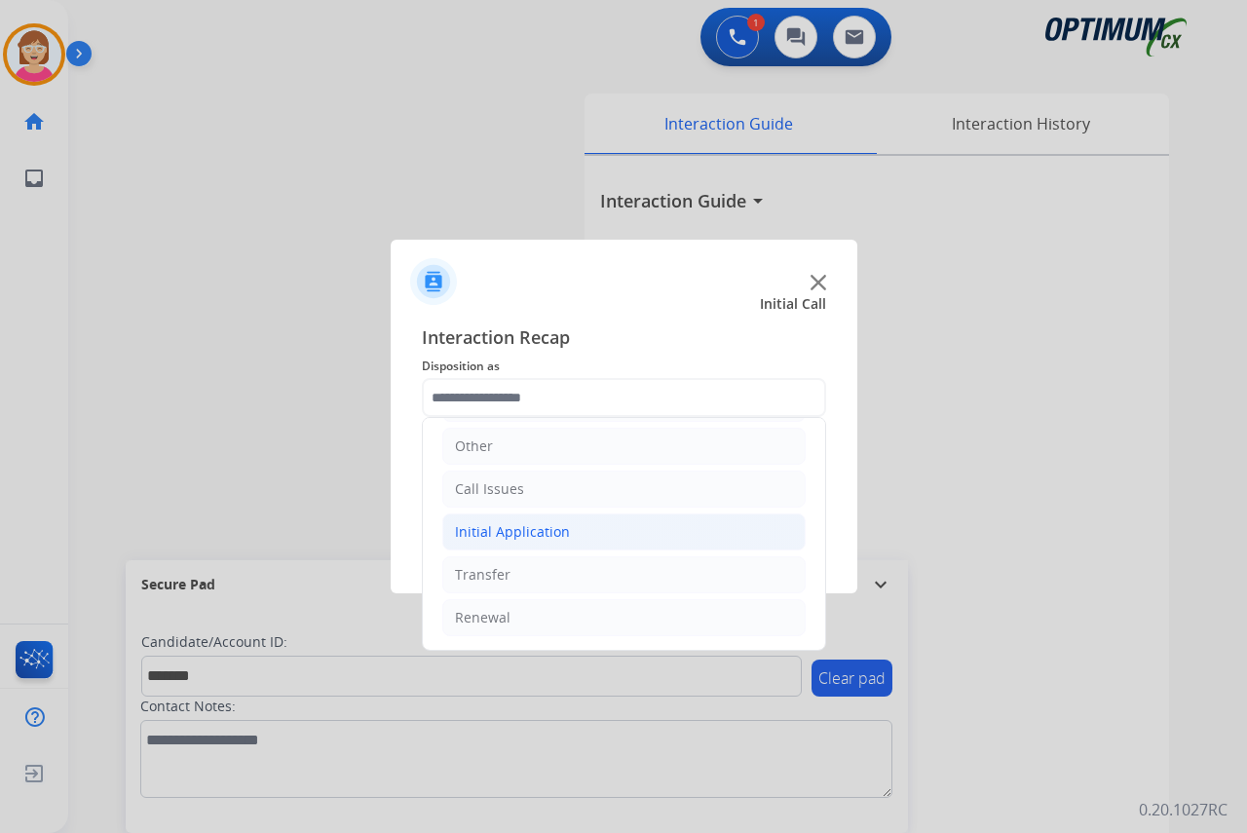
click at [524, 530] on div "Initial Application" at bounding box center [512, 531] width 115 height 19
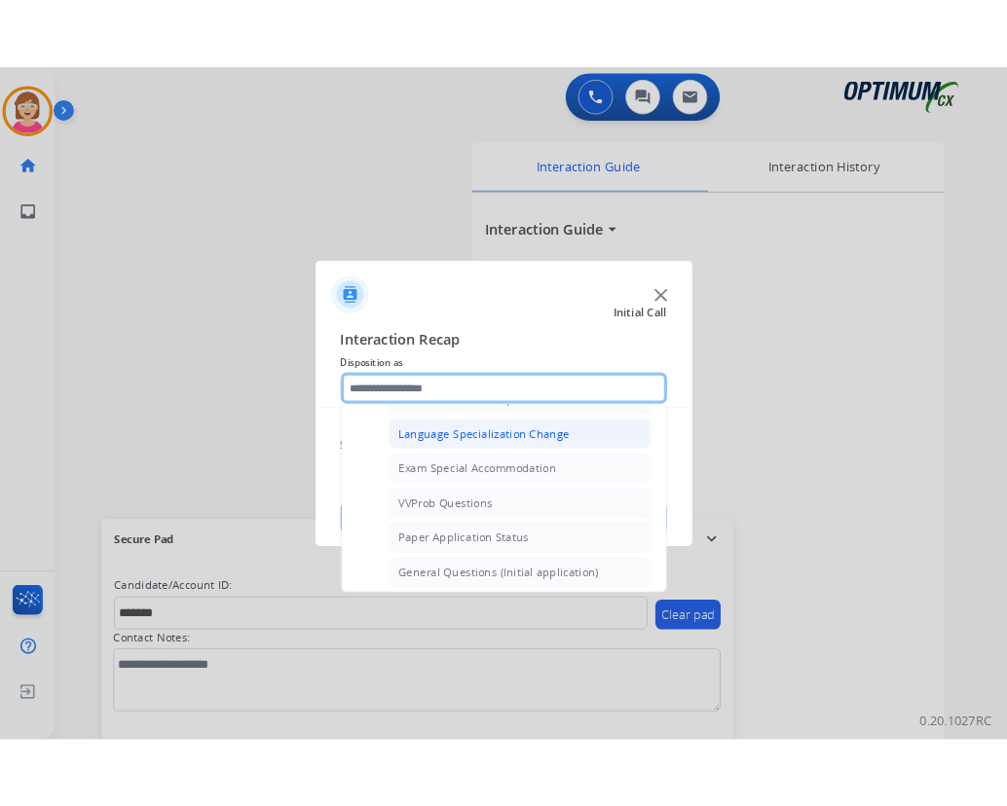
scroll to position [1009, 0]
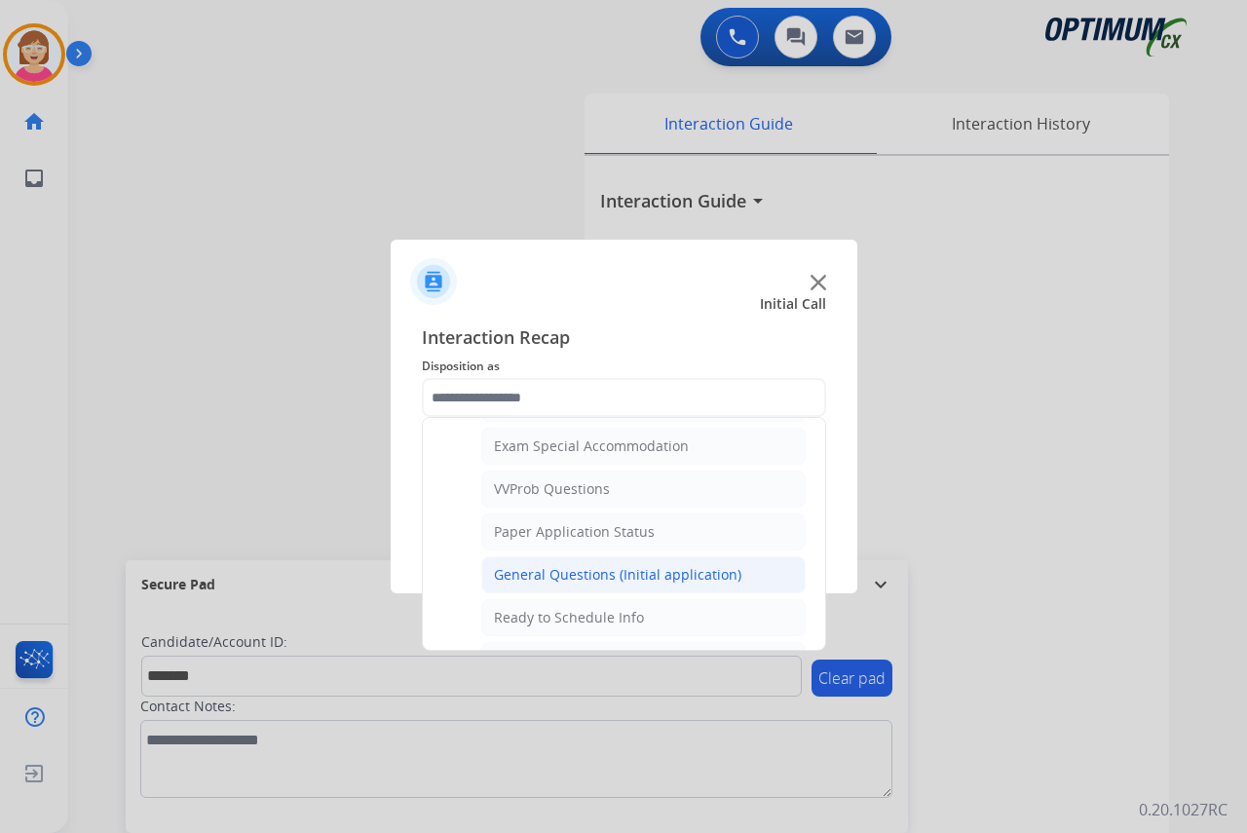
click at [587, 573] on div "General Questions (Initial application)" at bounding box center [617, 574] width 247 height 19
type input "**********"
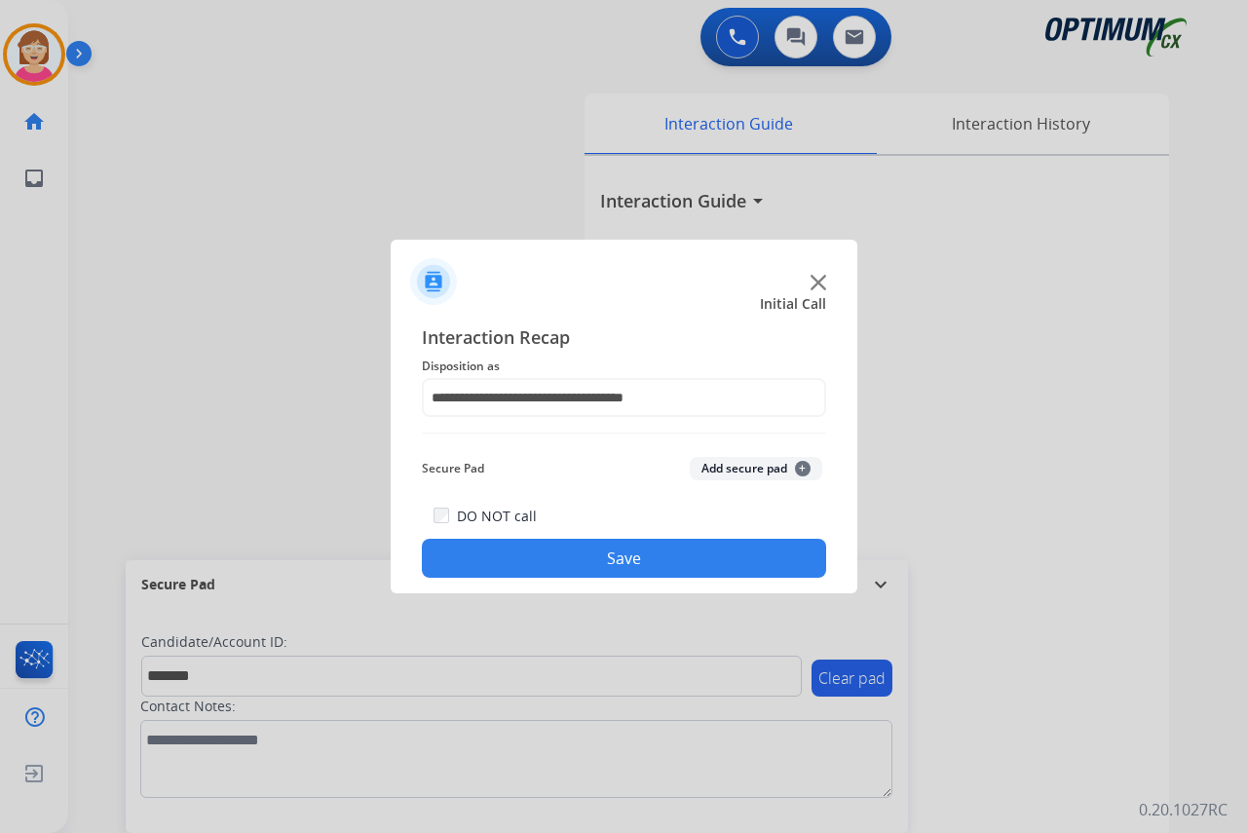
click at [801, 470] on span "+" at bounding box center [803, 469] width 16 height 16
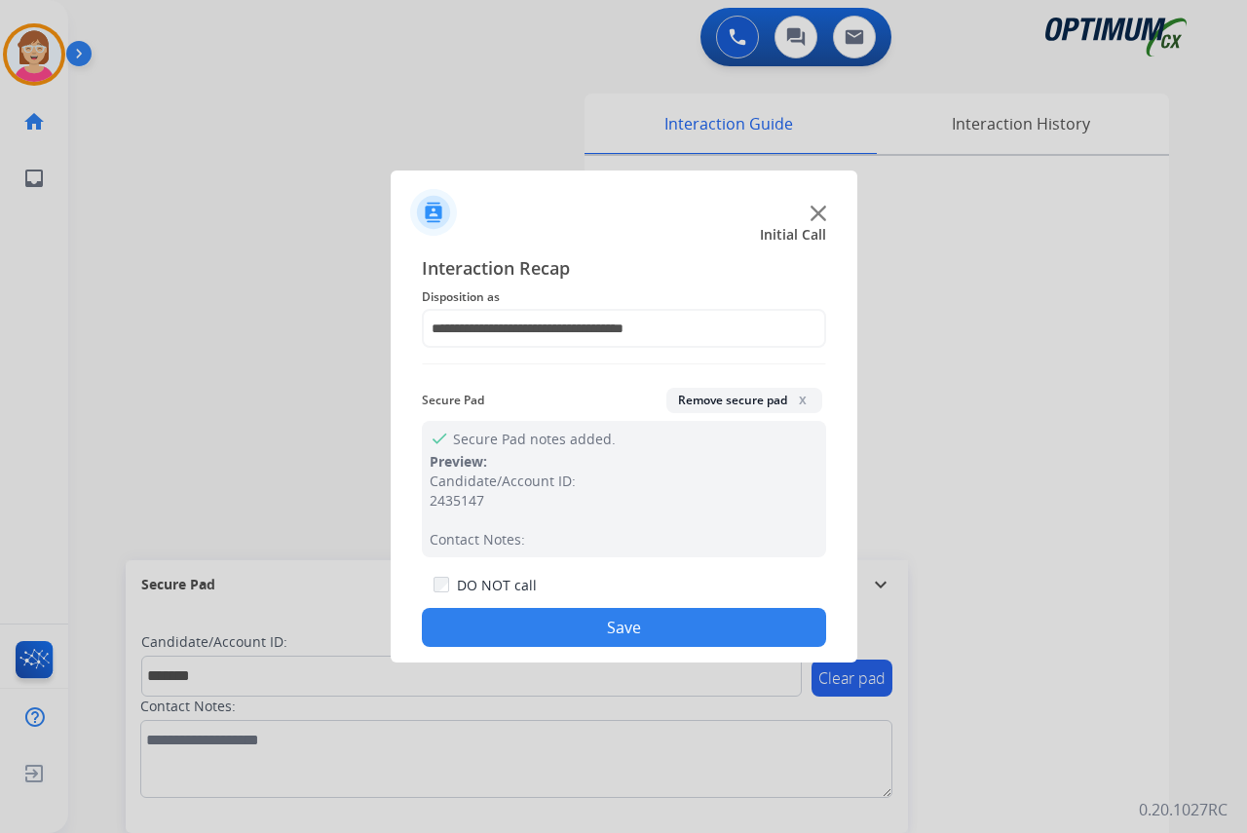
click at [530, 622] on button "Save" at bounding box center [624, 627] width 404 height 39
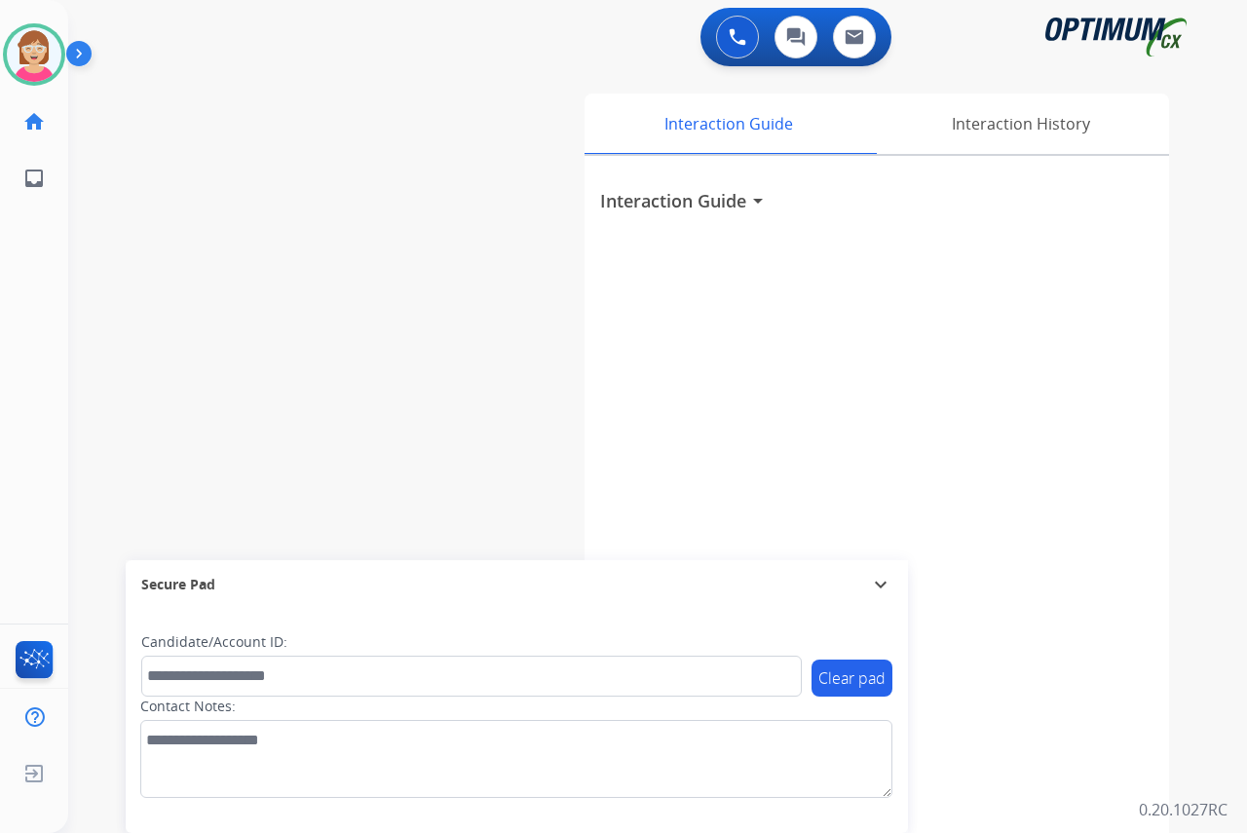
click at [46, 327] on div "Leanne Available Edit Avatar Agent: Leanne Routing Profile: OCX Training home H…" at bounding box center [34, 416] width 68 height 833
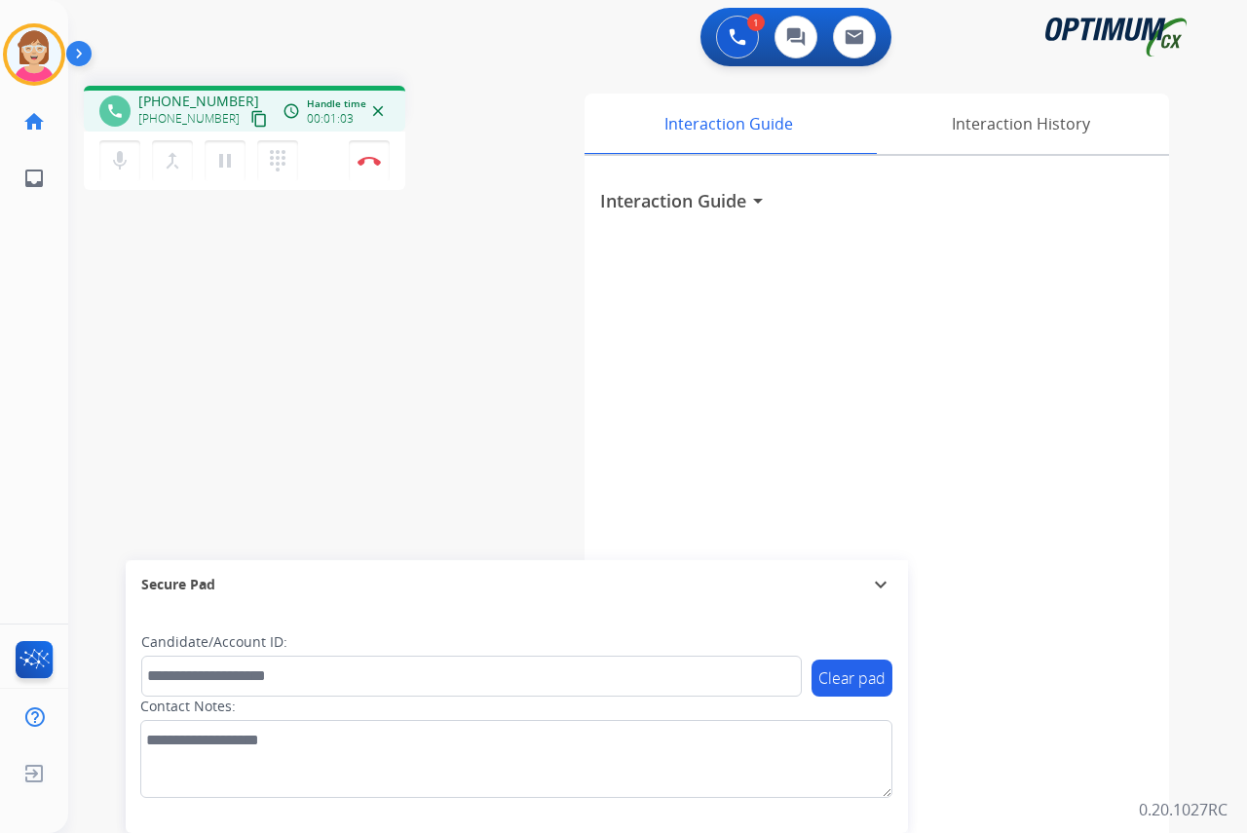
click at [19, 394] on div "Leanne Busy Edit Avatar Agent: Leanne Routing Profile: OCX Training home Home H…" at bounding box center [34, 416] width 68 height 833
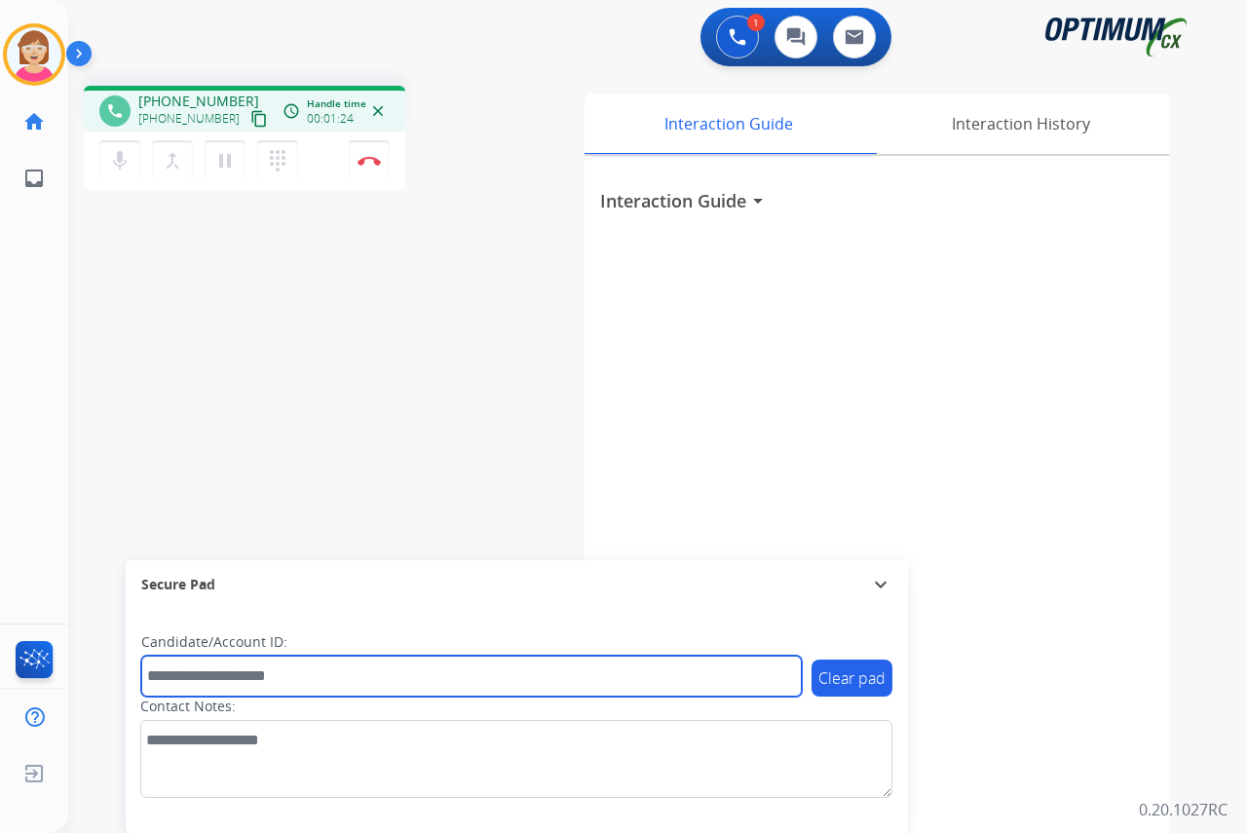
click at [176, 682] on input "text" at bounding box center [471, 676] width 660 height 41
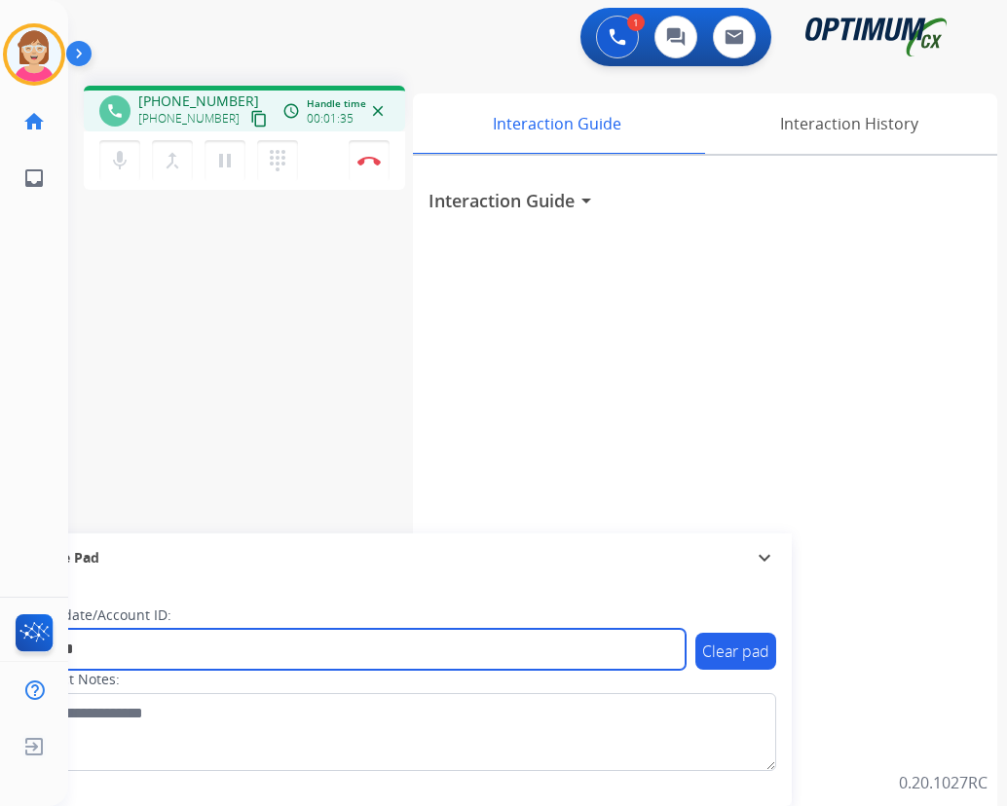
type input "*******"
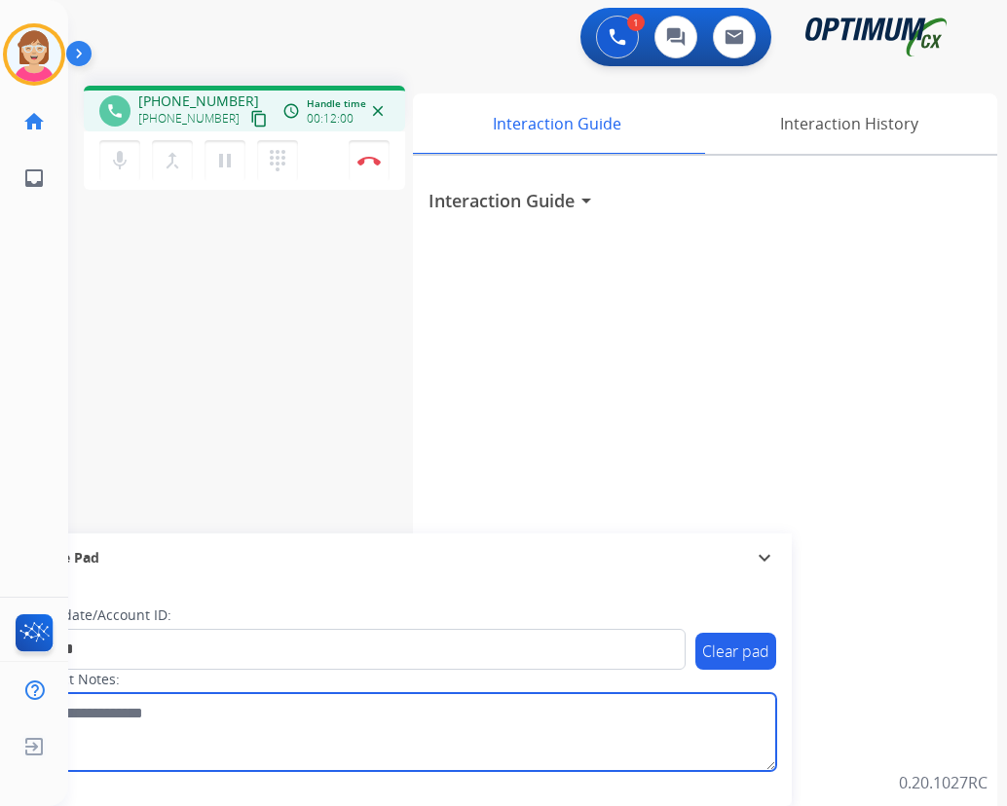
drag, startPoint x: 387, startPoint y: 730, endPoint x: 399, endPoint y: 717, distance: 17.9
click at [391, 728] on textarea at bounding box center [400, 732] width 752 height 78
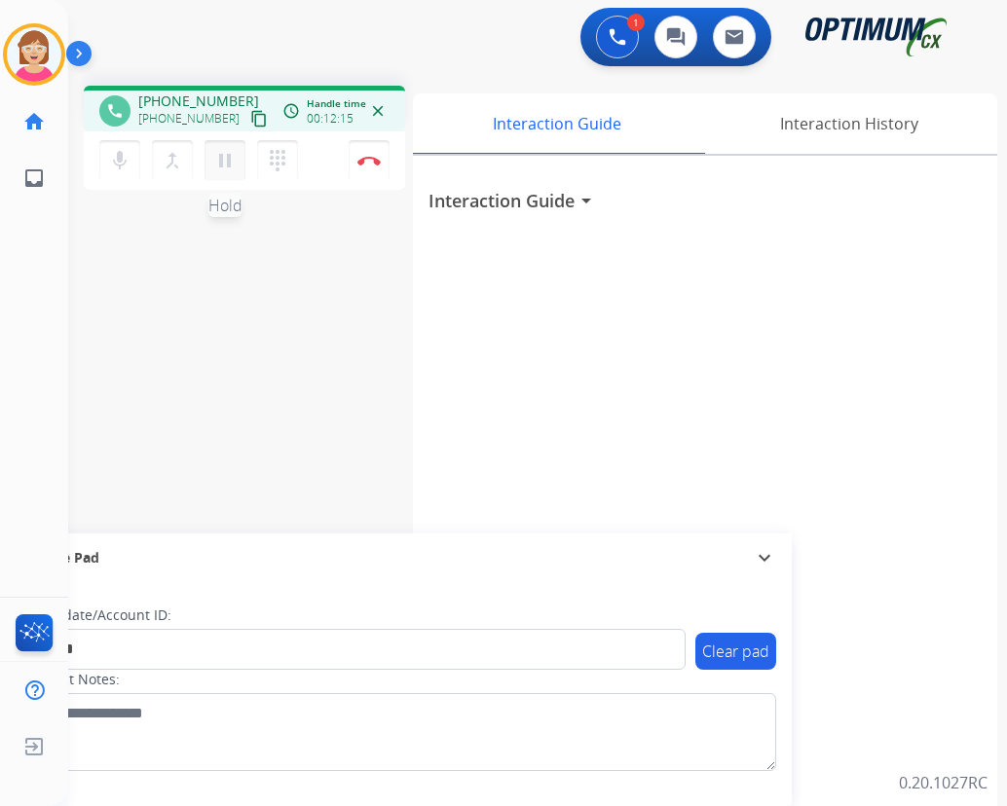
click at [223, 163] on mat-icon "pause" at bounding box center [224, 160] width 23 height 23
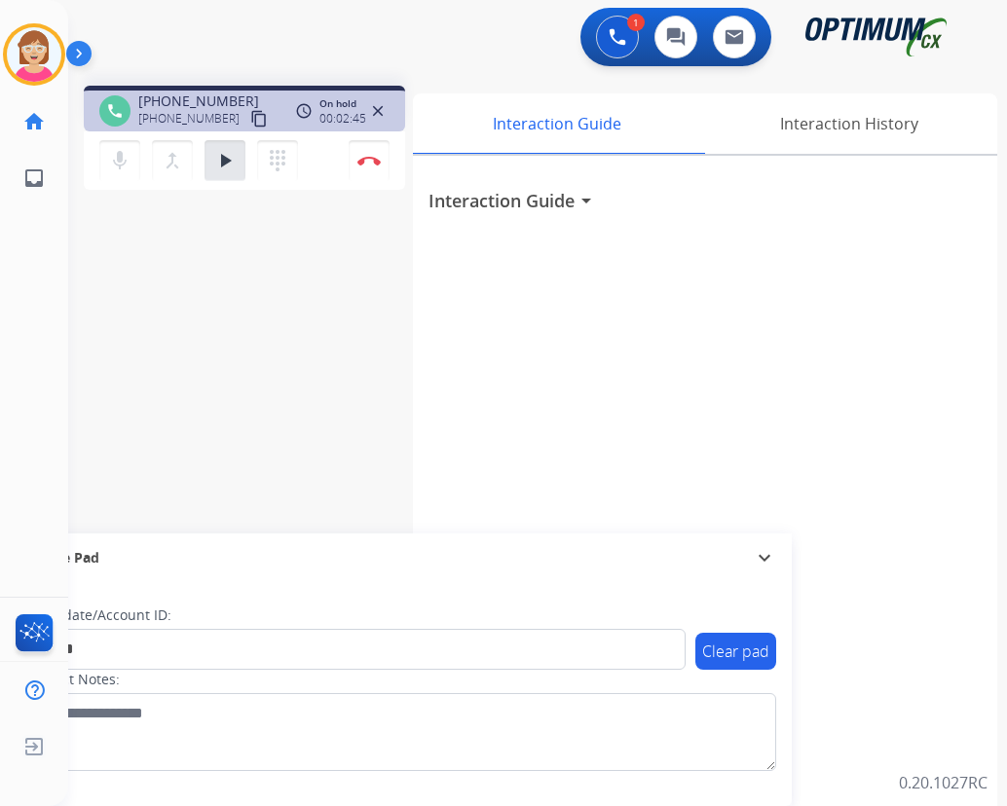
click at [917, 715] on div "Interaction Guide arrow_drop_down" at bounding box center [705, 519] width 584 height 727
click at [223, 163] on mat-icon "play_arrow" at bounding box center [224, 160] width 23 height 23
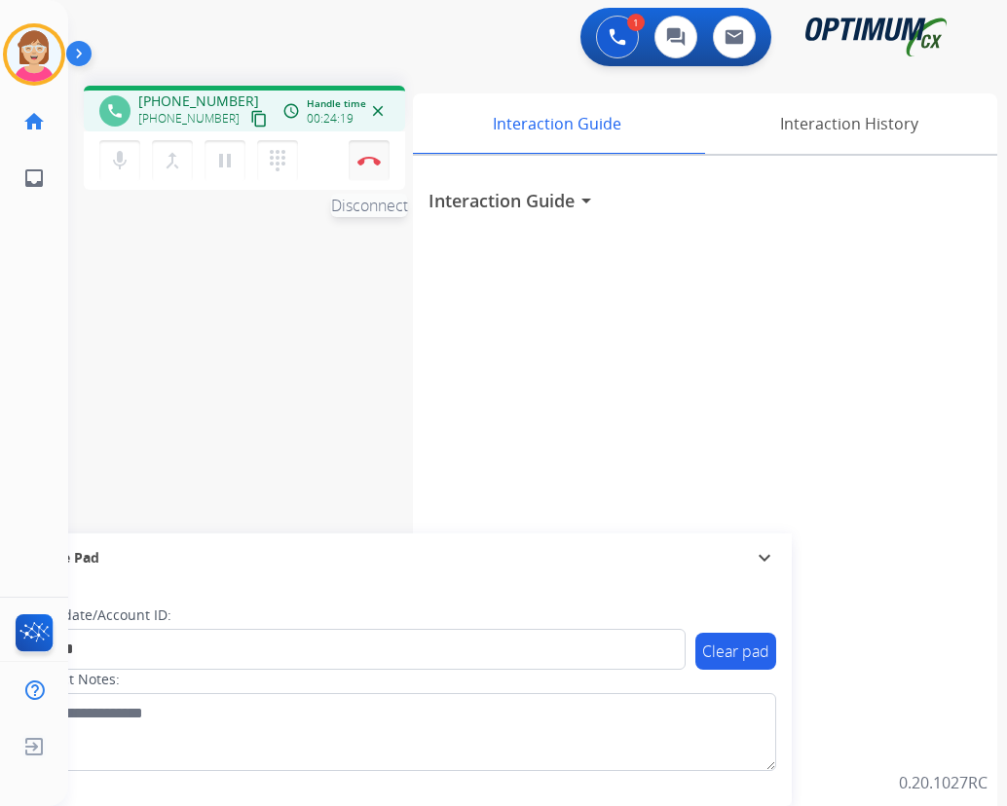
click at [368, 157] on img at bounding box center [368, 161] width 23 height 10
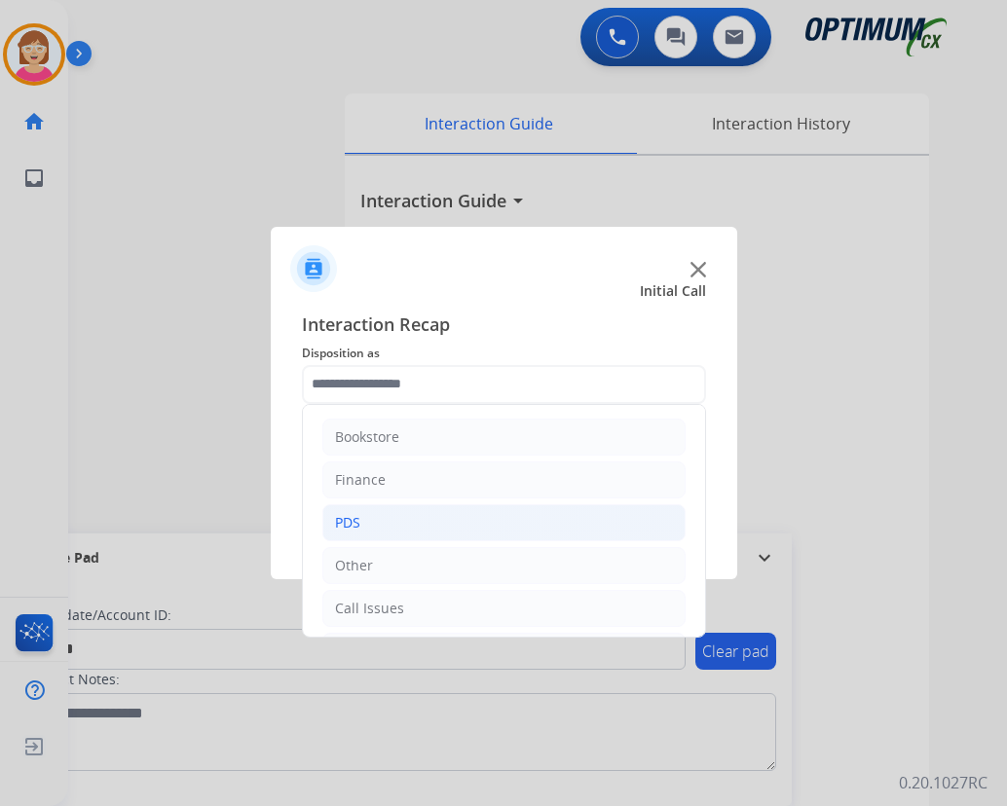
click at [383, 520] on li "PDS" at bounding box center [503, 523] width 363 height 37
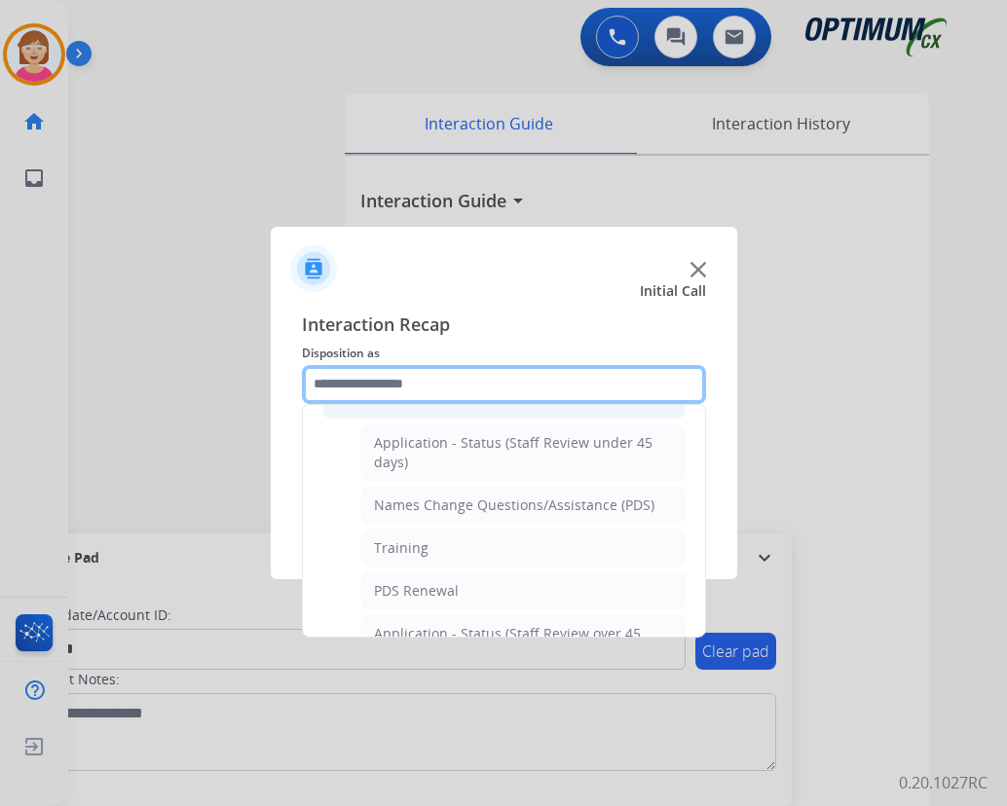
scroll to position [0, 0]
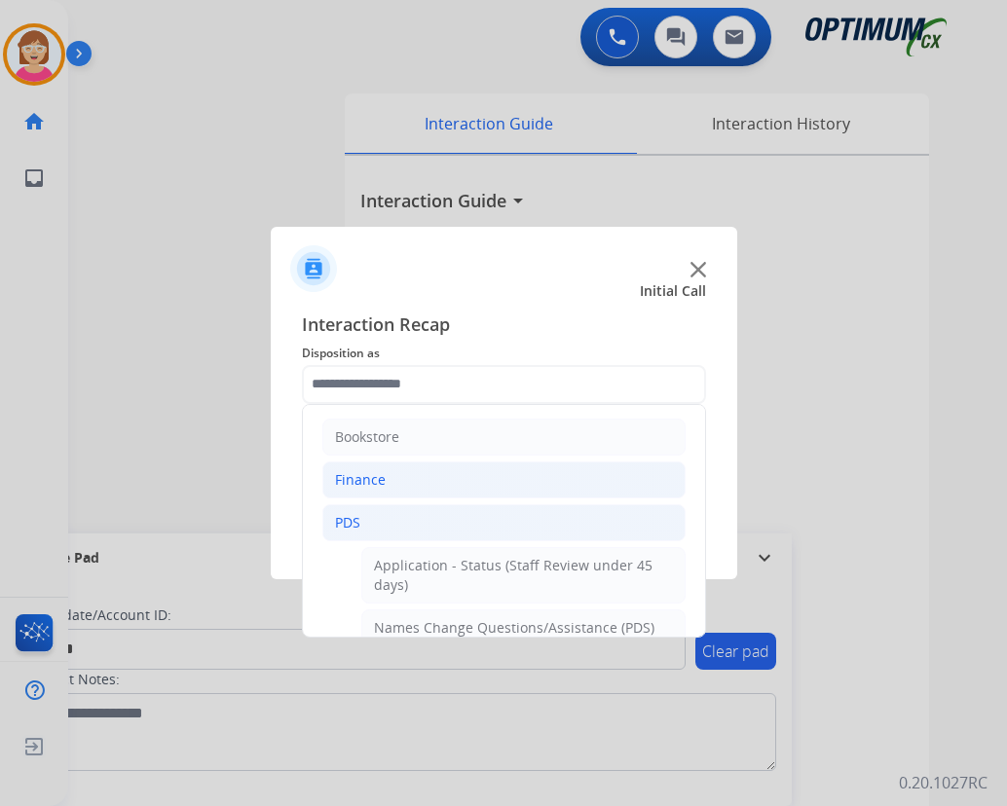
click at [380, 478] on div "Finance" at bounding box center [360, 479] width 51 height 19
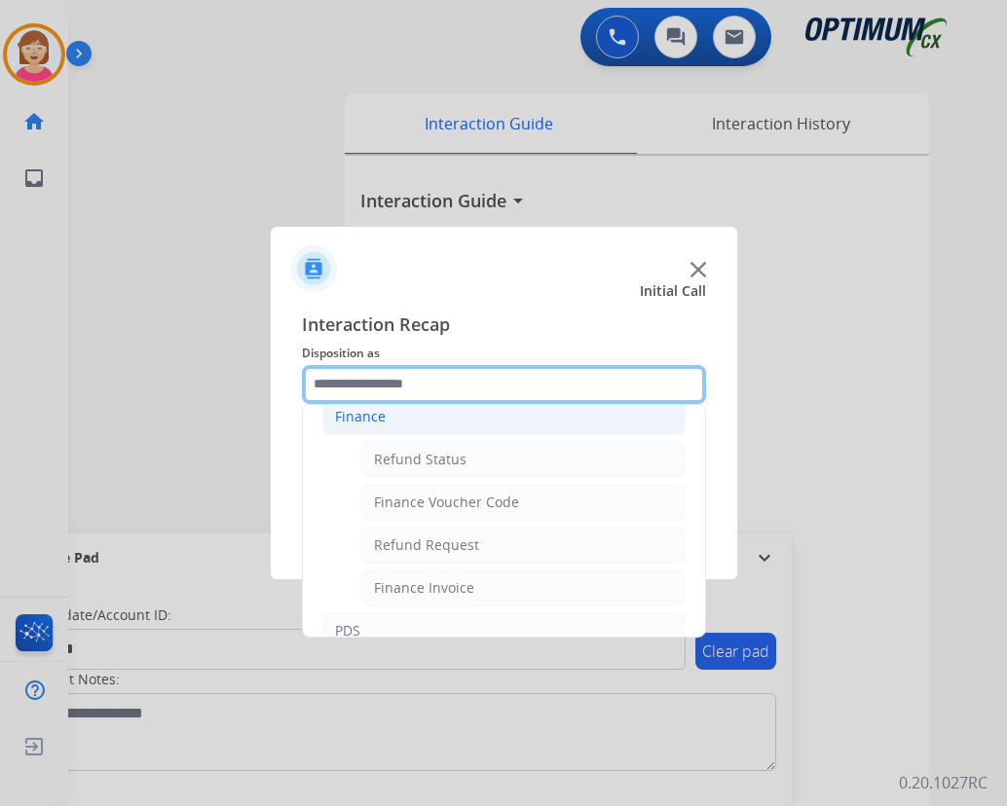
scroll to position [195, 0]
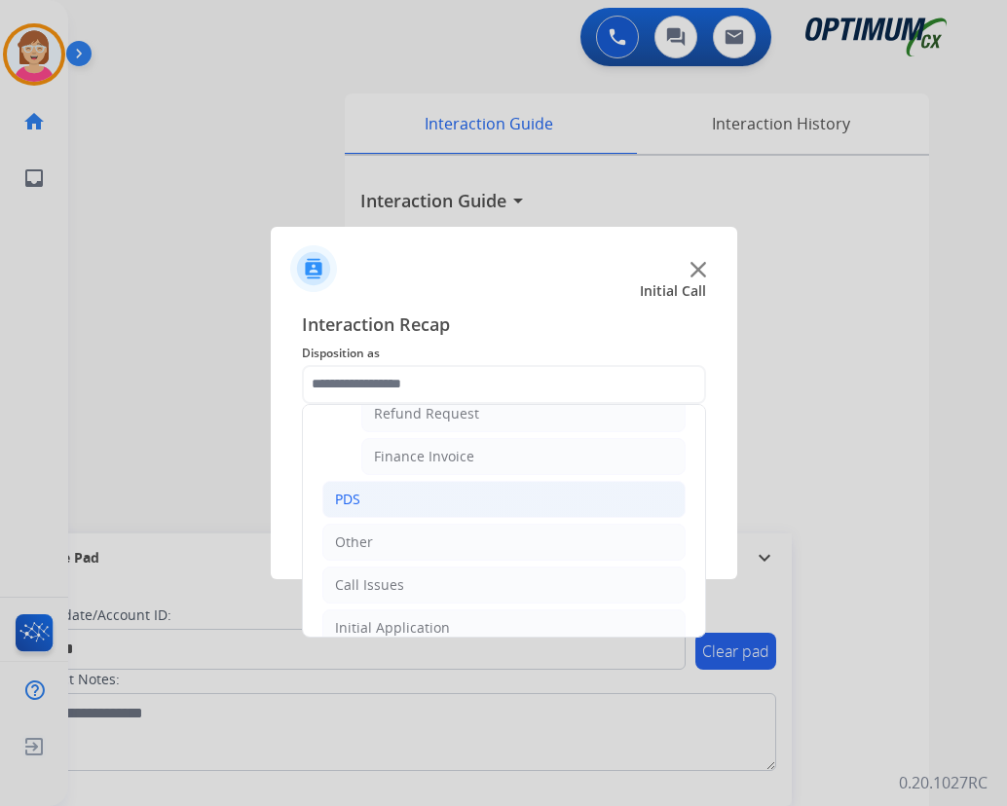
click at [354, 503] on div "PDS" at bounding box center [347, 499] width 25 height 19
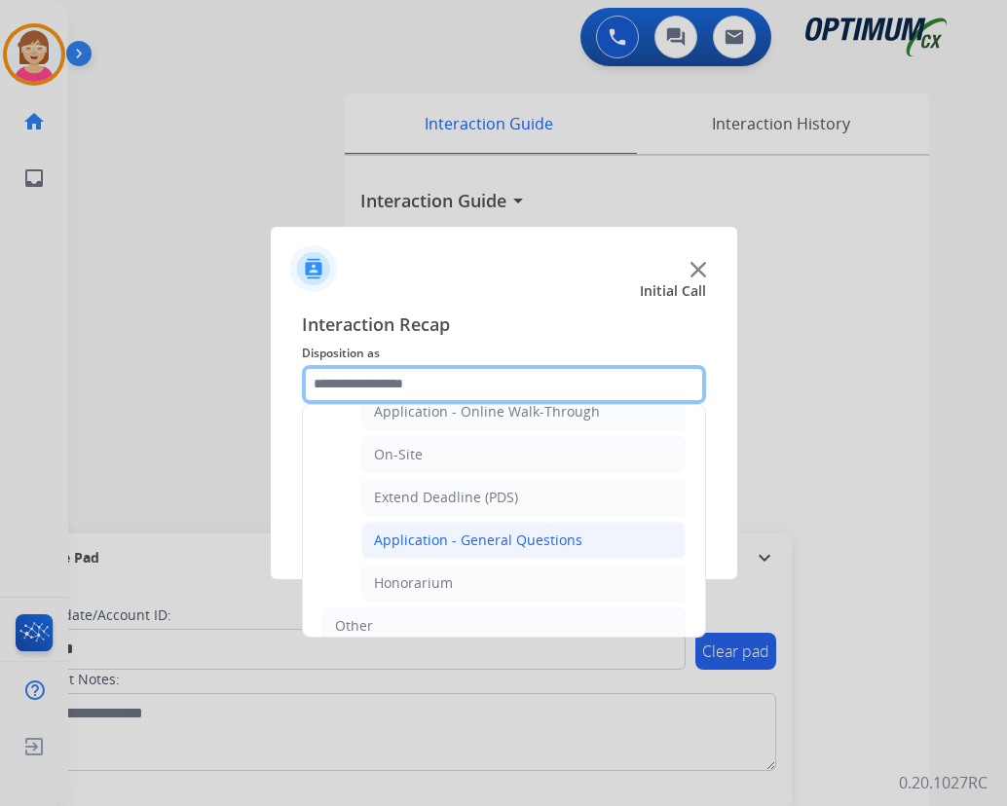
scroll to position [491, 0]
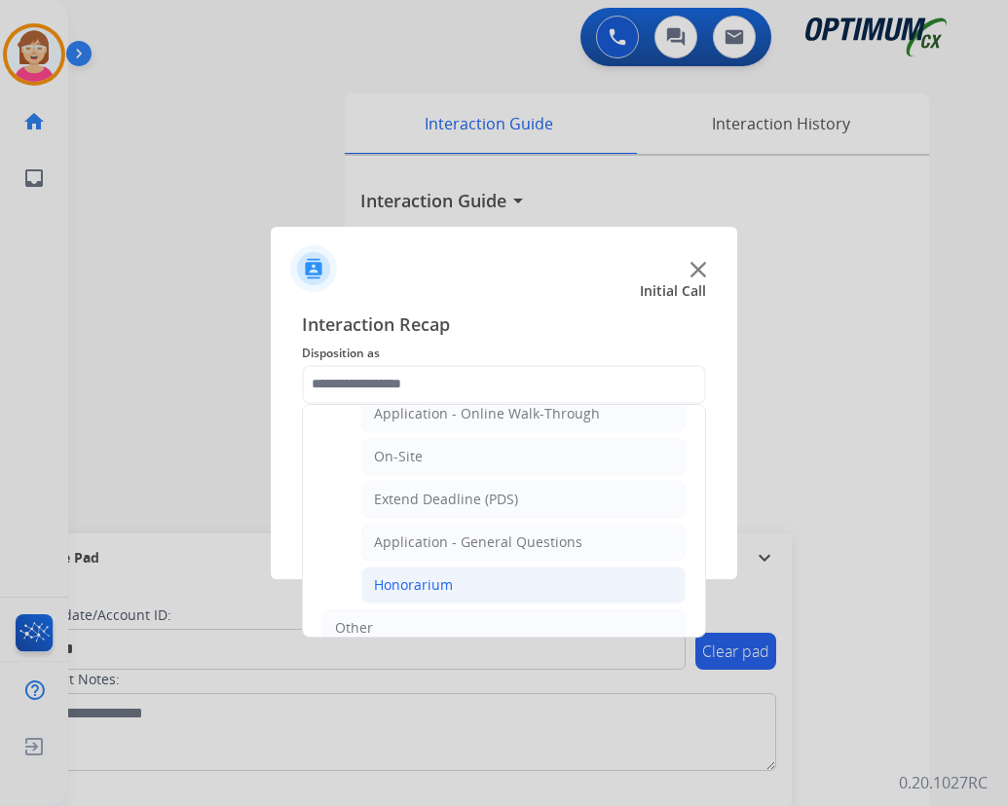
click at [408, 583] on div "Honorarium" at bounding box center [413, 585] width 79 height 19
type input "**********"
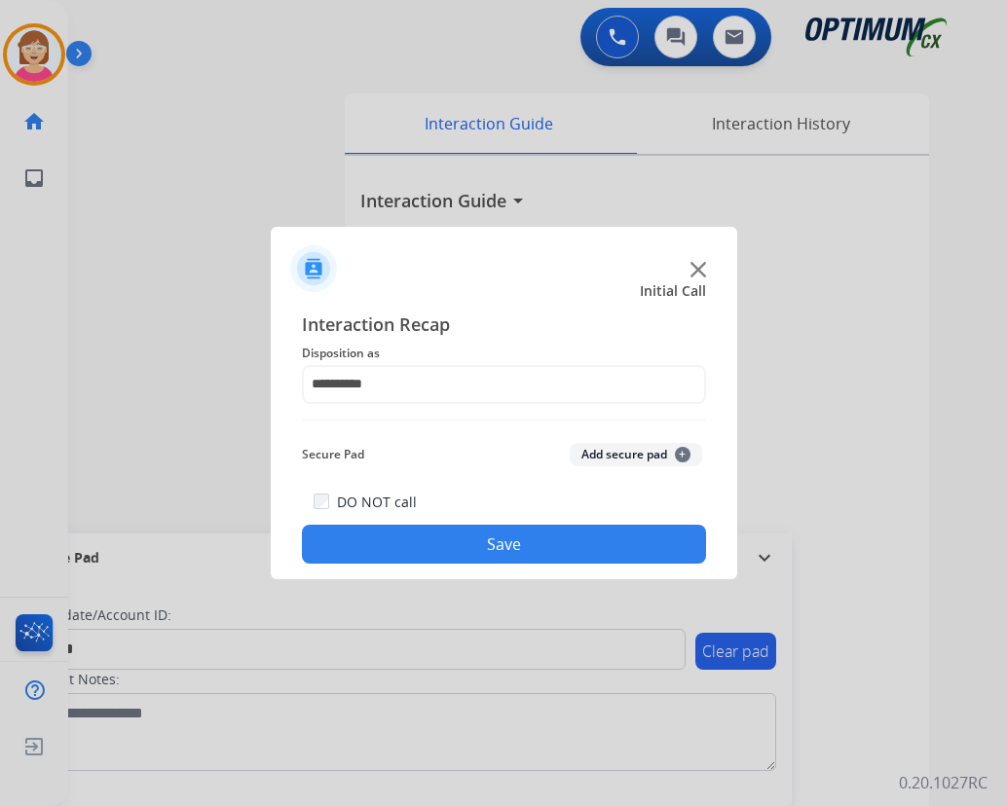
click at [685, 451] on span "+" at bounding box center [683, 455] width 16 height 16
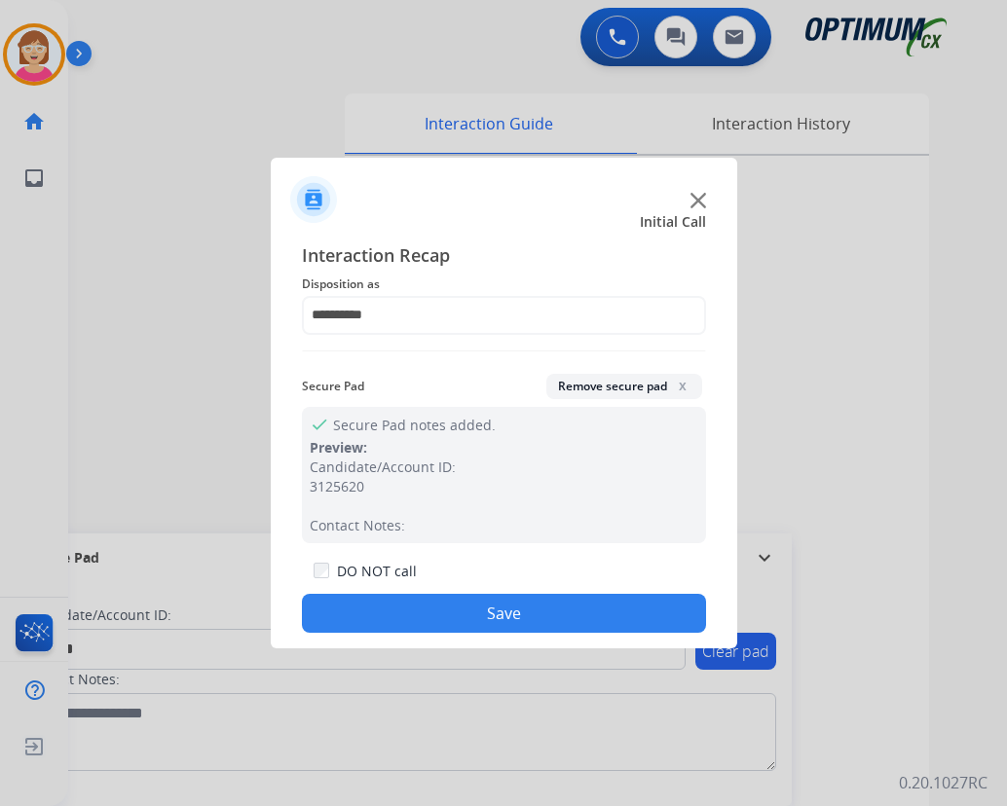
drag, startPoint x: 685, startPoint y: 451, endPoint x: 393, endPoint y: 601, distance: 328.5
click at [394, 605] on button "Save" at bounding box center [504, 613] width 404 height 39
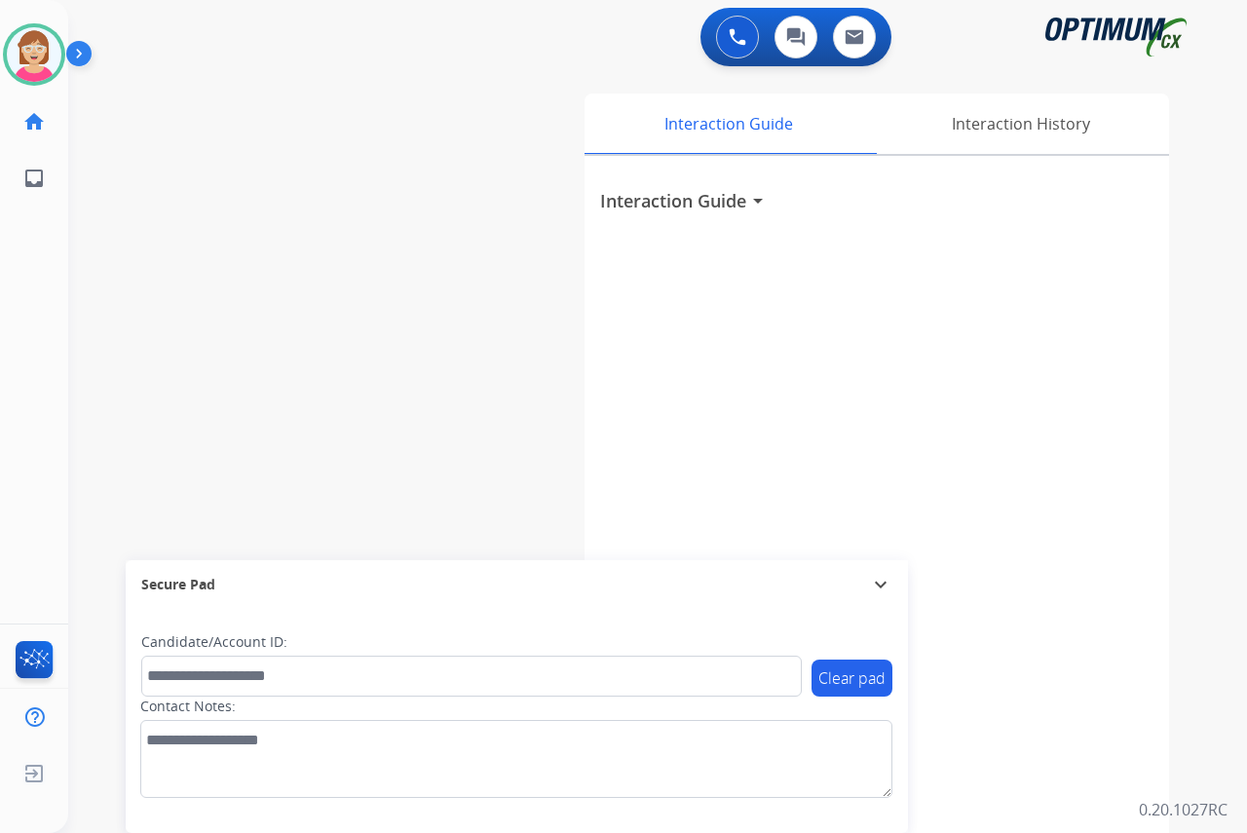
click at [43, 389] on div "Leanne Available Edit Avatar Agent: Leanne Routing Profile: OCX Training home H…" at bounding box center [34, 416] width 68 height 833
click at [41, 252] on div "Leanne Available Edit Avatar Agent: Leanne Routing Profile: OCX Training home H…" at bounding box center [34, 416] width 68 height 833
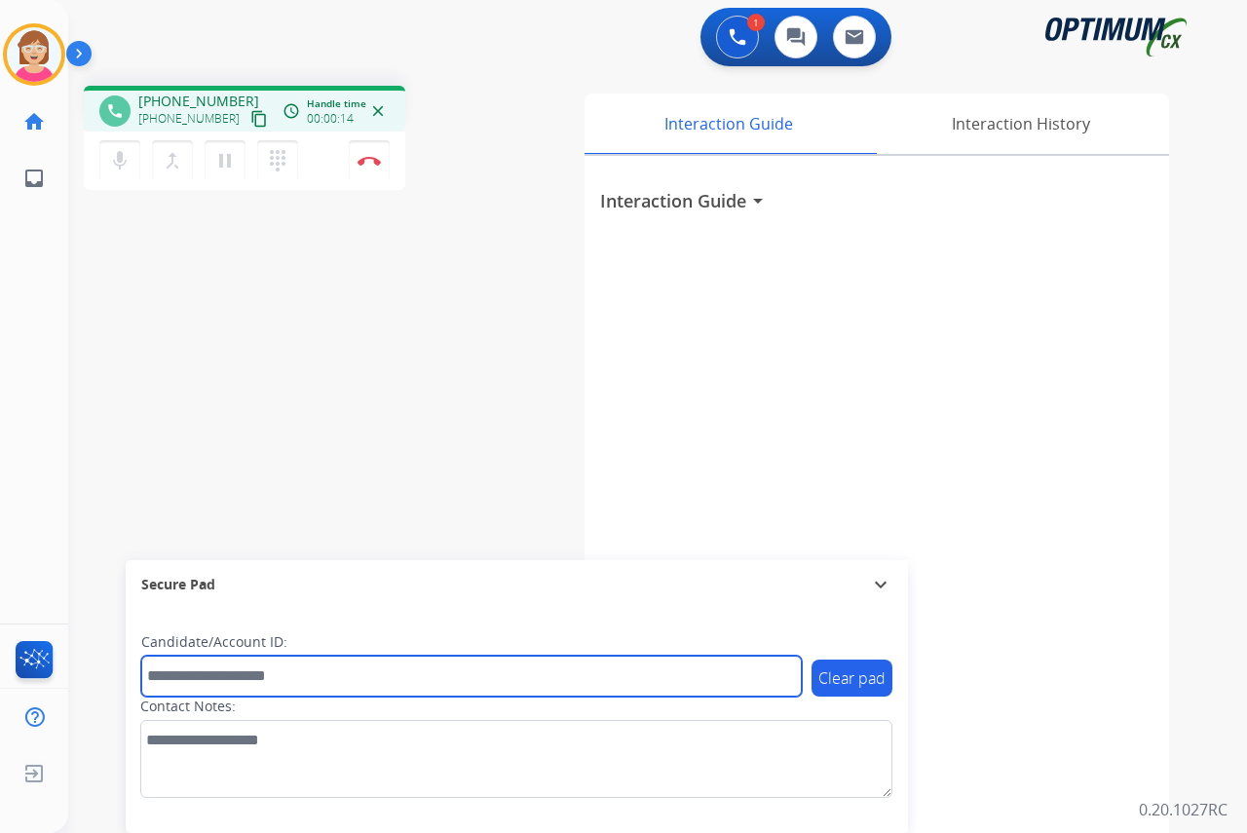
click at [177, 682] on input "text" at bounding box center [471, 676] width 660 height 41
click at [181, 675] on input "text" at bounding box center [471, 676] width 660 height 41
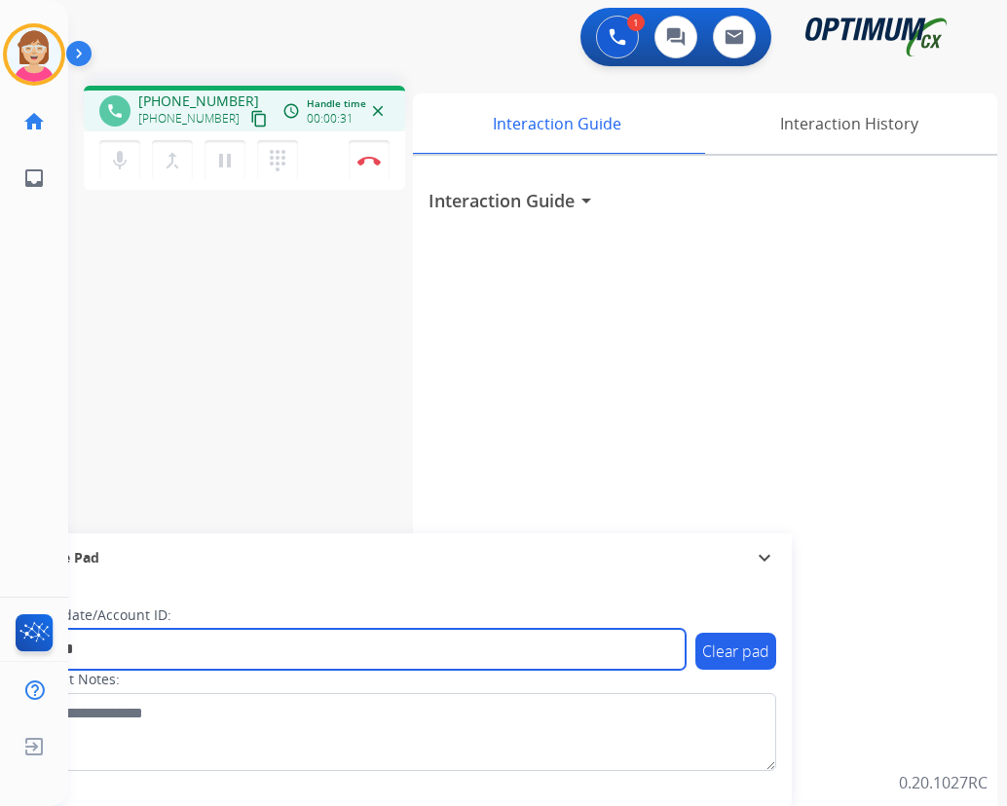
type input "*******"
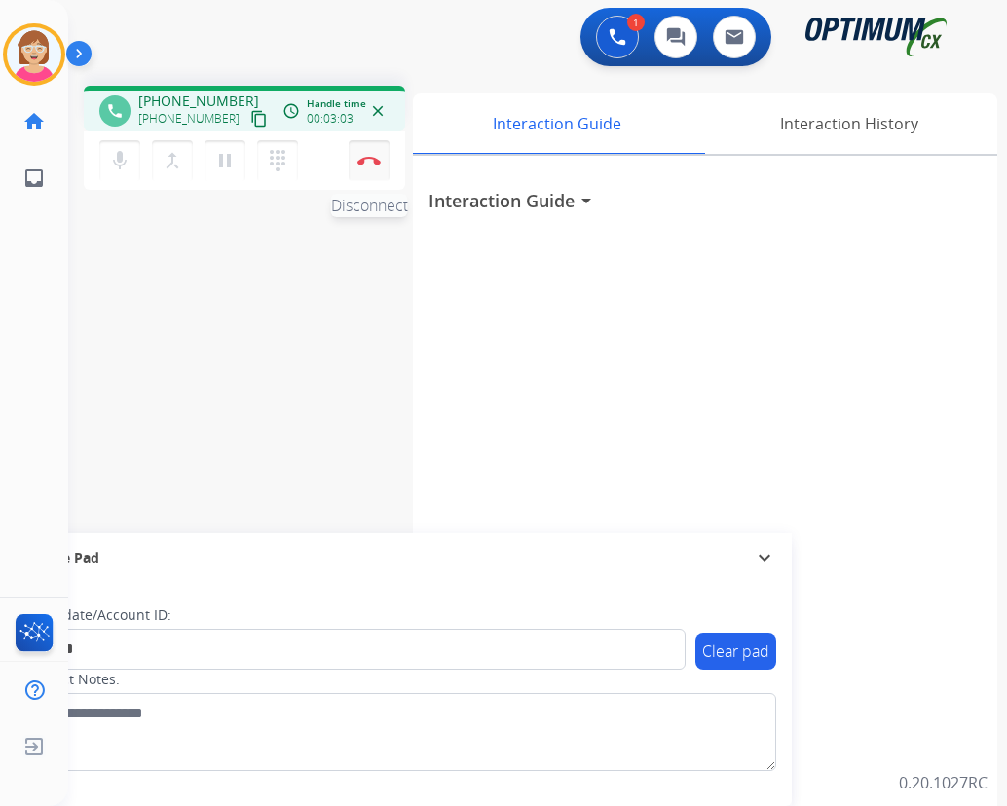
click at [368, 155] on button "Disconnect" at bounding box center [369, 160] width 41 height 41
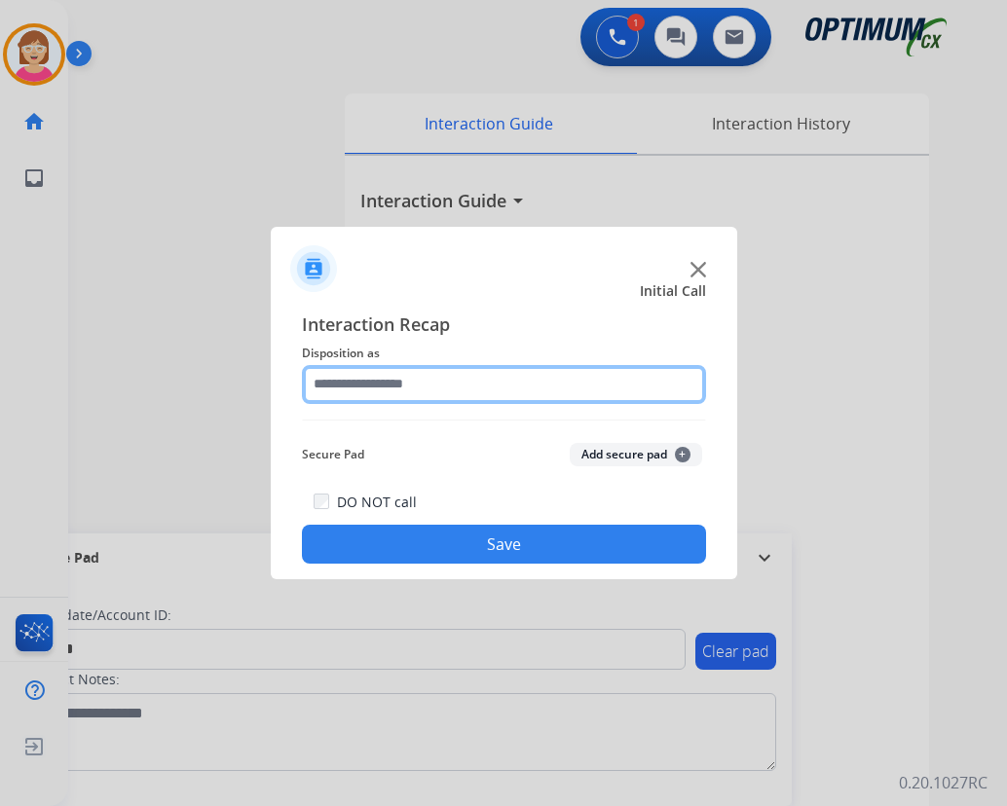
click at [331, 381] on input "text" at bounding box center [504, 384] width 404 height 39
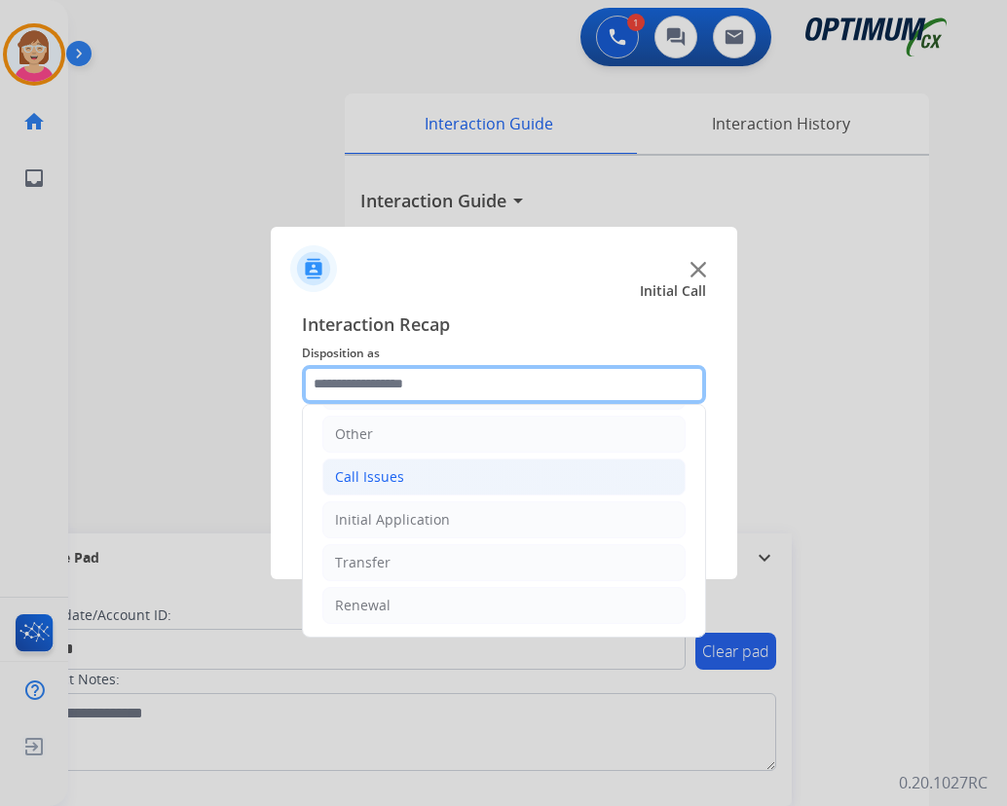
scroll to position [132, 0]
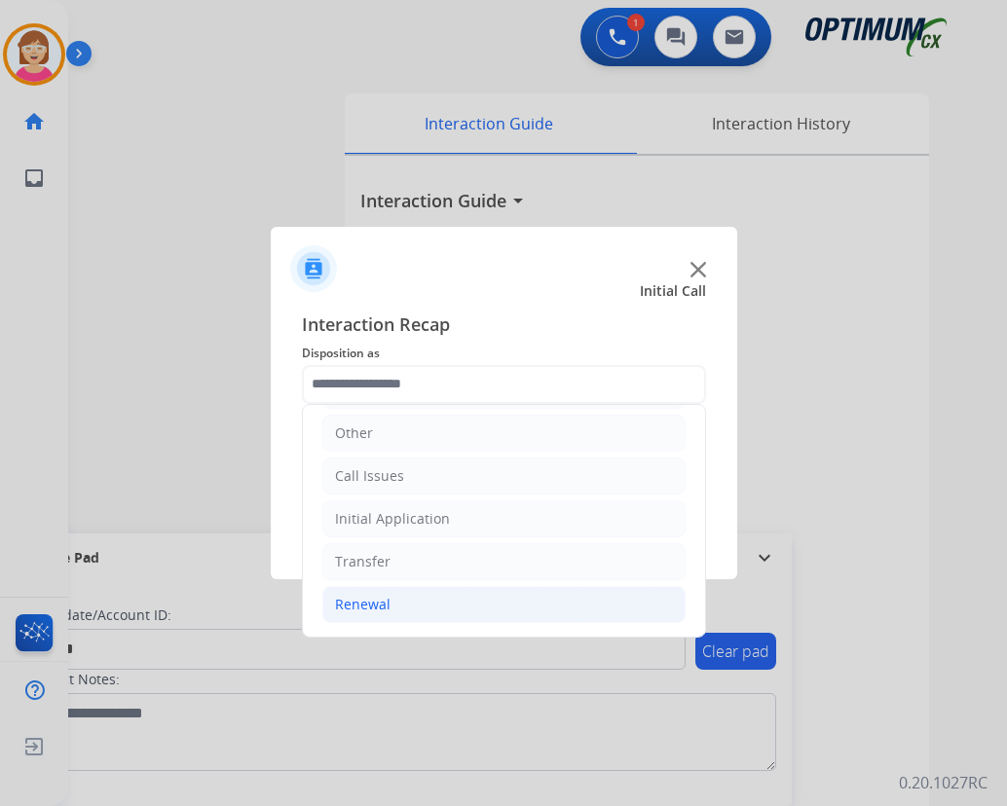
click at [353, 603] on div "Renewal" at bounding box center [363, 604] width 56 height 19
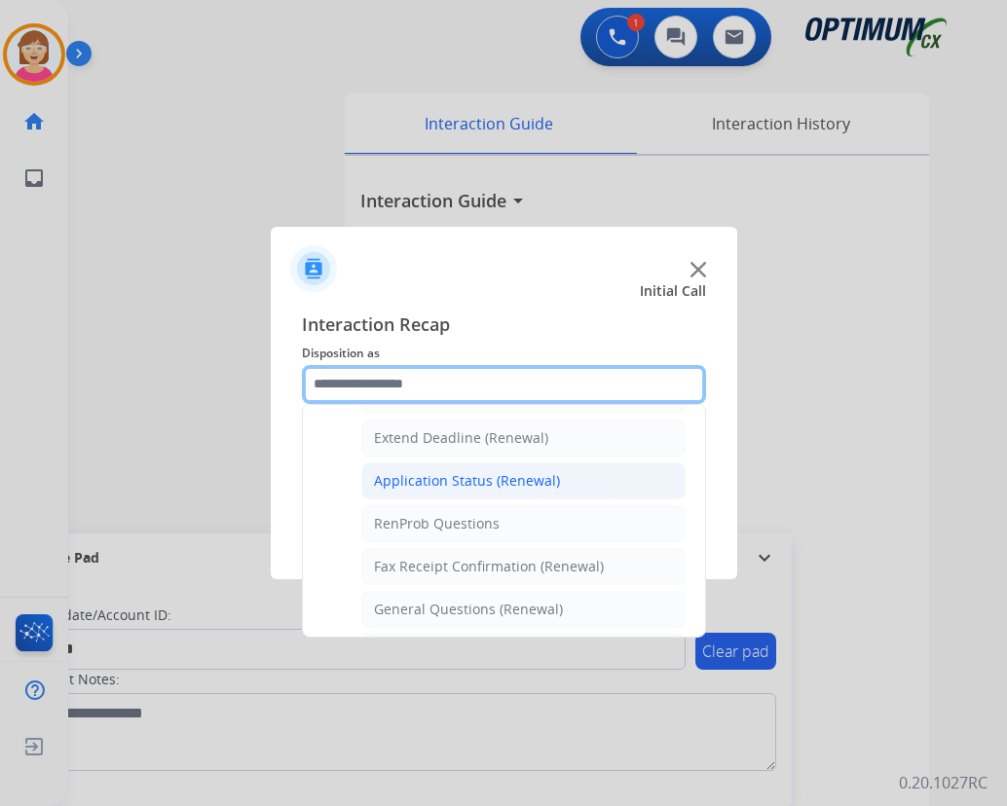
scroll to position [425, 0]
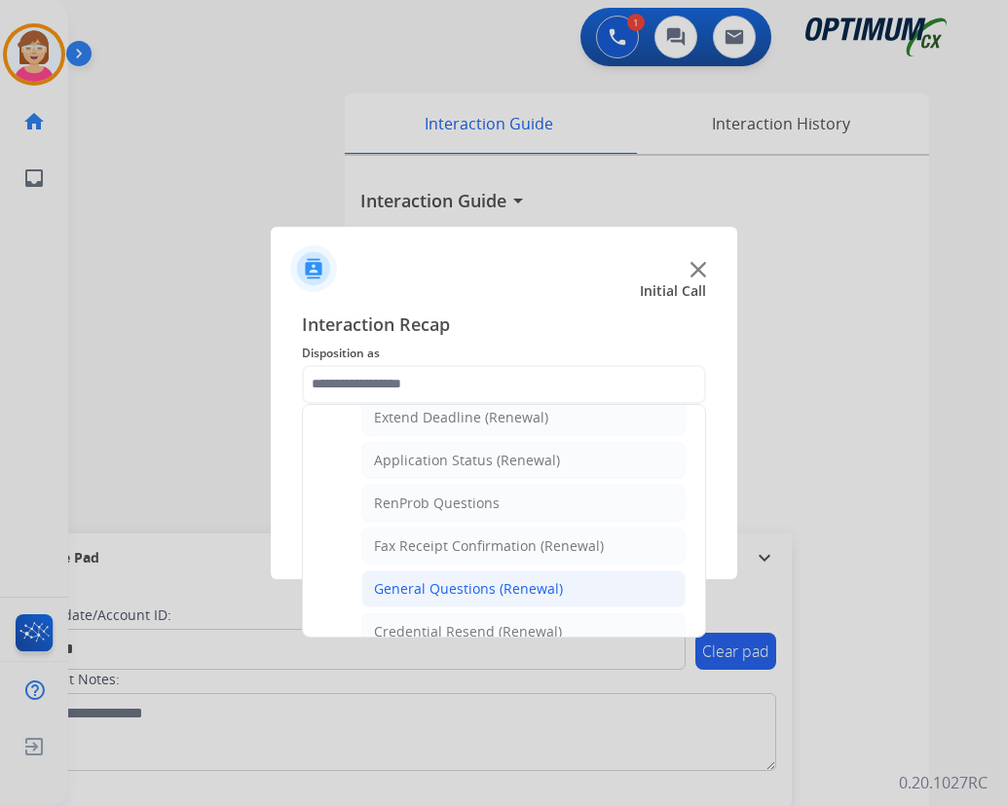
click at [416, 588] on div "General Questions (Renewal)" at bounding box center [468, 589] width 189 height 19
type input "**********"
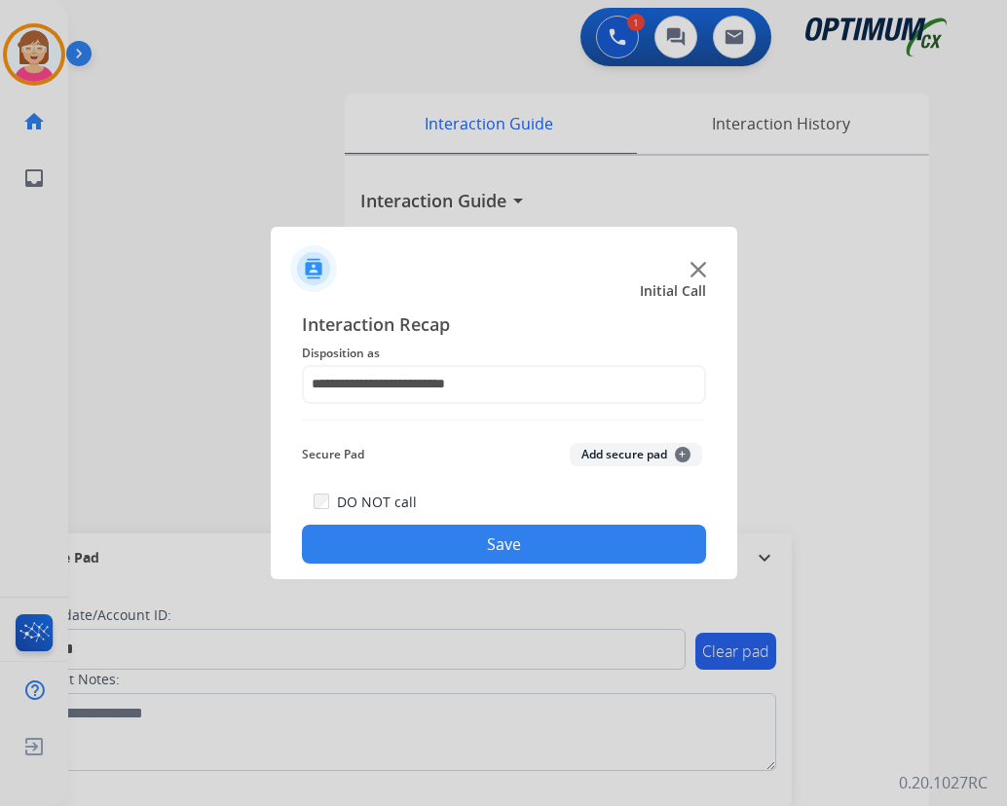
click at [686, 450] on span "+" at bounding box center [683, 455] width 16 height 16
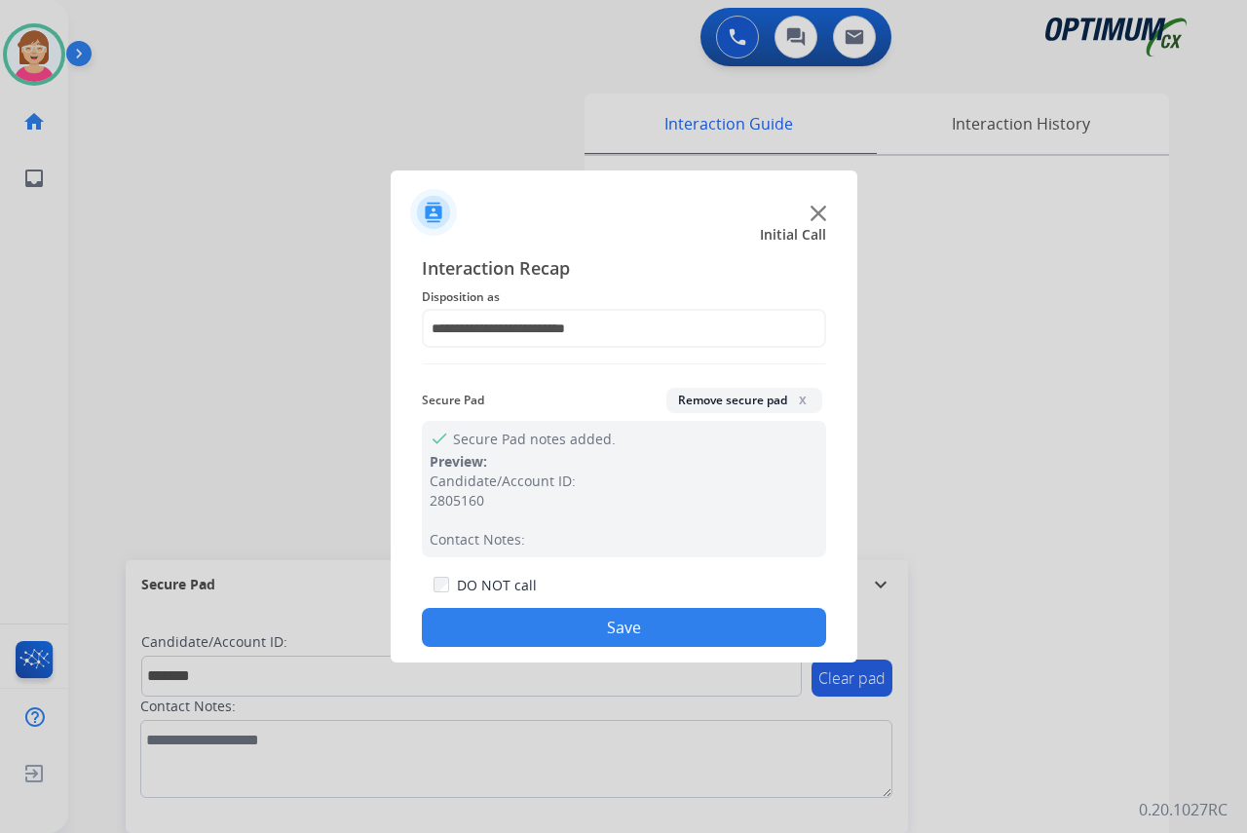
click at [512, 618] on button "Save" at bounding box center [624, 627] width 404 height 39
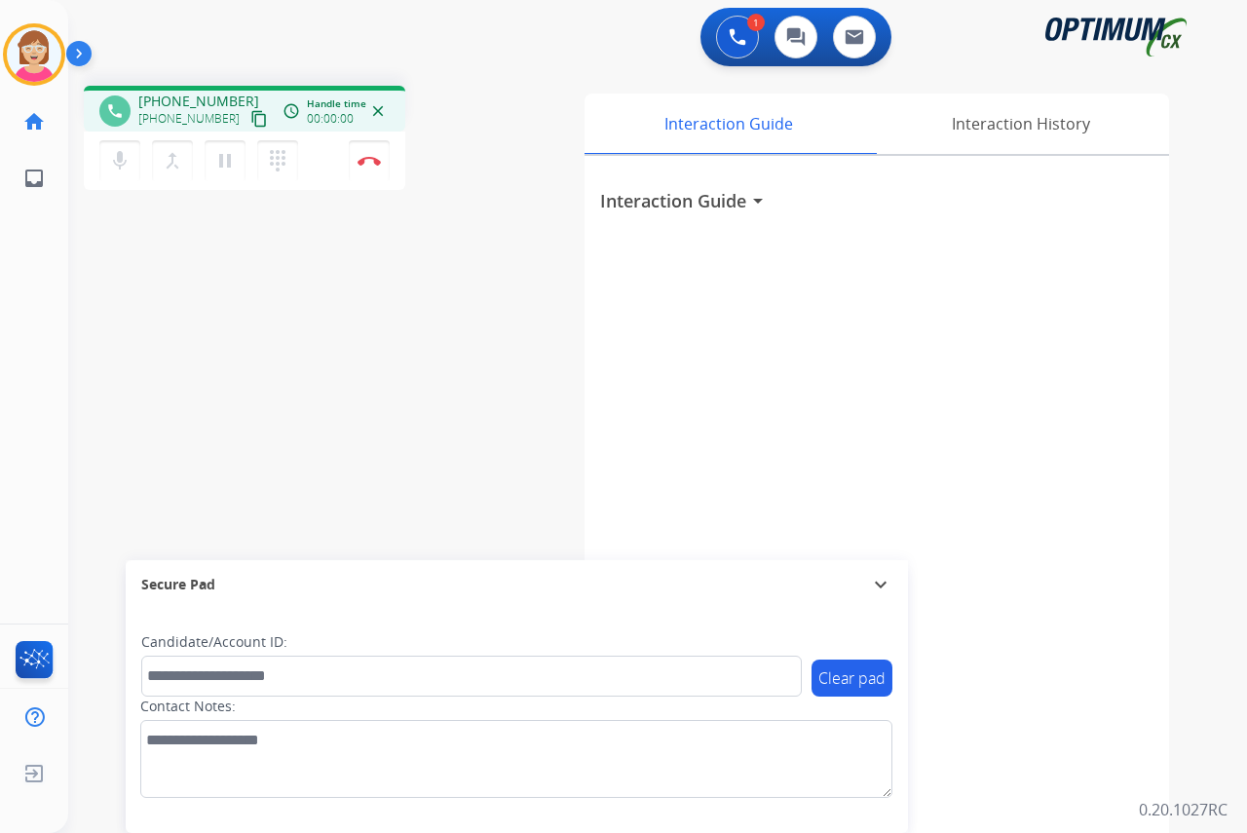
click at [19, 271] on div "Leanne Busy Edit Avatar Agent: Leanne Routing Profile: OCX Training home Home H…" at bounding box center [34, 416] width 68 height 833
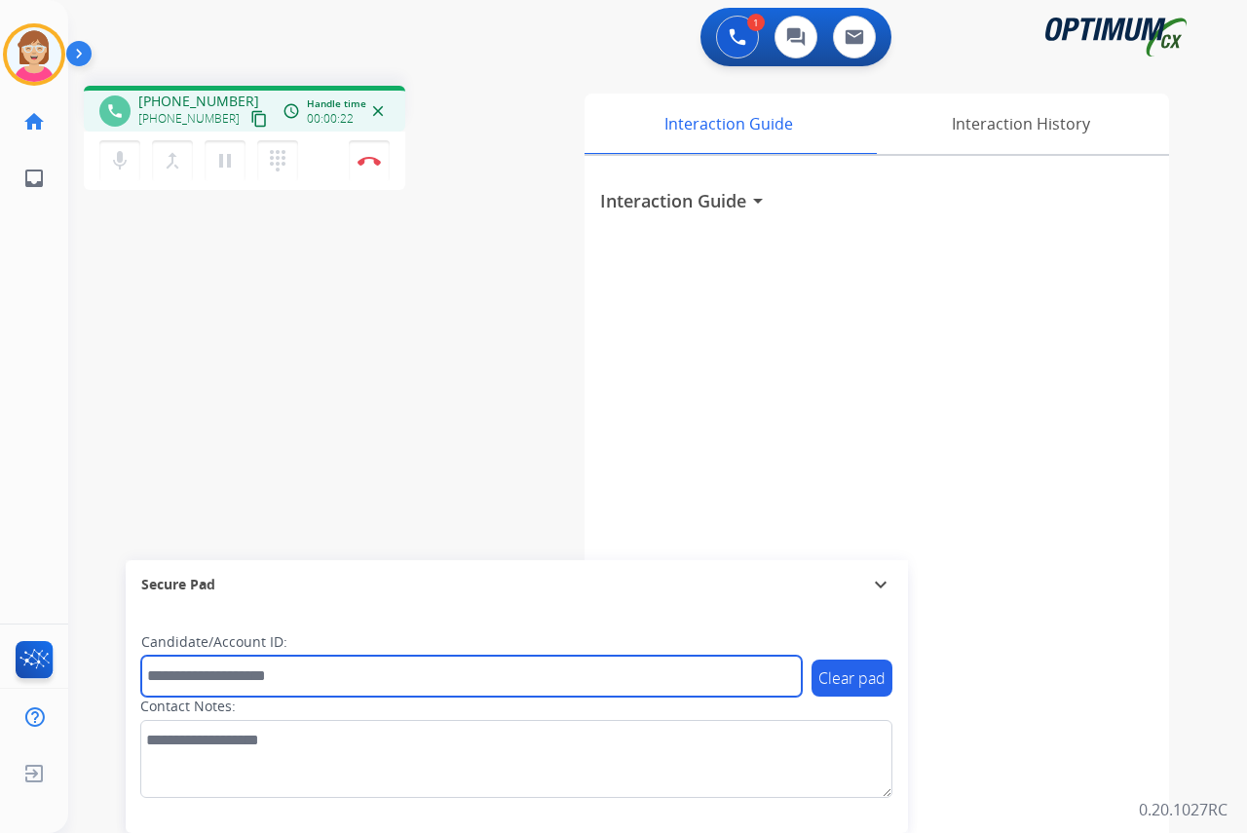
click at [186, 678] on input "text" at bounding box center [471, 676] width 660 height 41
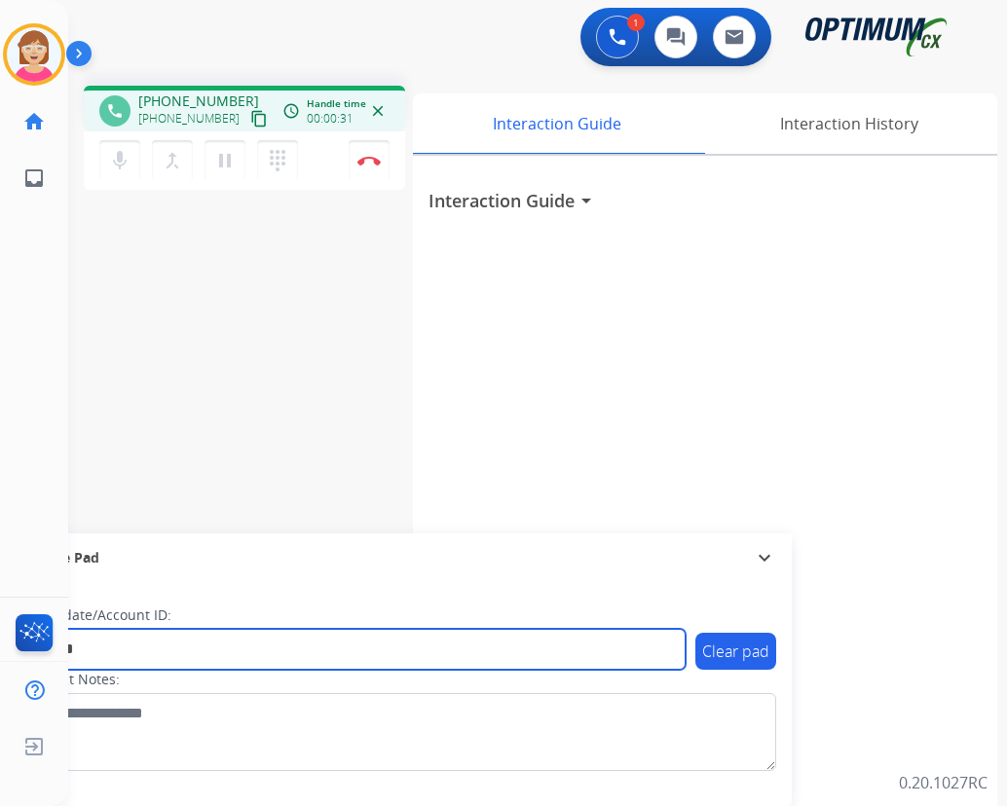
type input "*******"
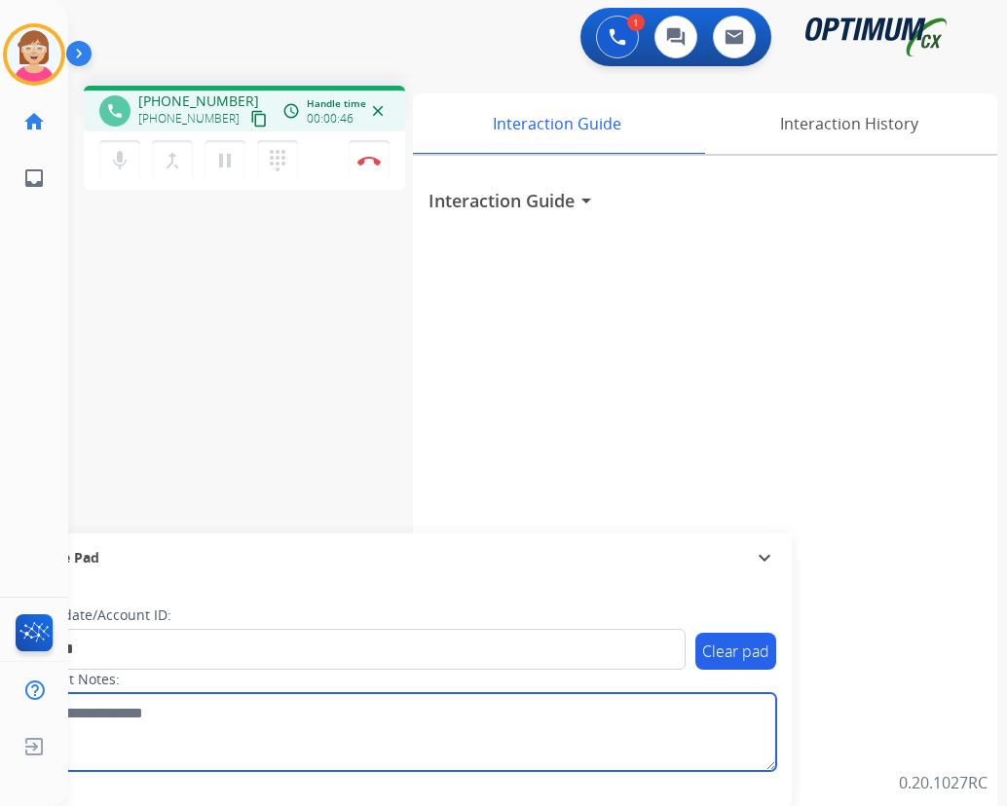
click at [350, 723] on textarea at bounding box center [400, 732] width 752 height 78
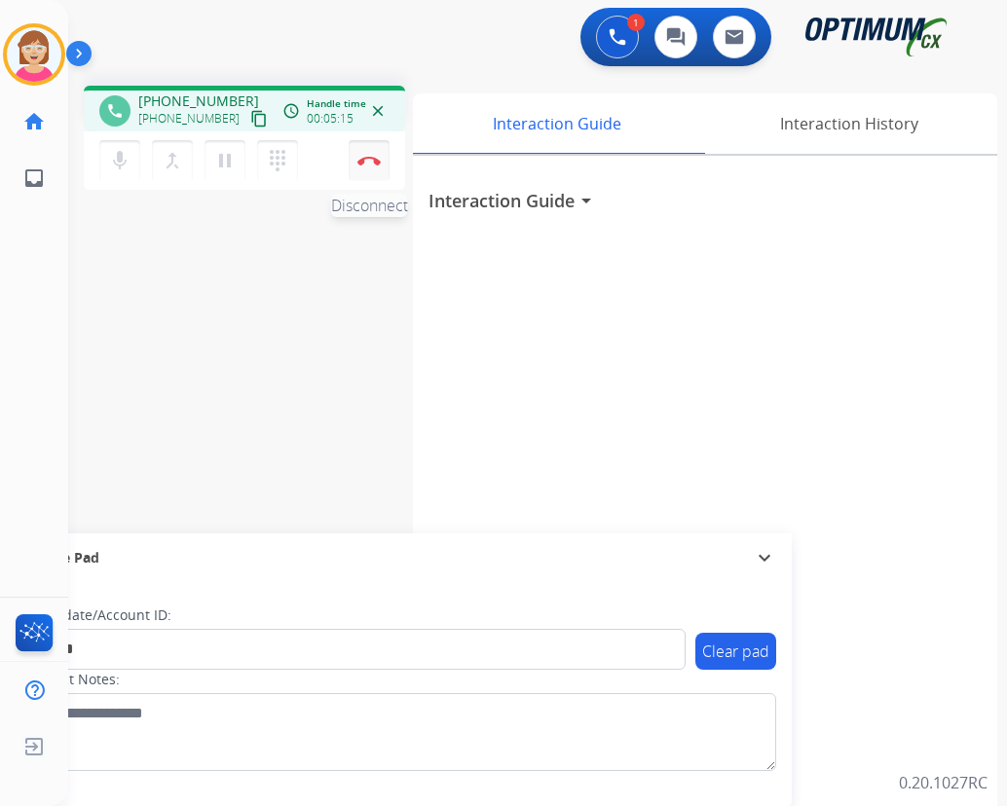
click at [363, 156] on img at bounding box center [368, 161] width 23 height 10
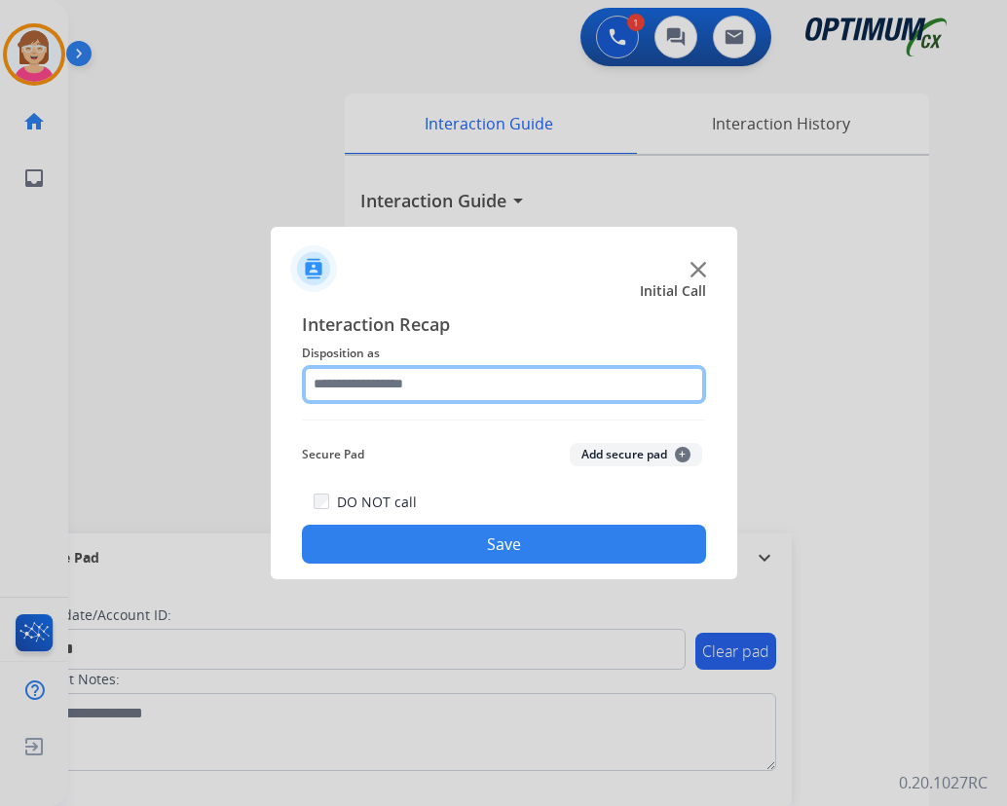
click at [357, 379] on input "text" at bounding box center [504, 384] width 404 height 39
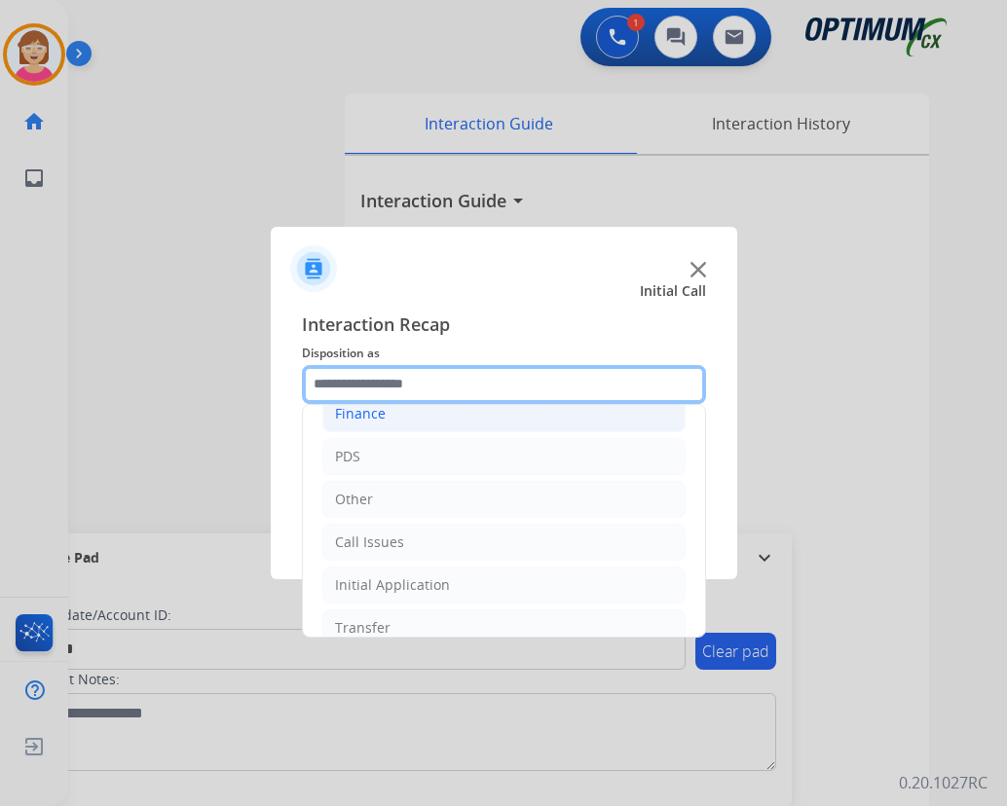
scroll to position [132, 0]
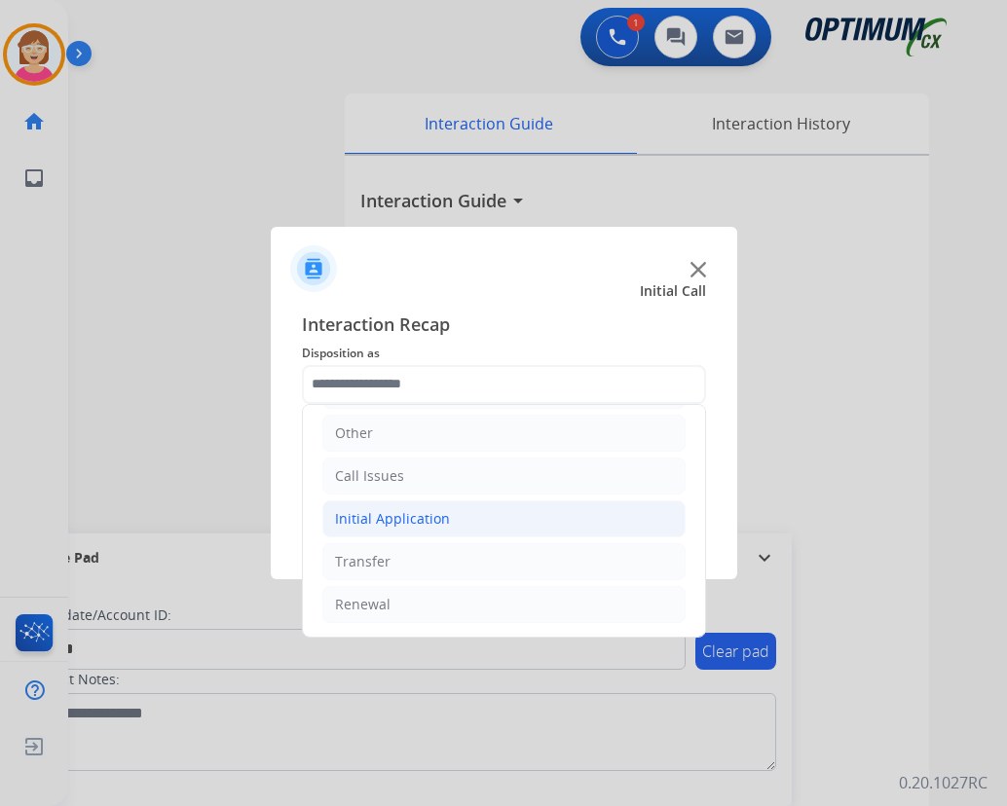
click at [354, 520] on div "Initial Application" at bounding box center [392, 518] width 115 height 19
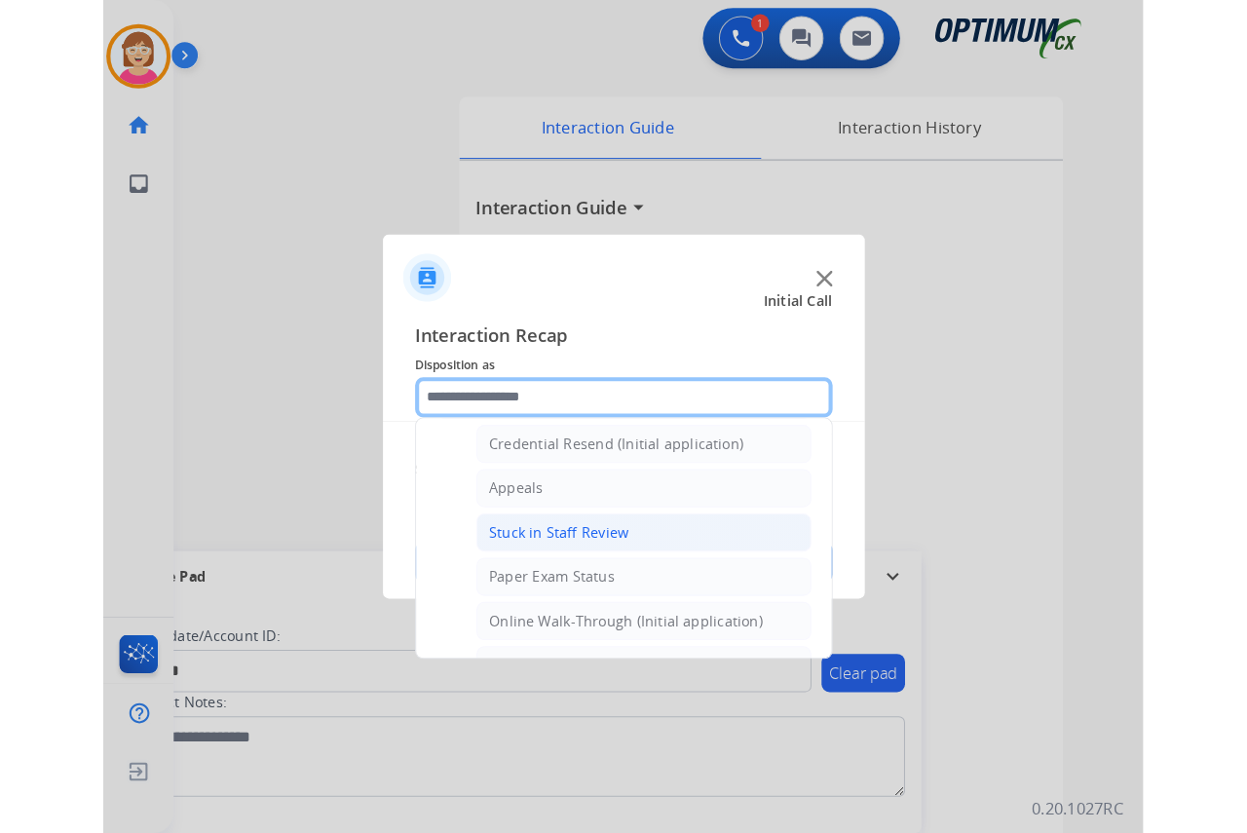
scroll to position [230, 0]
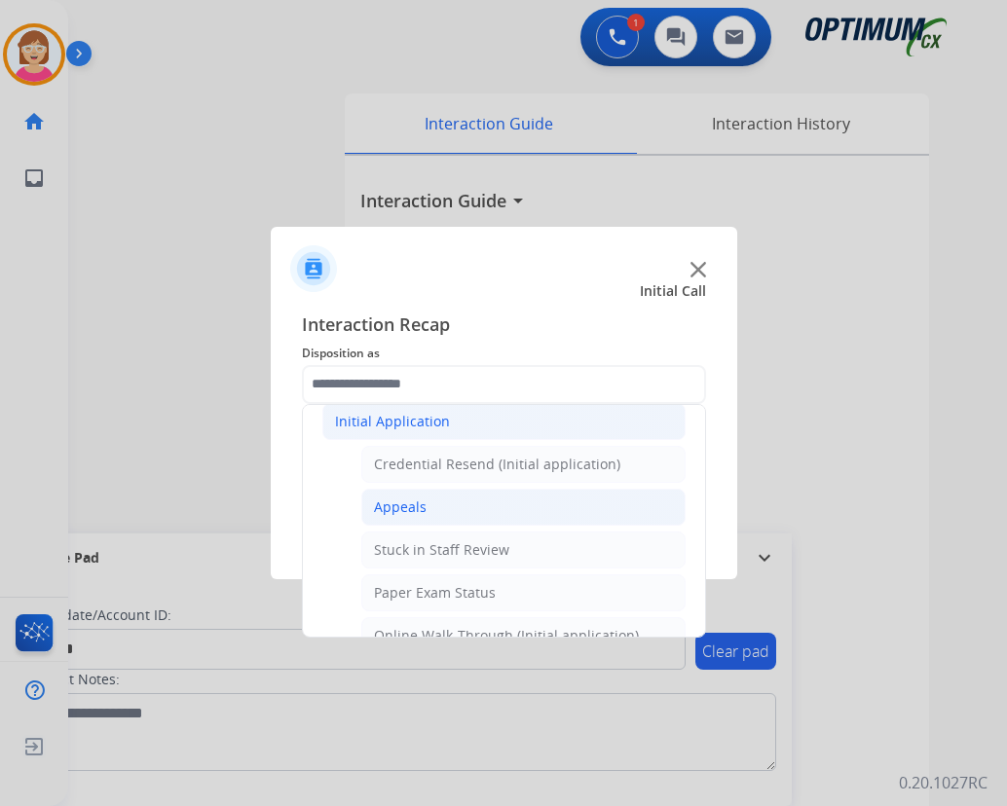
click at [390, 501] on div "Appeals" at bounding box center [400, 507] width 53 height 19
type input "*******"
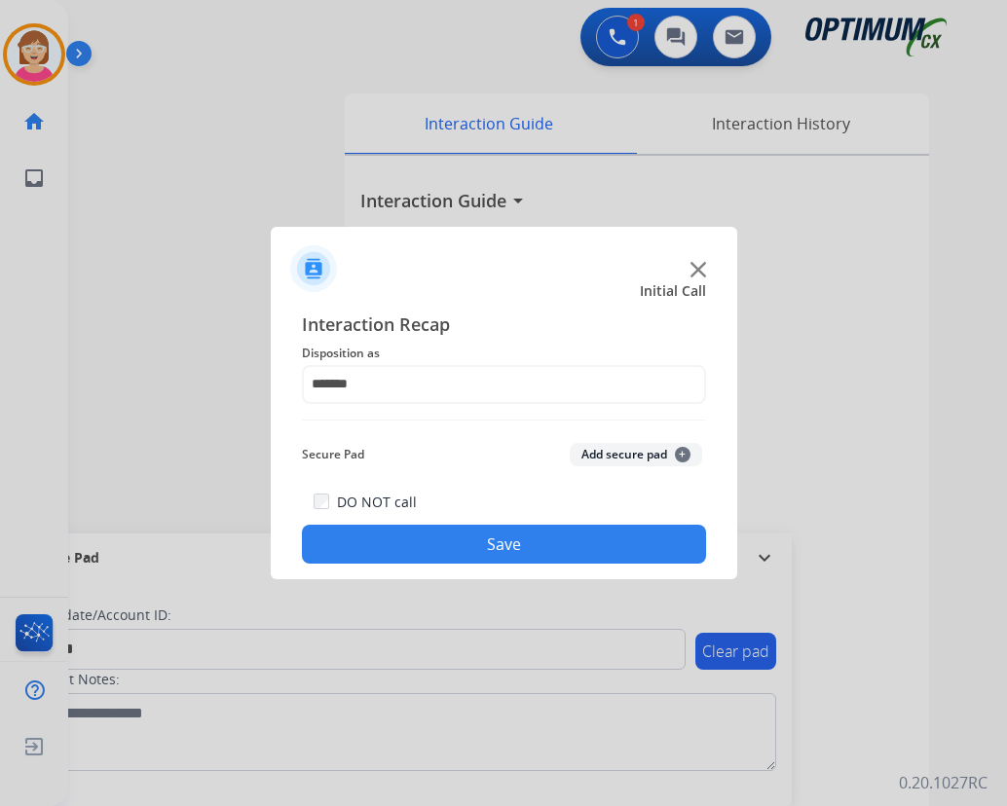
click at [683, 452] on span "+" at bounding box center [683, 455] width 16 height 16
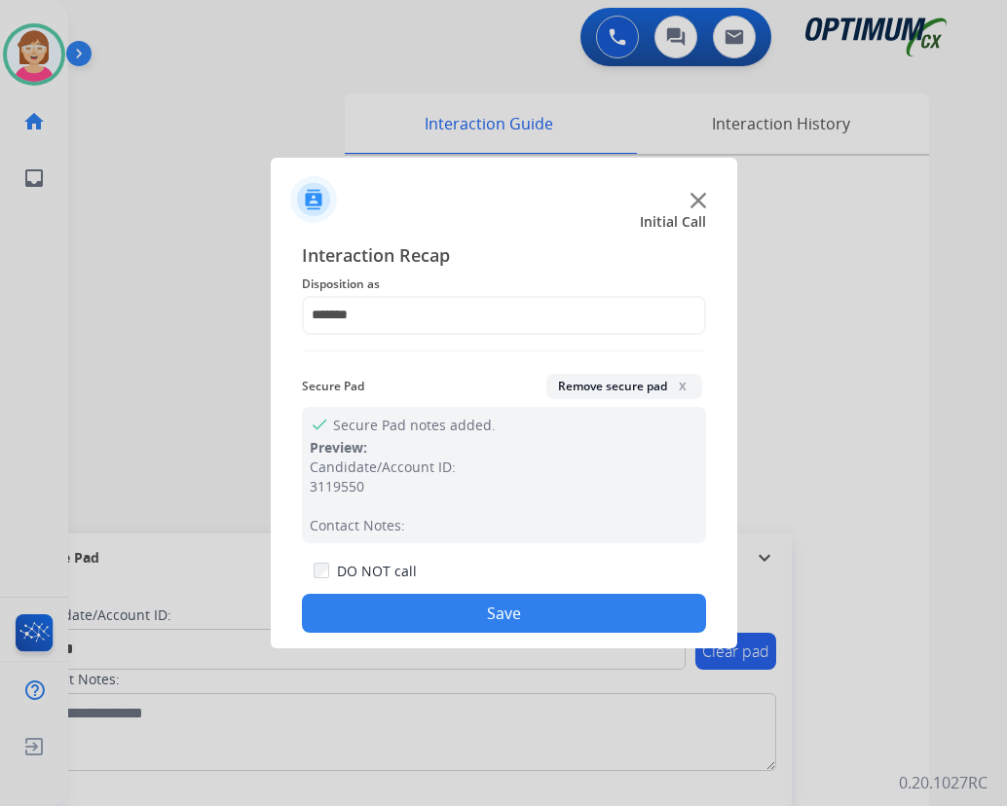
click at [436, 603] on button "Save" at bounding box center [504, 613] width 404 height 39
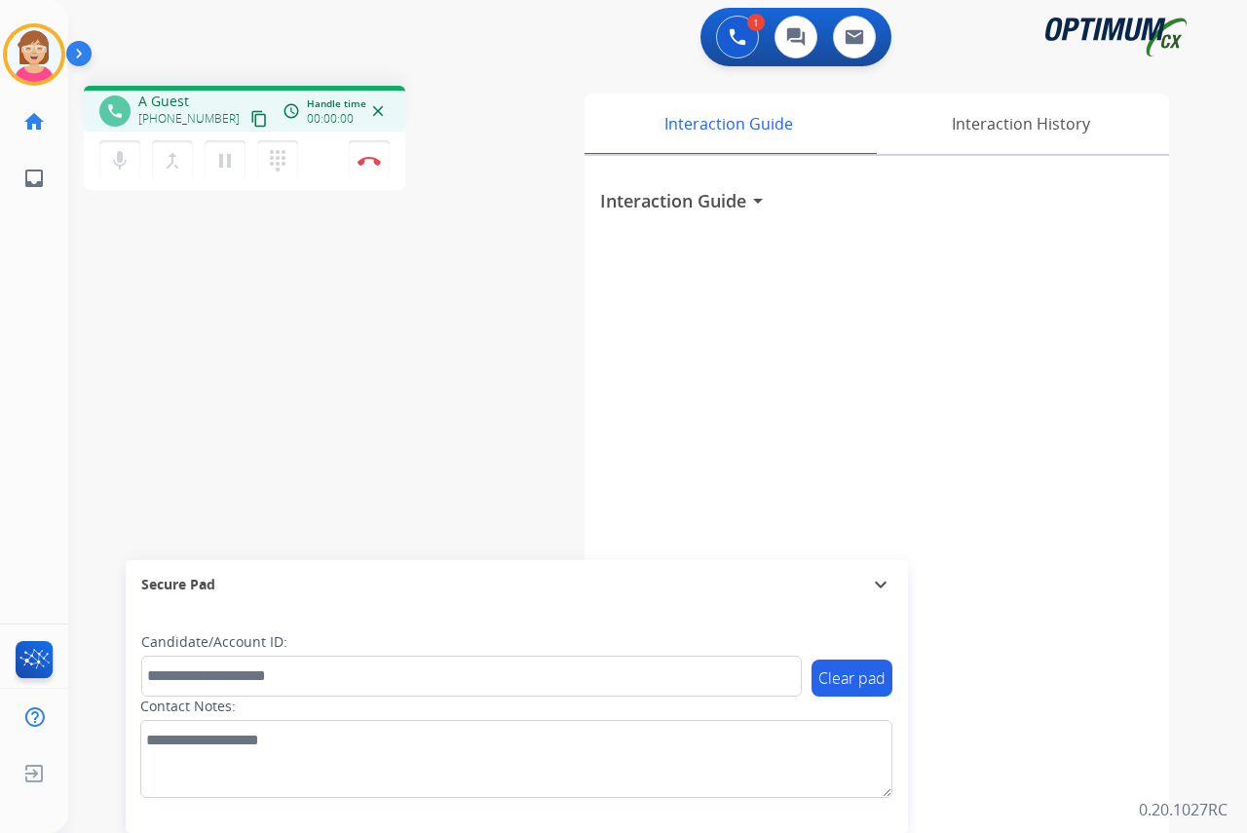
click at [42, 393] on div "Leanne Busy Edit Avatar Agent: Leanne Routing Profile: OCX Training home Home H…" at bounding box center [34, 416] width 68 height 833
click at [222, 163] on mat-icon "pause" at bounding box center [224, 160] width 23 height 23
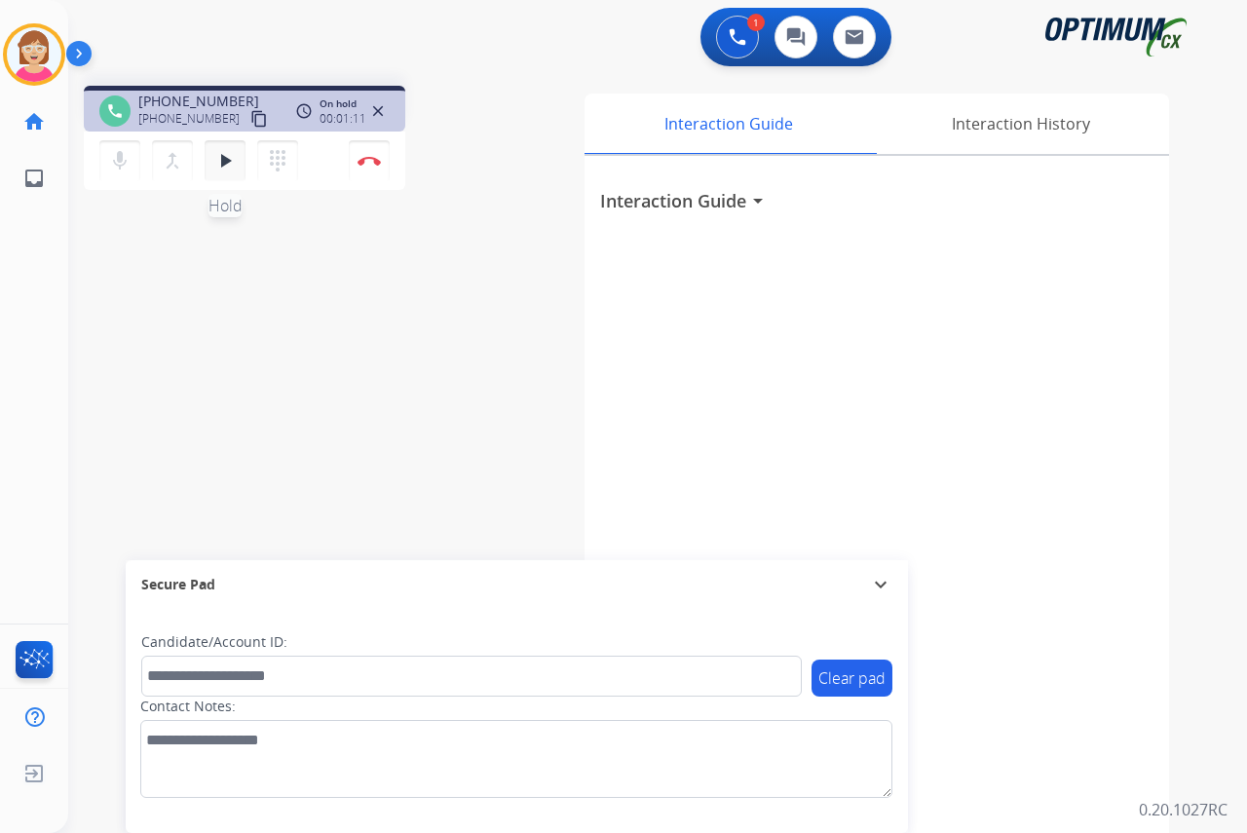
drag, startPoint x: 226, startPoint y: 158, endPoint x: 242, endPoint y: 156, distance: 15.7
click at [241, 156] on button "play_arrow Hold" at bounding box center [225, 160] width 41 height 41
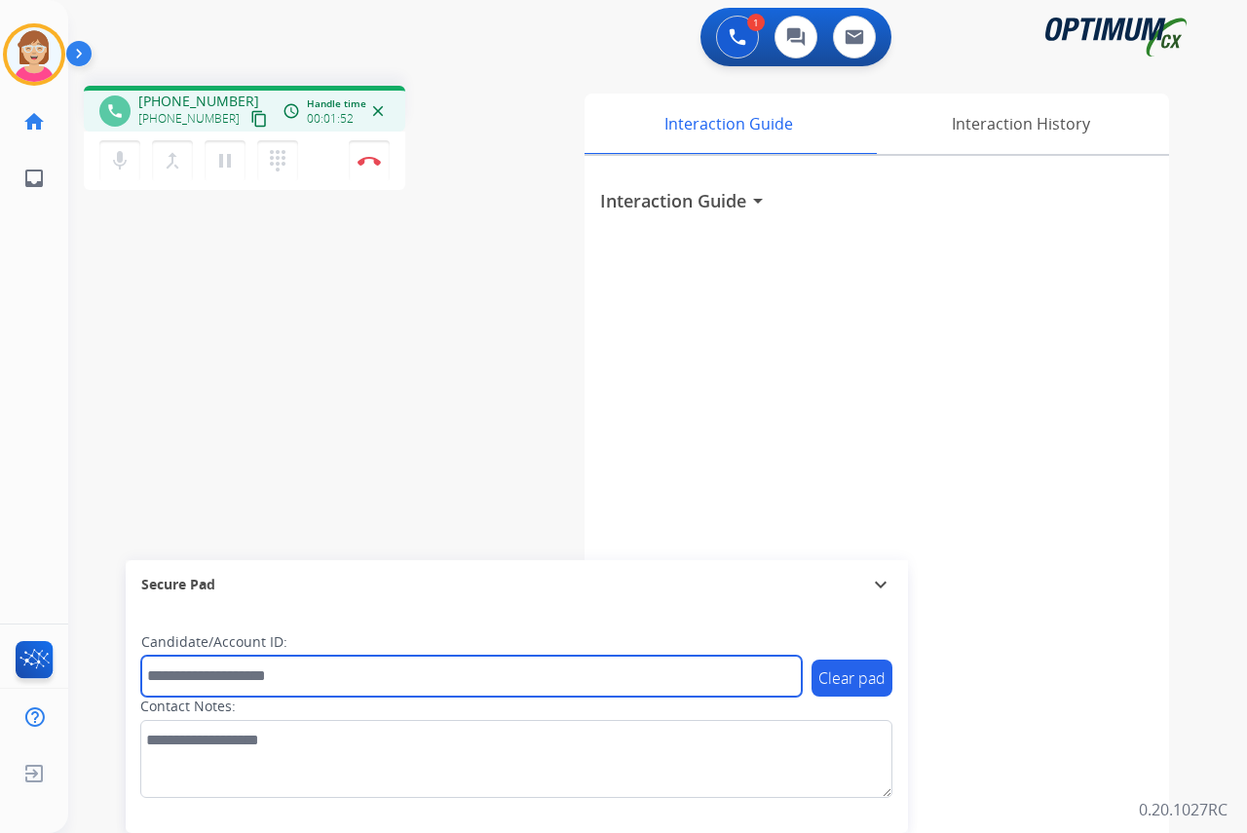
drag, startPoint x: 182, startPoint y: 678, endPoint x: 141, endPoint y: 658, distance: 45.3
click at [181, 677] on input "text" at bounding box center [471, 676] width 660 height 41
drag, startPoint x: 169, startPoint y: 678, endPoint x: 158, endPoint y: 658, distance: 22.7
click at [160, 666] on input "text" at bounding box center [471, 676] width 660 height 41
click at [173, 677] on input "text" at bounding box center [471, 676] width 660 height 41
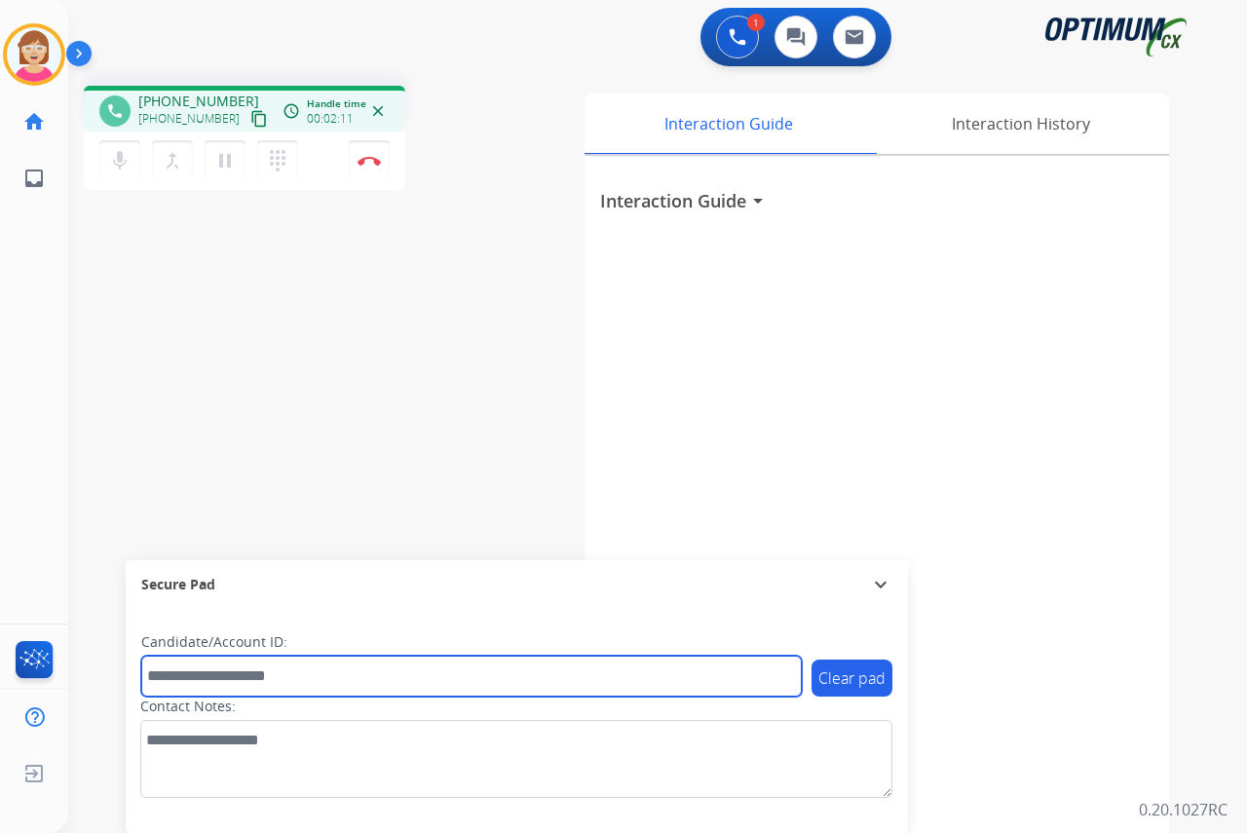
click at [176, 677] on input "text" at bounding box center [471, 676] width 660 height 41
type input "*******"
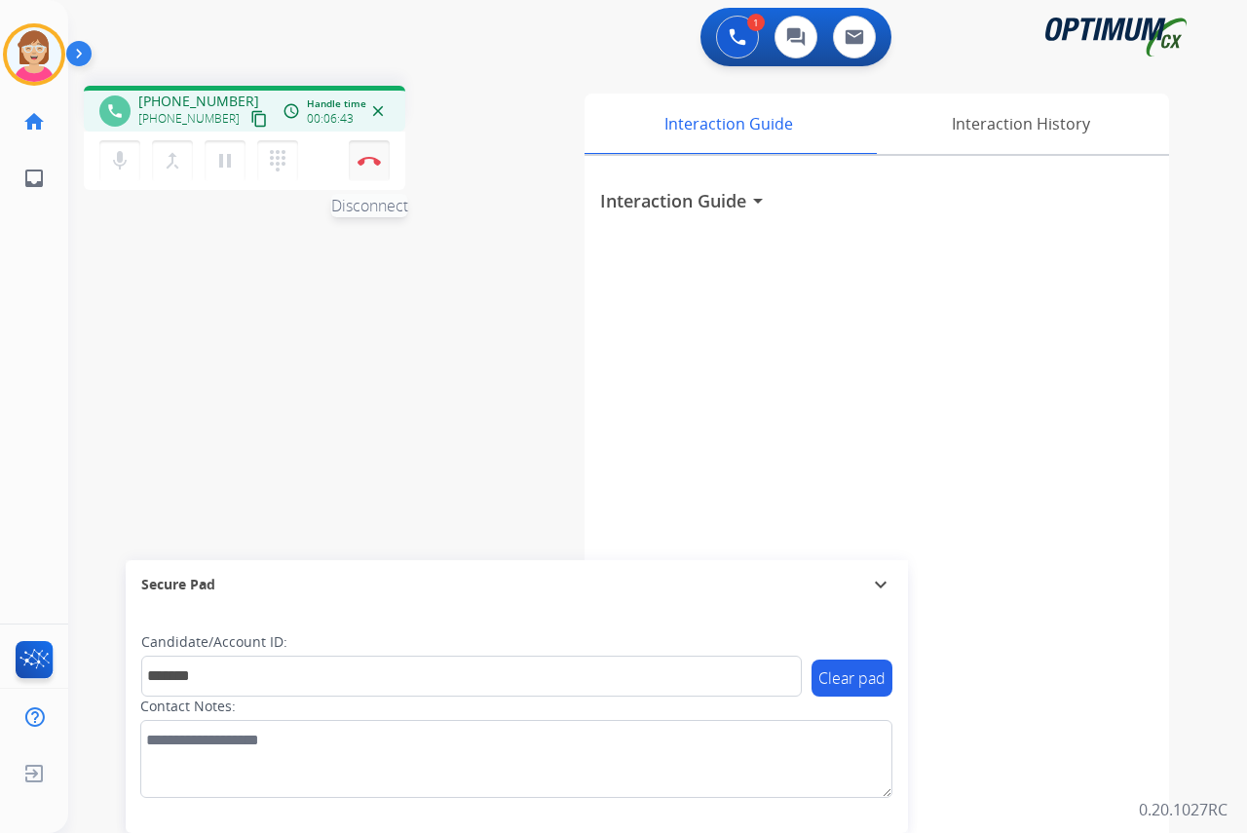
click at [370, 158] on img at bounding box center [368, 161] width 23 height 10
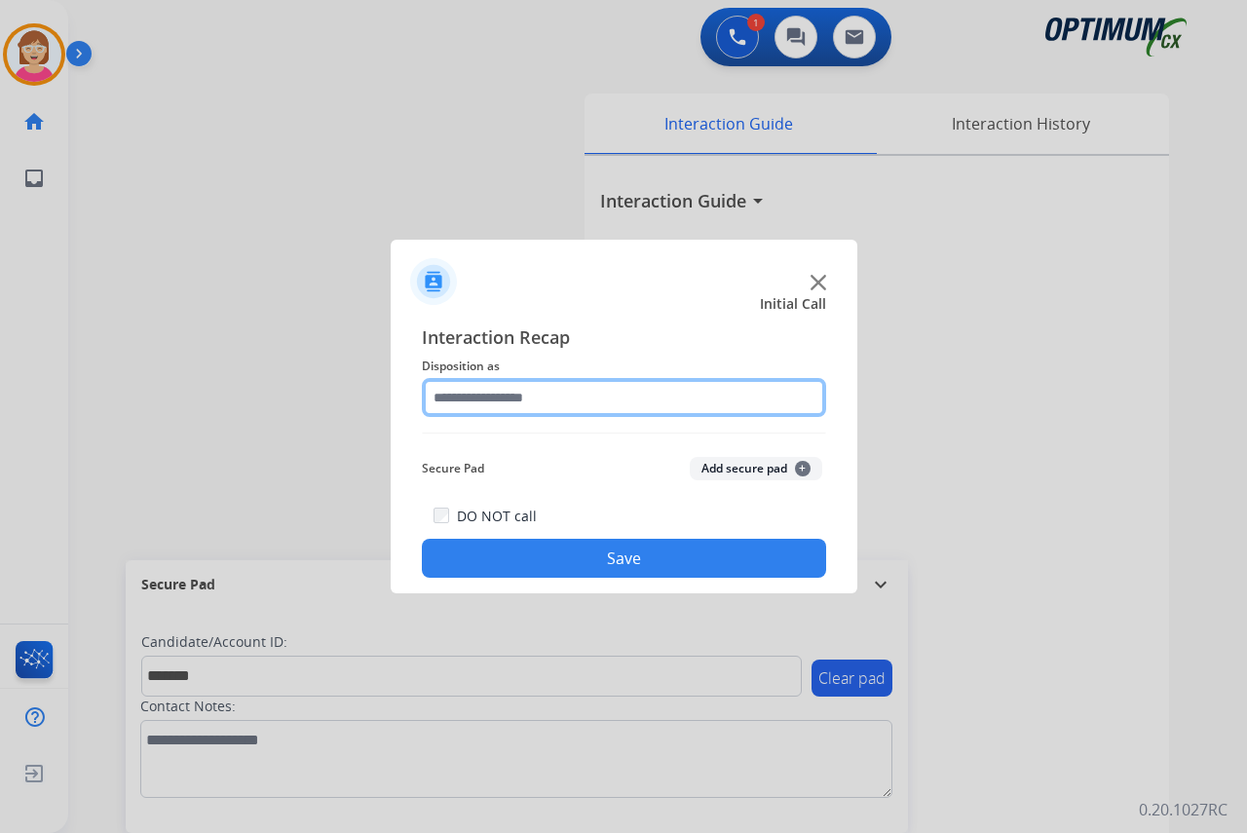
click at [473, 393] on input "text" at bounding box center [624, 397] width 404 height 39
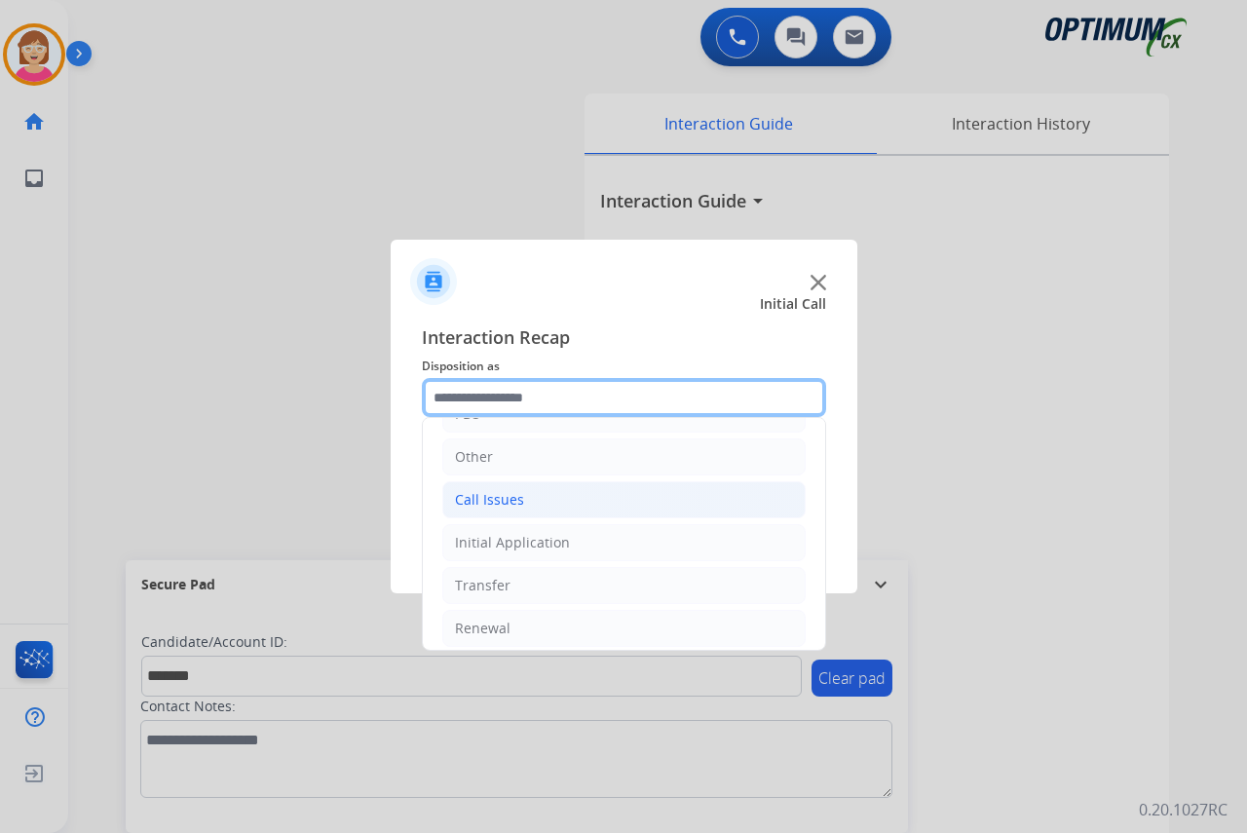
scroll to position [132, 0]
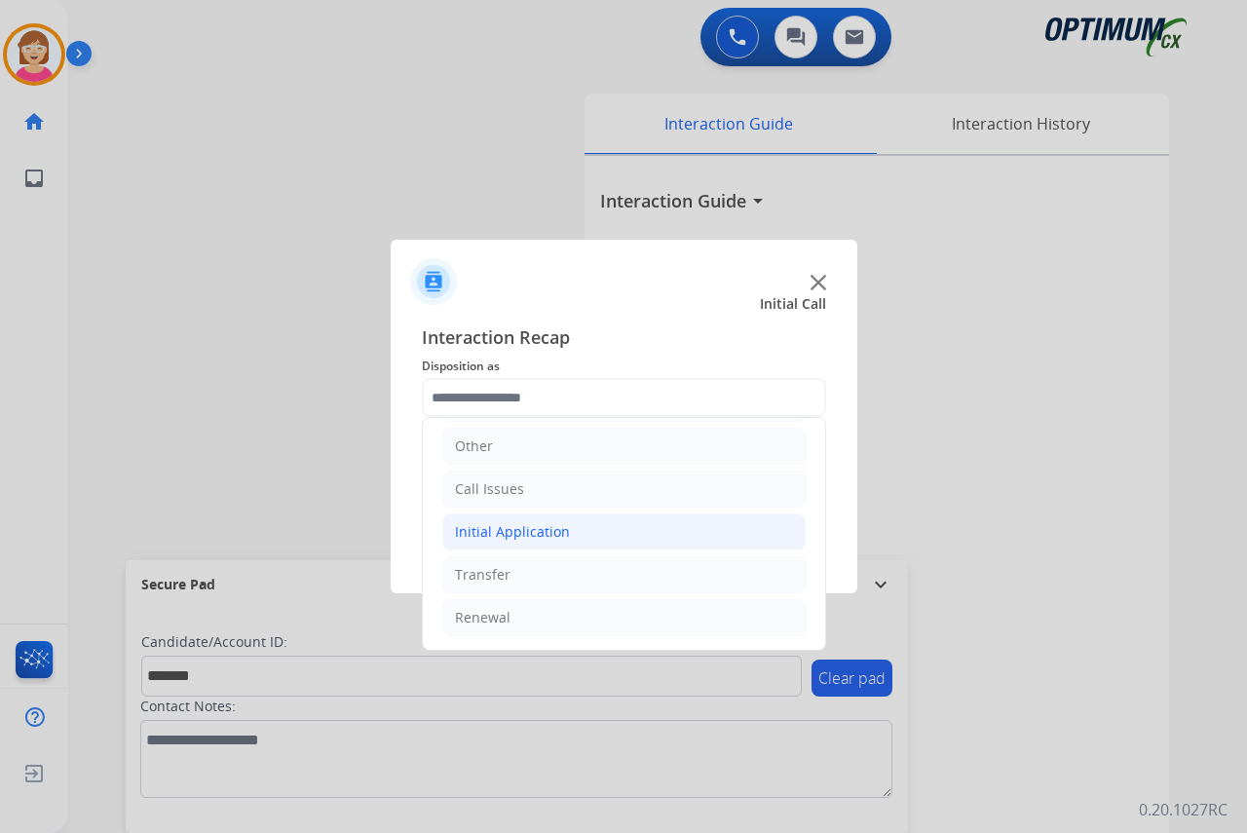
click at [489, 523] on div "Initial Application" at bounding box center [512, 531] width 115 height 19
click at [527, 617] on div "Appeals" at bounding box center [520, 617] width 53 height 19
type input "*******"
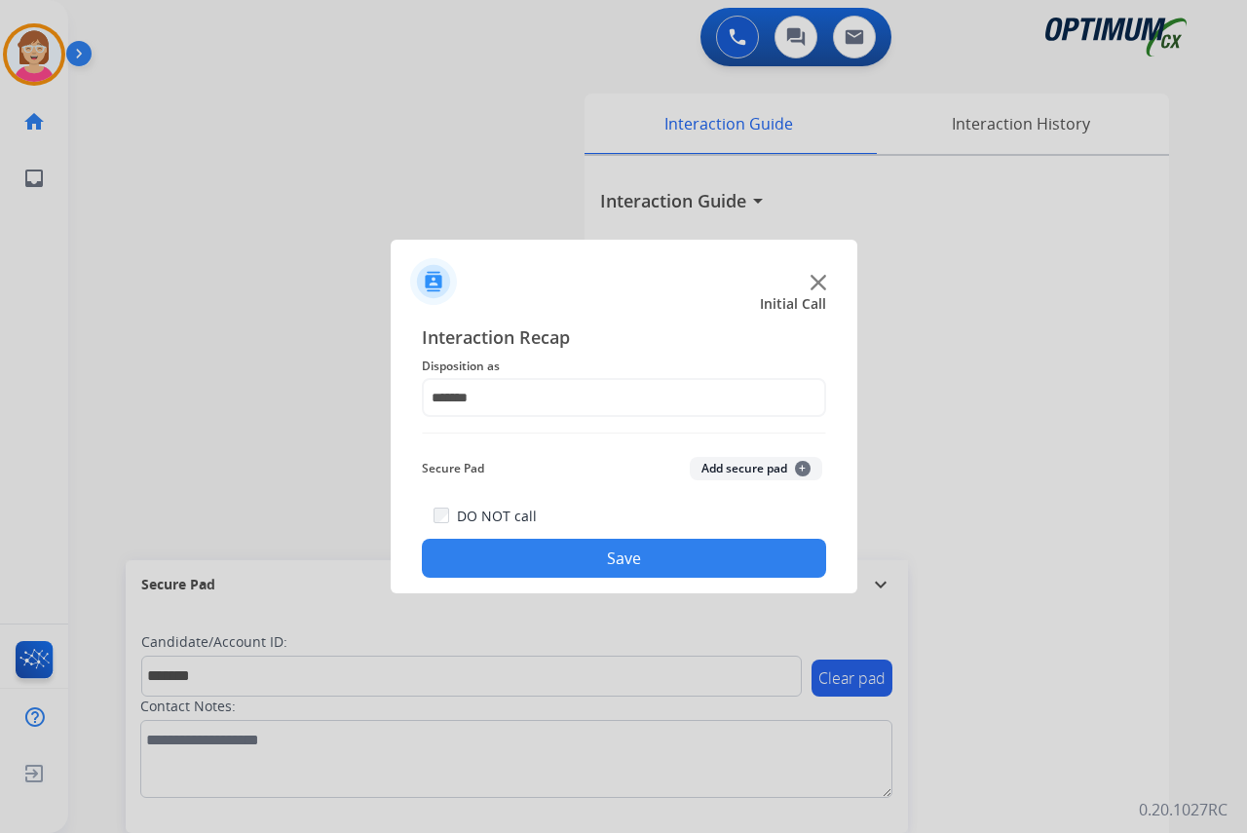
click at [801, 467] on span "+" at bounding box center [803, 469] width 16 height 16
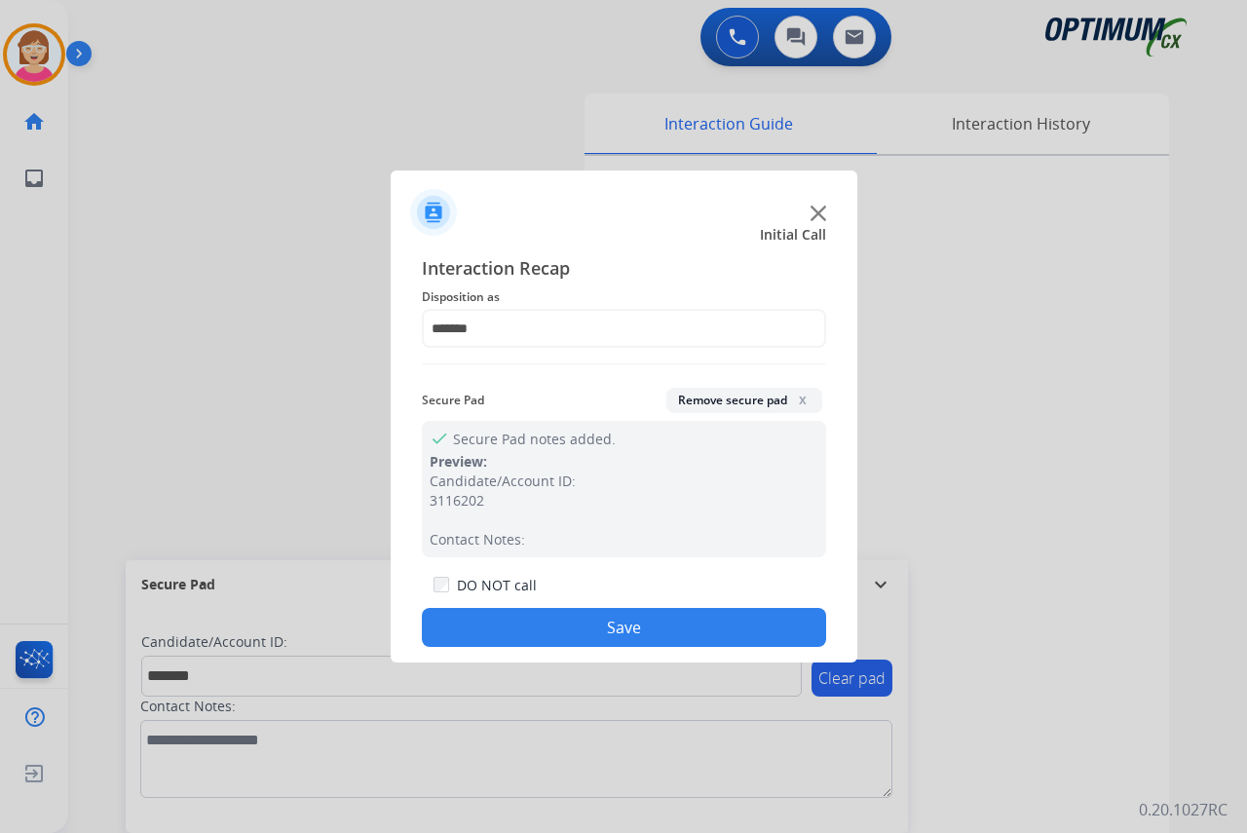
click at [560, 620] on button "Save" at bounding box center [624, 627] width 404 height 39
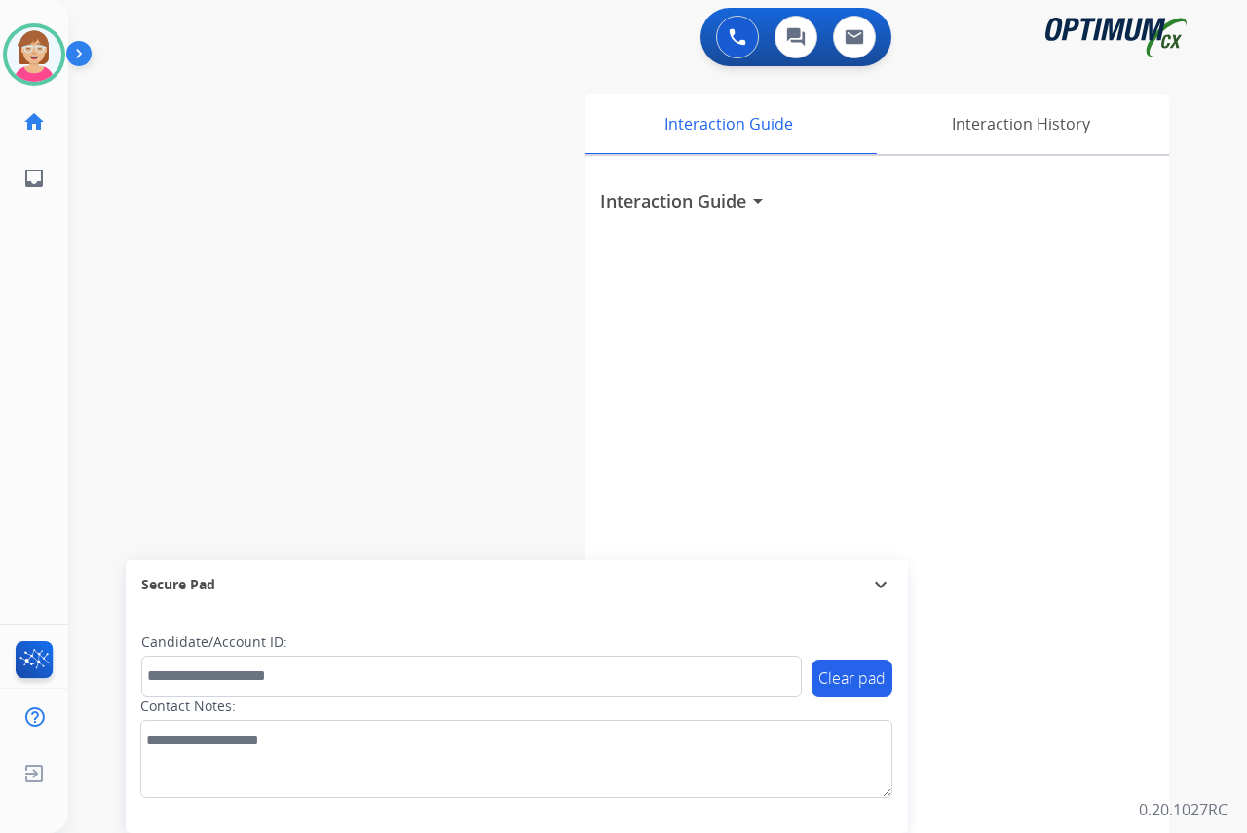
drag, startPoint x: 70, startPoint y: 343, endPoint x: 61, endPoint y: 280, distance: 63.9
click at [58, 323] on div "Outbound call Quit Outbound call Quit Schedule interaction + Add to my list Cus…" at bounding box center [623, 416] width 1247 height 833
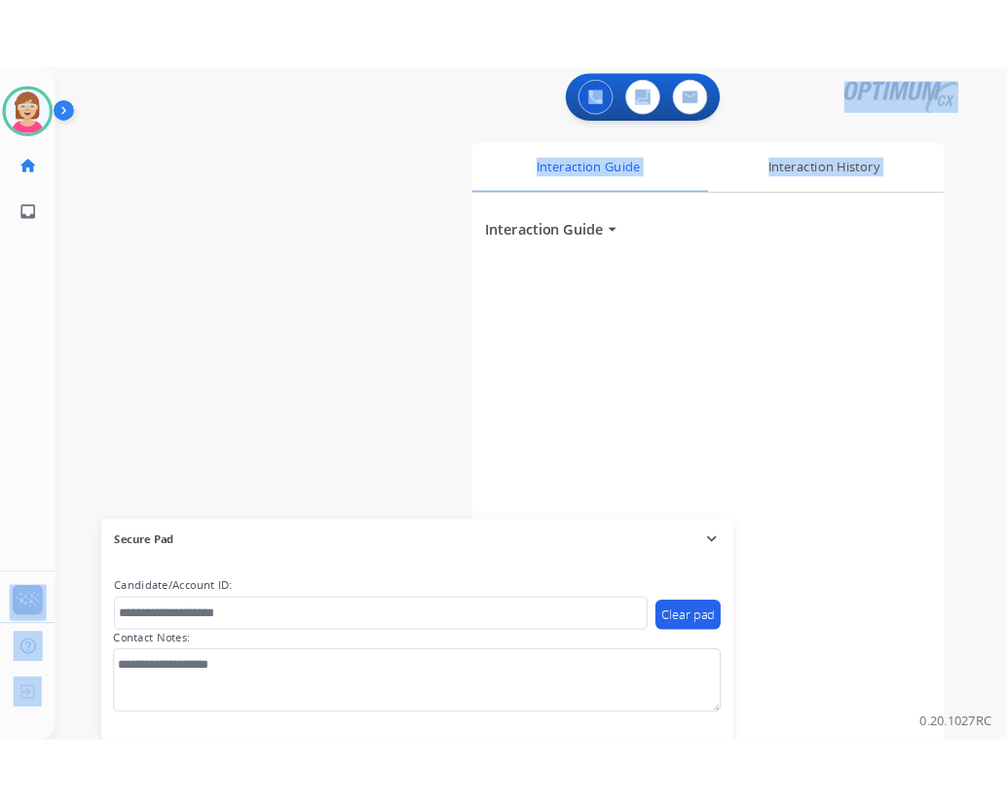
scroll to position [0, 5]
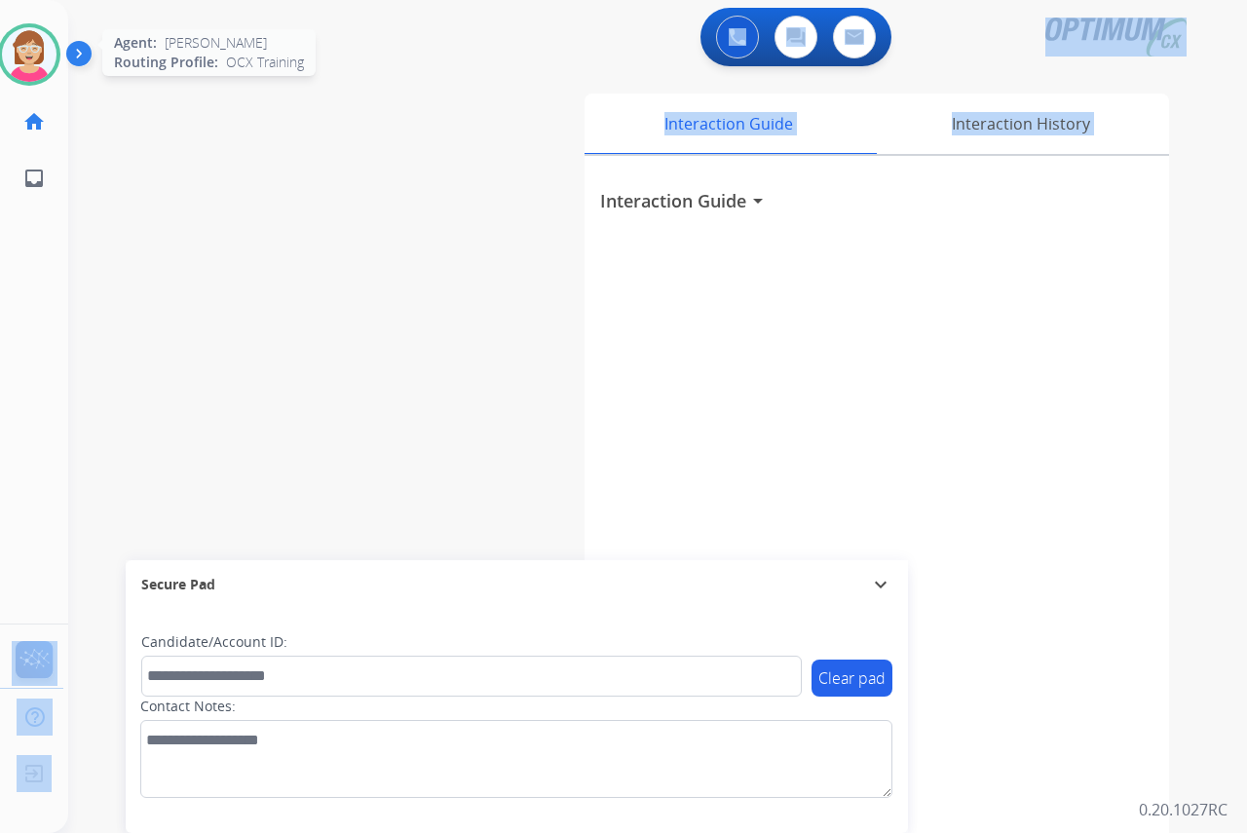
click at [20, 48] on img at bounding box center [29, 54] width 55 height 55
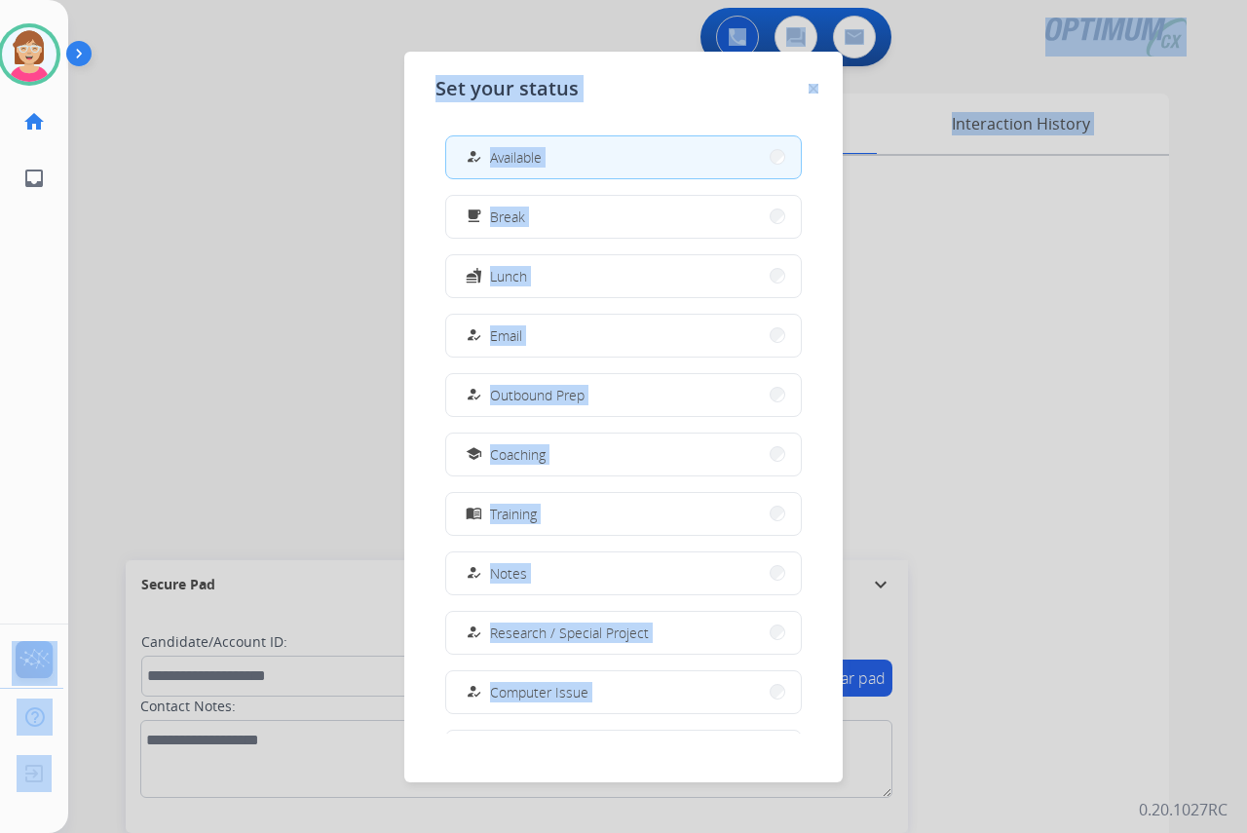
drag, startPoint x: 594, startPoint y: 221, endPoint x: 306, endPoint y: 261, distance: 291.1
click at [287, 261] on div at bounding box center [623, 416] width 1247 height 833
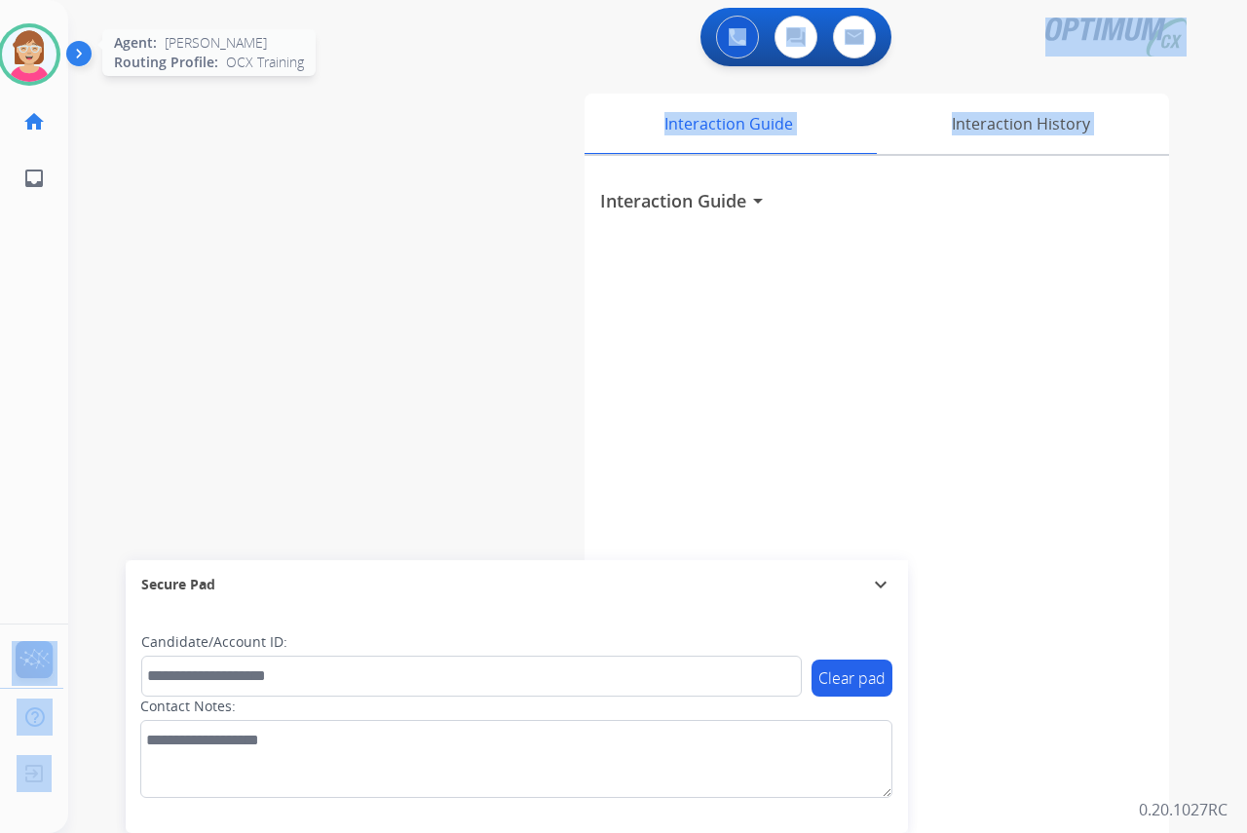
click at [37, 50] on img at bounding box center [29, 54] width 55 height 55
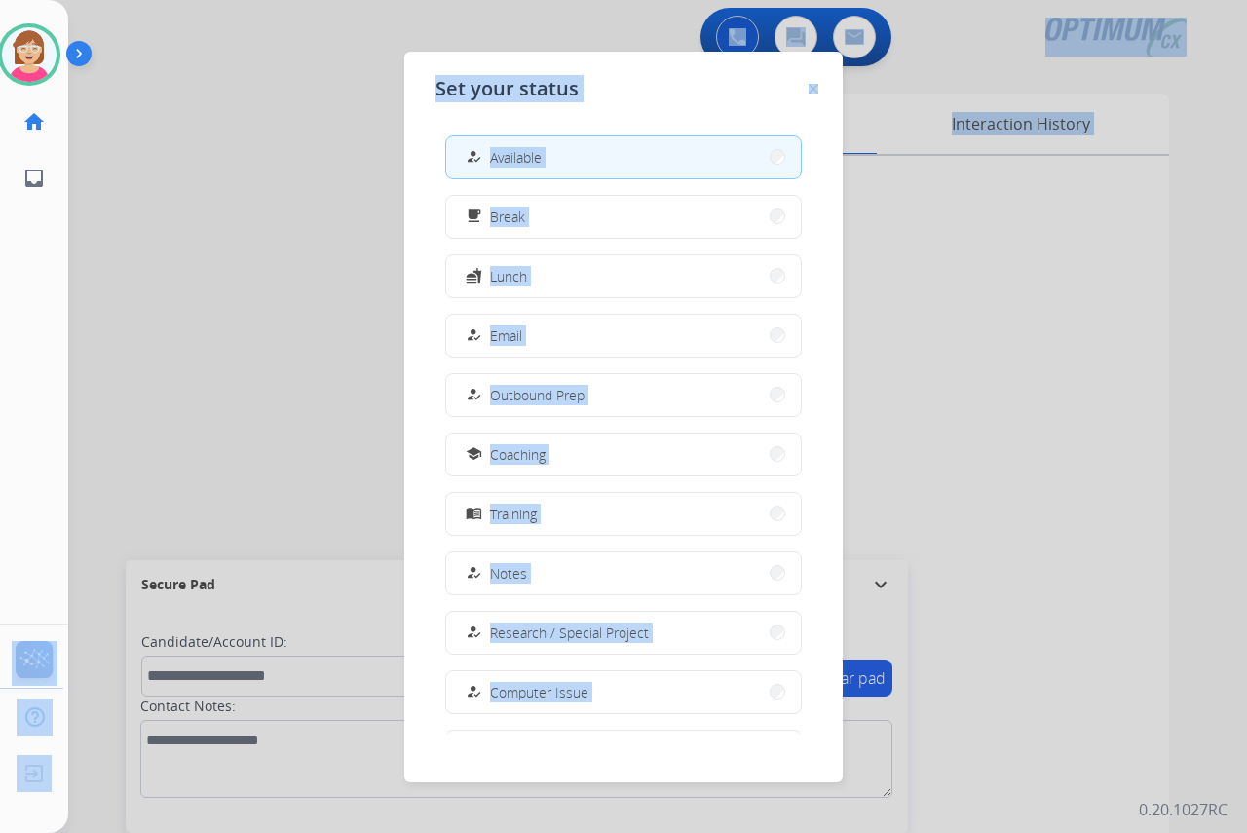
click at [311, 237] on div at bounding box center [623, 416] width 1247 height 833
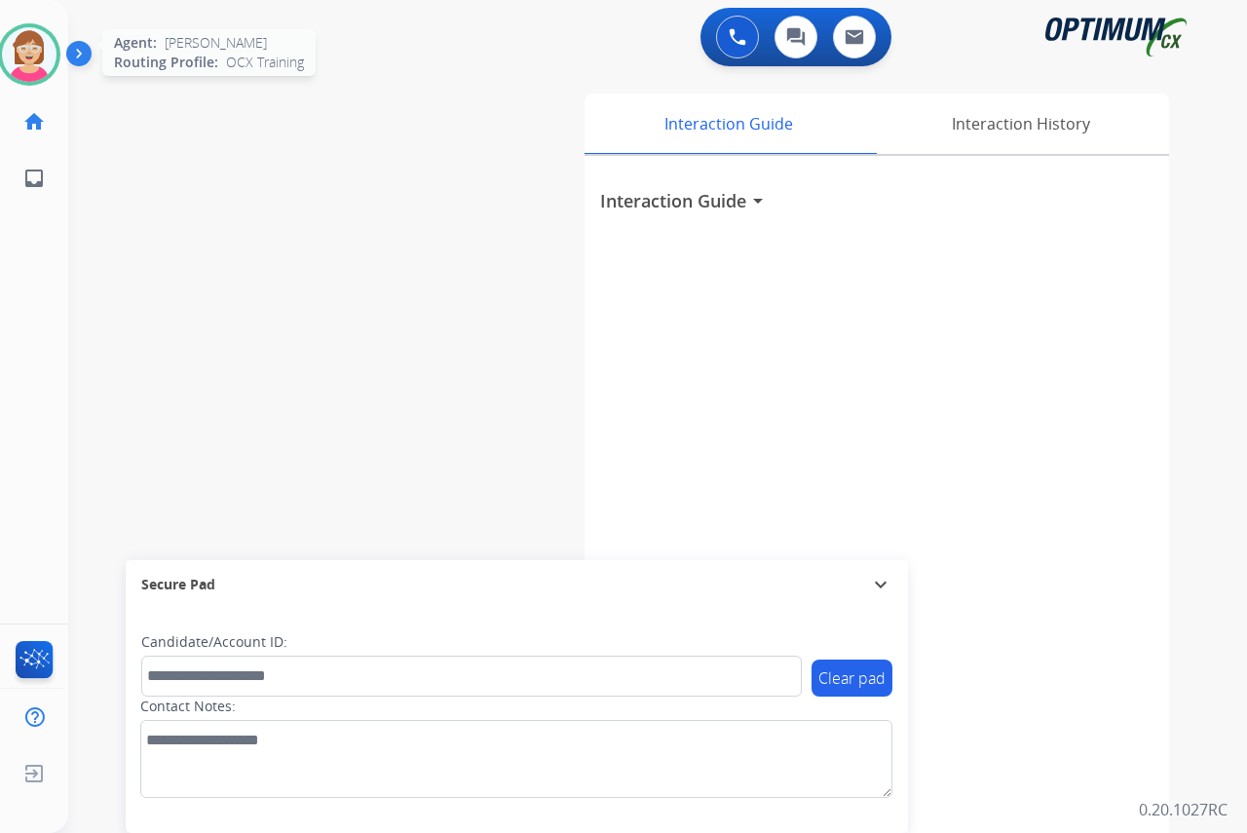
click at [32, 56] on img at bounding box center [29, 54] width 55 height 55
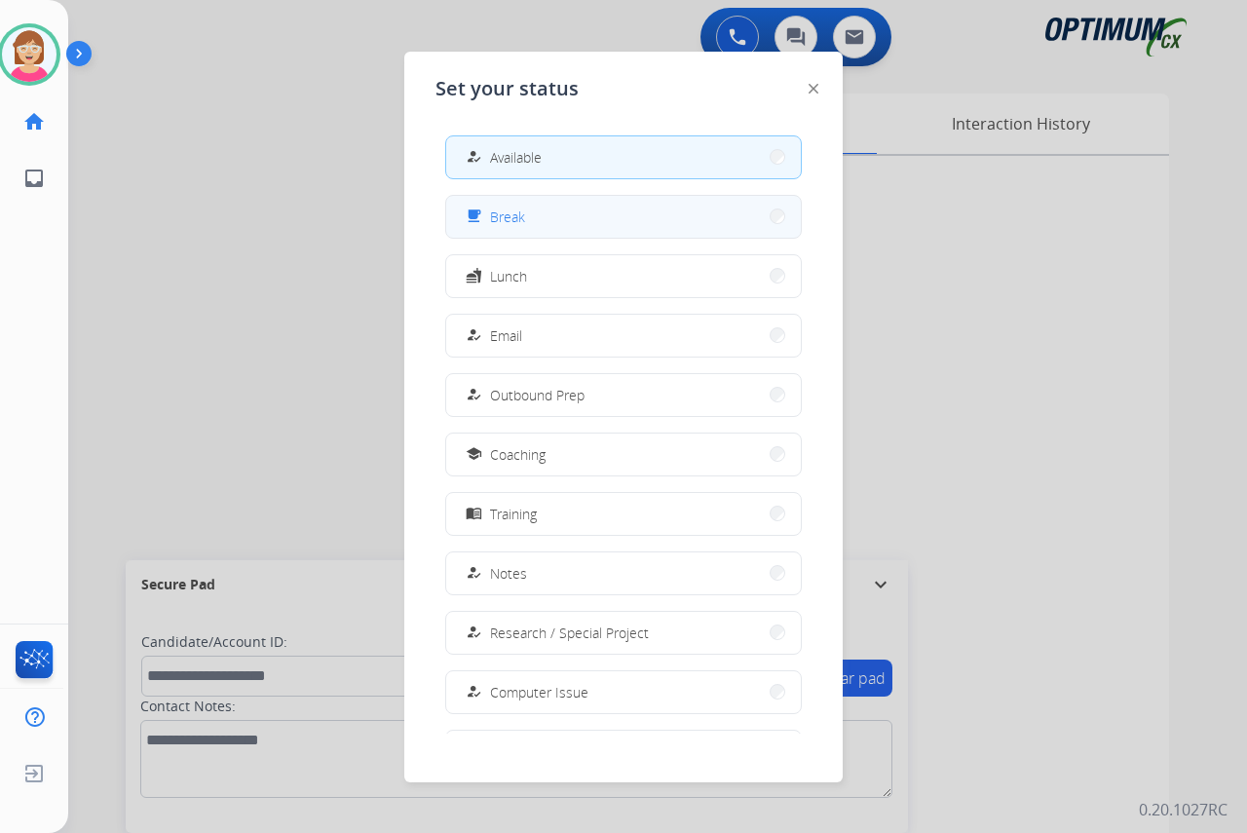
click at [568, 219] on button "free_breakfast Break" at bounding box center [623, 217] width 355 height 42
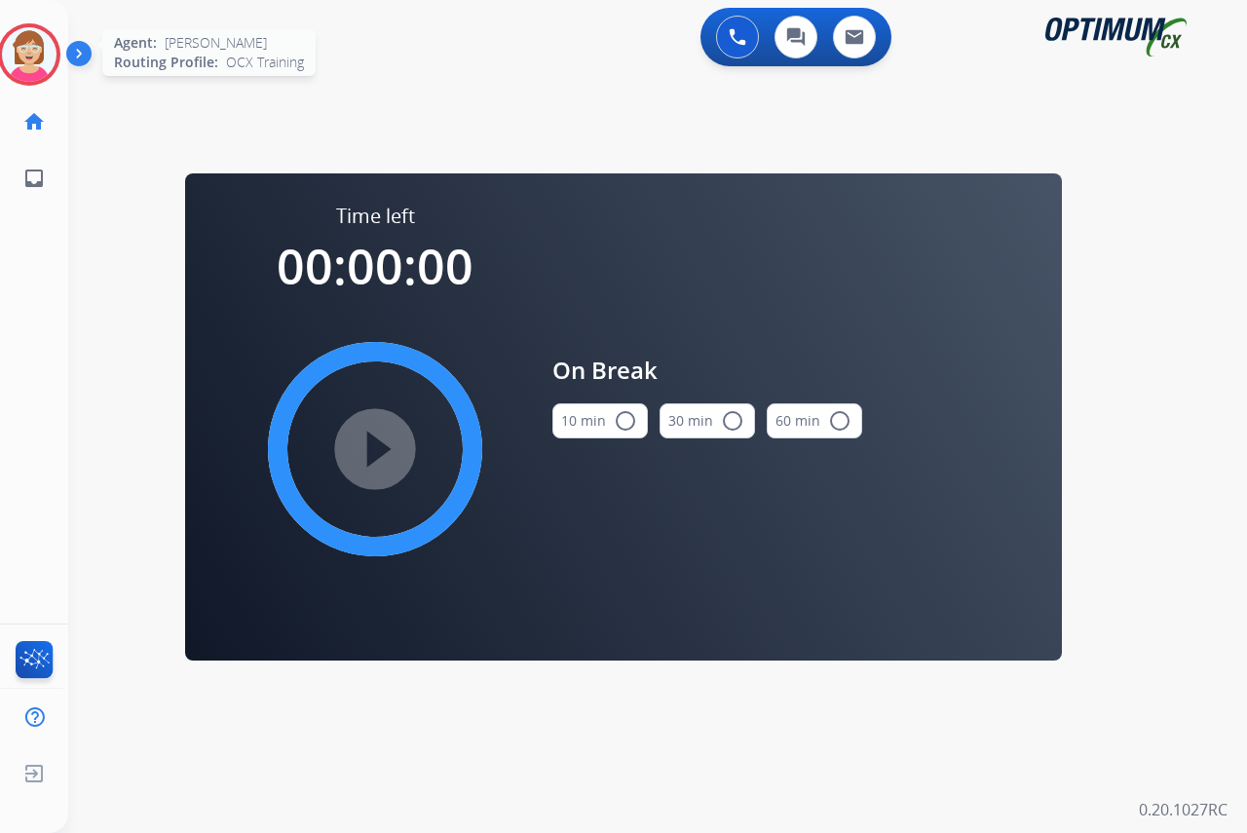
drag, startPoint x: 21, startPoint y: 62, endPoint x: 25, endPoint y: 42, distance: 20.8
click at [25, 42] on img at bounding box center [29, 54] width 55 height 55
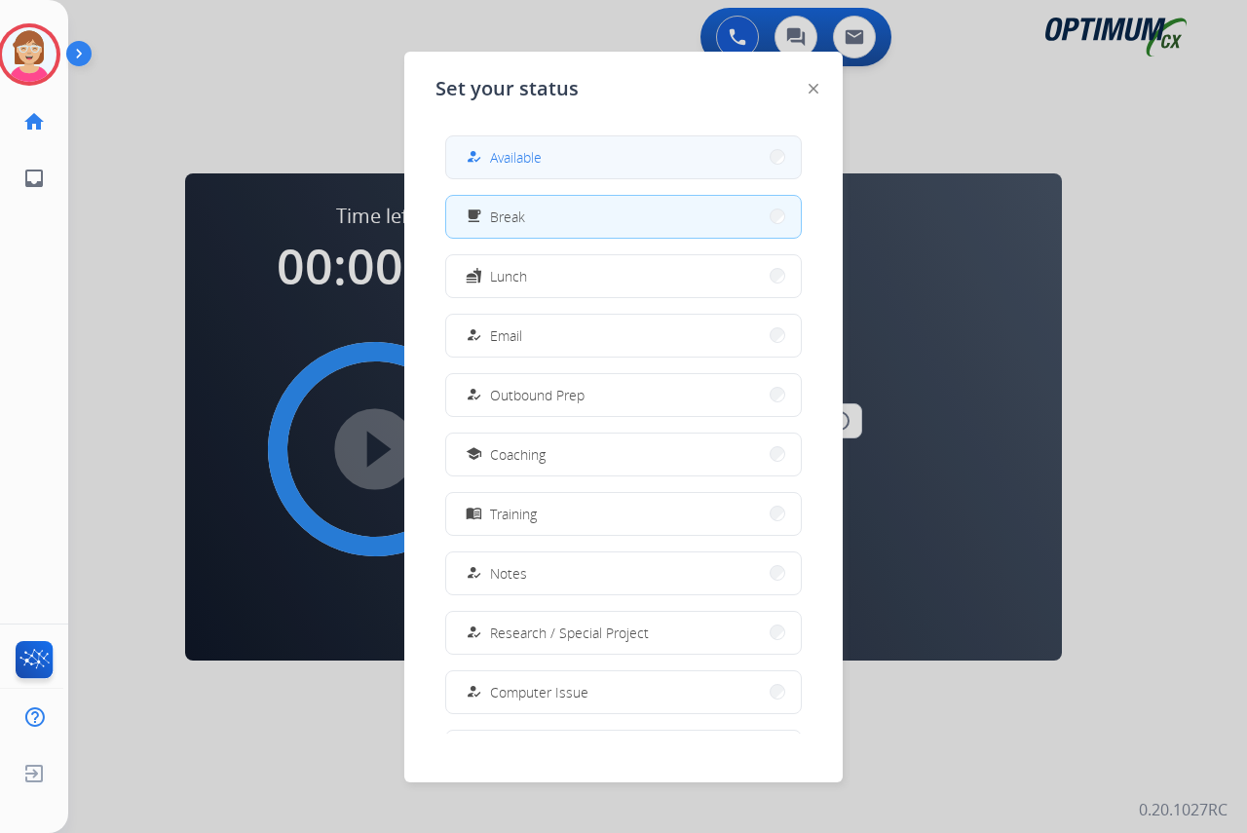
drag, startPoint x: 523, startPoint y: 156, endPoint x: 537, endPoint y: 141, distance: 20.0
click at [524, 154] on span "Available" at bounding box center [516, 157] width 52 height 20
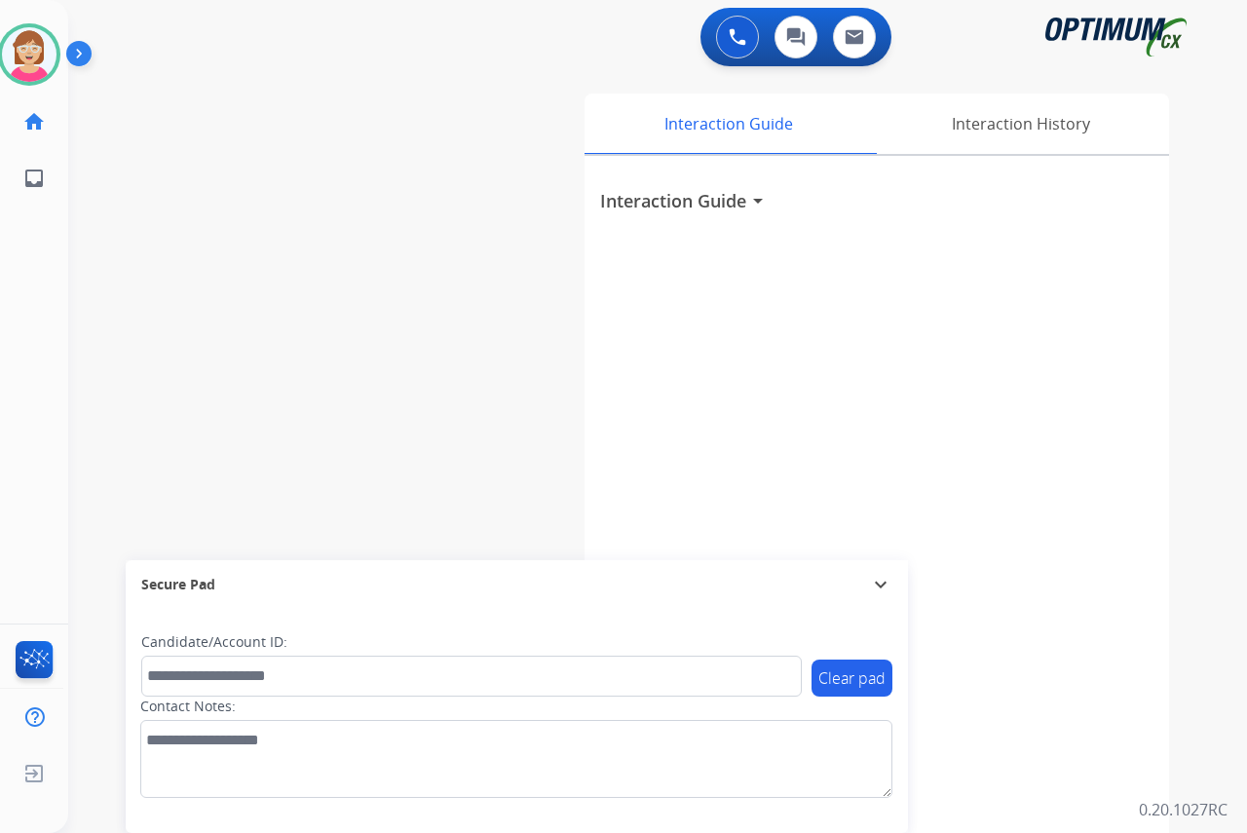
click at [30, 288] on div "Leanne Available Edit Avatar Agent: Leanne Routing Profile: OCX Training home H…" at bounding box center [34, 416] width 68 height 833
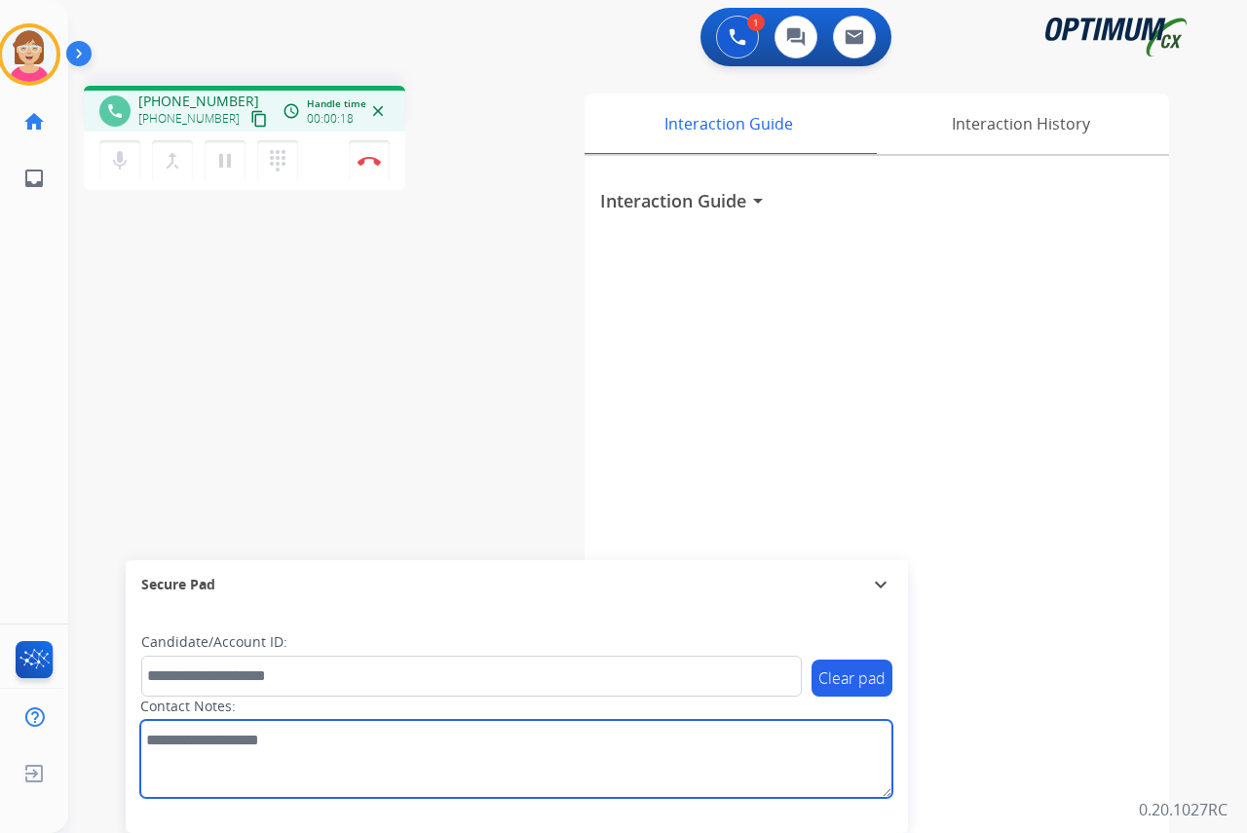
click at [171, 737] on textarea at bounding box center [516, 759] width 752 height 78
drag, startPoint x: 227, startPoint y: 731, endPoint x: 271, endPoint y: 738, distance: 44.4
click at [271, 738] on textarea at bounding box center [516, 759] width 752 height 78
type textarea "**********"
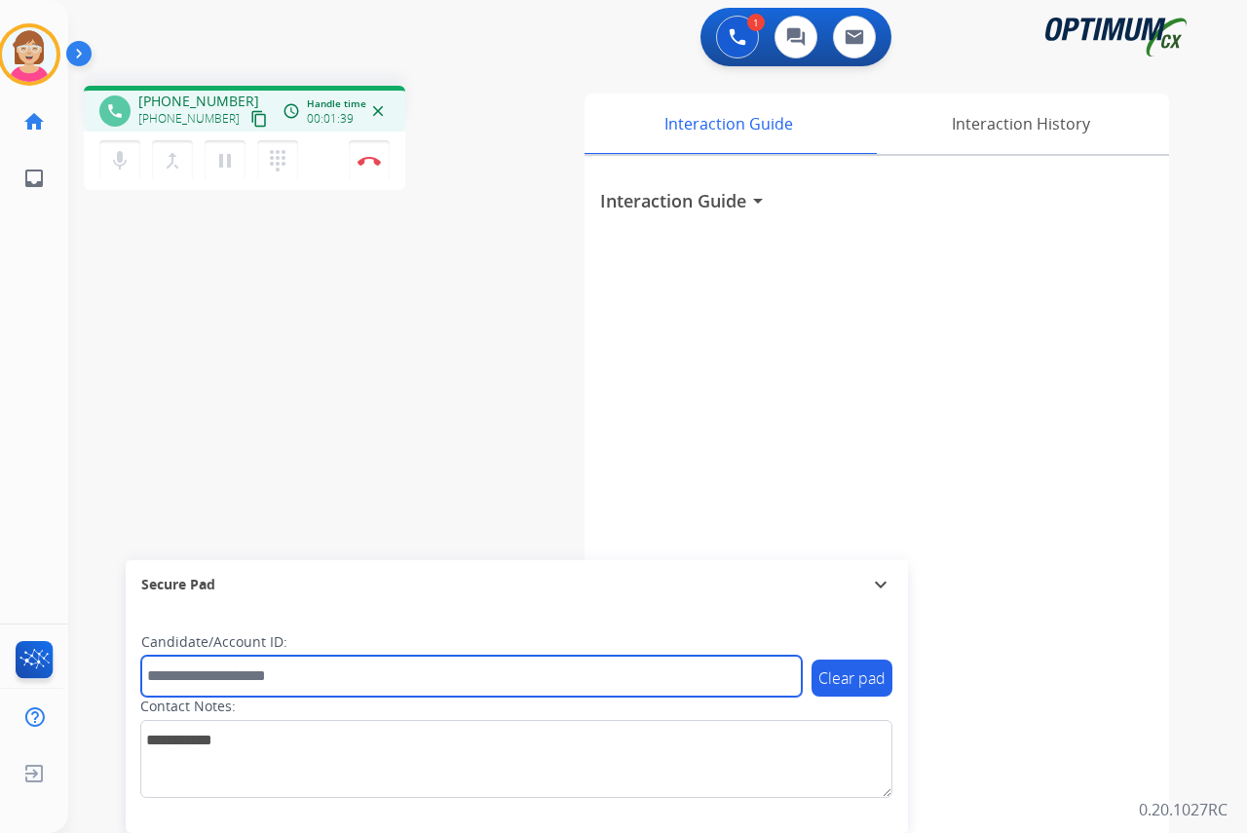
click at [166, 673] on input "text" at bounding box center [471, 676] width 660 height 41
drag, startPoint x: 166, startPoint y: 680, endPoint x: 148, endPoint y: 673, distance: 18.8
click at [148, 673] on input "text" at bounding box center [471, 676] width 660 height 41
click at [174, 677] on input "text" at bounding box center [471, 676] width 660 height 41
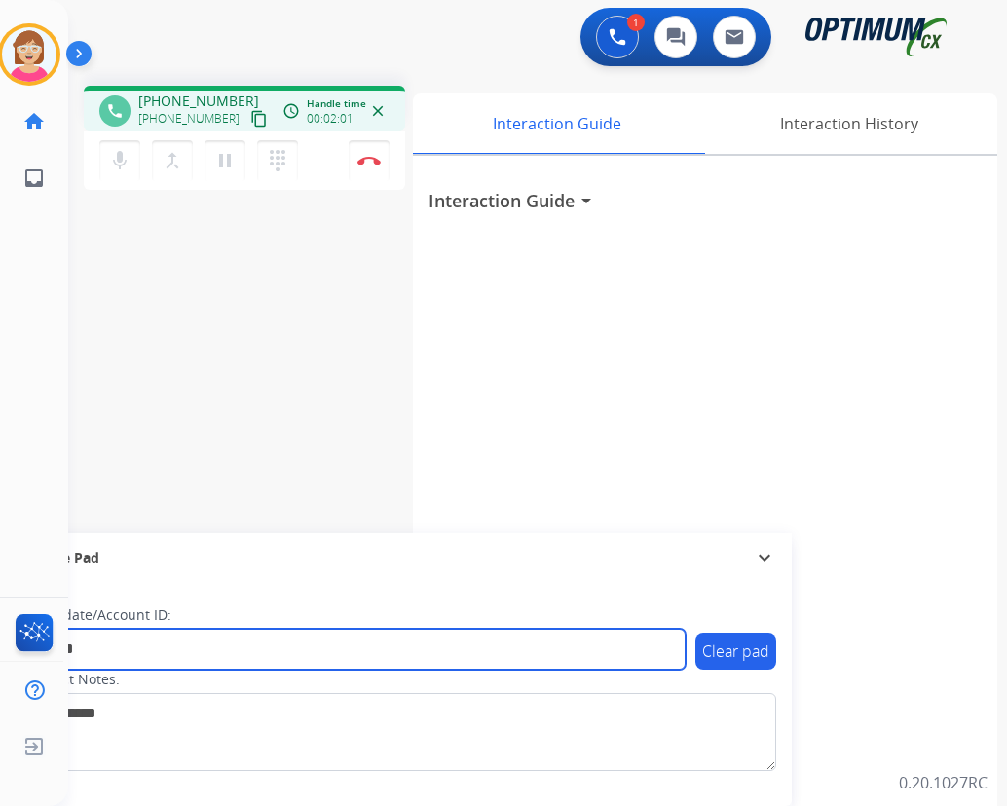
type input "*******"
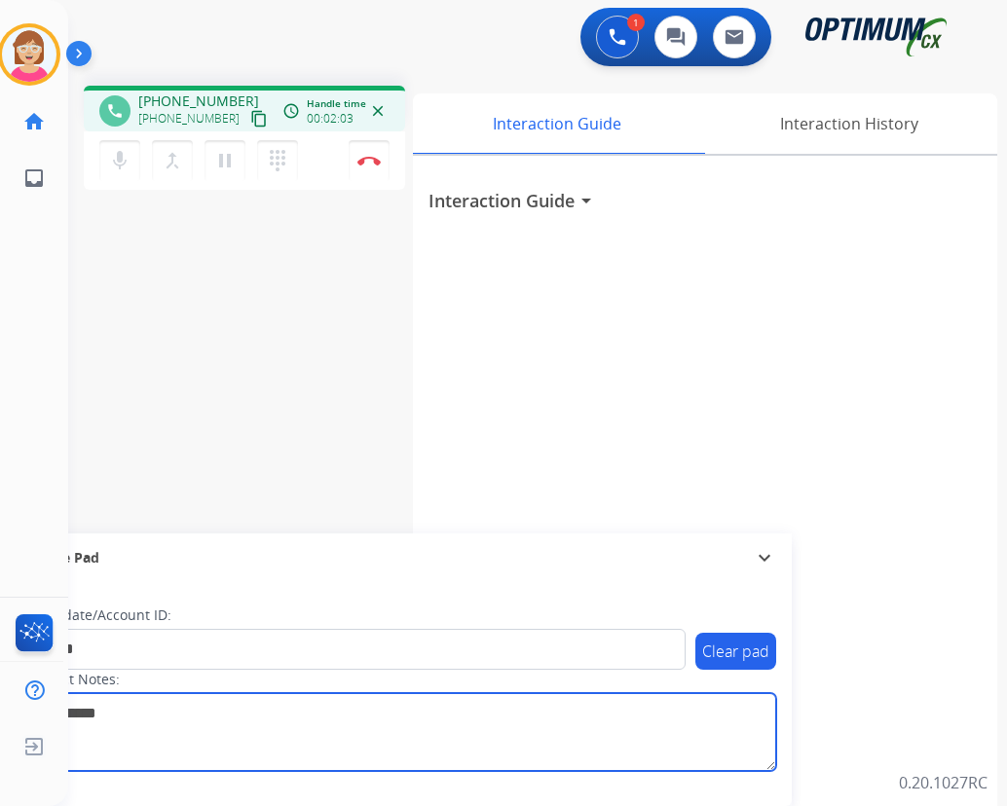
drag, startPoint x: 555, startPoint y: 708, endPoint x: 566, endPoint y: 702, distance: 12.2
click at [555, 707] on textarea at bounding box center [400, 732] width 752 height 78
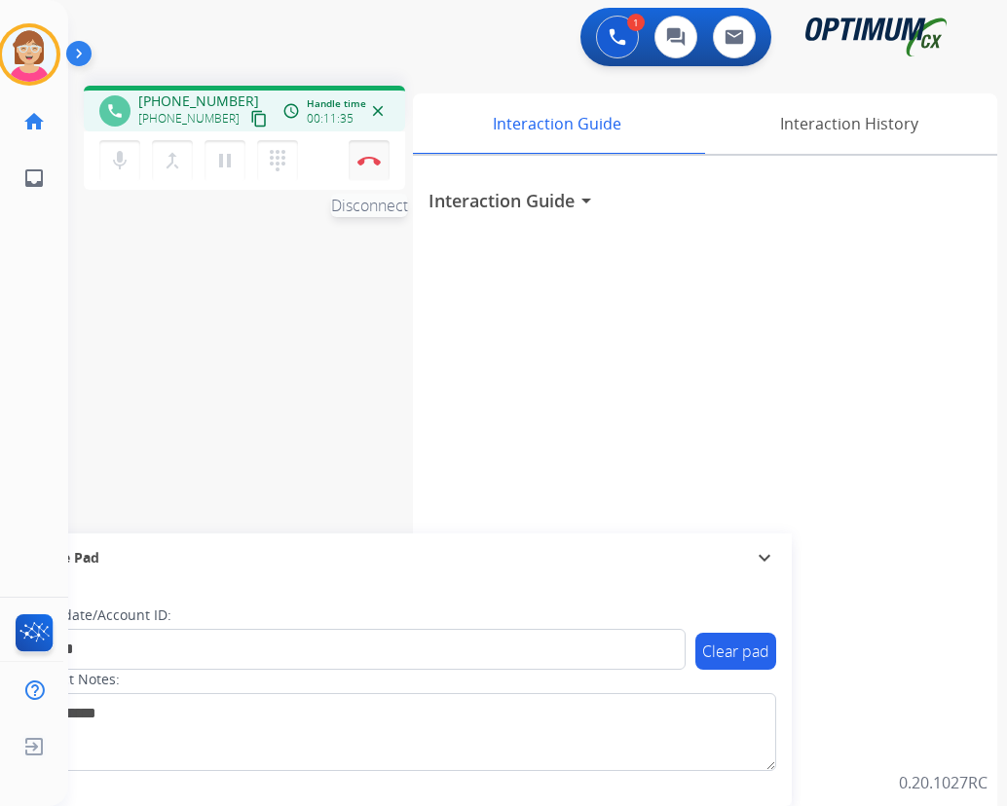
click at [367, 152] on button "Disconnect" at bounding box center [369, 160] width 41 height 41
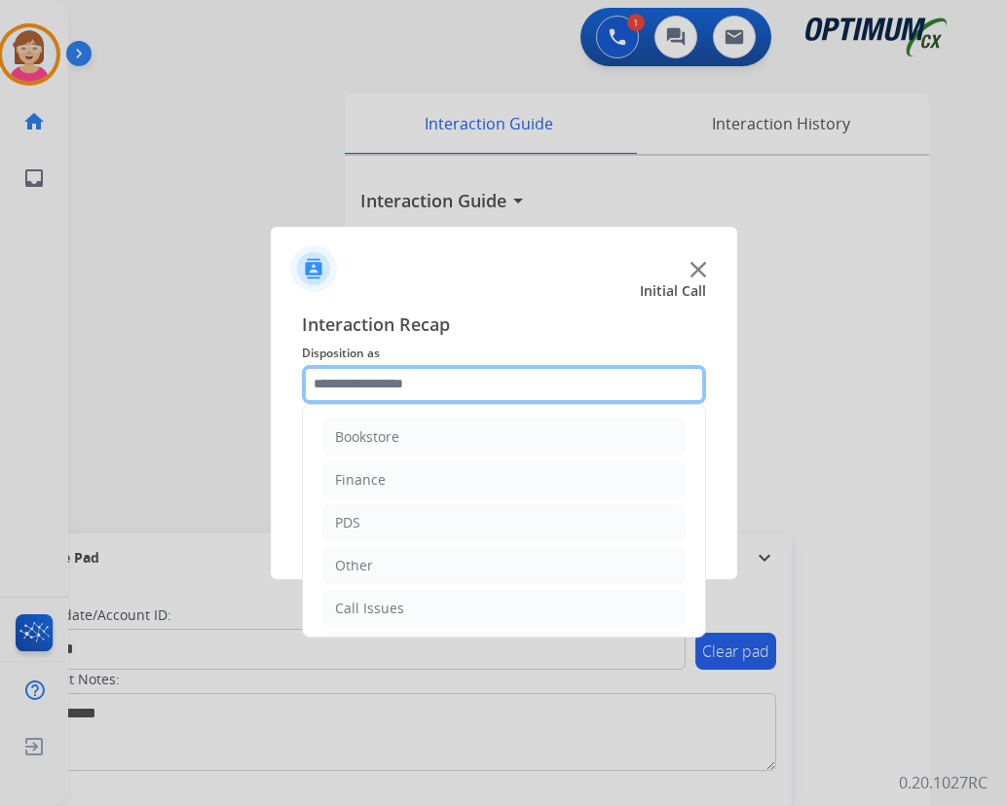
click at [340, 377] on input "text" at bounding box center [504, 384] width 404 height 39
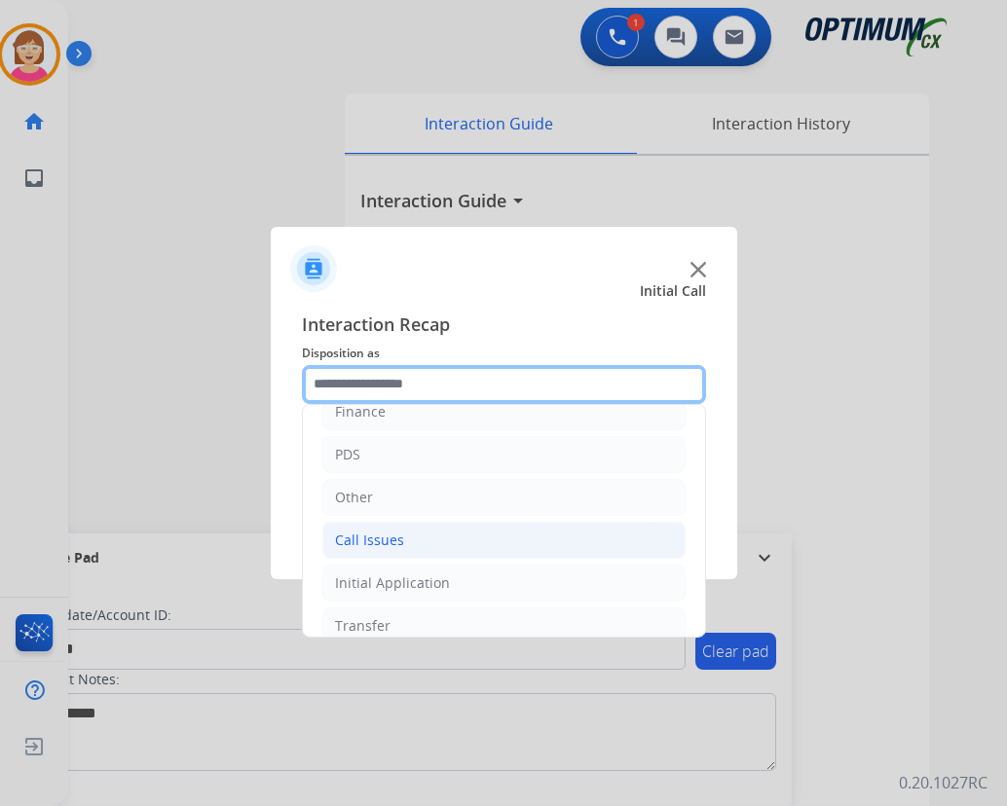
scroll to position [132, 0]
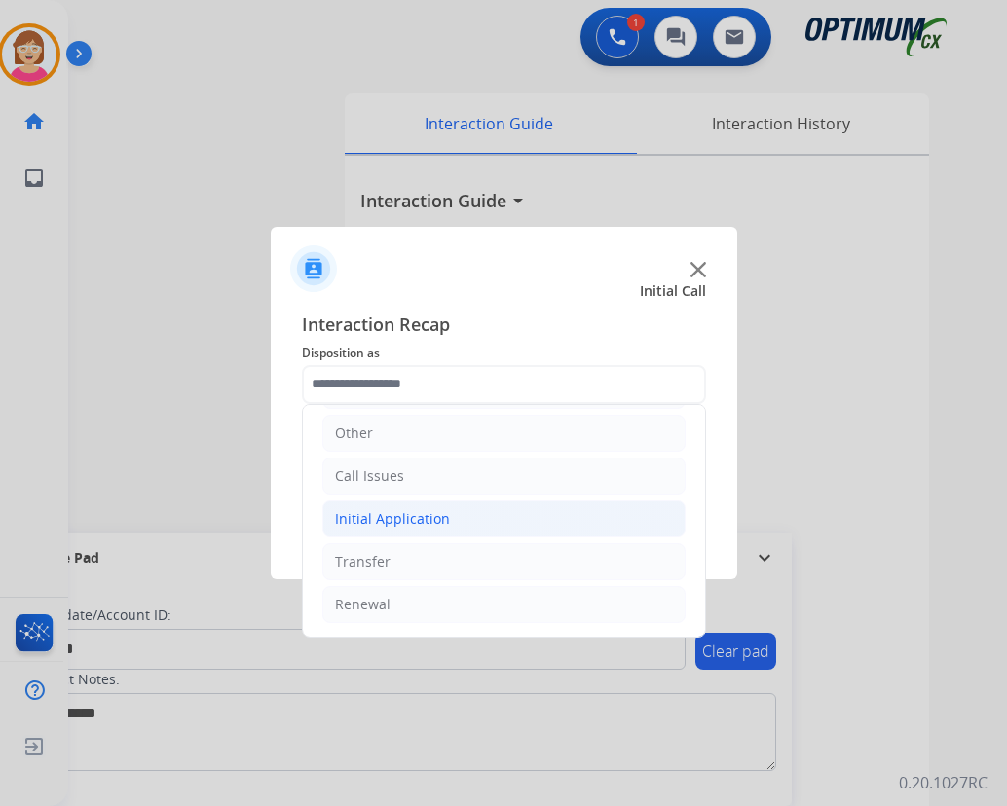
click at [412, 516] on div "Initial Application" at bounding box center [392, 518] width 115 height 19
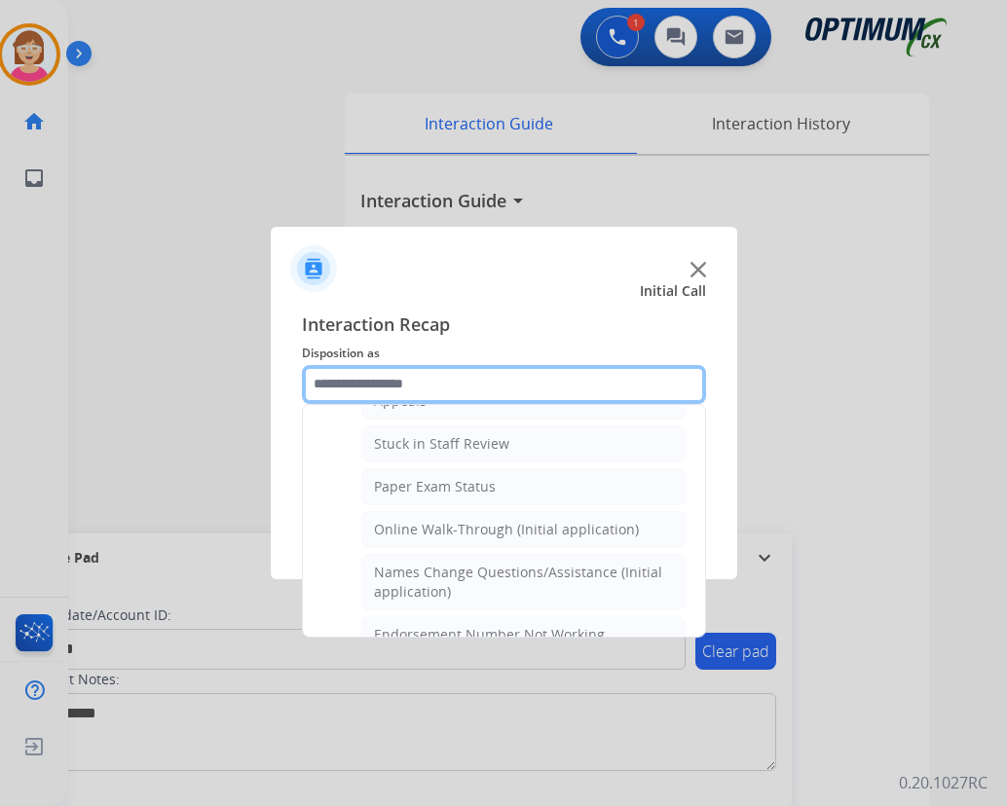
scroll to position [327, 0]
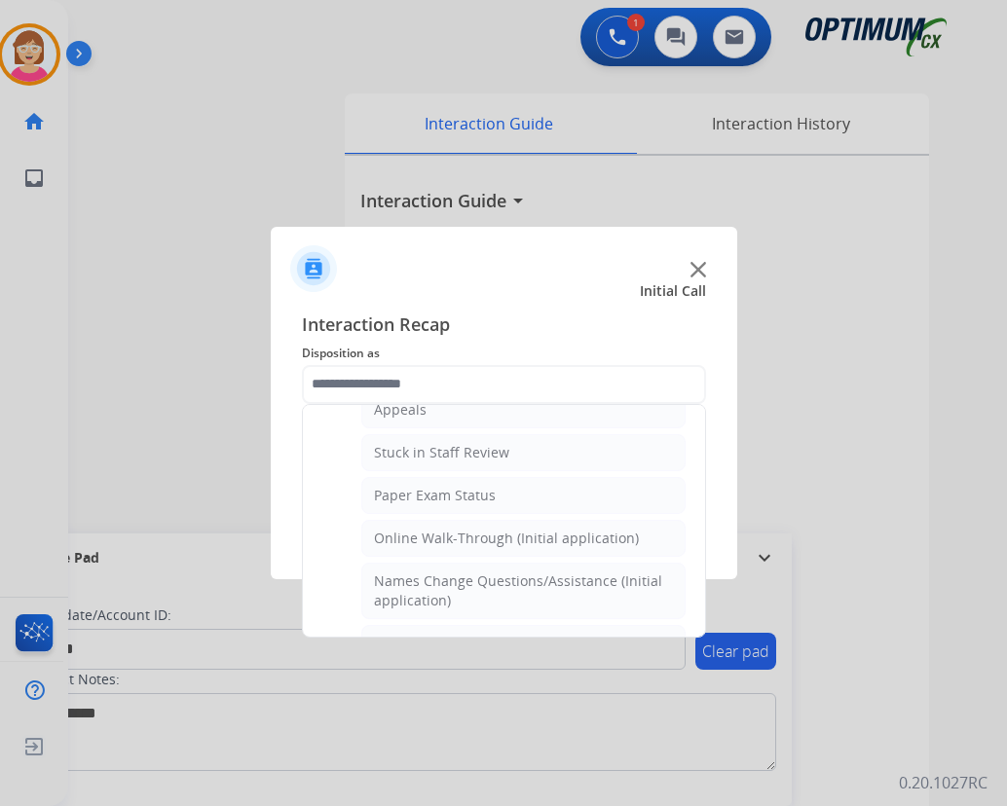
click at [414, 494] on div "Paper Exam Status" at bounding box center [435, 495] width 122 height 19
type input "**********"
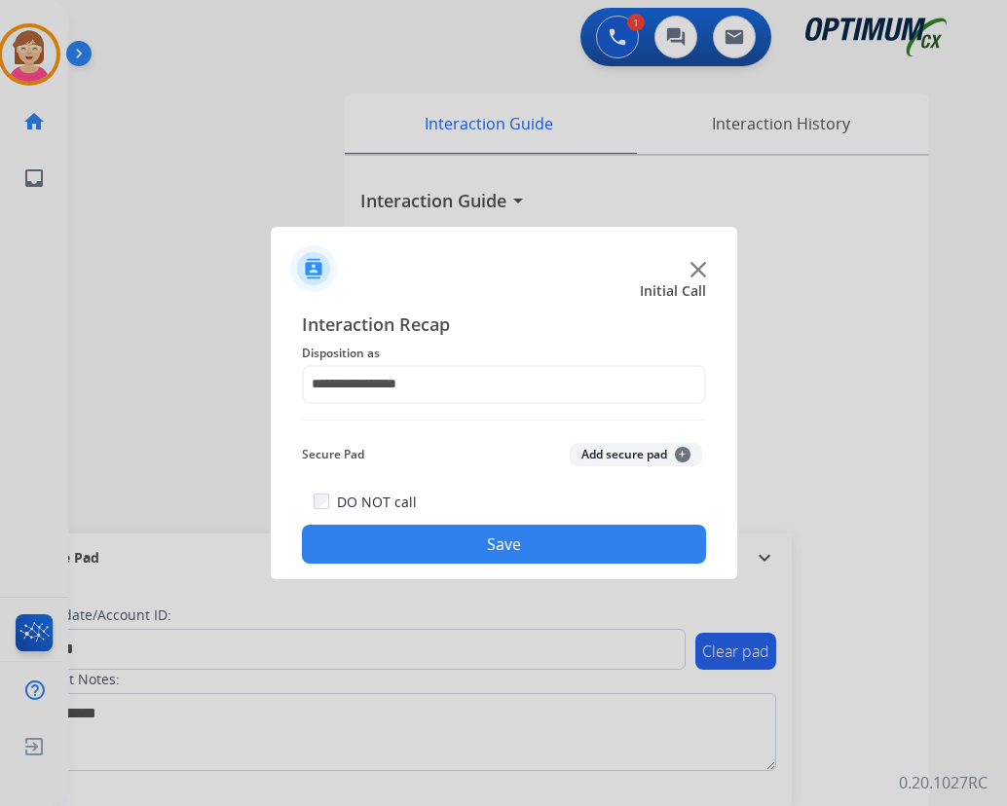
click at [679, 450] on span "+" at bounding box center [683, 455] width 16 height 16
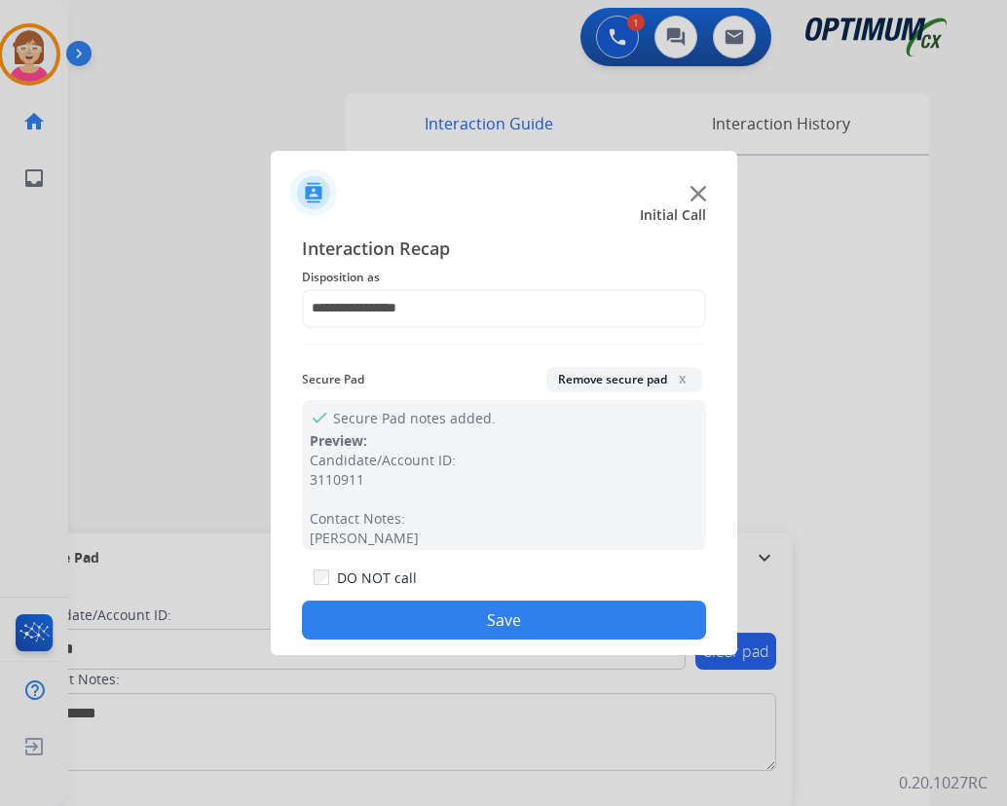
drag, startPoint x: 366, startPoint y: 618, endPoint x: 348, endPoint y: 552, distance: 67.8
click at [364, 609] on button "Save" at bounding box center [504, 620] width 404 height 39
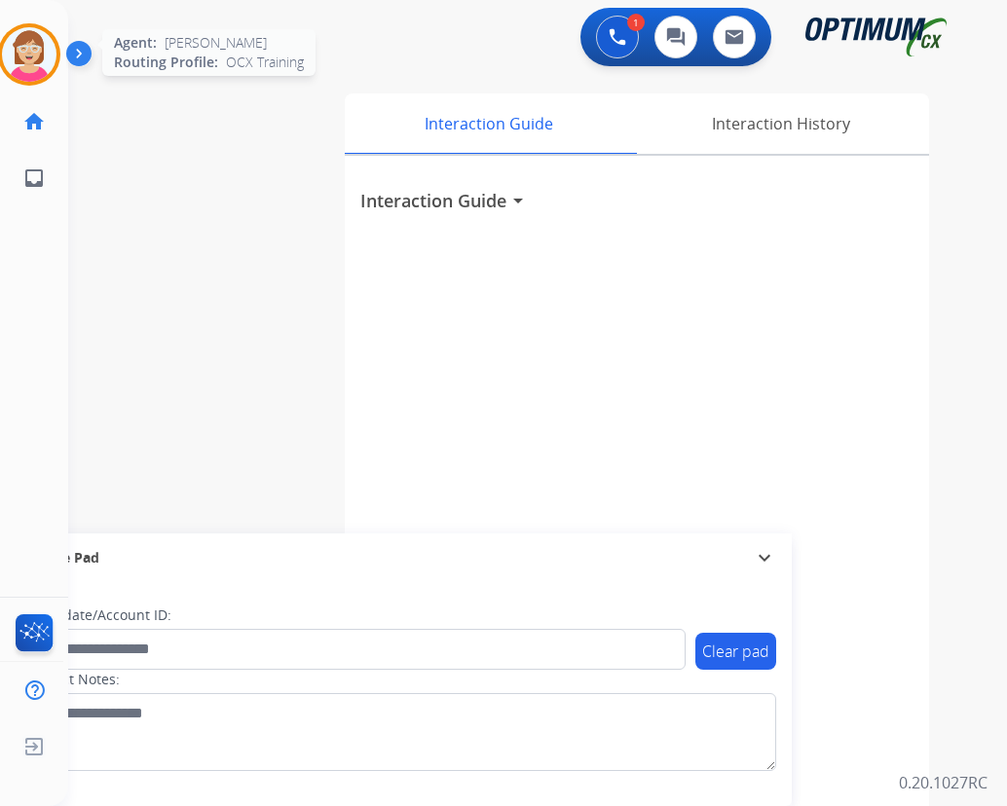
click at [32, 44] on img at bounding box center [29, 54] width 55 height 55
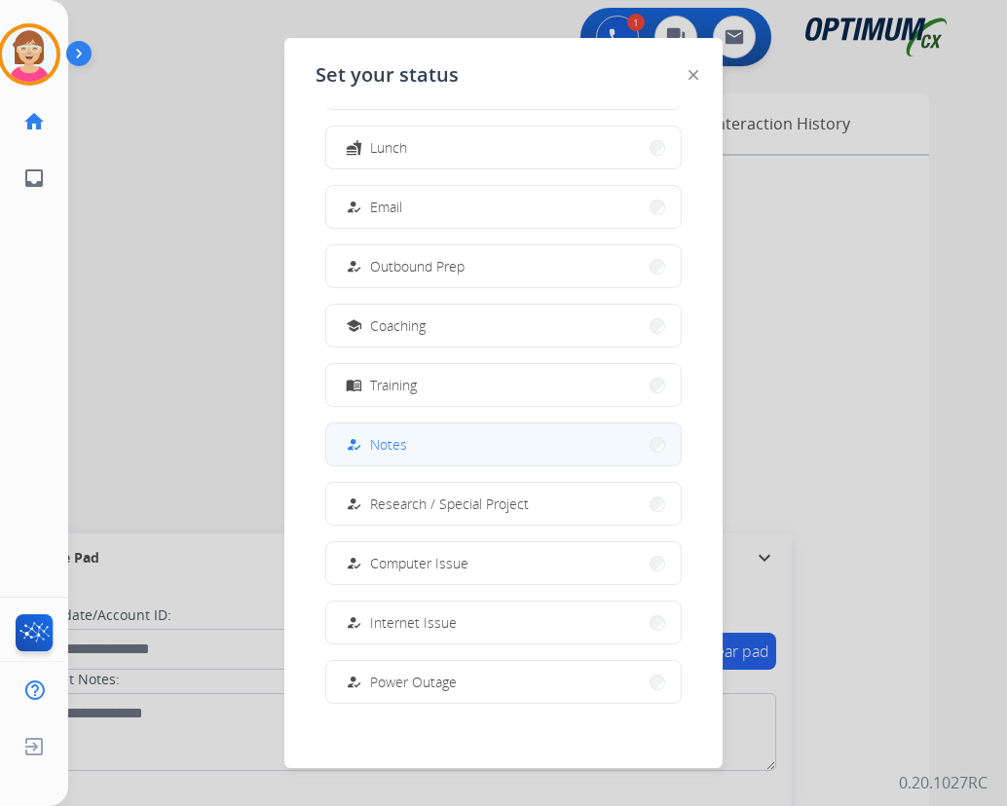
scroll to position [184, 0]
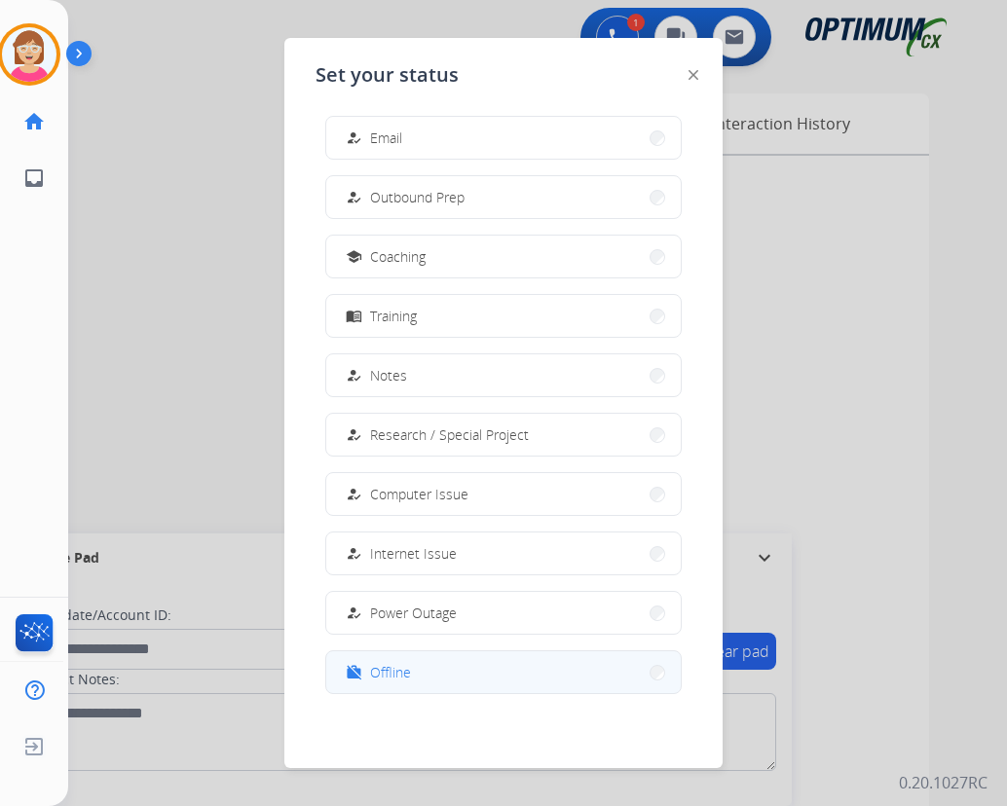
click at [401, 665] on span "Offline" at bounding box center [390, 672] width 41 height 20
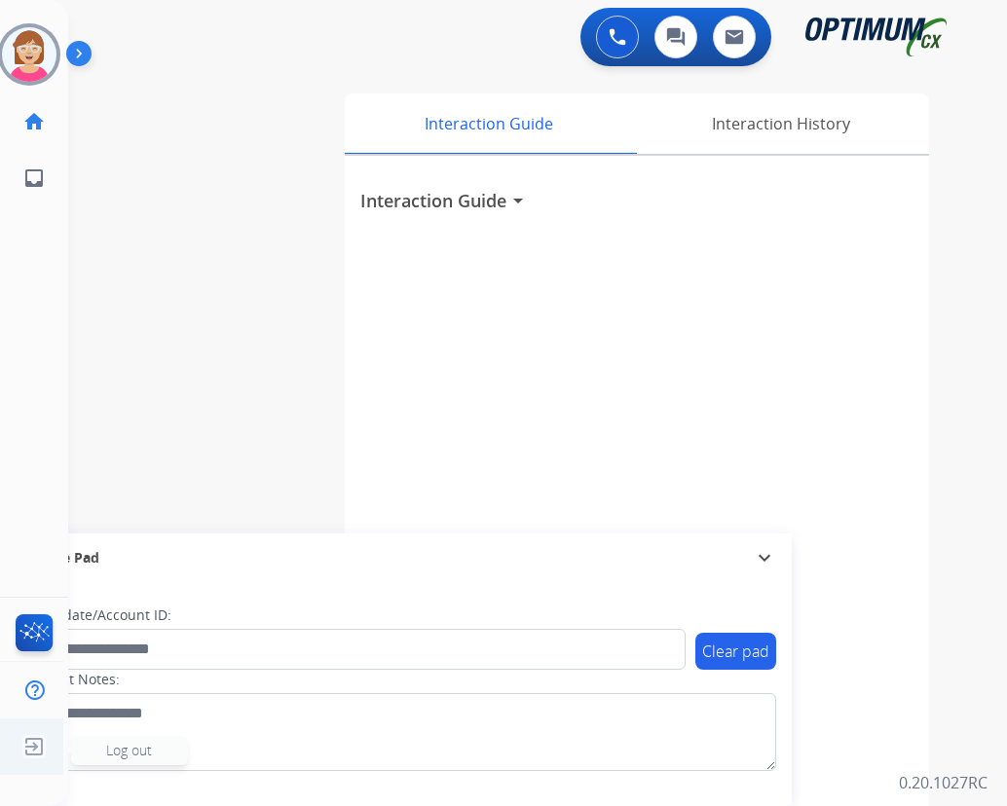
click at [118, 749] on span "Log out" at bounding box center [129, 750] width 46 height 19
